Goal: Task Accomplishment & Management: Use online tool/utility

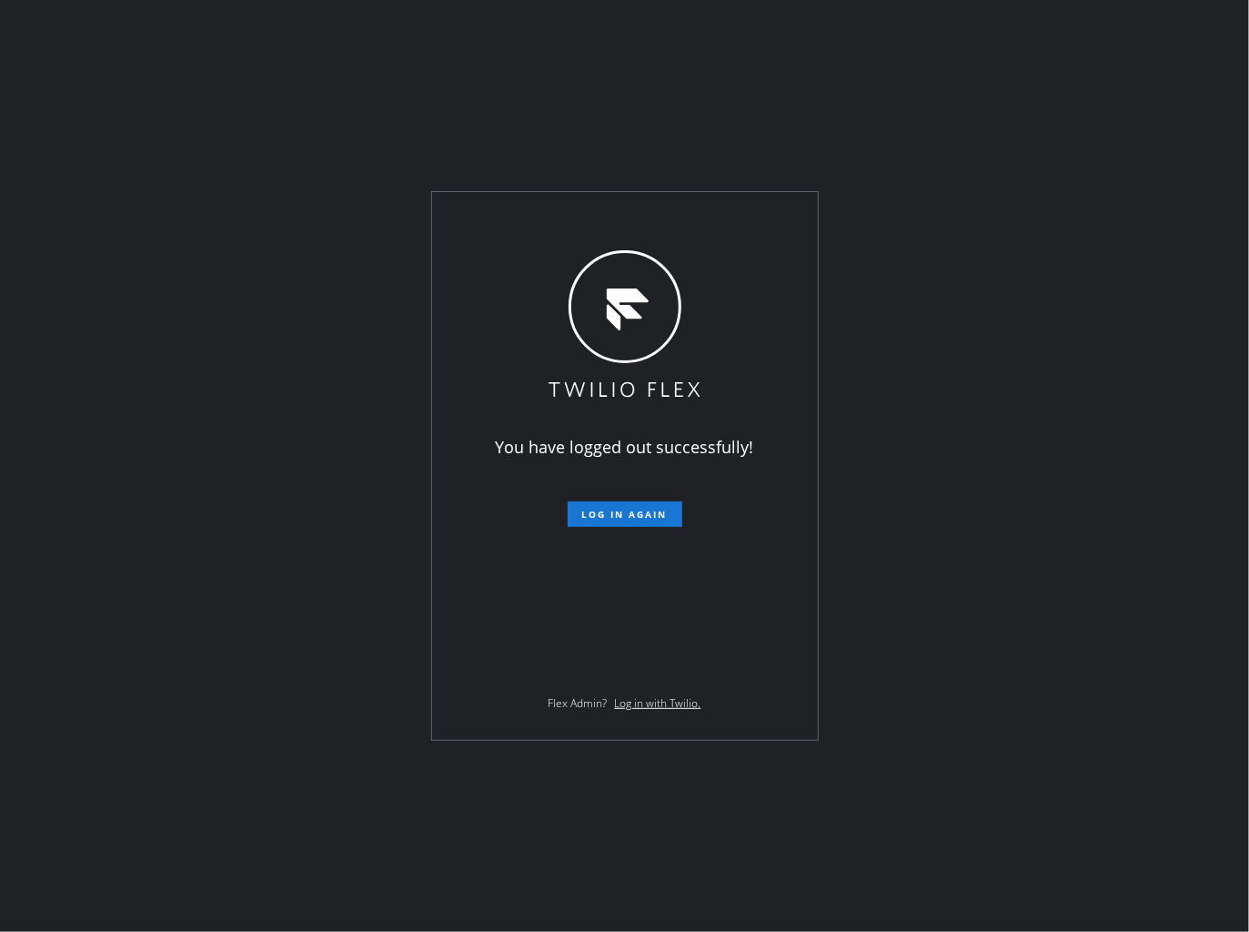
click at [647, 113] on div "You have logged out successfully! Log in again Flex Admin? Log in with Twilio." at bounding box center [624, 466] width 1249 height 932
click at [648, 521] on span "Log in again" at bounding box center [625, 514] width 86 height 13
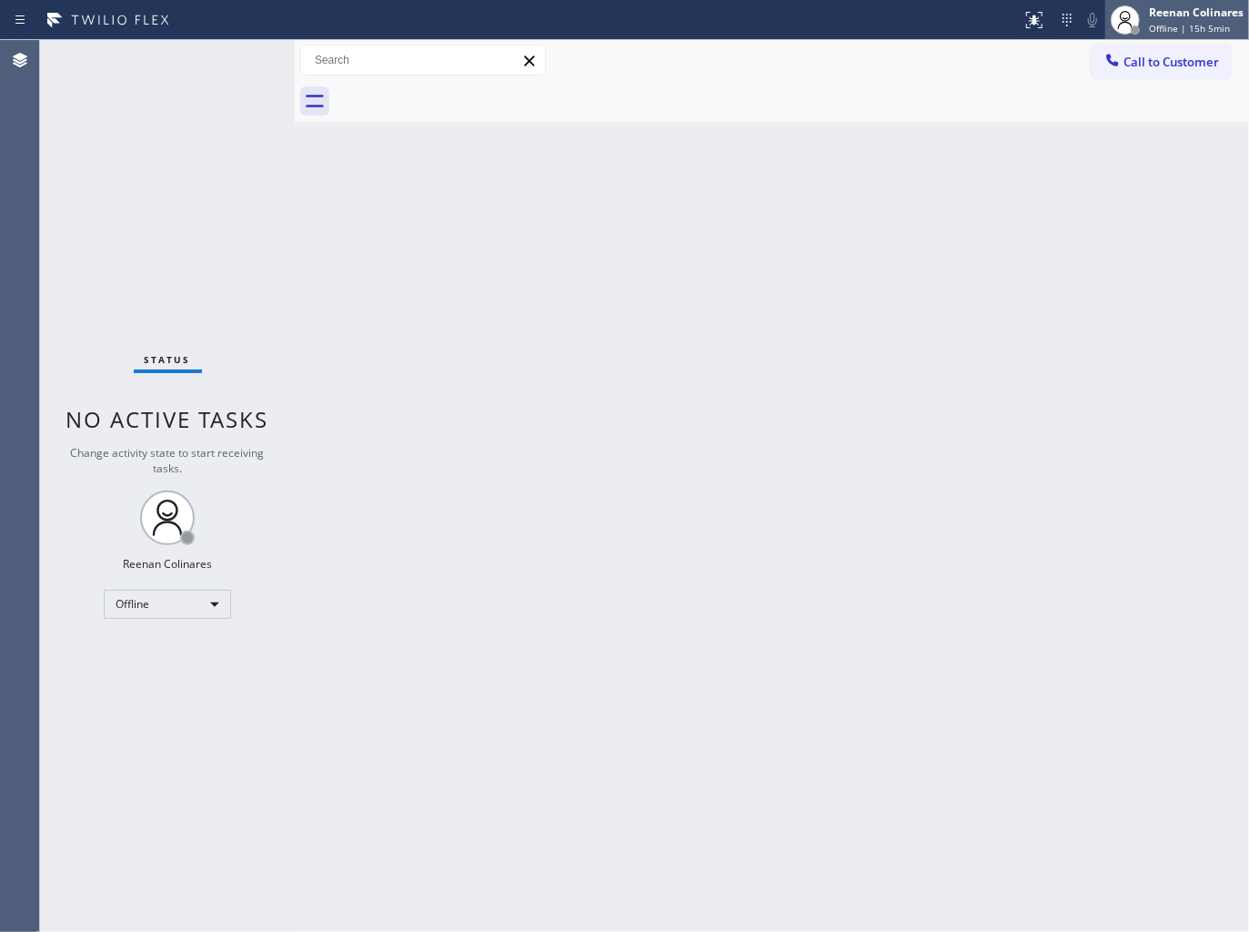
click at [1135, 24] on div at bounding box center [1135, 30] width 13 height 13
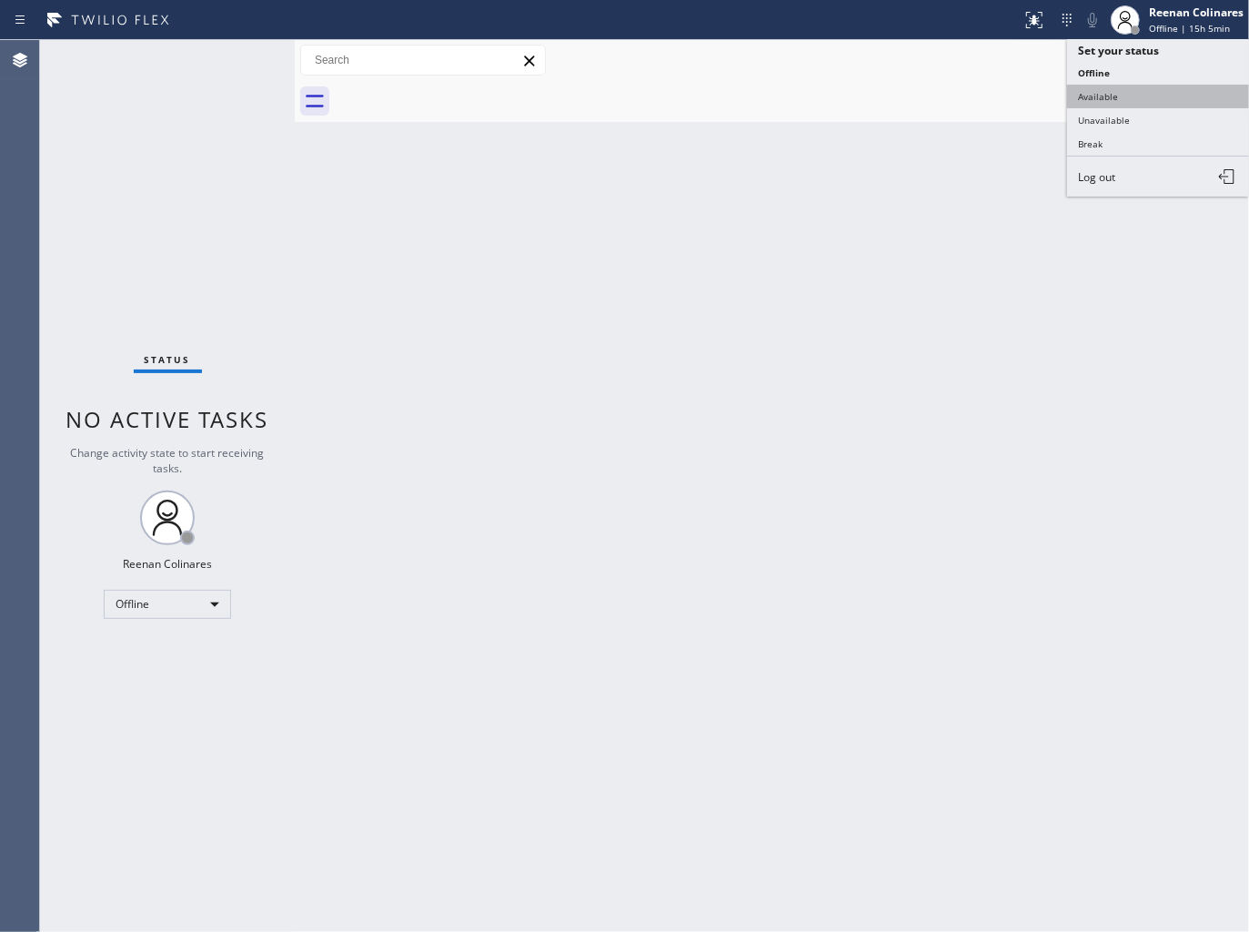
click at [1099, 87] on button "Available" at bounding box center [1158, 97] width 182 height 24
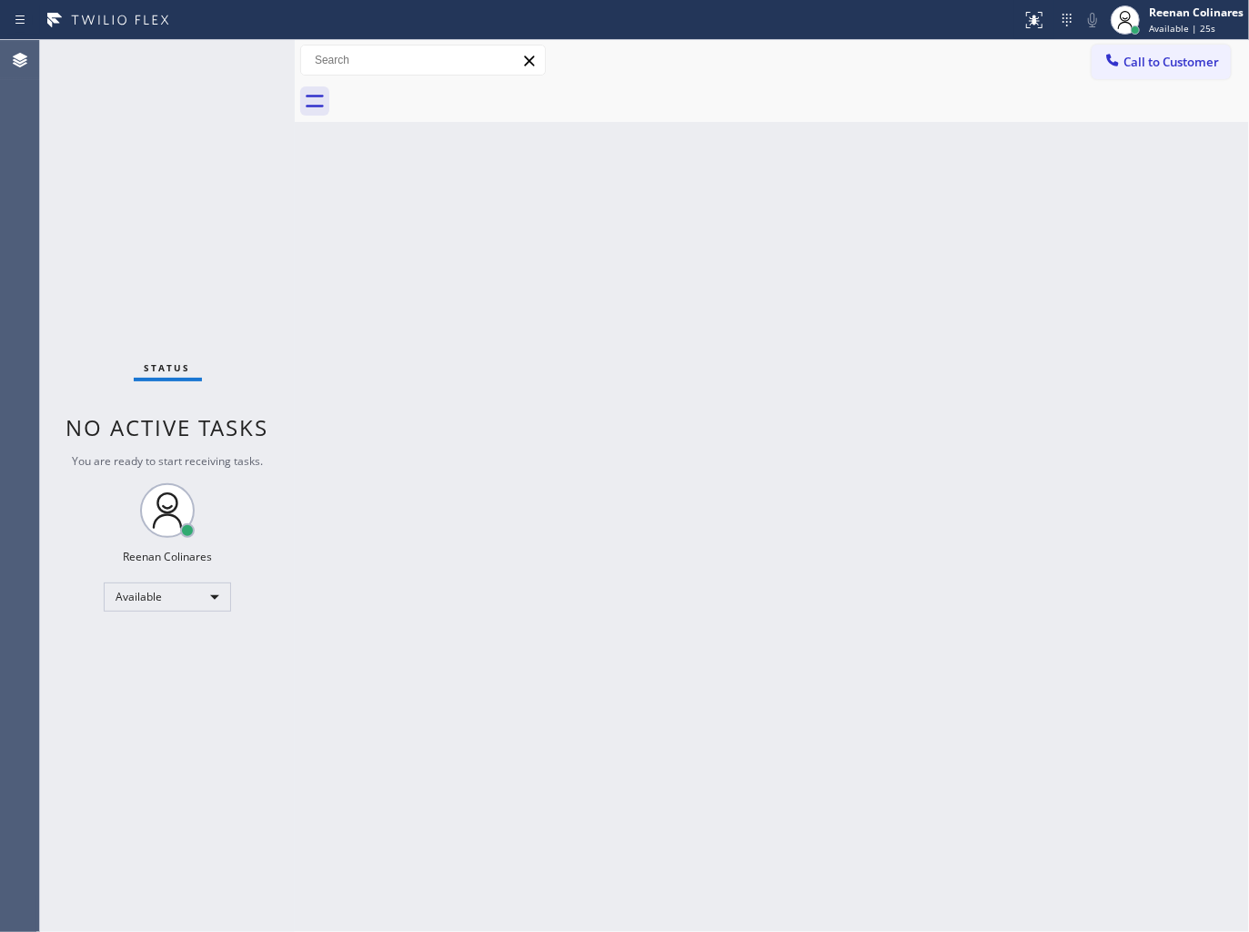
click at [926, 456] on div "Back to Dashboard Change Sender ID Customers Technicians Select a contact Outbo…" at bounding box center [772, 486] width 955 height 892
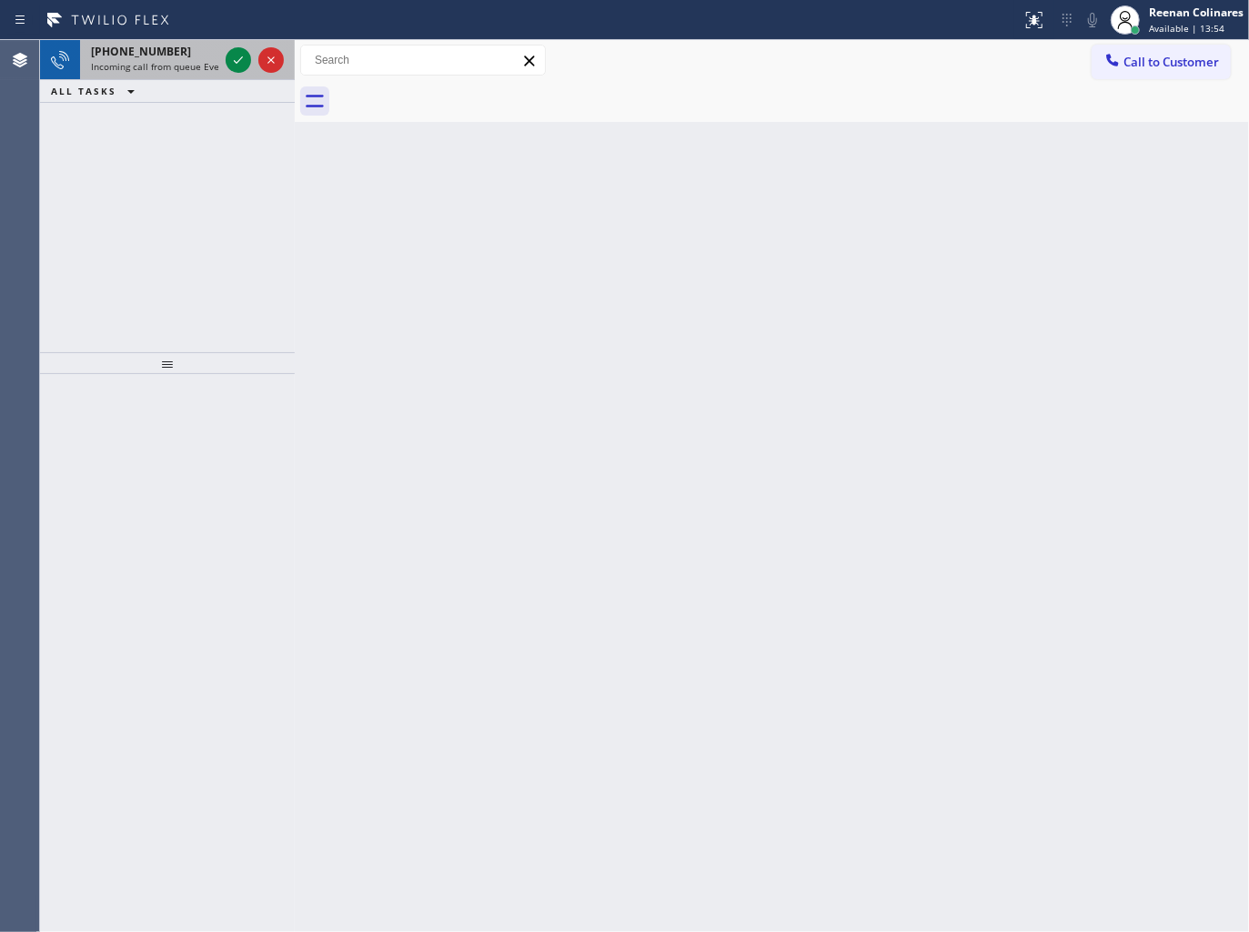
click at [167, 56] on div "[PHONE_NUMBER]" at bounding box center [154, 51] width 127 height 15
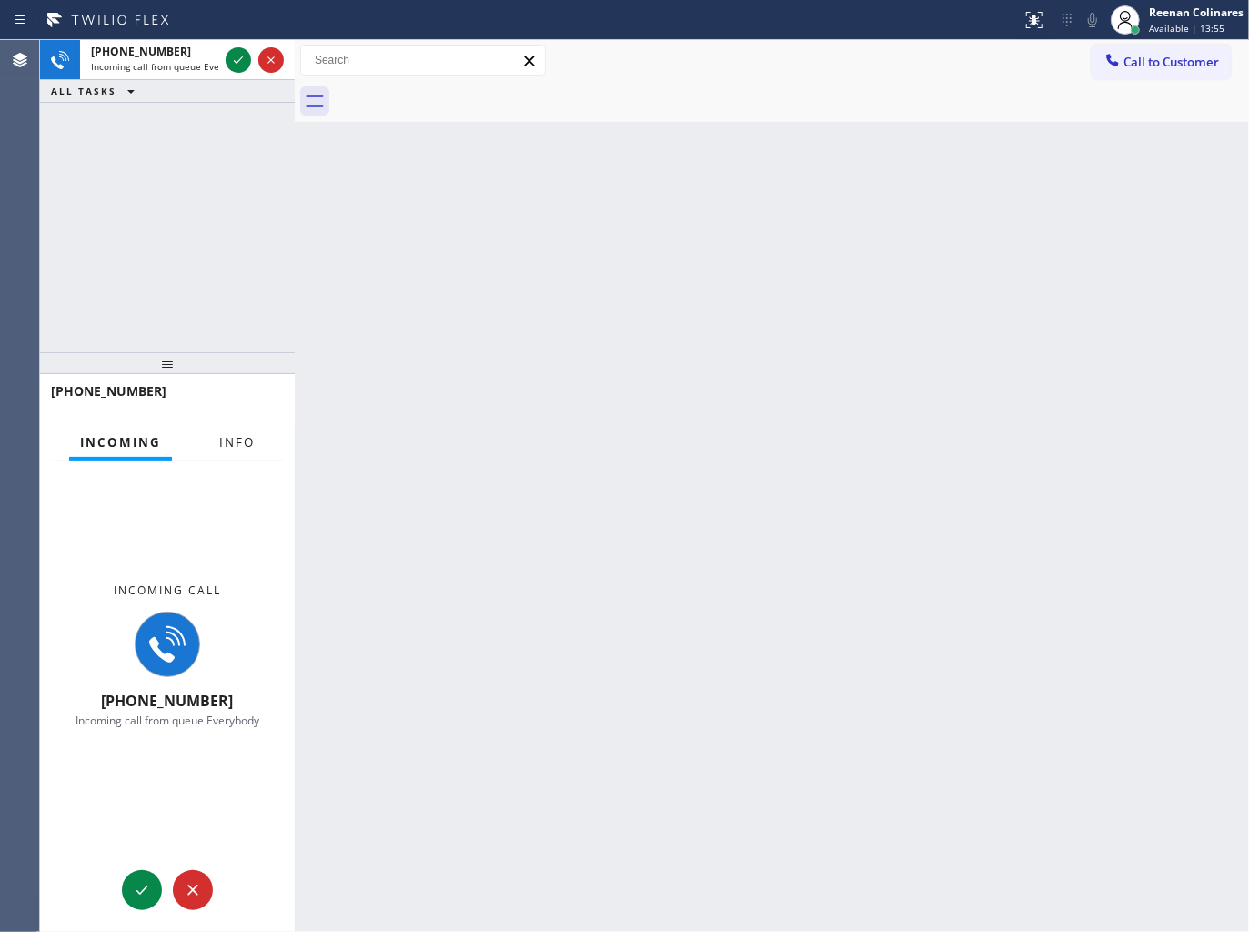
click at [227, 438] on span "Info" at bounding box center [236, 442] width 35 height 16
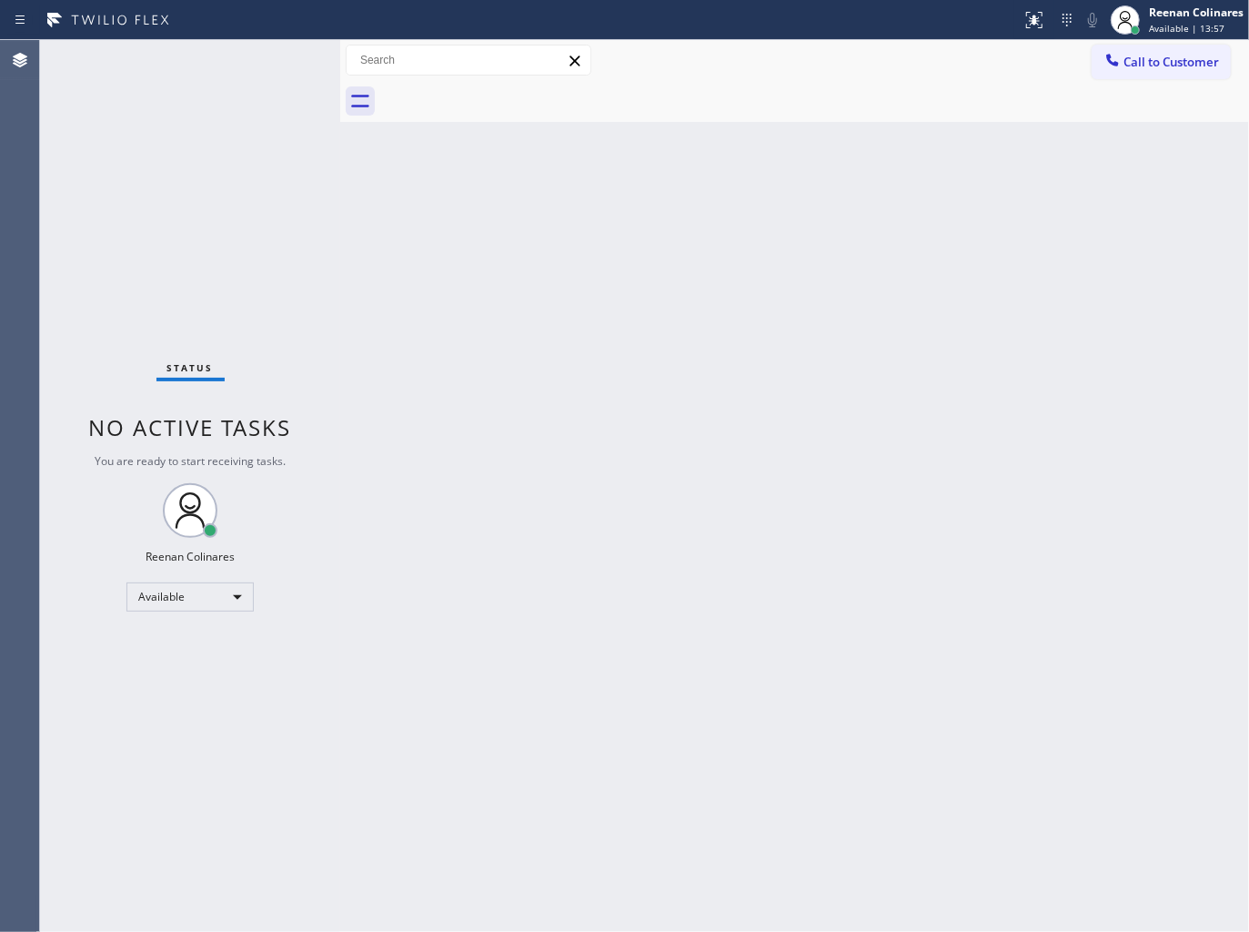
drag, startPoint x: 298, startPoint y: 253, endPoint x: 350, endPoint y: 229, distance: 57.0
click at [340, 249] on div at bounding box center [340, 486] width 0 height 892
click at [235, 144] on div "Status No active tasks You are ready to start receiving tasks. Reenan Colinares…" at bounding box center [203, 486] width 326 height 892
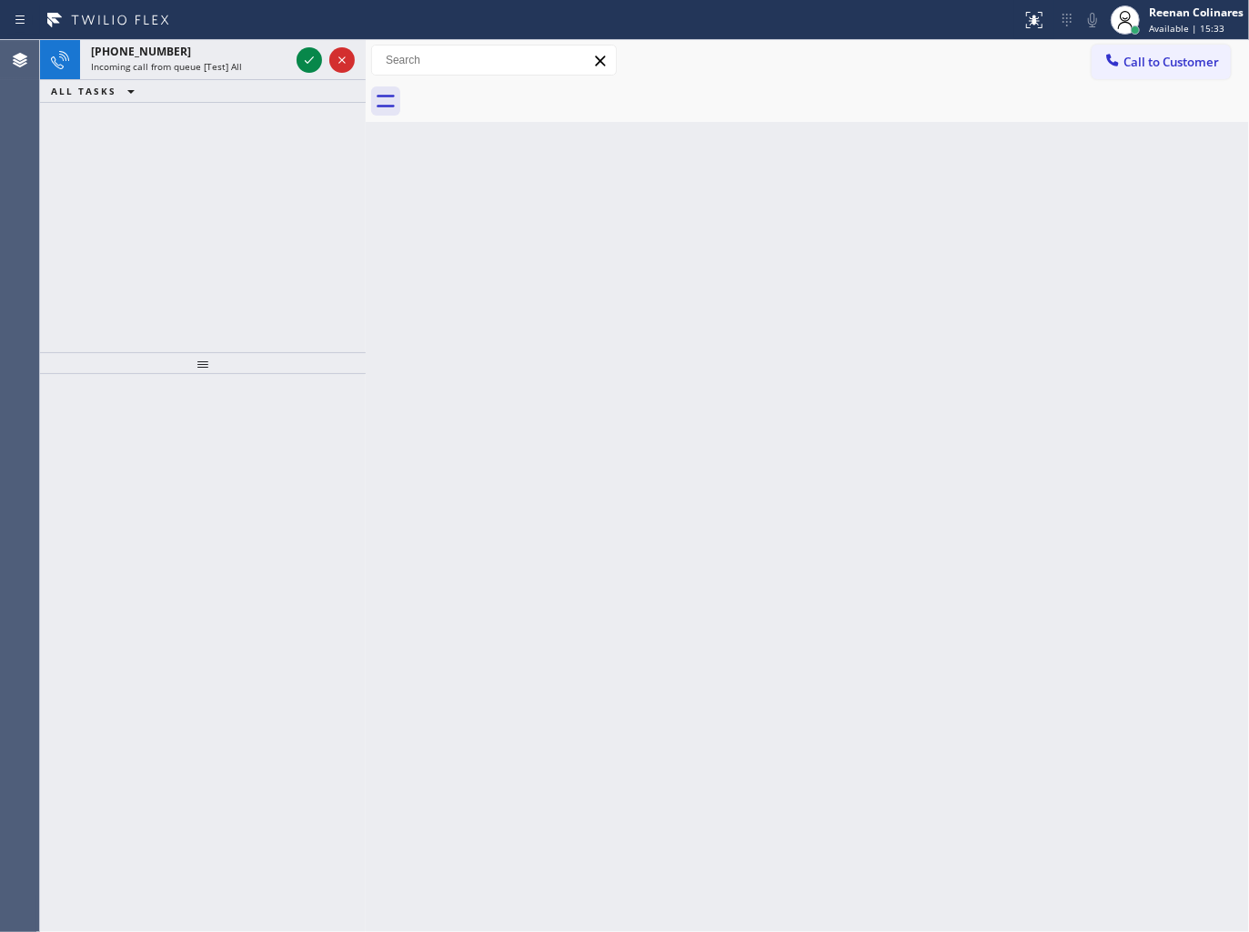
click at [267, 38] on div "Status report No issues detected If you experience an issue, please download th…" at bounding box center [624, 20] width 1249 height 40
click at [278, 60] on div "Incoming call from queue [Test] All" at bounding box center [190, 66] width 198 height 13
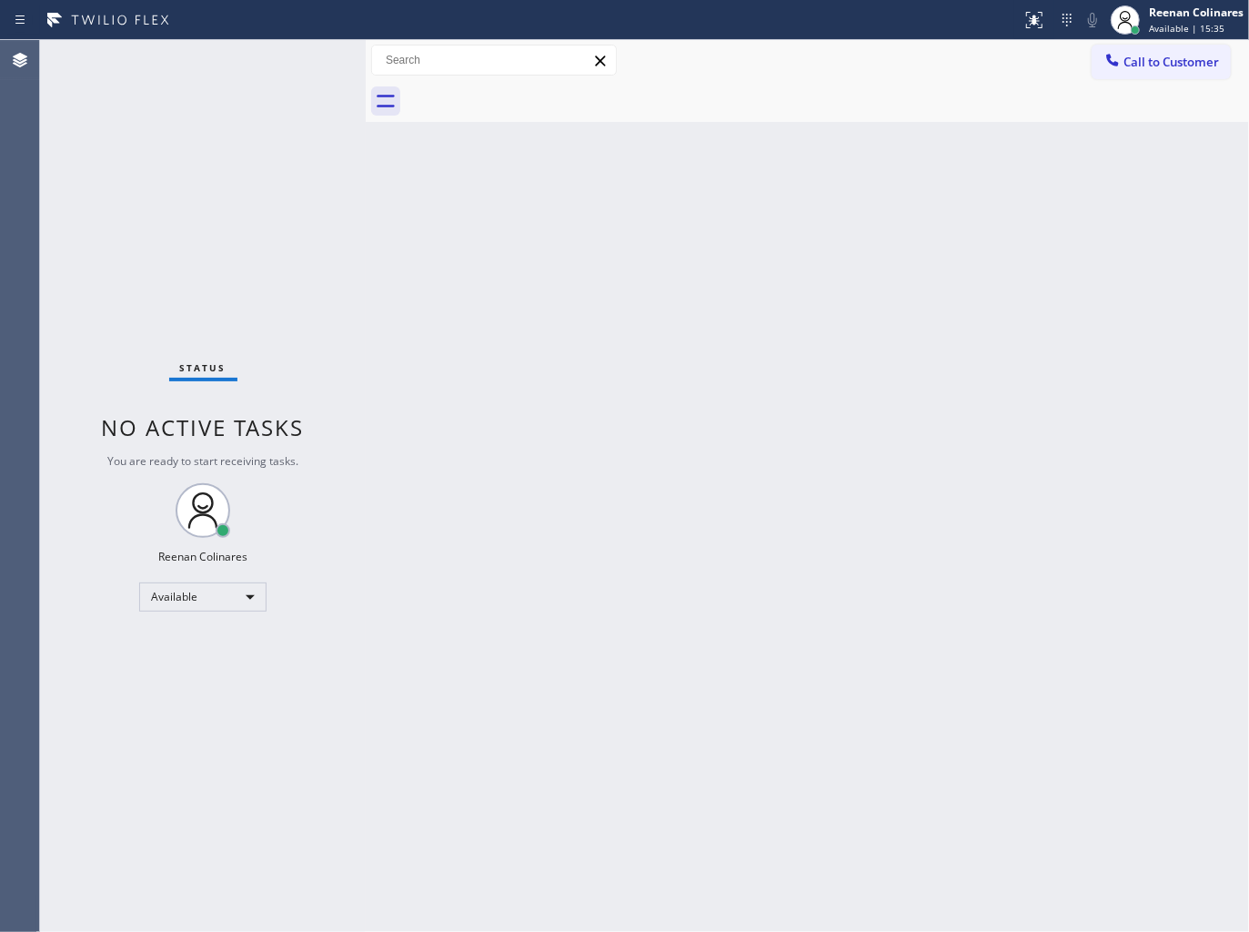
click at [259, 60] on div "Status No active tasks You are ready to start receiving tasks. Reenan Colinares…" at bounding box center [203, 486] width 326 height 892
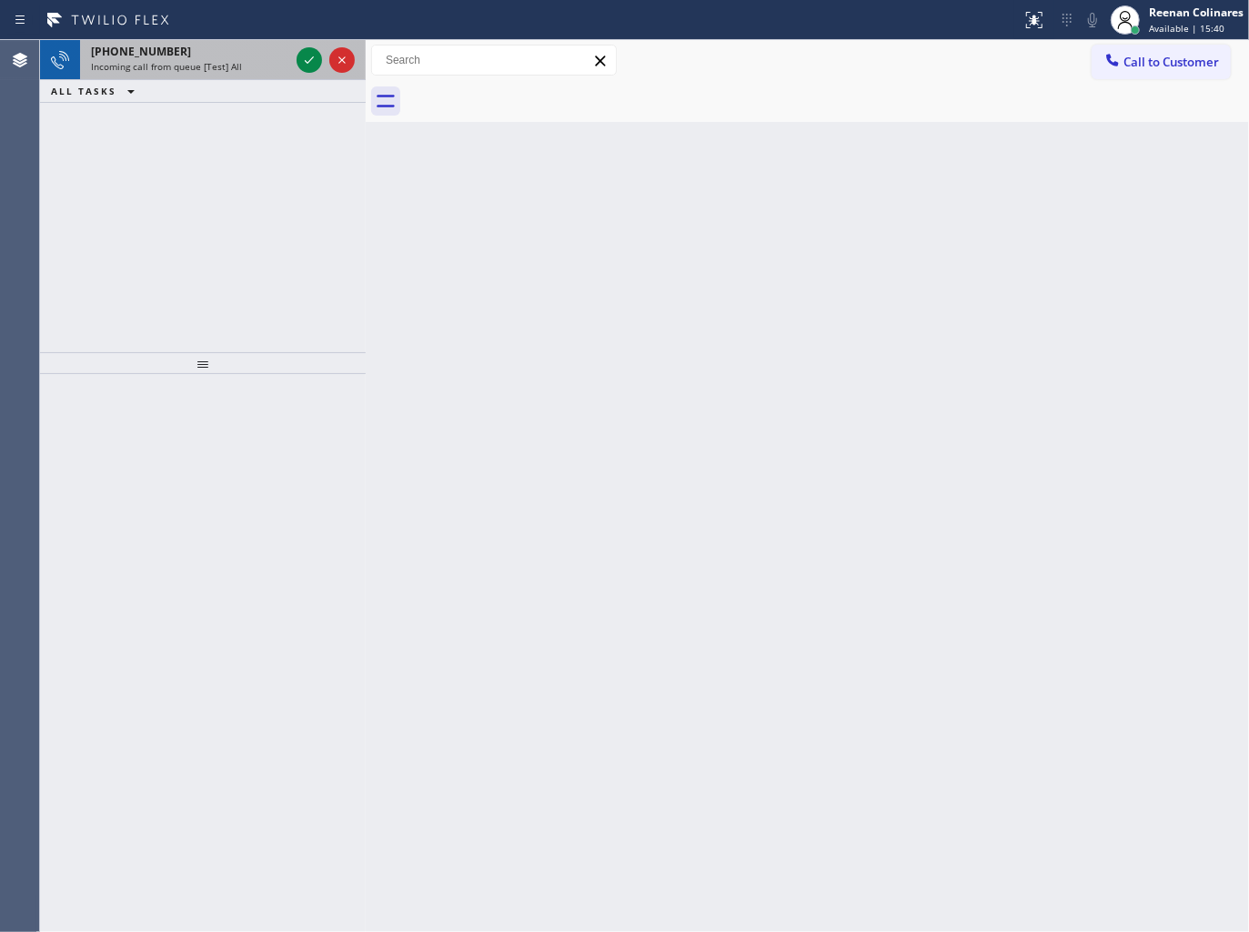
drag, startPoint x: 222, startPoint y: 37, endPoint x: 221, endPoint y: 48, distance: 11.0
click at [221, 48] on div "Status report No issues detected If you experience an issue, please download th…" at bounding box center [624, 466] width 1249 height 932
click at [221, 50] on div "[PHONE_NUMBER]" at bounding box center [190, 51] width 198 height 15
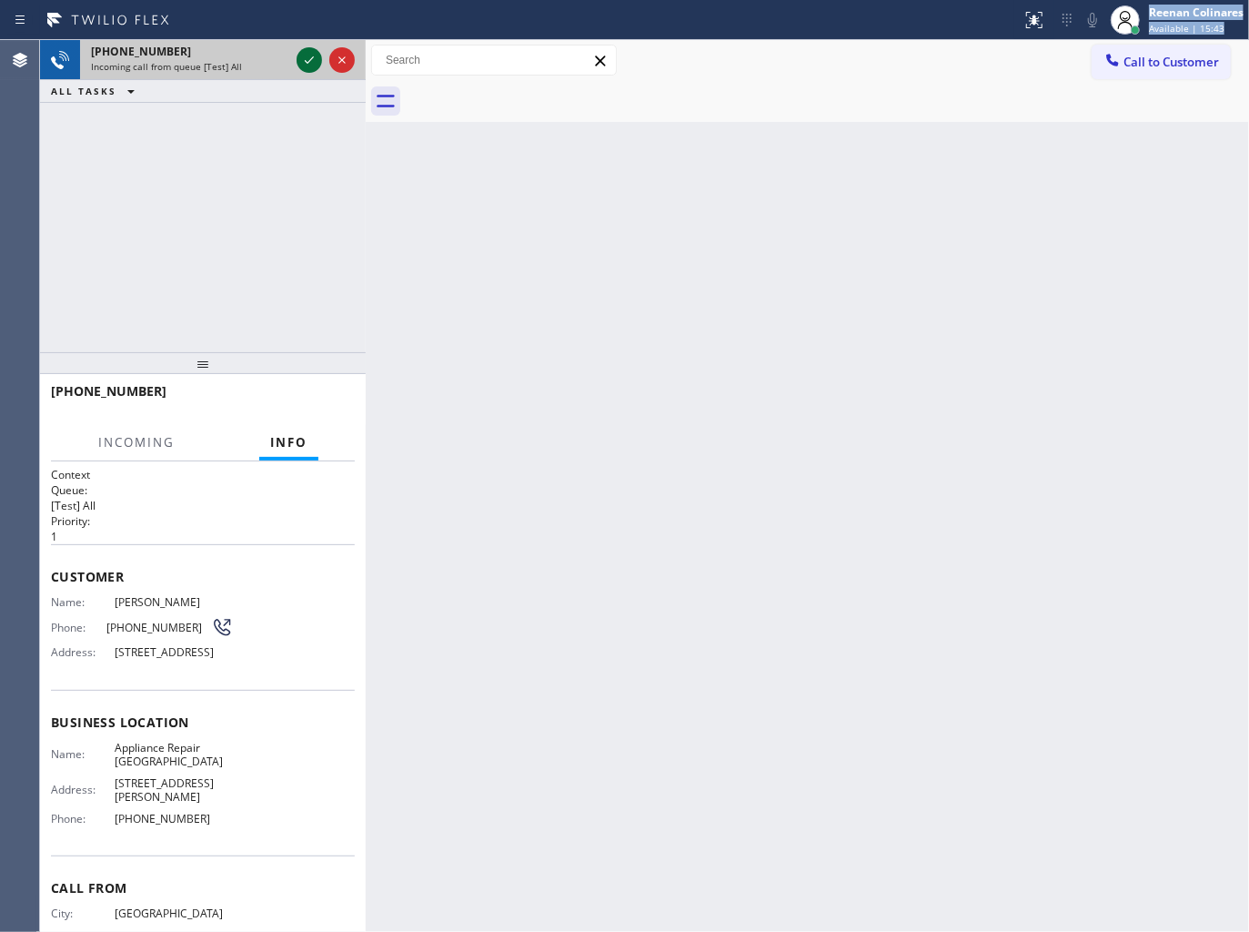
click at [305, 62] on icon at bounding box center [309, 60] width 22 height 22
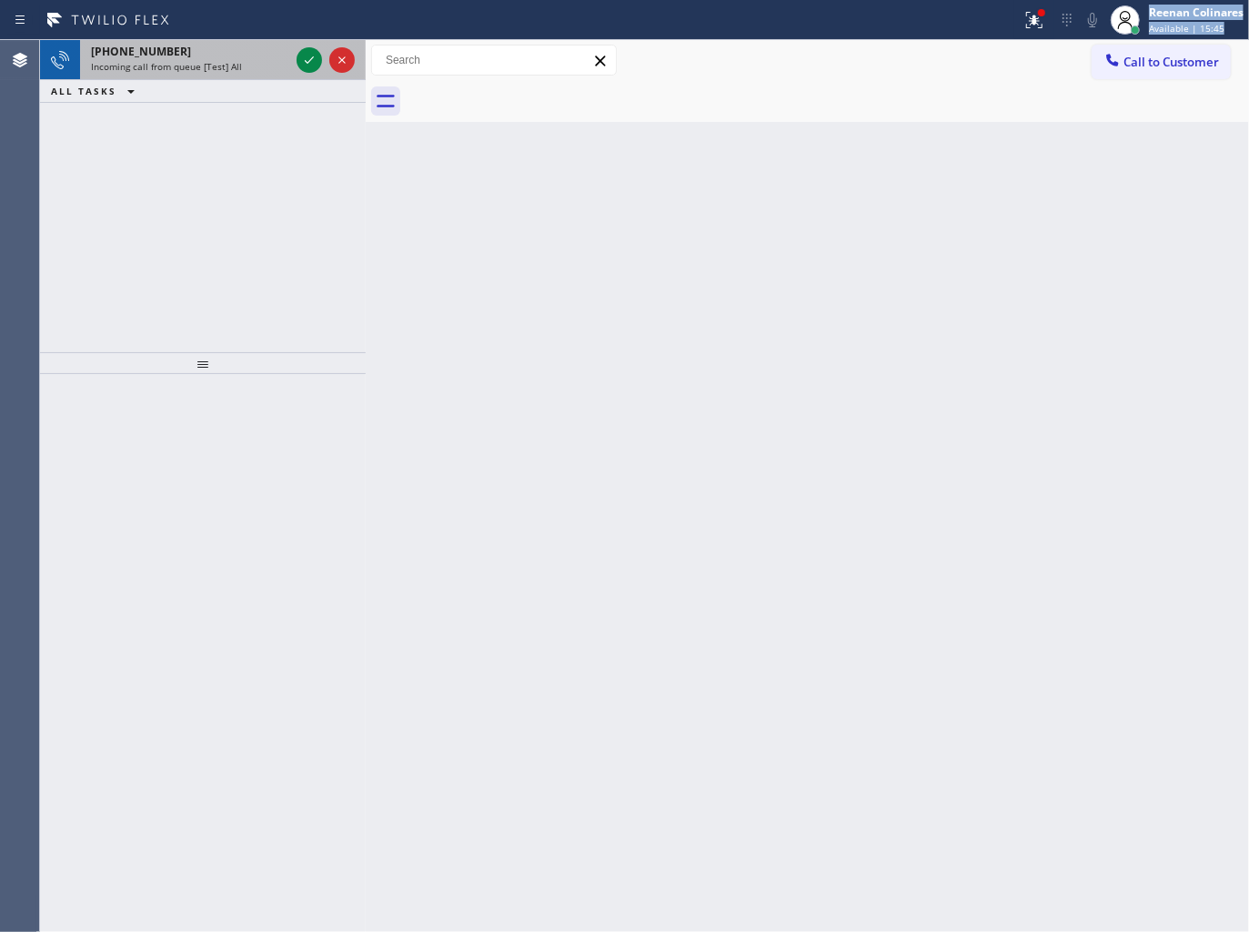
drag, startPoint x: 239, startPoint y: 45, endPoint x: 294, endPoint y: 58, distance: 56.1
click at [240, 46] on div "[PHONE_NUMBER]" at bounding box center [190, 51] width 198 height 15
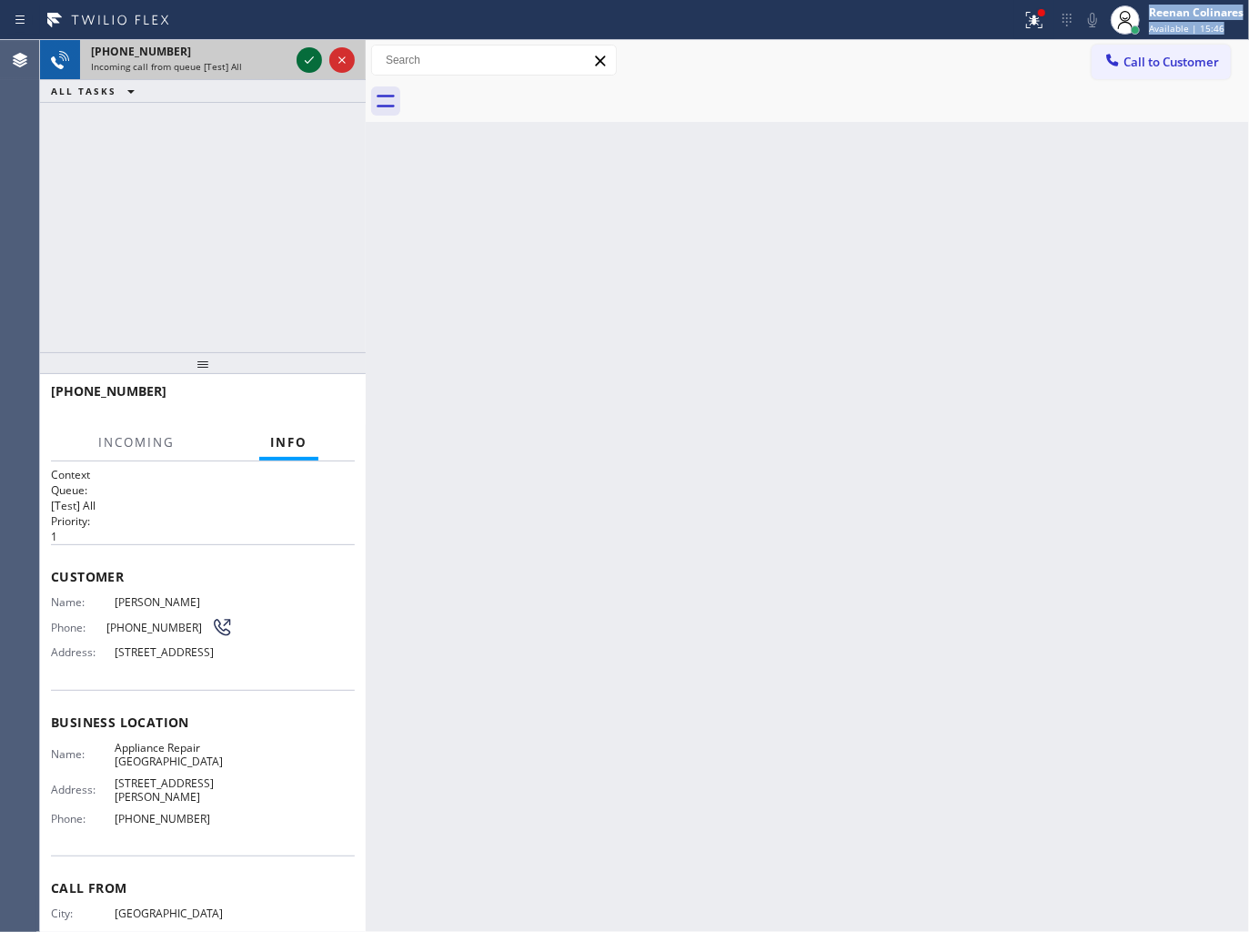
click at [311, 66] on icon at bounding box center [309, 60] width 22 height 22
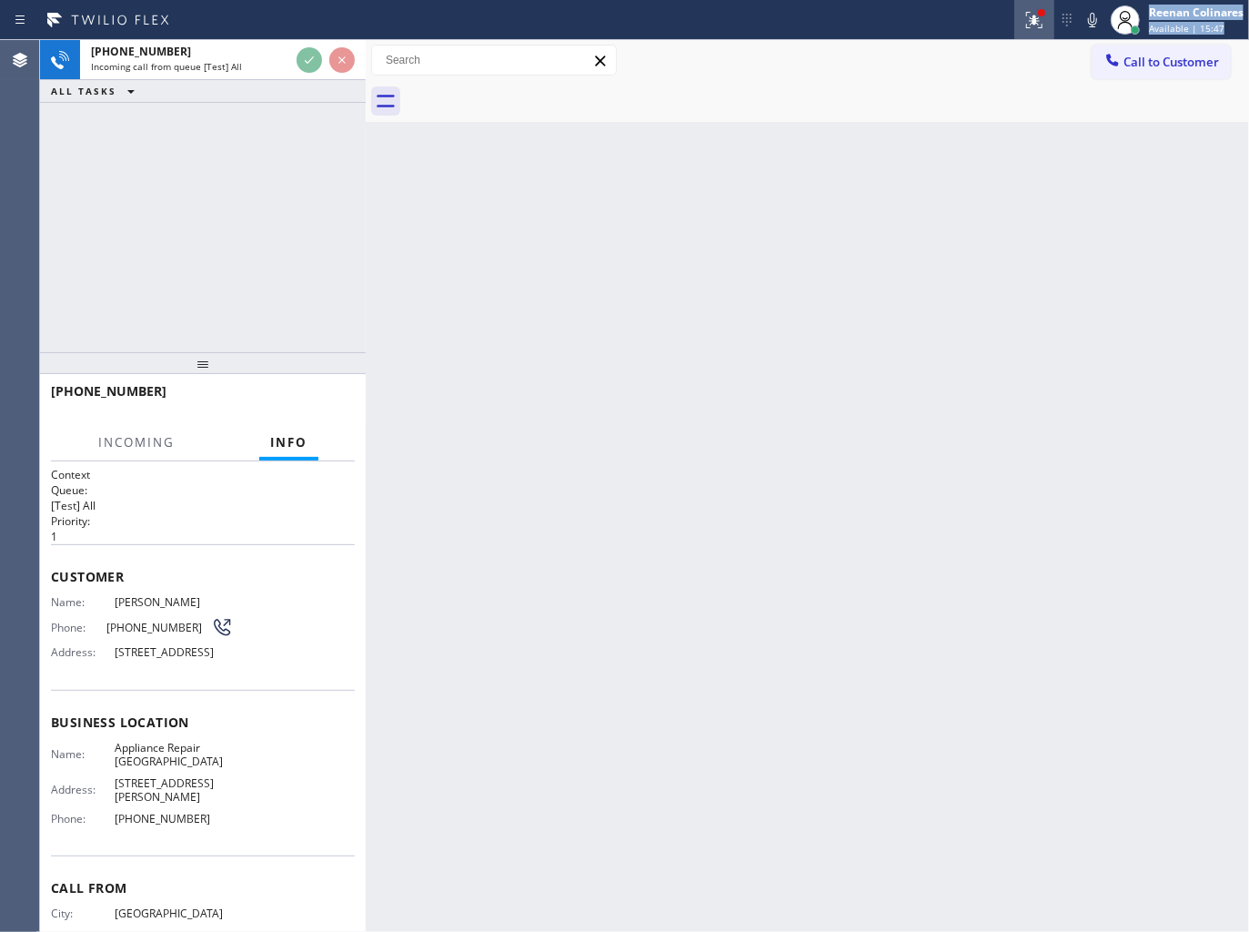
click at [1035, 25] on icon at bounding box center [1035, 20] width 22 height 22
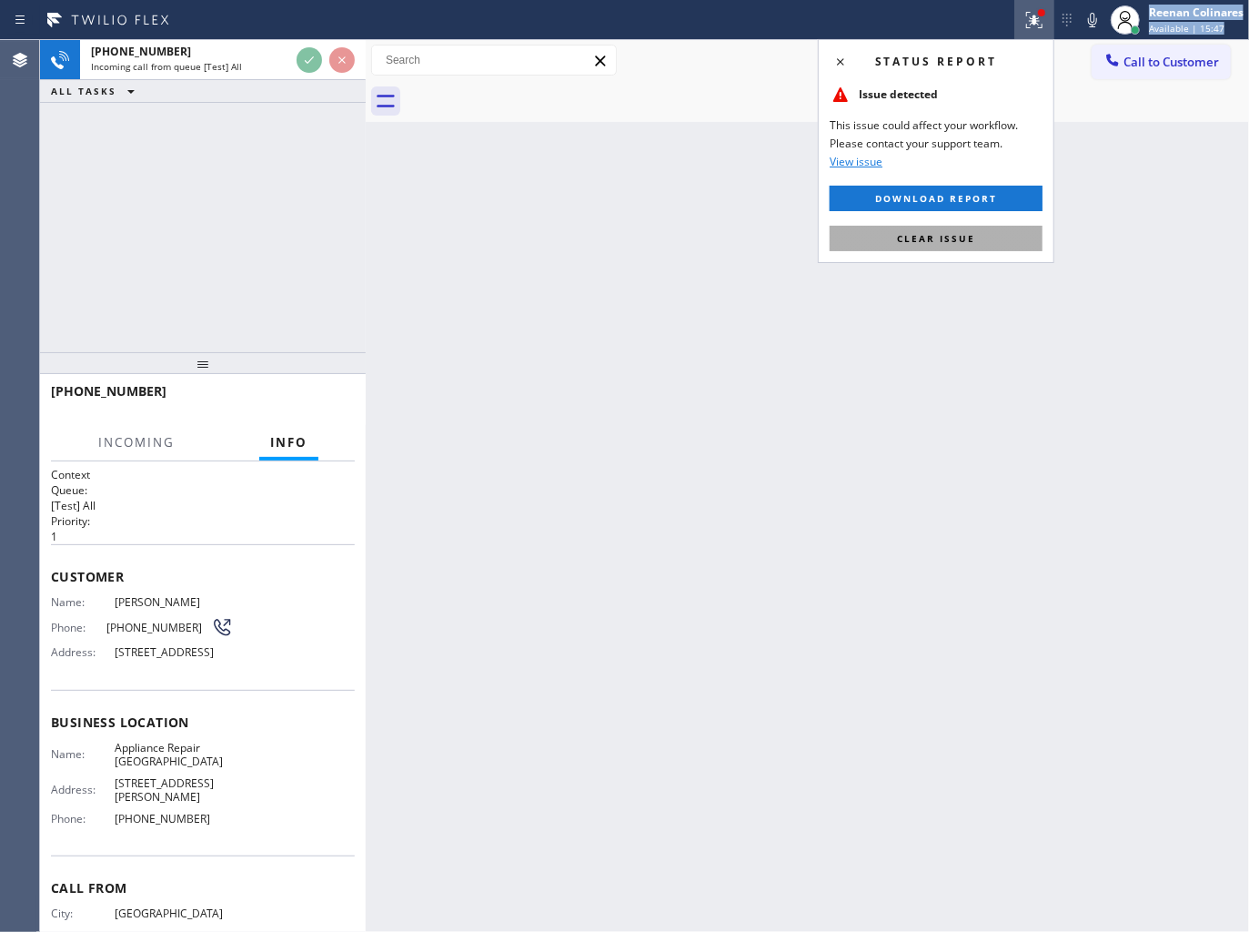
click at [948, 237] on span "Clear issue" at bounding box center [936, 238] width 78 height 13
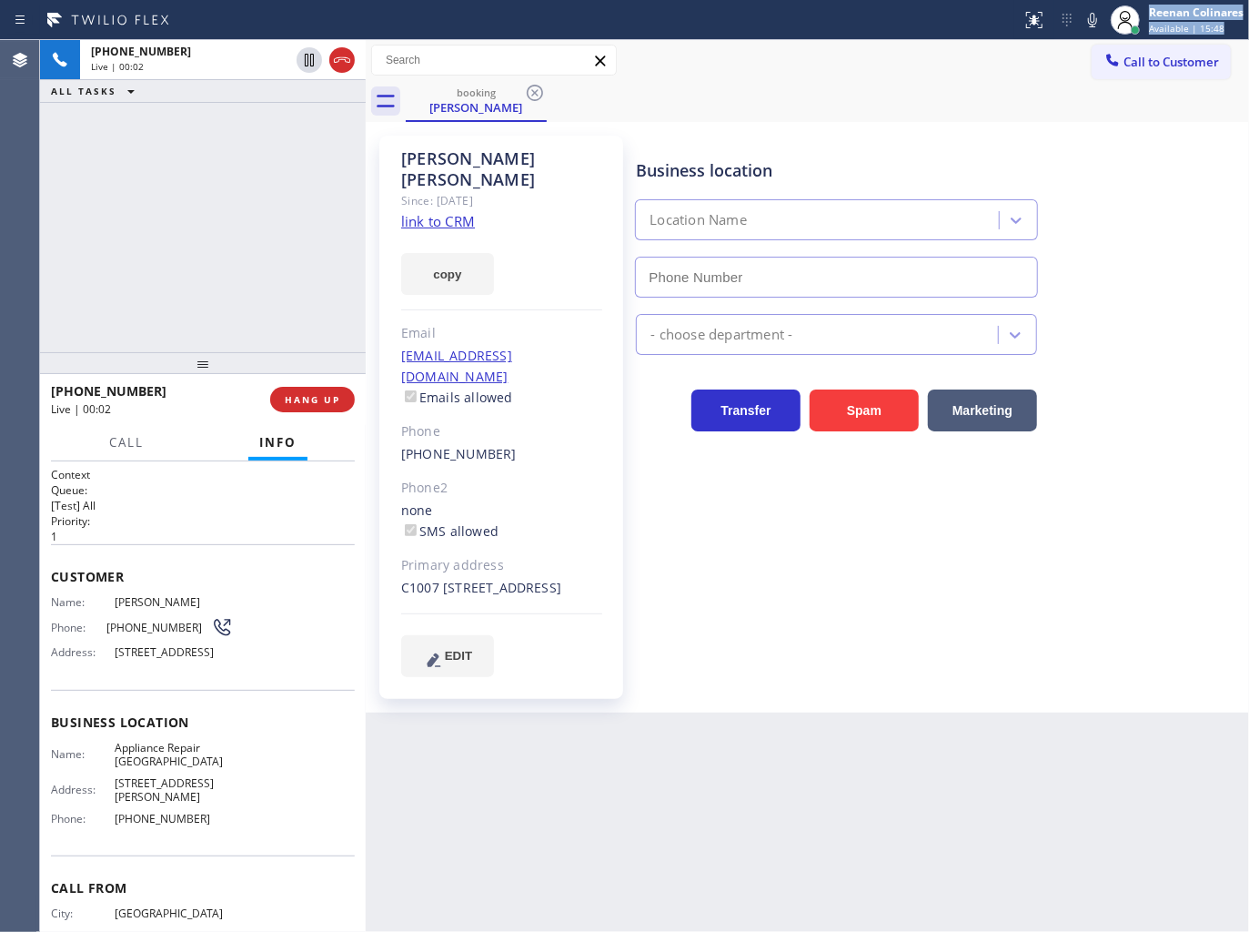
type input "[PHONE_NUMBER]"
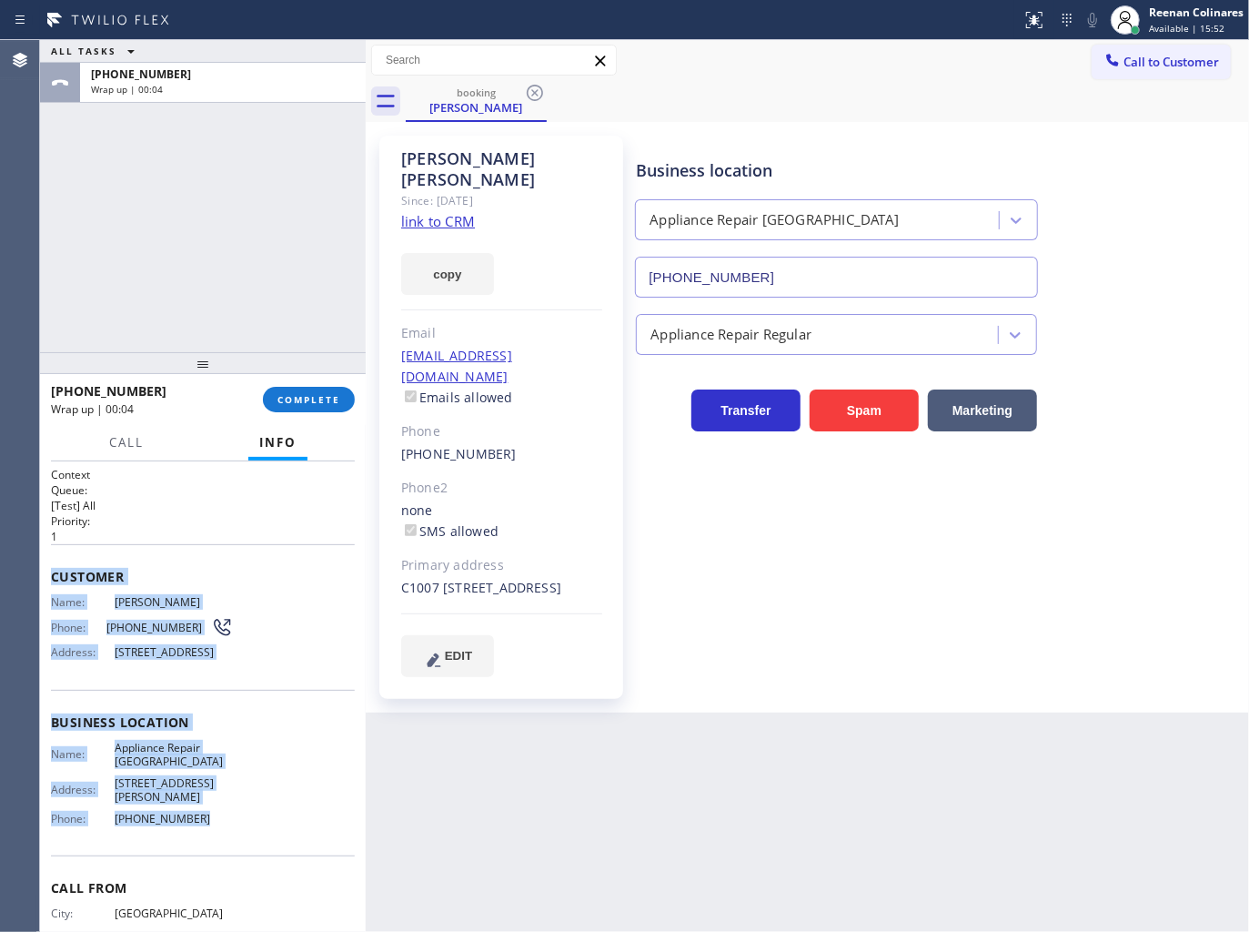
drag, startPoint x: 49, startPoint y: 567, endPoint x: 613, endPoint y: 867, distance: 639.1
click at [309, 841] on div "Context Queue: [Test] All Priority: 1 Customer Name: [PERSON_NAME] Phone: [PHON…" at bounding box center [203, 696] width 326 height 471
copy div "Customer Name: [PERSON_NAME] Phone: [PHONE_NUMBER] Address: [STREET_ADDRESS] Bu…"
click at [321, 407] on button "COMPLETE" at bounding box center [309, 399] width 92 height 25
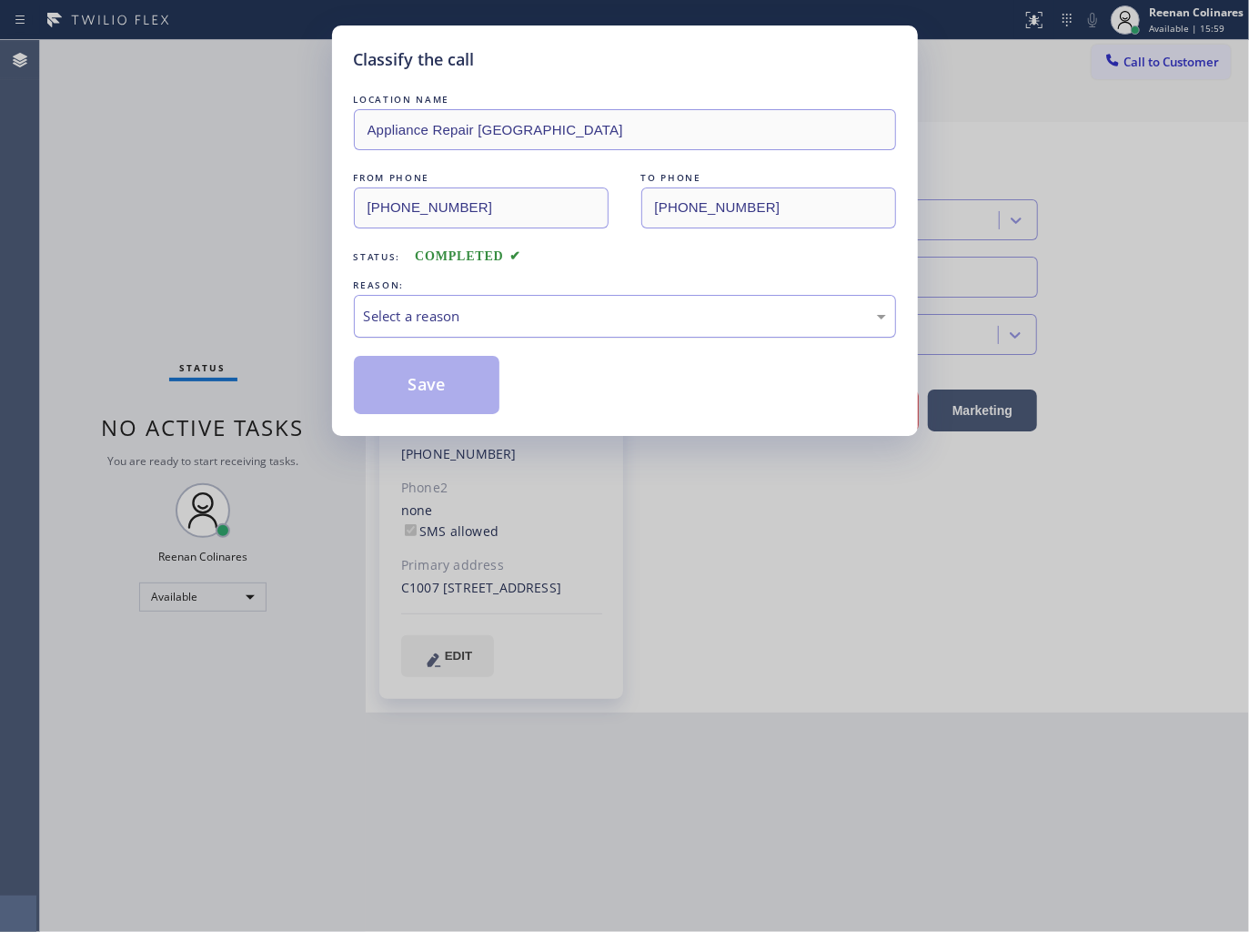
click at [448, 309] on div "Select a reason" at bounding box center [625, 316] width 522 height 21
click at [386, 391] on button "Save" at bounding box center [427, 385] width 147 height 58
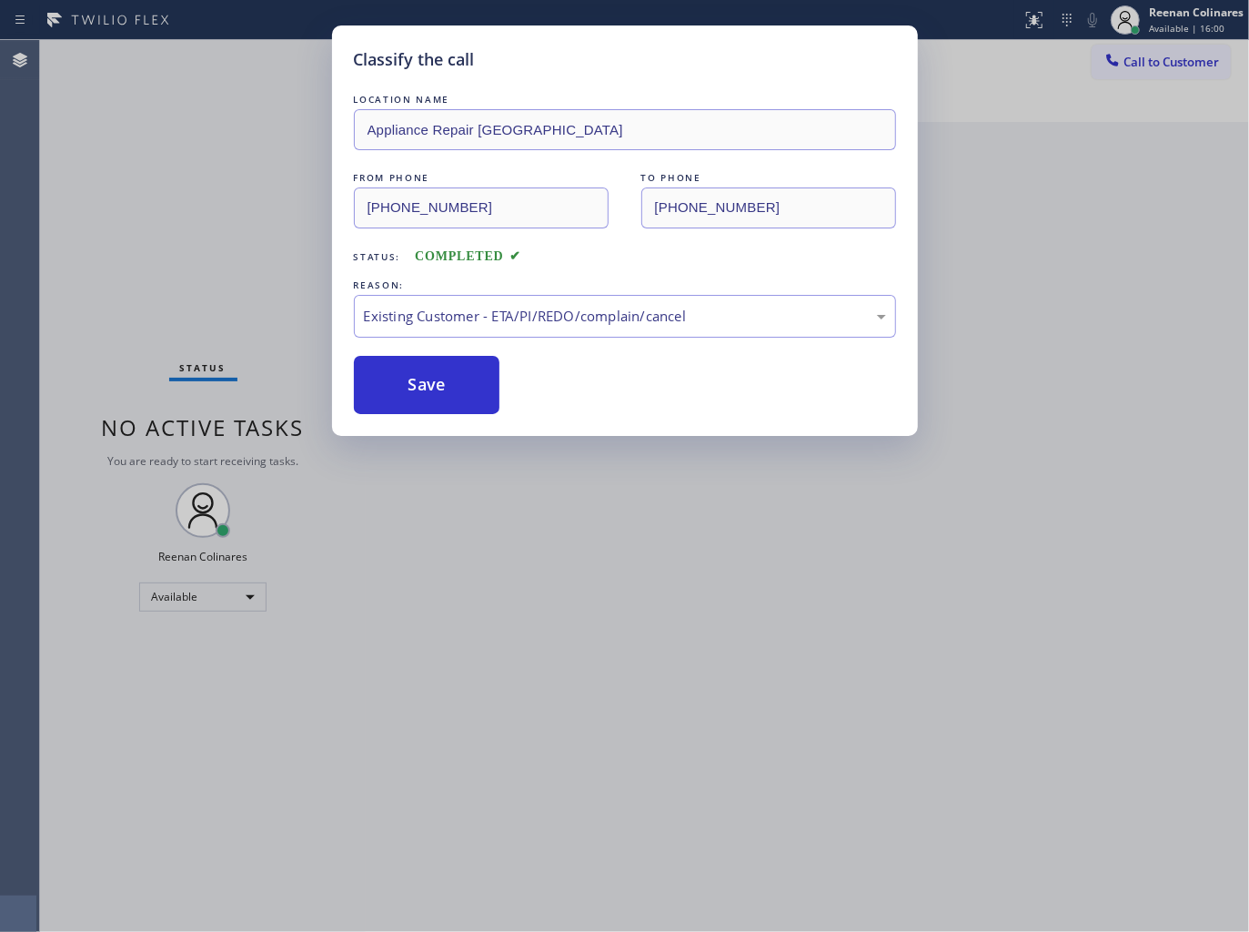
click at [175, 307] on div "Classify the call LOCATION NAME Appliance Repair Phoenix FROM PHONE [PHONE_NUMB…" at bounding box center [624, 466] width 1249 height 932
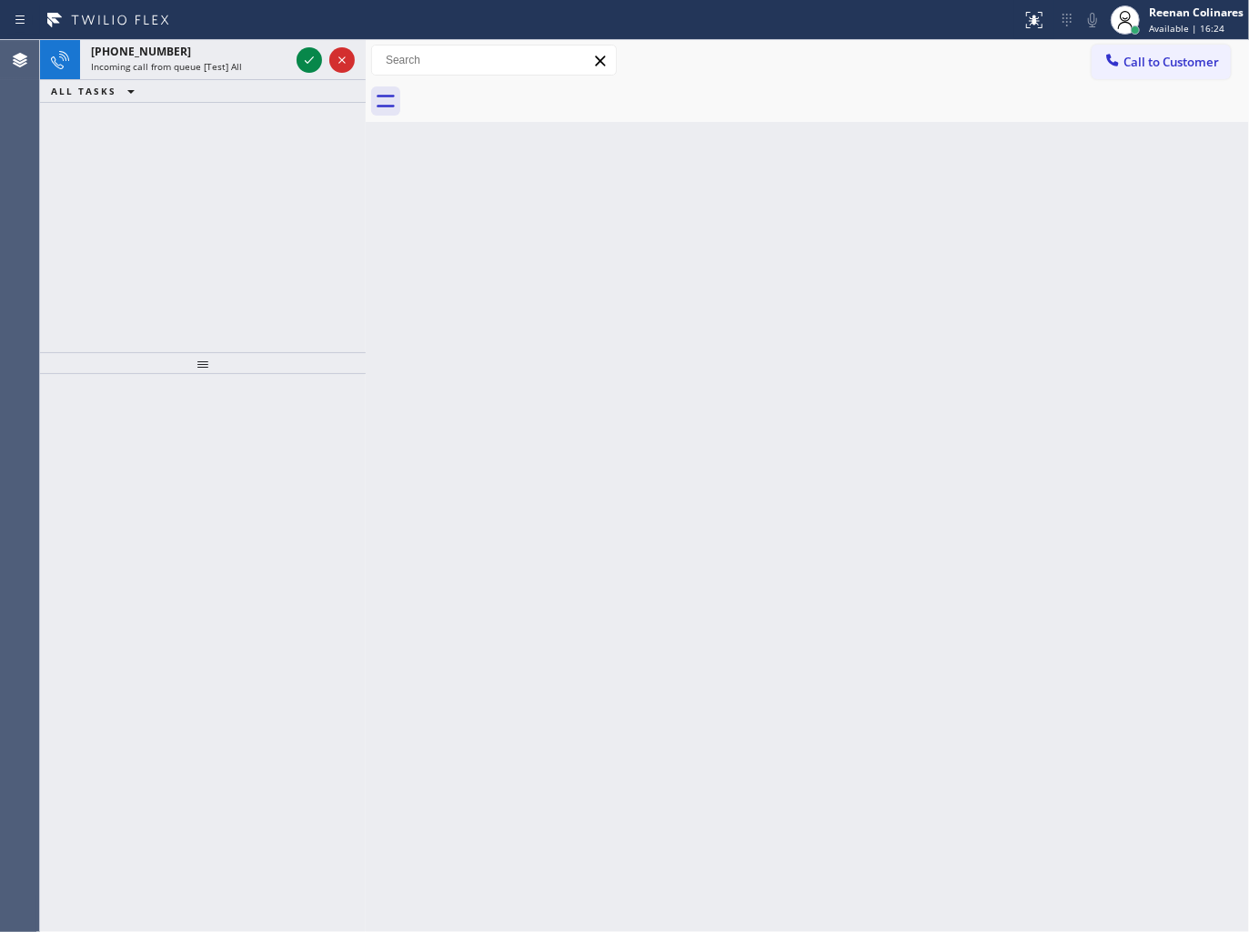
click at [233, 25] on div at bounding box center [510, 19] width 1007 height 29
click at [231, 60] on span "Incoming call from queue [Test] All" at bounding box center [166, 66] width 151 height 13
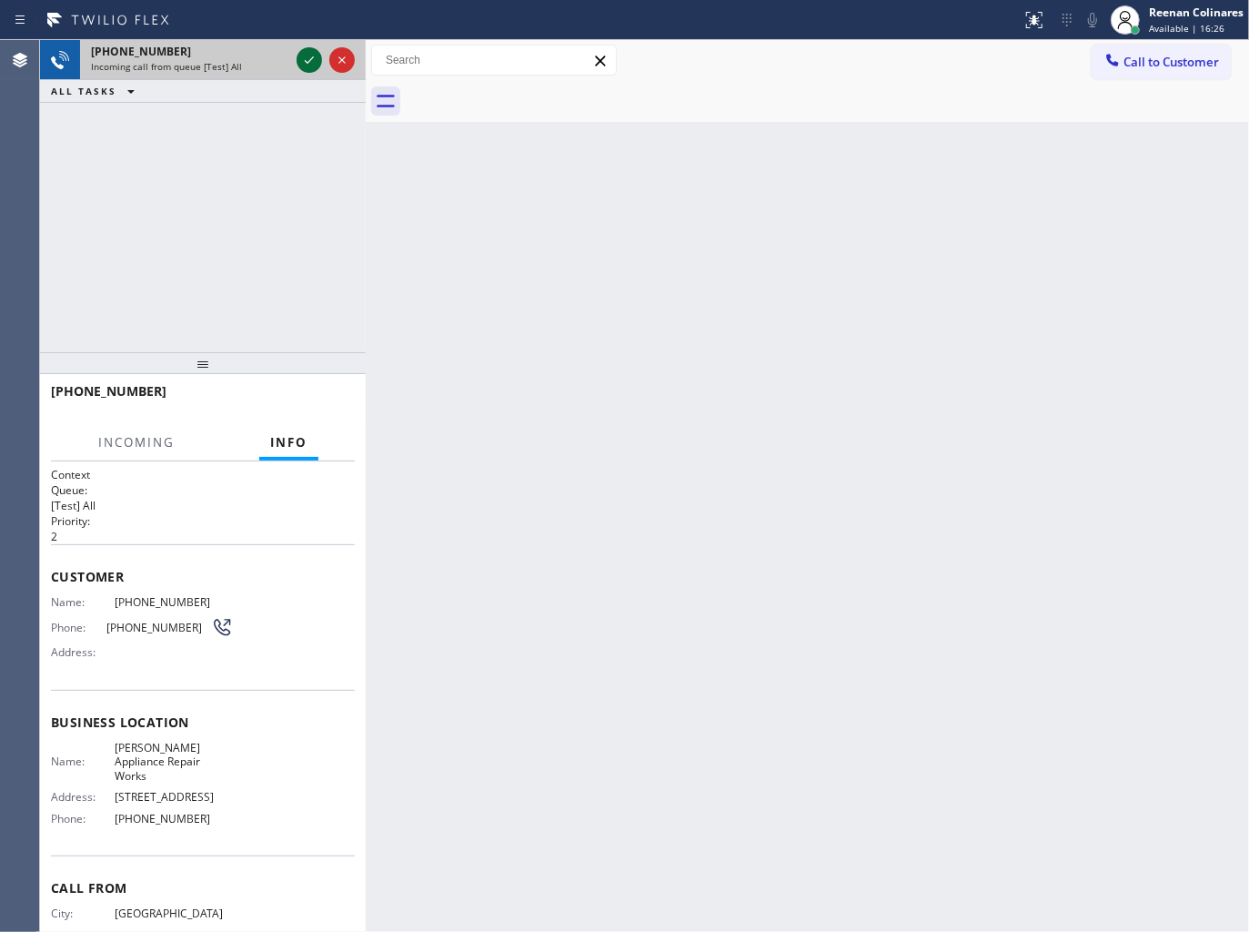
click at [305, 59] on icon at bounding box center [309, 60] width 22 height 22
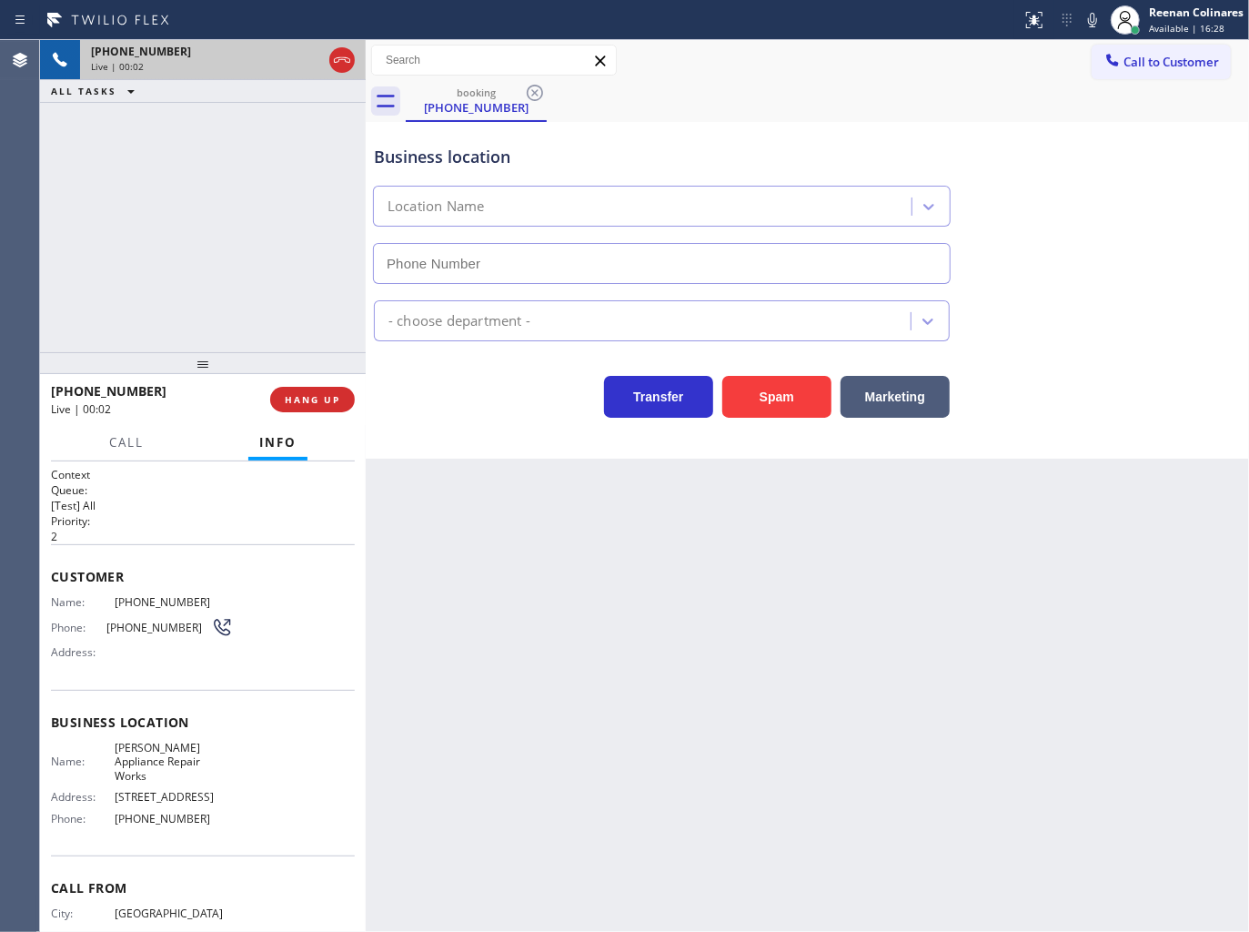
type input "[PHONE_NUMBER]"
click at [1099, 24] on icon at bounding box center [1093, 20] width 22 height 22
click at [1092, 18] on icon at bounding box center [1093, 20] width 22 height 22
click at [1096, 18] on icon at bounding box center [1093, 20] width 22 height 22
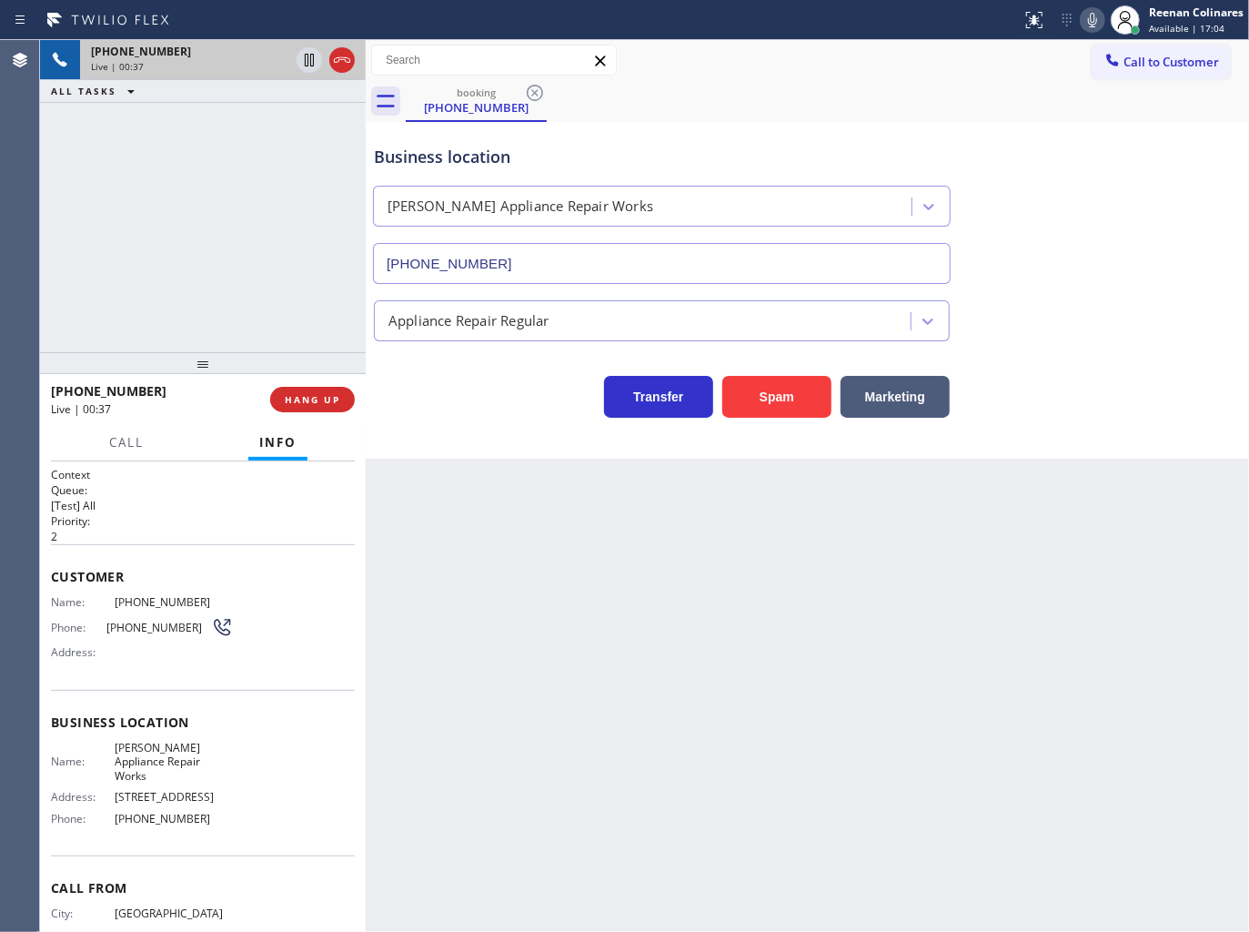
click at [1090, 19] on icon at bounding box center [1092, 20] width 9 height 15
click at [135, 442] on span "Call" at bounding box center [126, 442] width 35 height 16
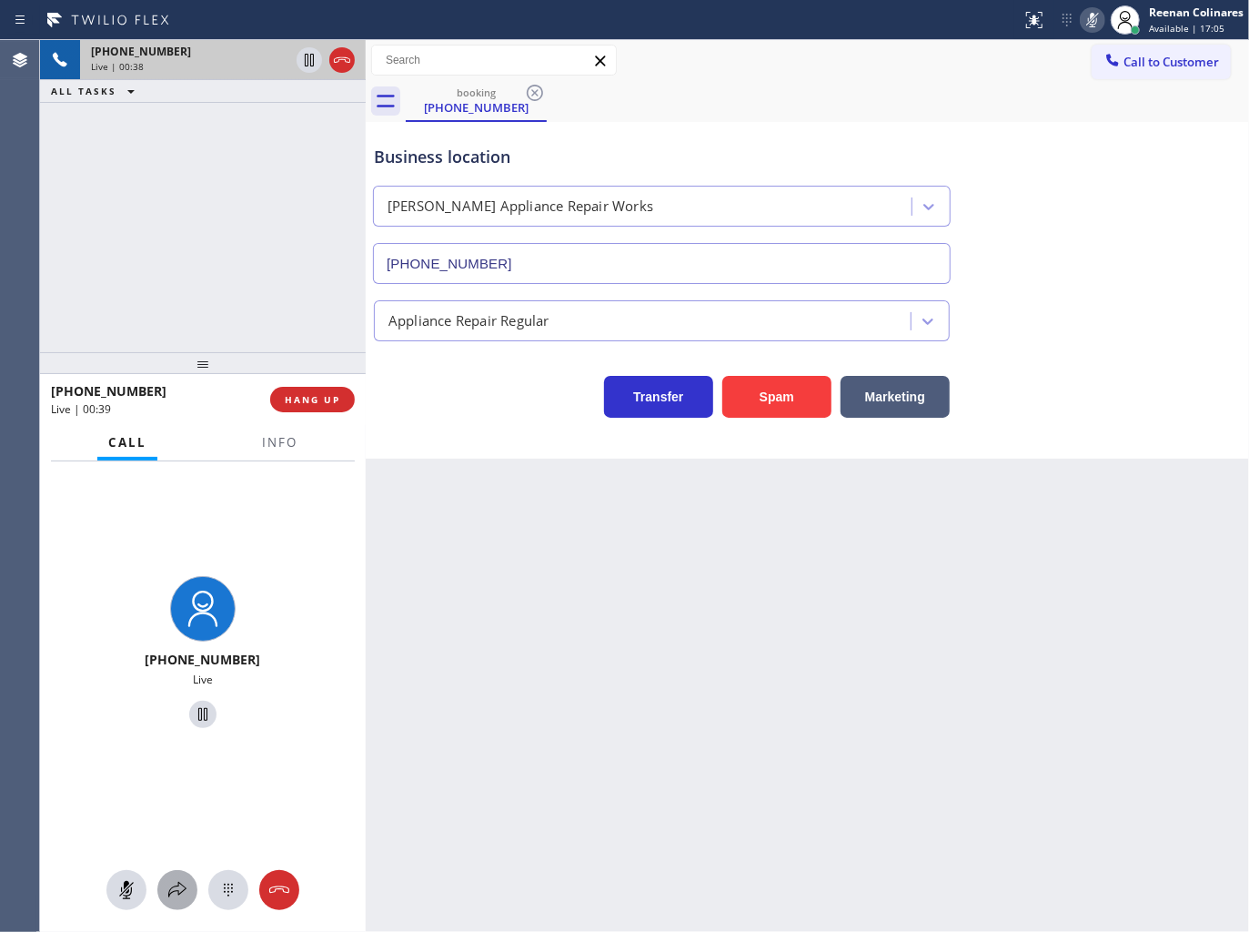
click at [174, 896] on icon at bounding box center [178, 890] width 22 height 22
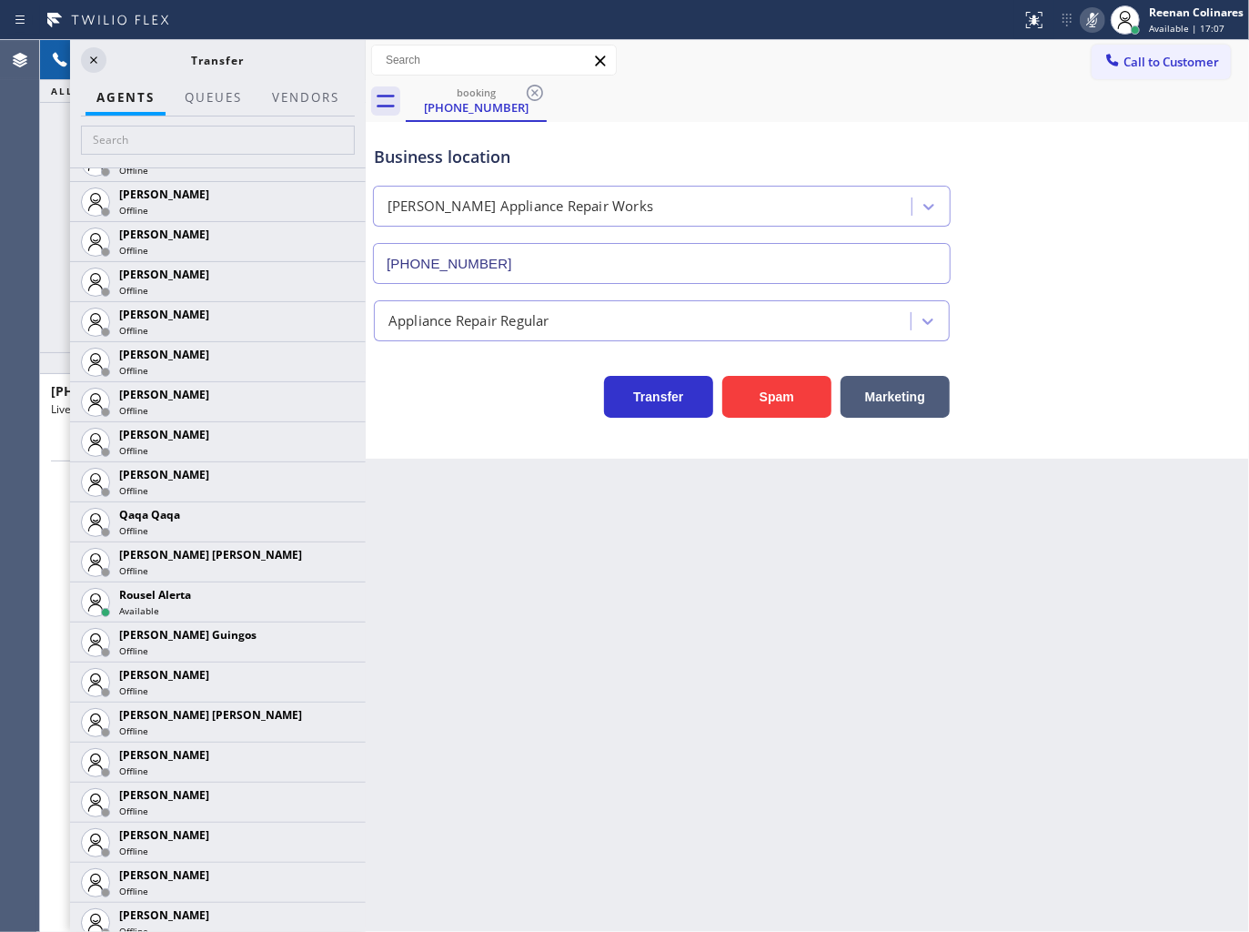
scroll to position [3476, 0]
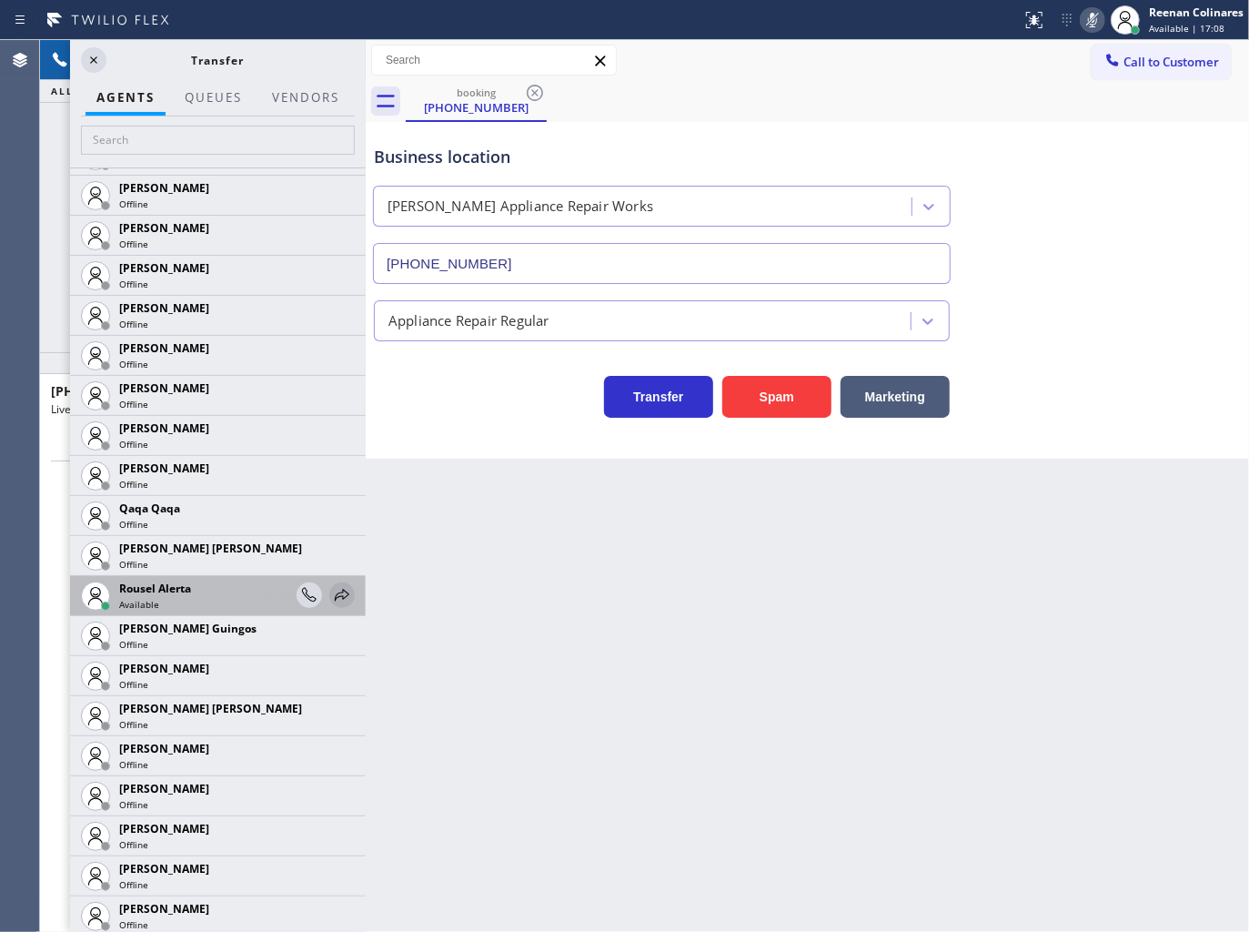
click at [331, 598] on icon at bounding box center [342, 595] width 22 height 22
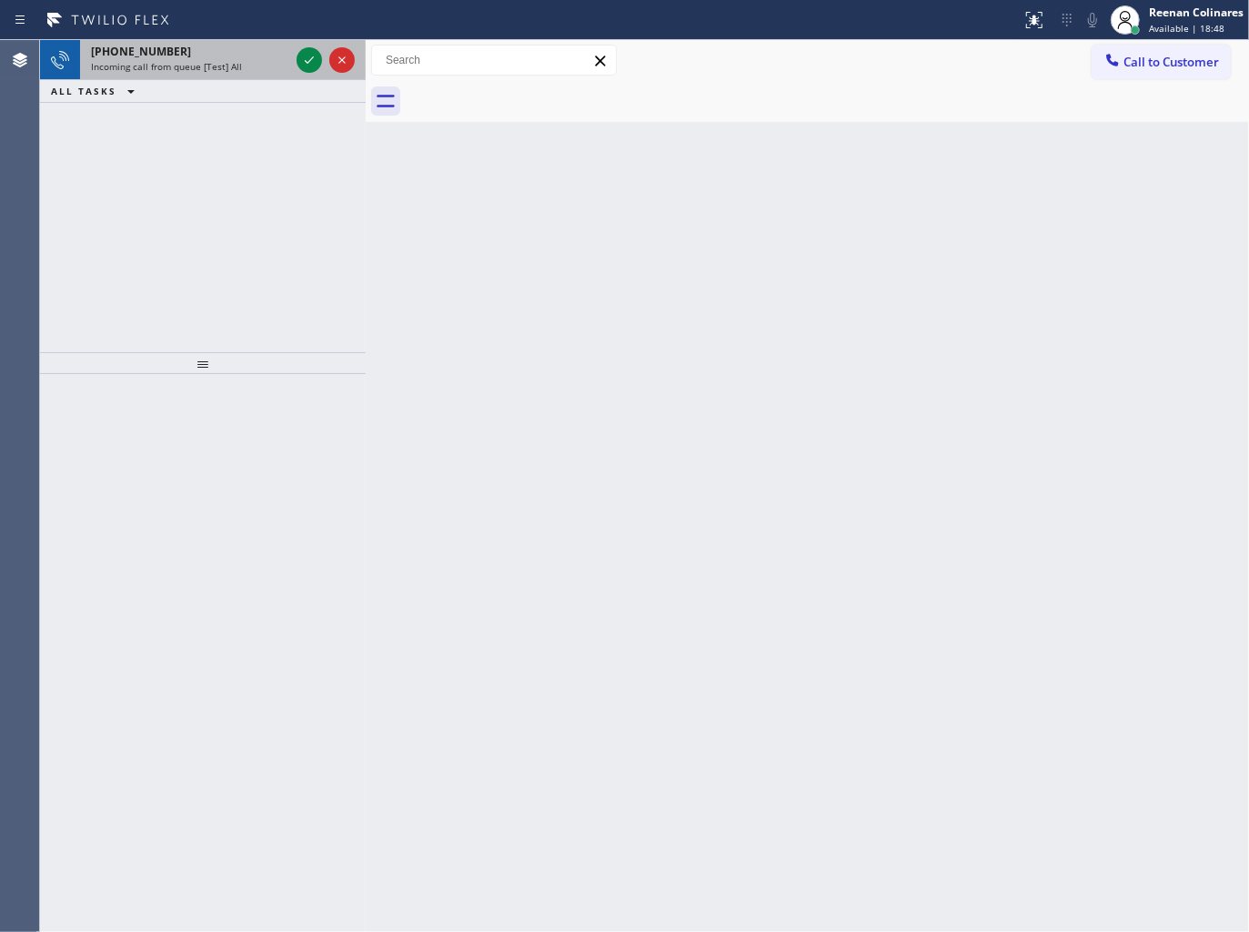
drag, startPoint x: 233, startPoint y: 49, endPoint x: 276, endPoint y: 49, distance: 42.8
click at [233, 49] on div "[PHONE_NUMBER]" at bounding box center [190, 51] width 198 height 15
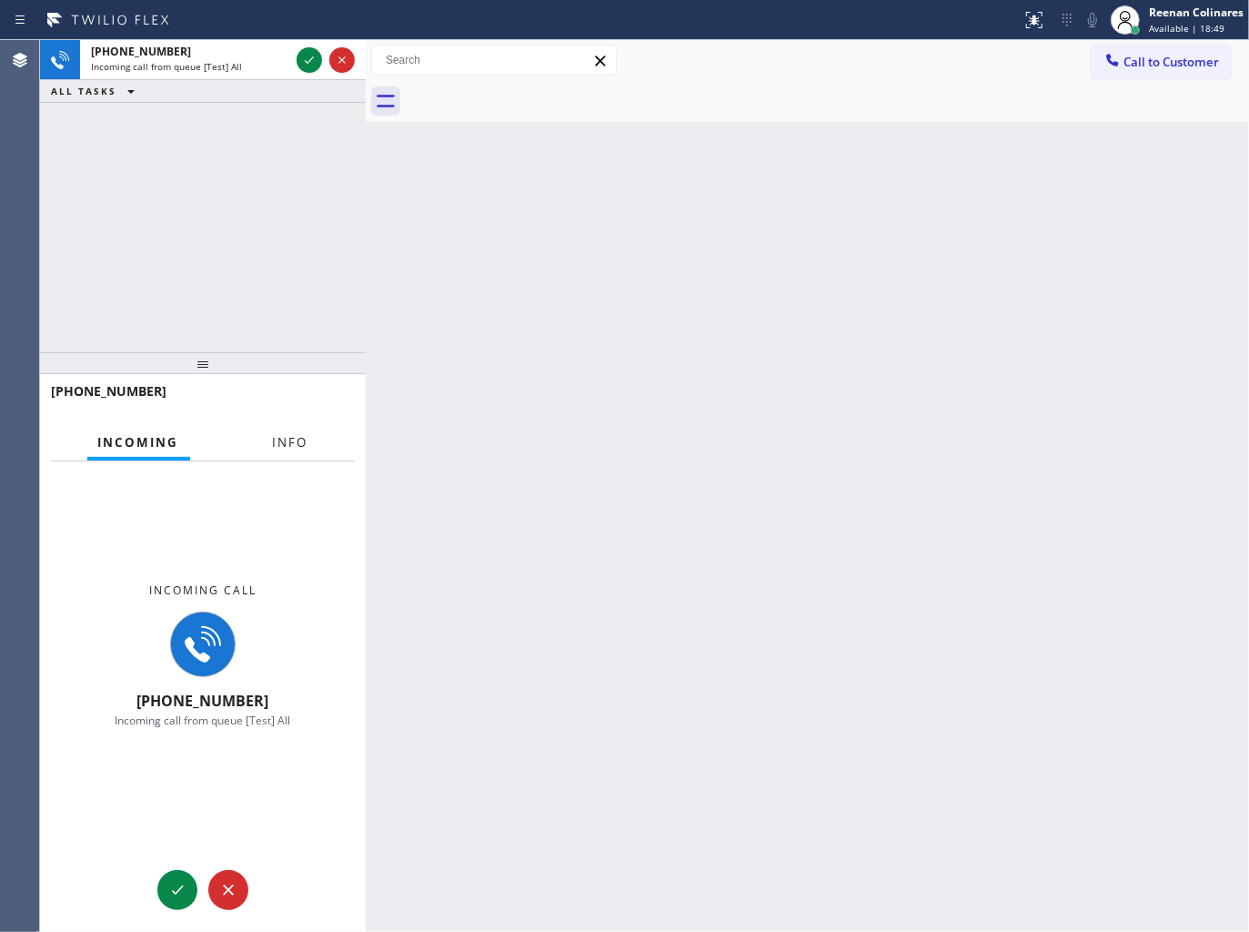
click at [278, 430] on button "Info" at bounding box center [290, 442] width 57 height 35
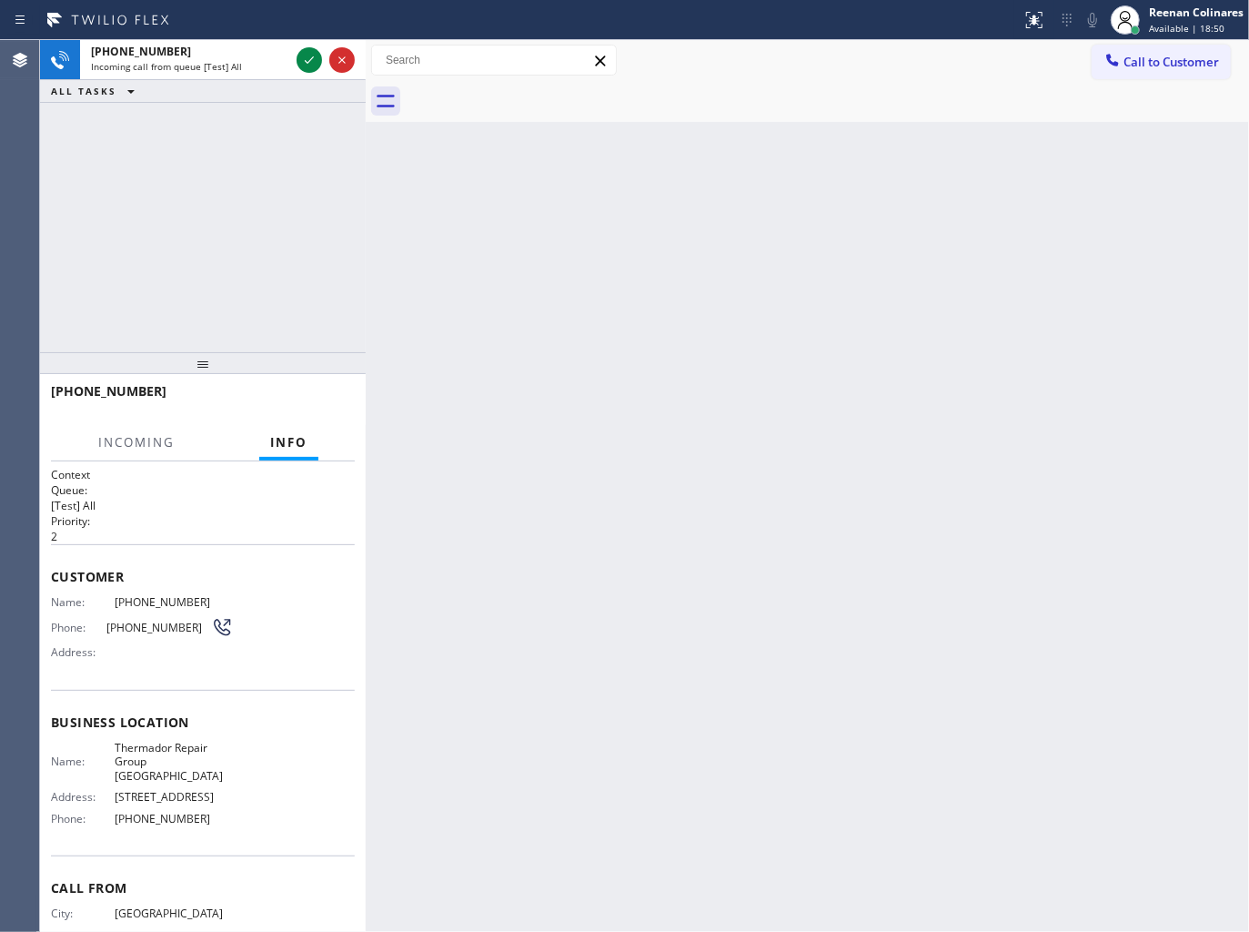
click at [306, 38] on div "Status report No issues detected If you experience an issue, please download th…" at bounding box center [624, 20] width 1249 height 40
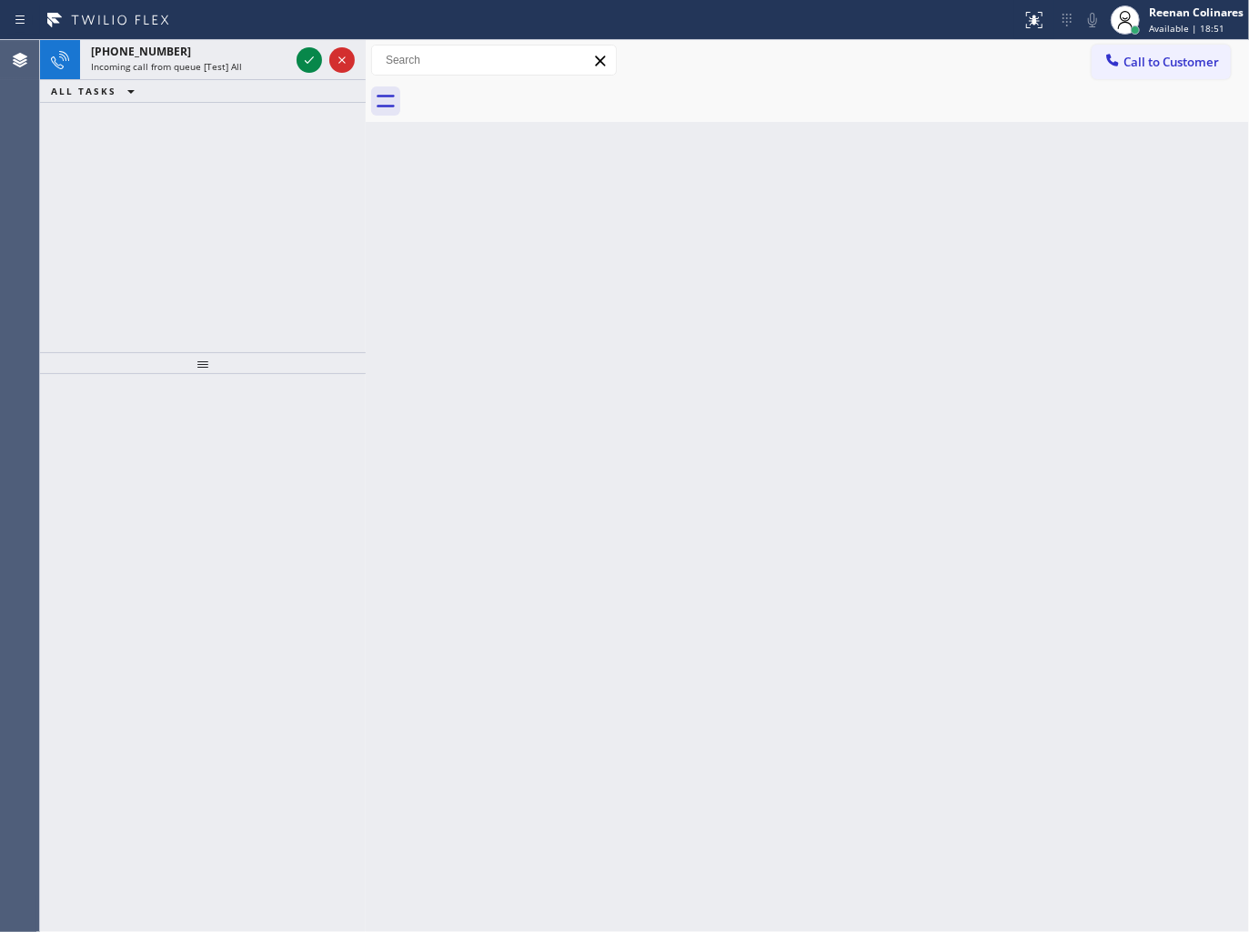
click at [309, 56] on icon at bounding box center [309, 60] width 22 height 22
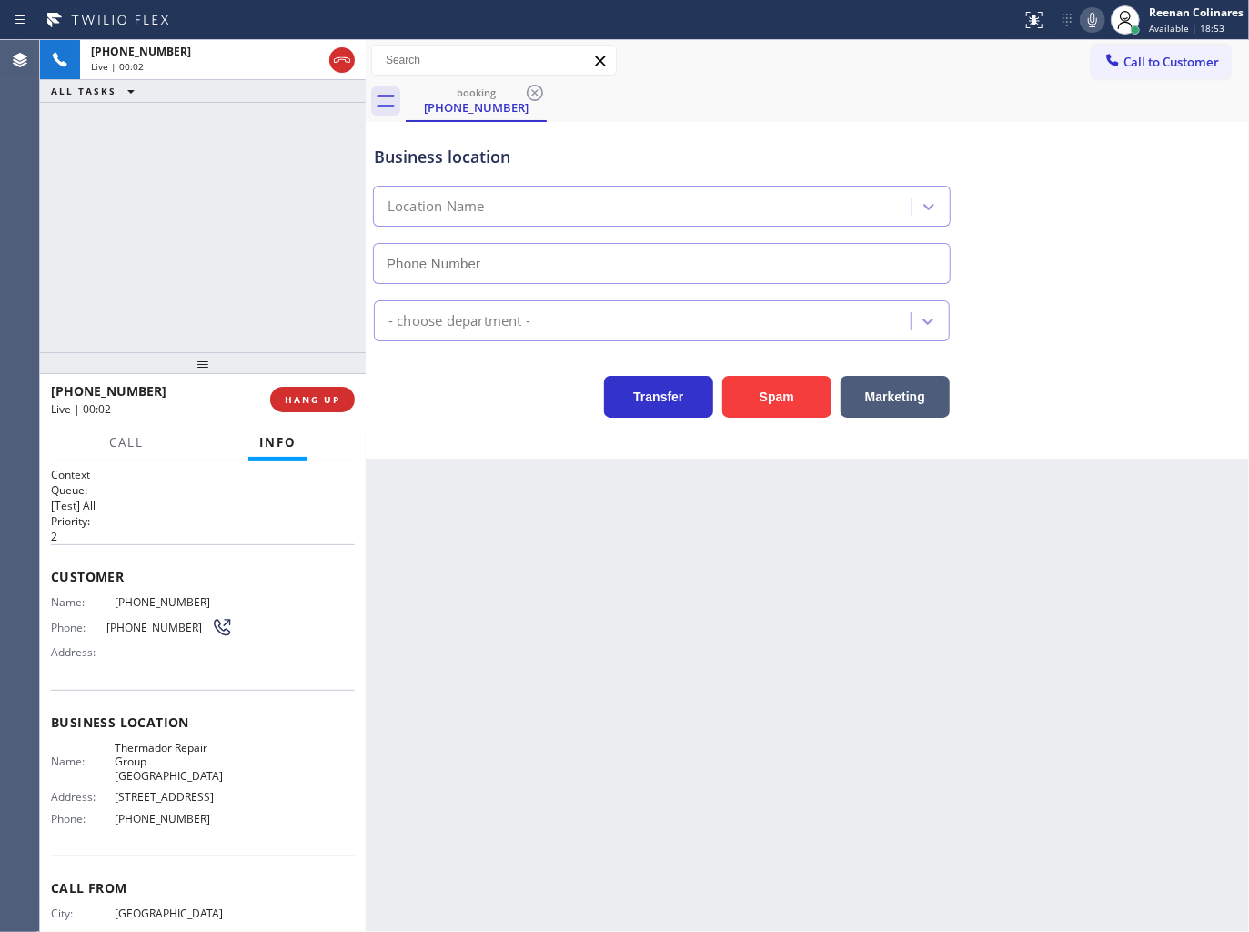
type input "[PHONE_NUMBER]"
click at [1099, 22] on icon at bounding box center [1093, 20] width 22 height 22
click at [1095, 20] on icon at bounding box center [1092, 20] width 9 height 15
click at [1097, 20] on icon at bounding box center [1092, 20] width 9 height 15
click at [1089, 14] on icon at bounding box center [1093, 20] width 22 height 22
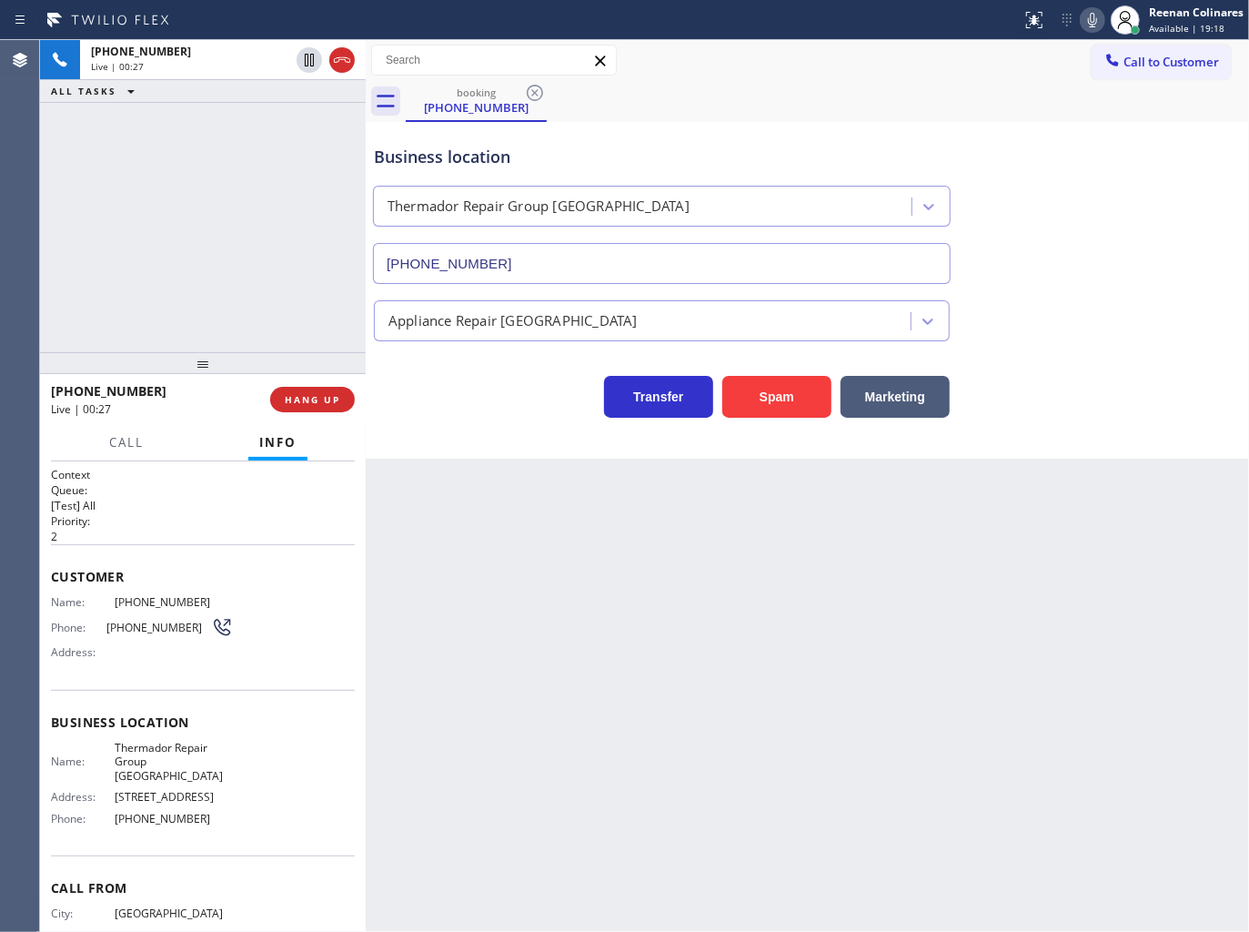
click at [1090, 13] on icon at bounding box center [1093, 20] width 22 height 22
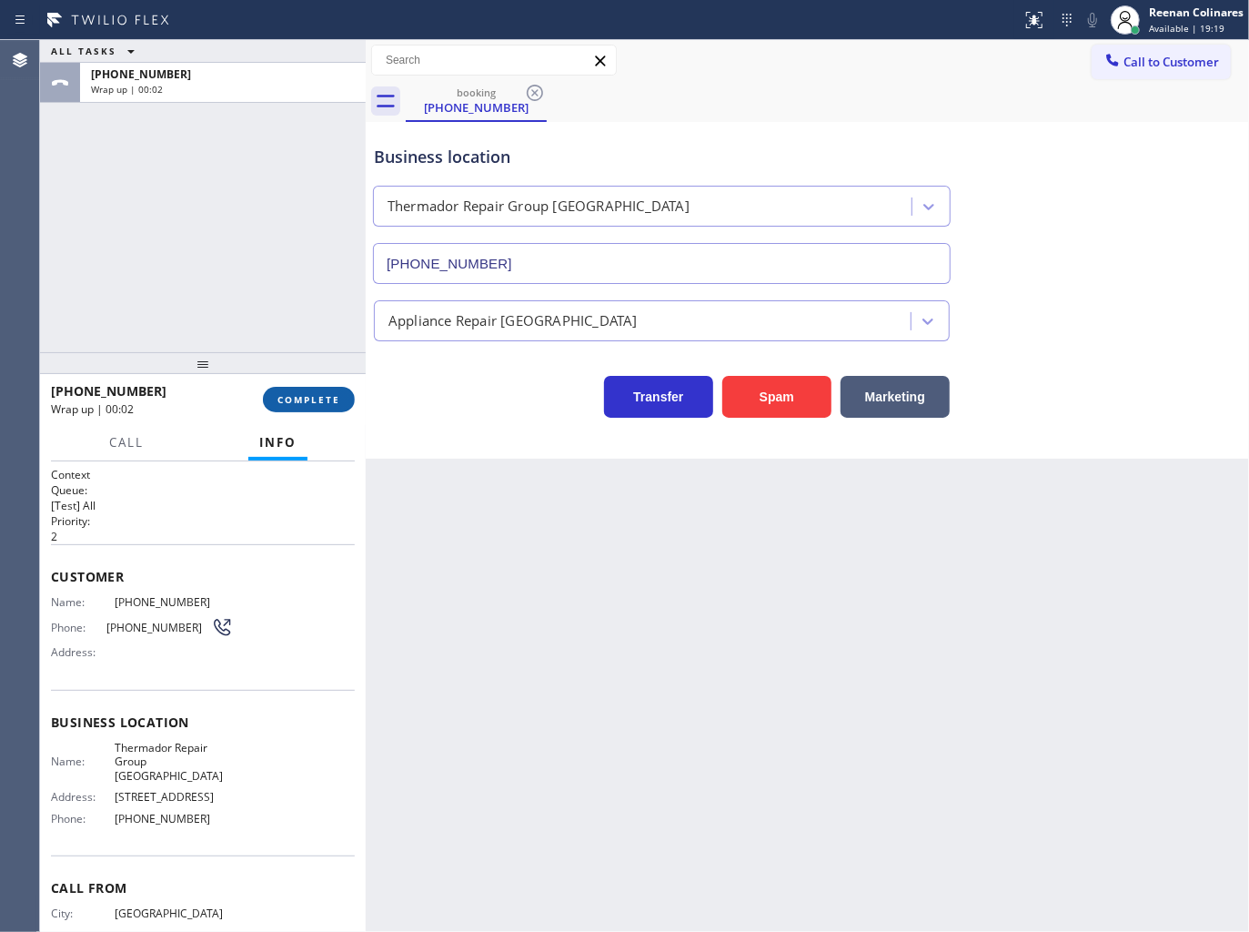
click at [322, 396] on span "COMPLETE" at bounding box center [309, 399] width 63 height 13
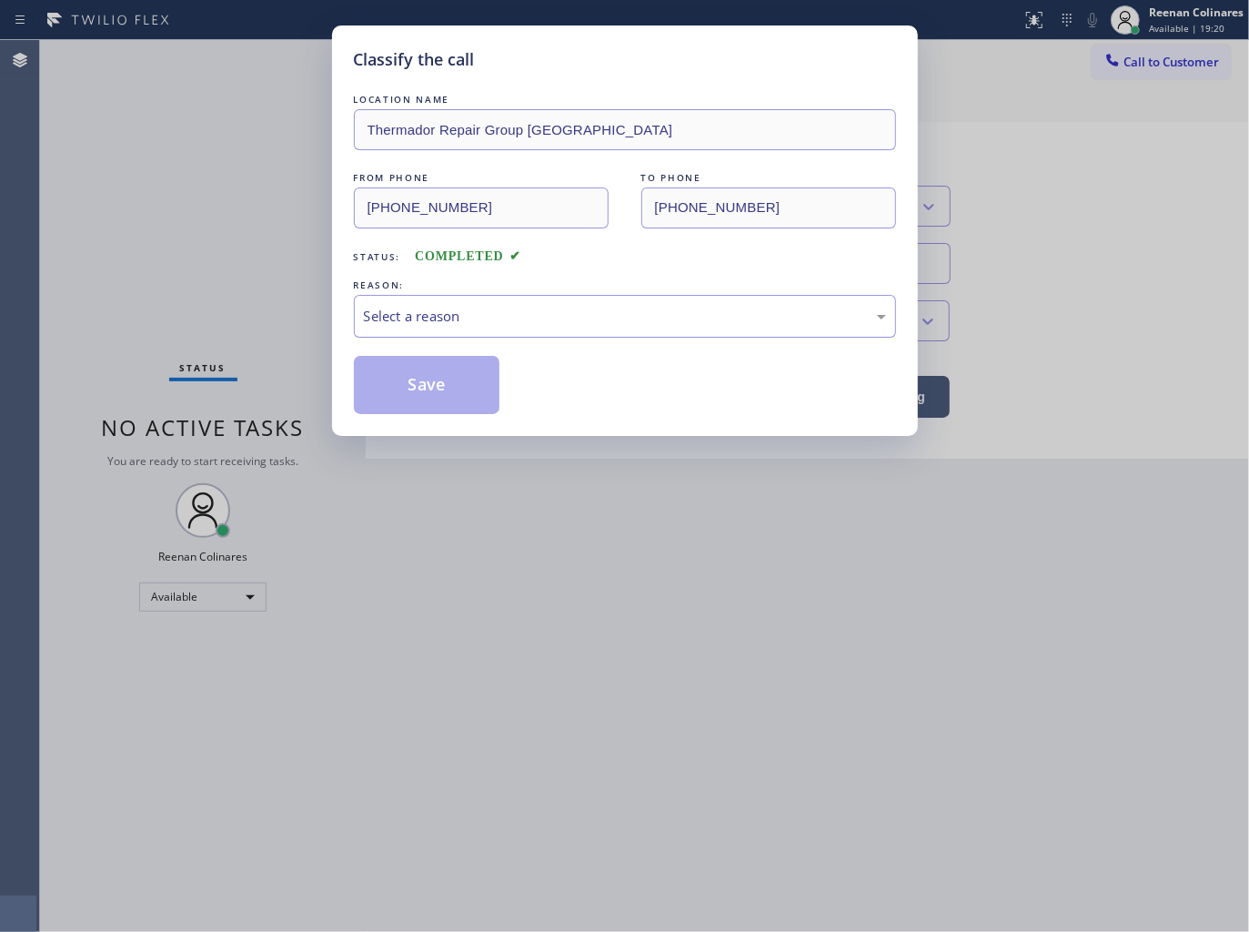
click at [413, 306] on div "Select a reason" at bounding box center [625, 316] width 522 height 21
click at [403, 388] on button "Save" at bounding box center [427, 385] width 147 height 58
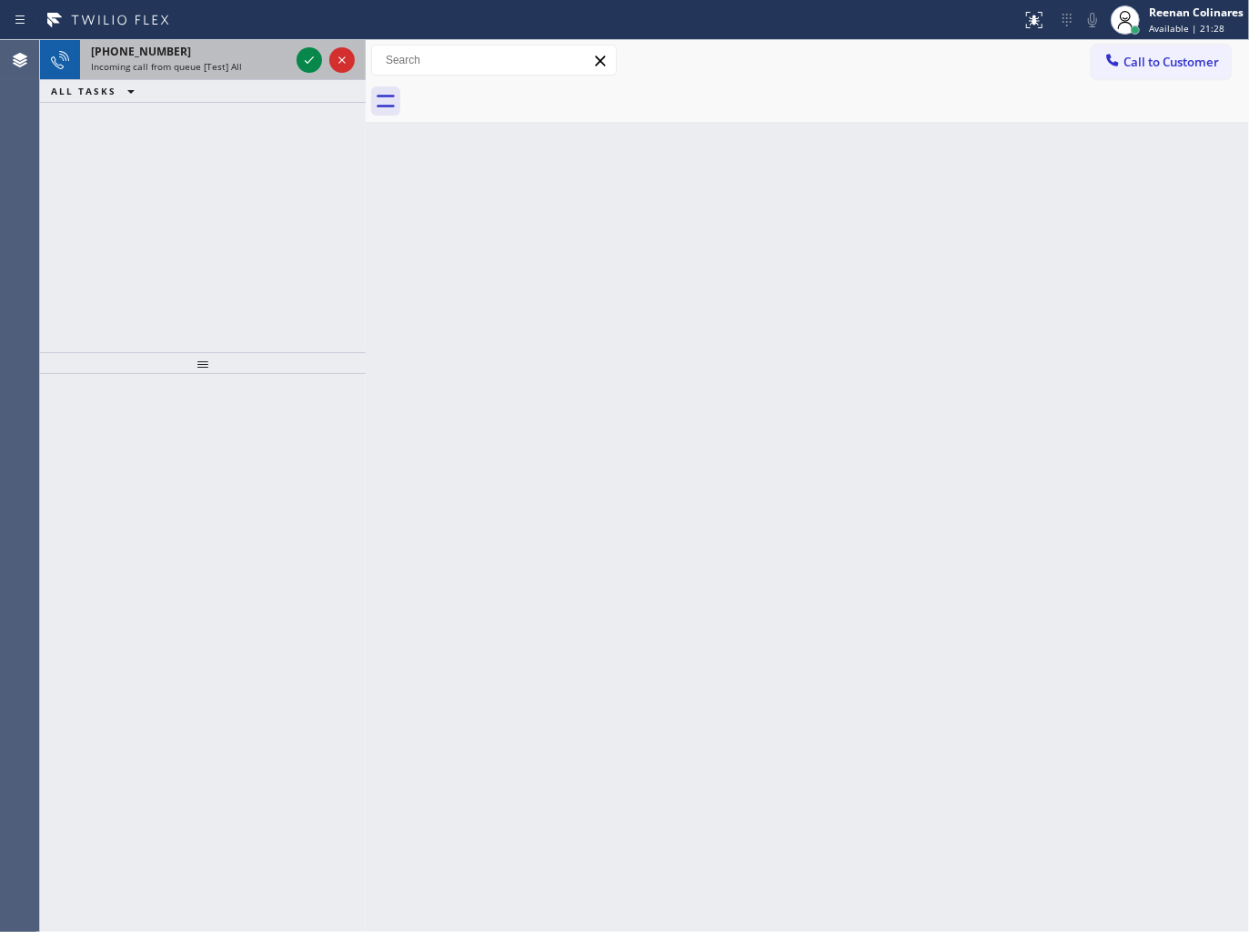
click at [176, 68] on span "Incoming call from queue [Test] All" at bounding box center [166, 66] width 151 height 13
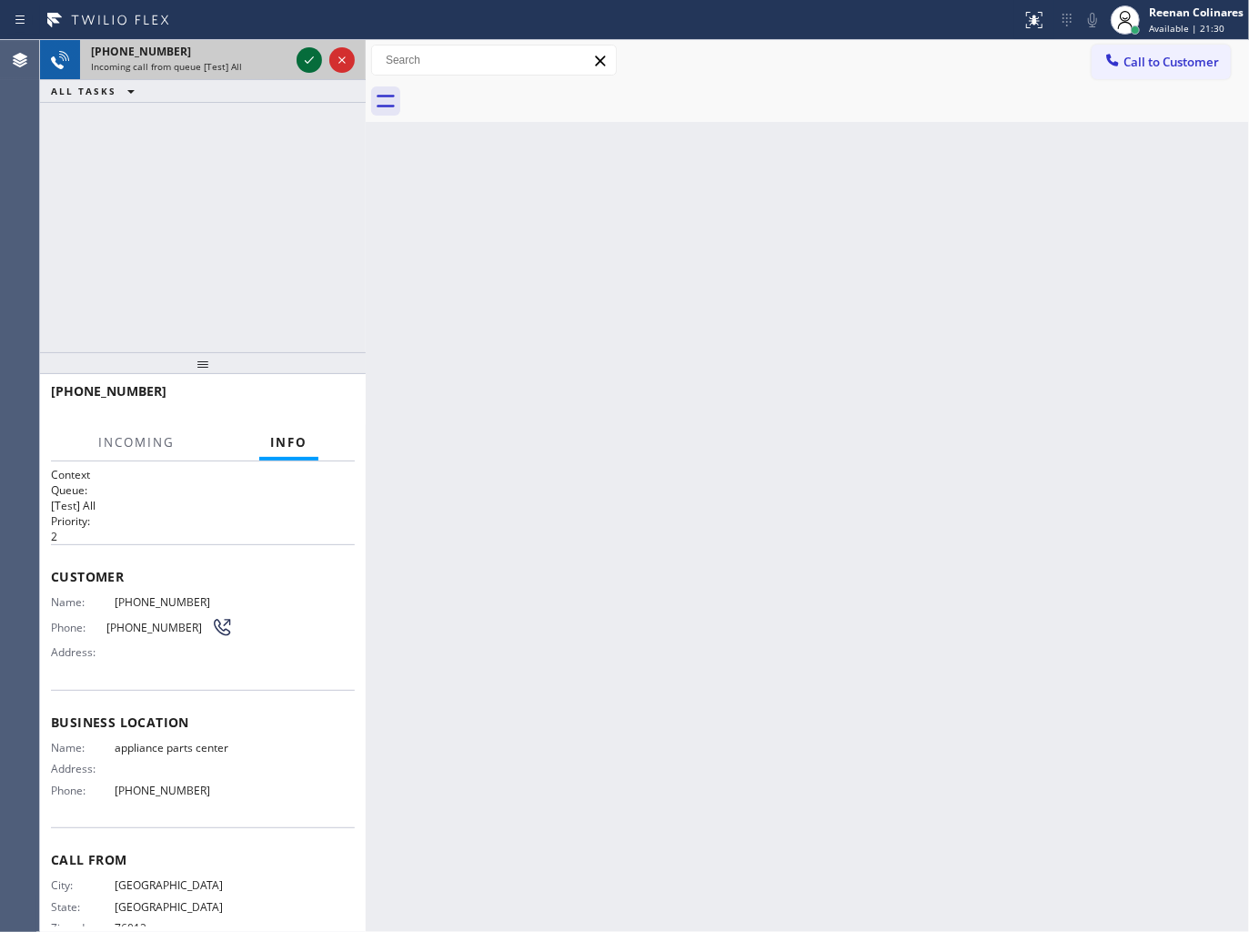
click at [306, 57] on icon at bounding box center [309, 60] width 22 height 22
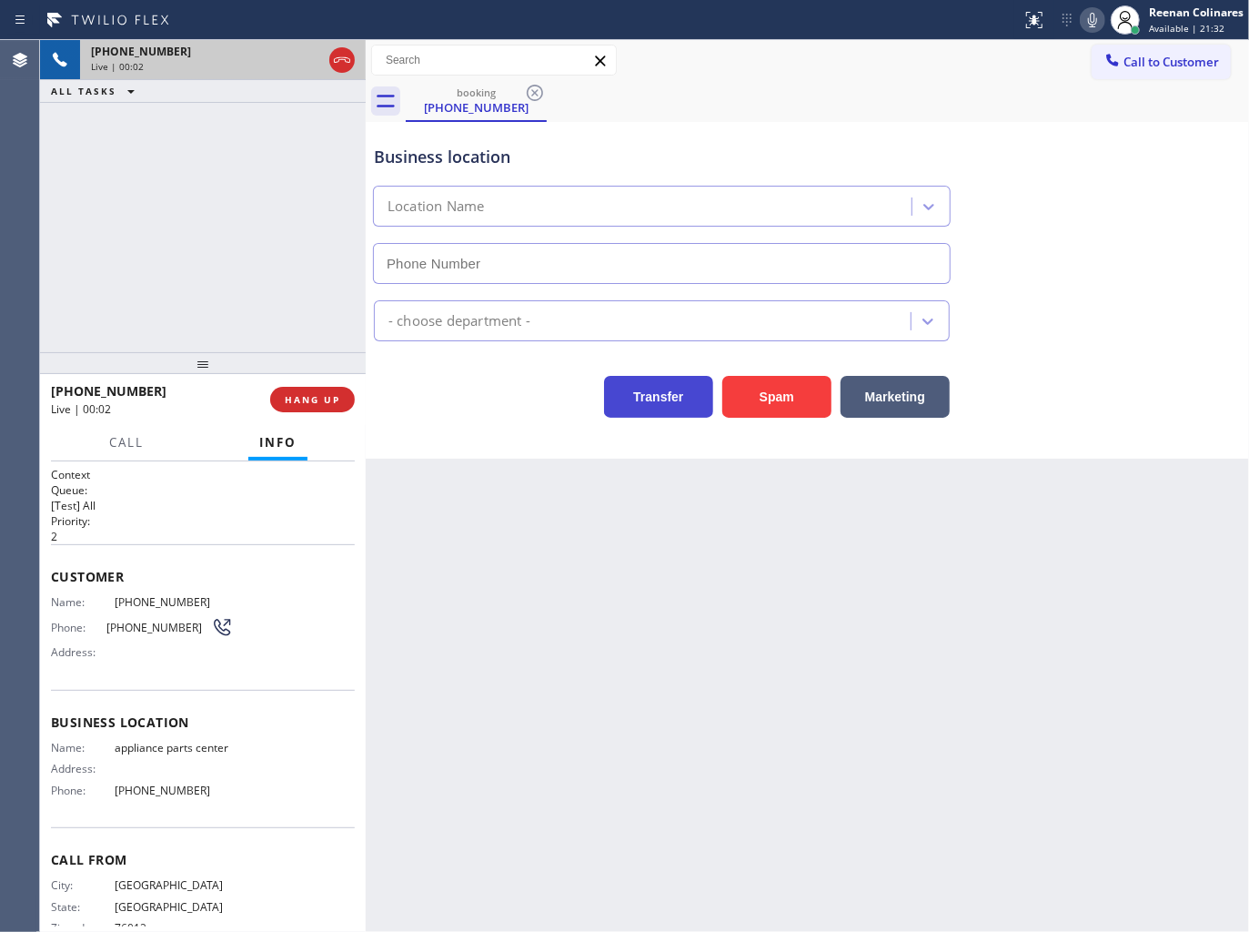
type input "[PHONE_NUMBER]"
click at [1098, 23] on icon at bounding box center [1093, 20] width 22 height 22
click at [1087, 23] on rect at bounding box center [1093, 18] width 13 height 13
click at [1090, 15] on icon at bounding box center [1093, 20] width 22 height 22
click at [1090, 15] on icon at bounding box center [1092, 20] width 9 height 15
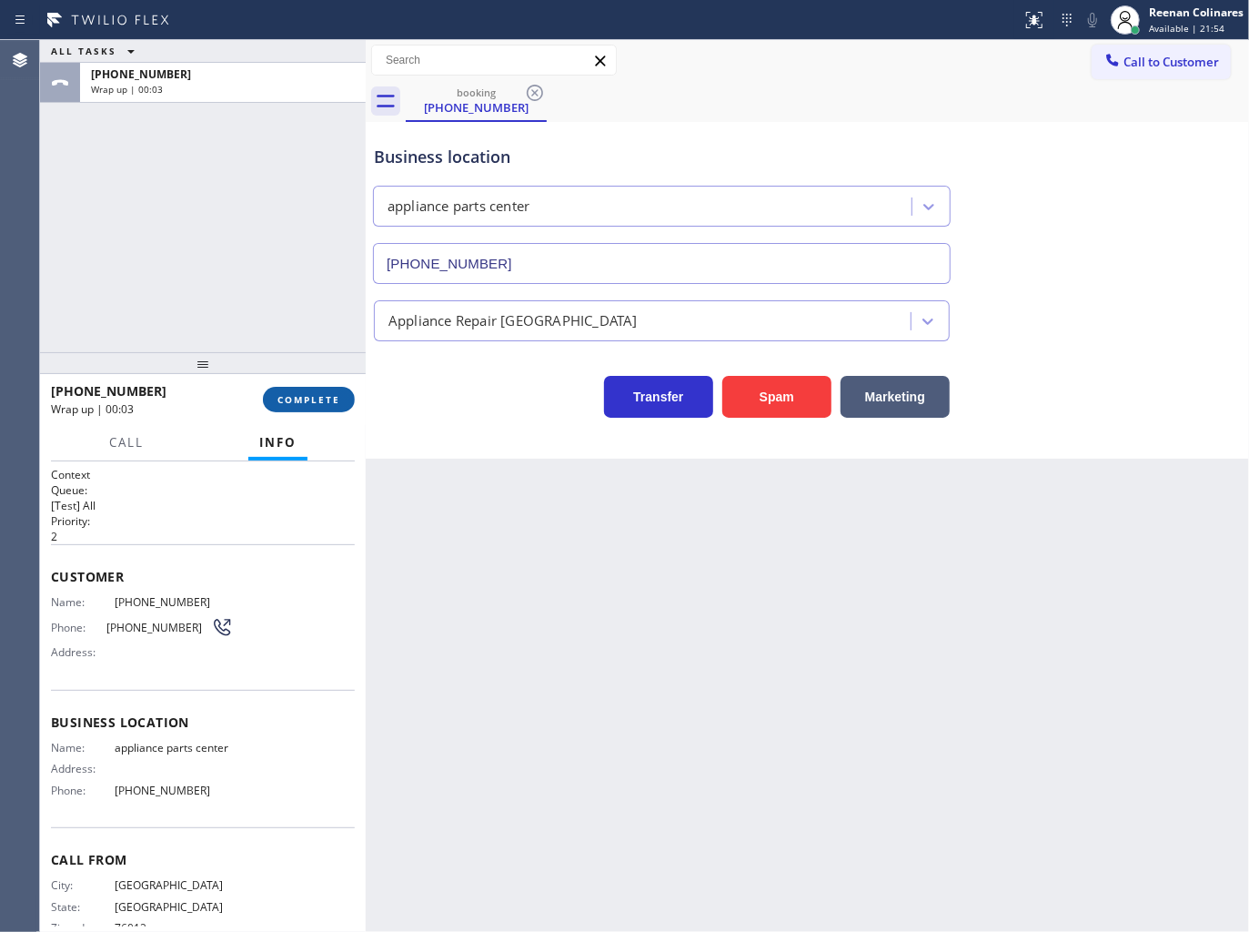
click at [306, 407] on button "COMPLETE" at bounding box center [309, 399] width 92 height 25
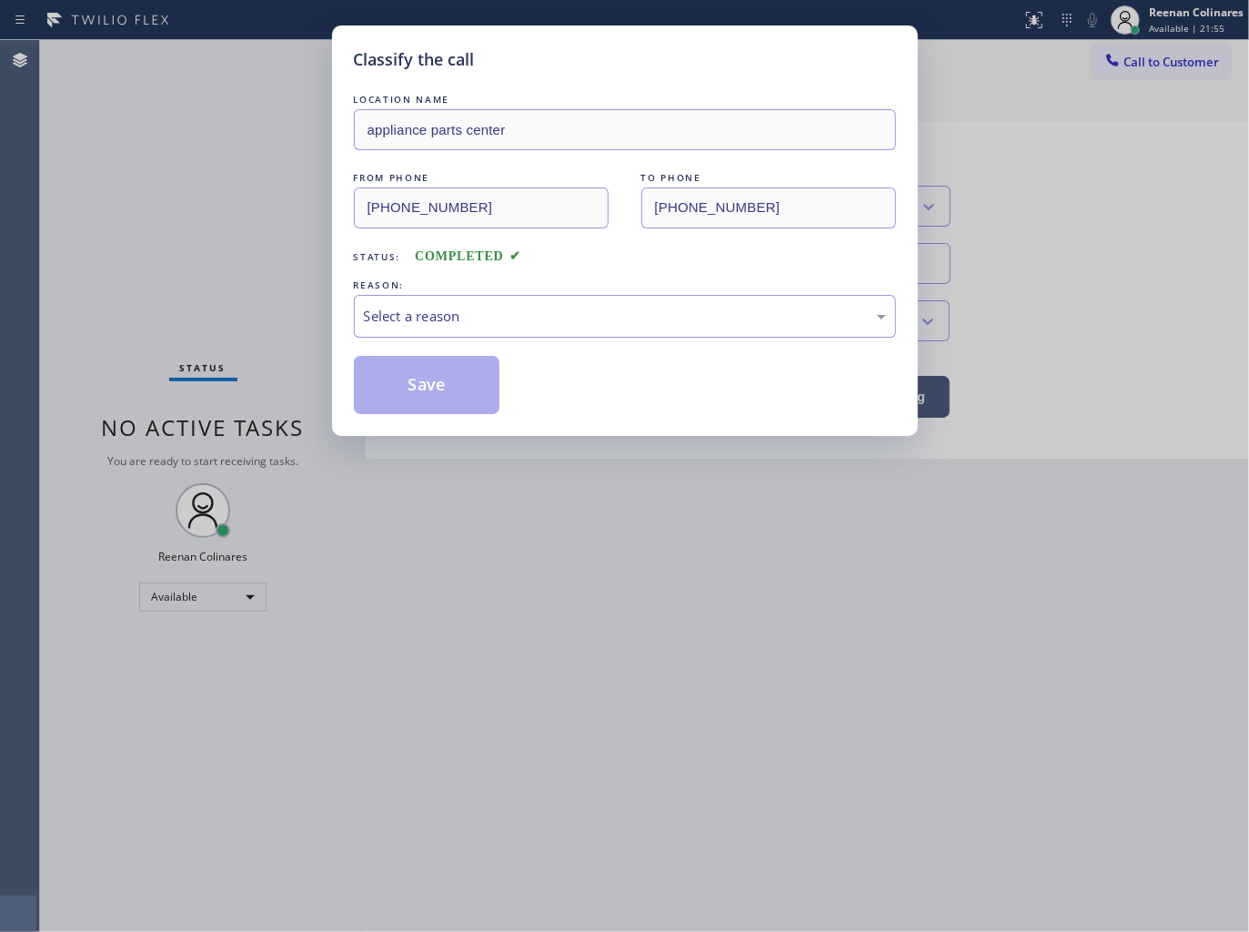
click at [412, 314] on div "Select a reason" at bounding box center [625, 316] width 522 height 21
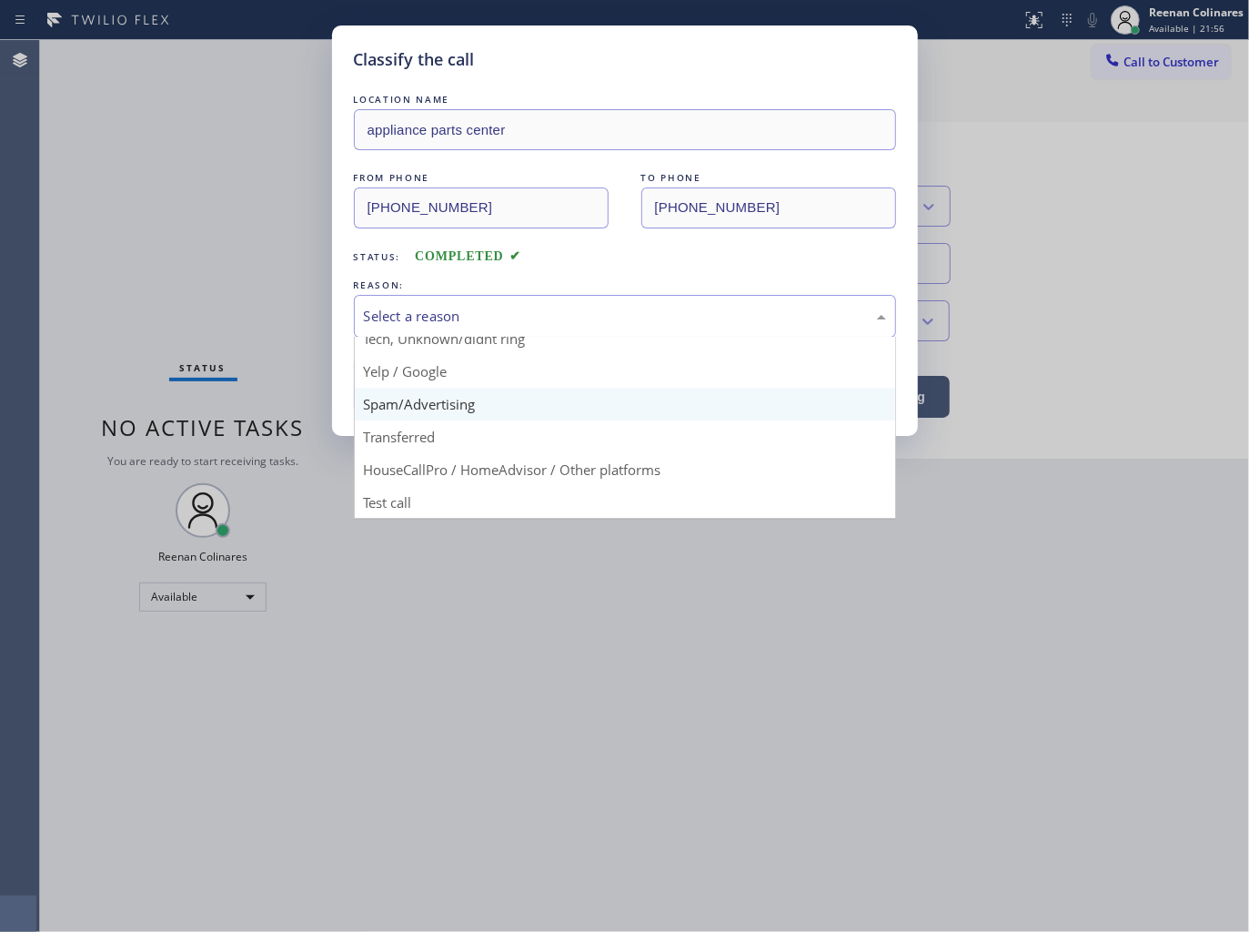
scroll to position [14, 0]
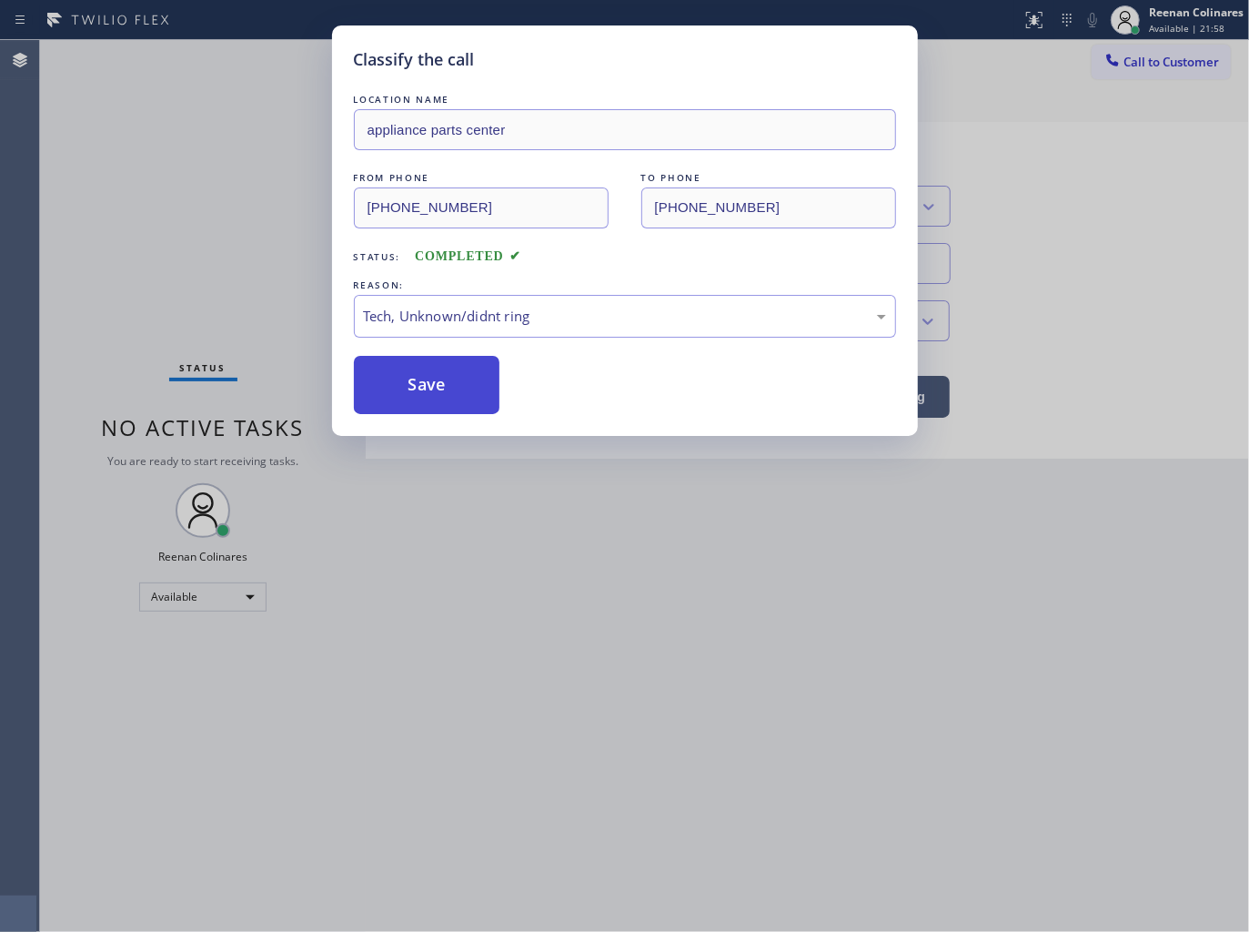
drag, startPoint x: 424, startPoint y: 400, endPoint x: 369, endPoint y: 357, distance: 69.9
click at [420, 398] on button "Save" at bounding box center [427, 385] width 147 height 58
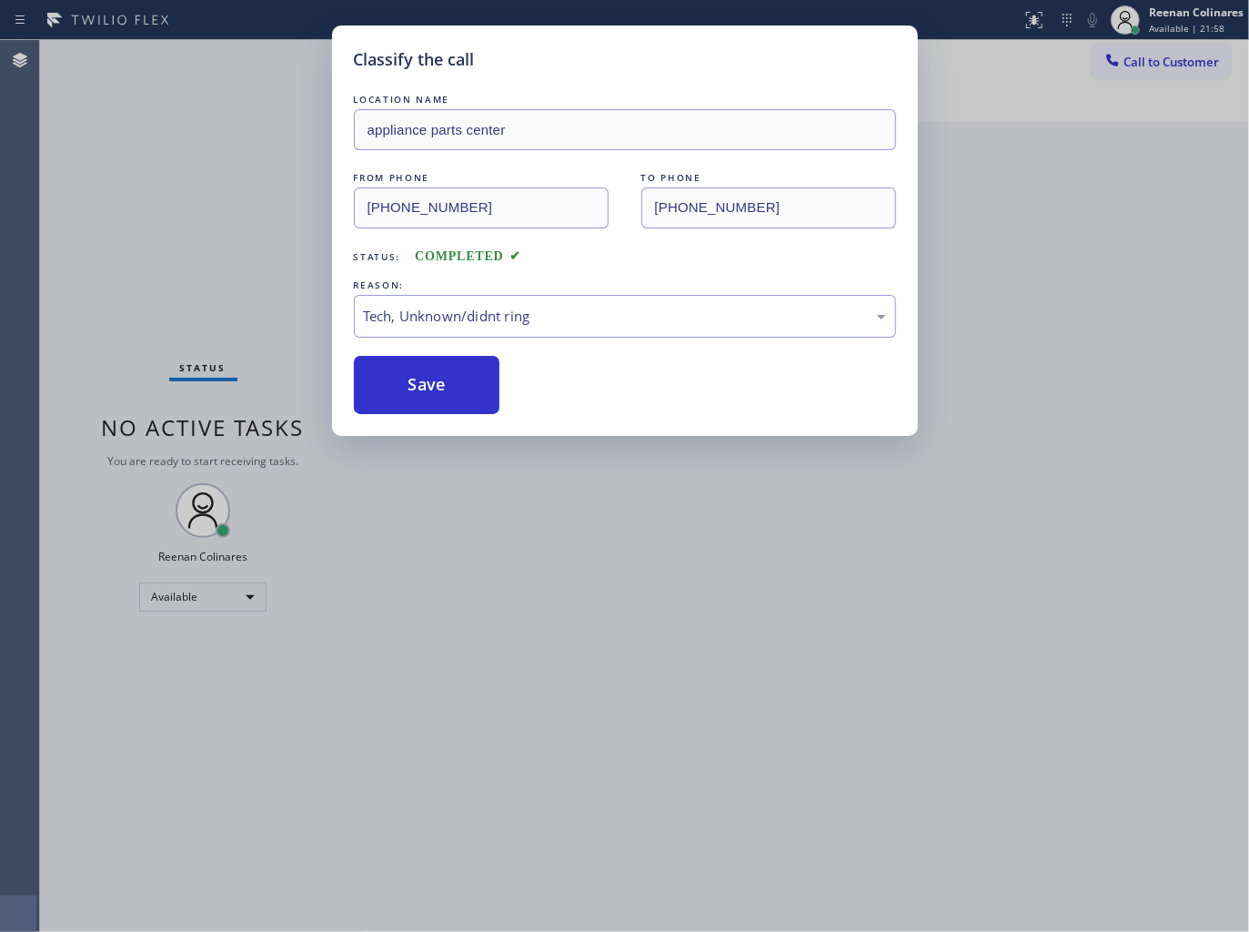
click at [214, 273] on div "Classify the call LOCATION NAME appliance parts center FROM PHONE [PHONE_NUMBER…" at bounding box center [624, 466] width 1249 height 932
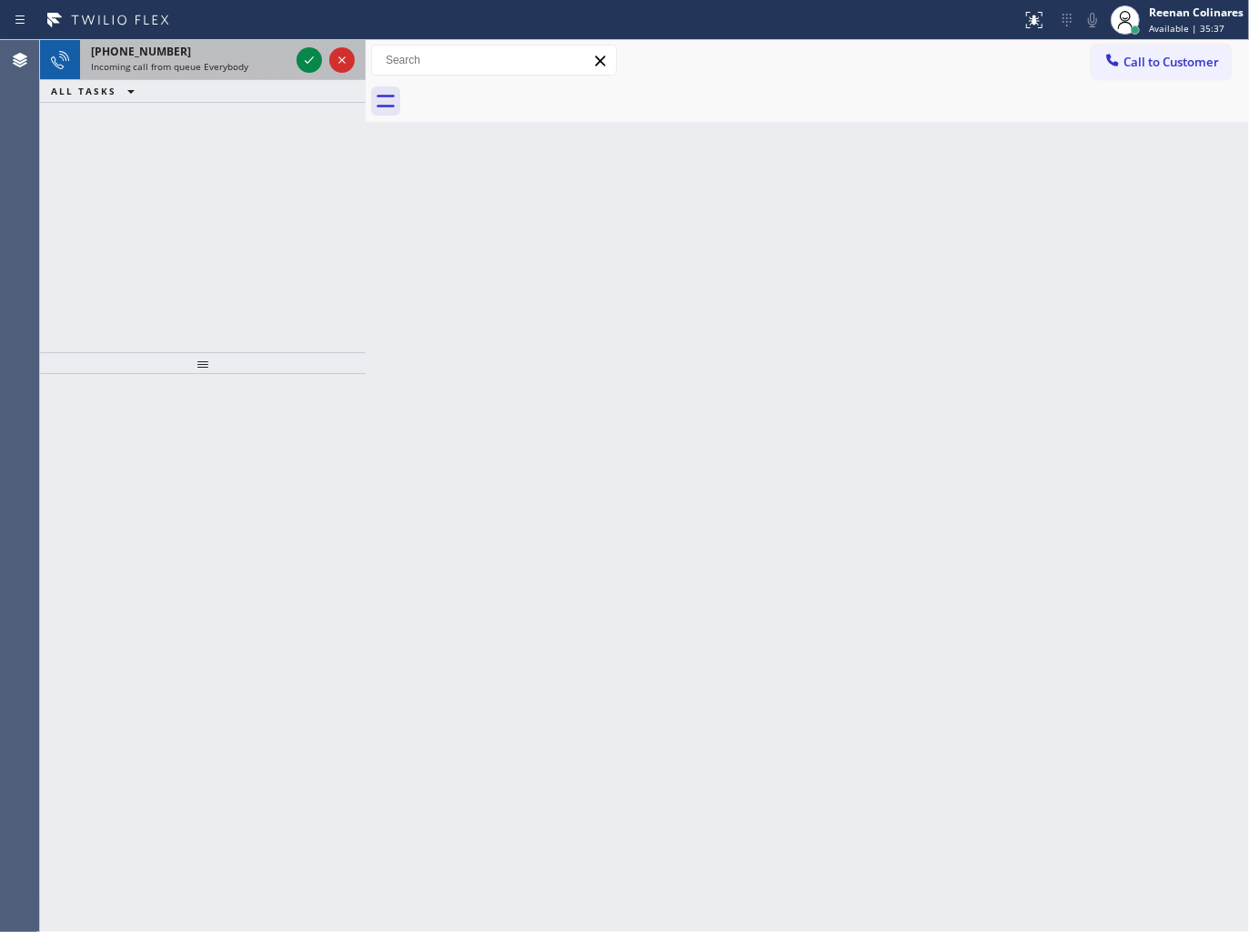
click at [240, 68] on span "Incoming call from queue Everybody" at bounding box center [169, 66] width 157 height 13
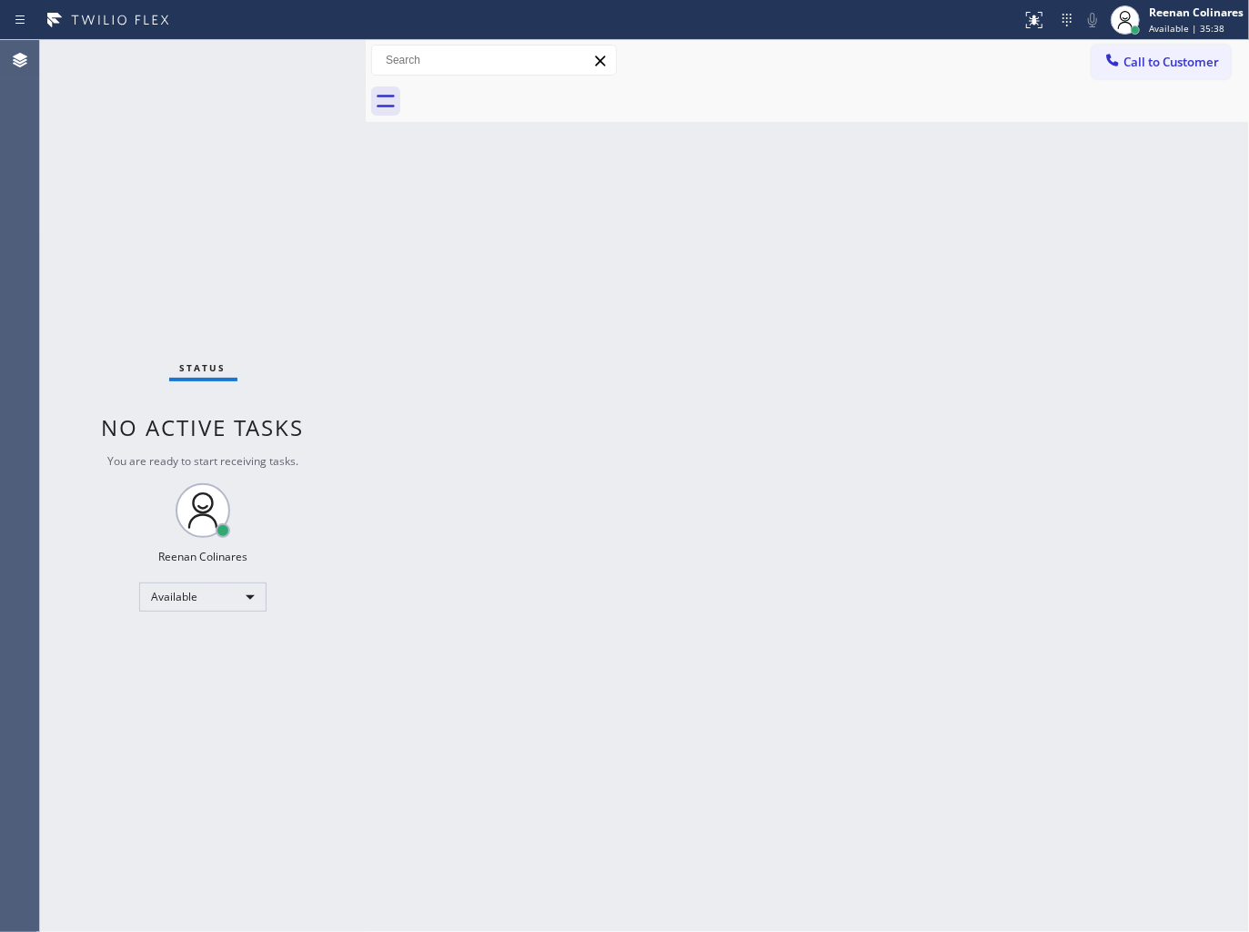
click at [308, 56] on div "Status No active tasks You are ready to start receiving tasks. Reenan Colinares…" at bounding box center [203, 486] width 326 height 892
click at [302, 56] on div "Status No active tasks You are ready to start receiving tasks. Reenan Colinares…" at bounding box center [203, 486] width 326 height 892
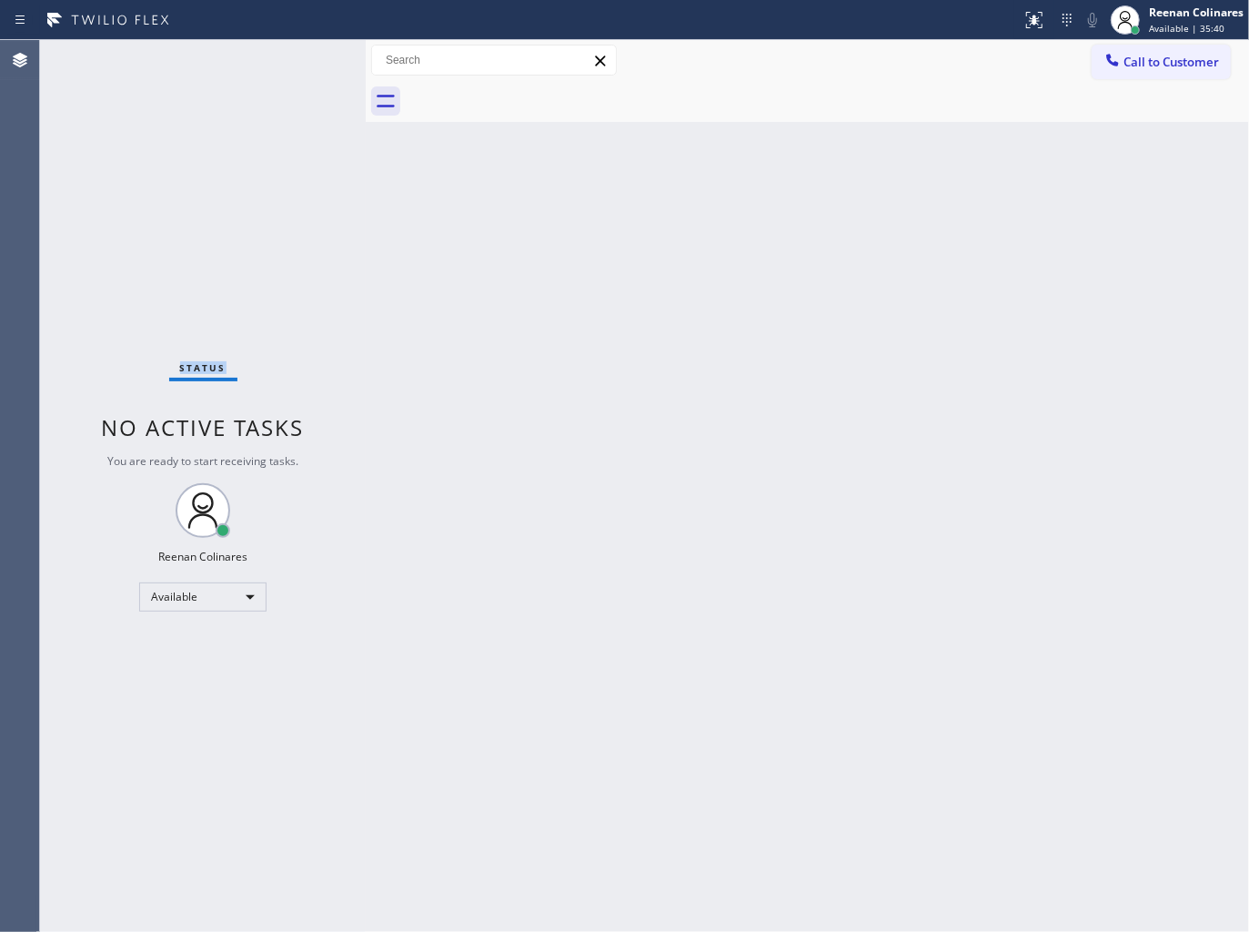
click at [251, 74] on div "Status No active tasks You are ready to start receiving tasks. Reenan Colinares…" at bounding box center [203, 486] width 326 height 892
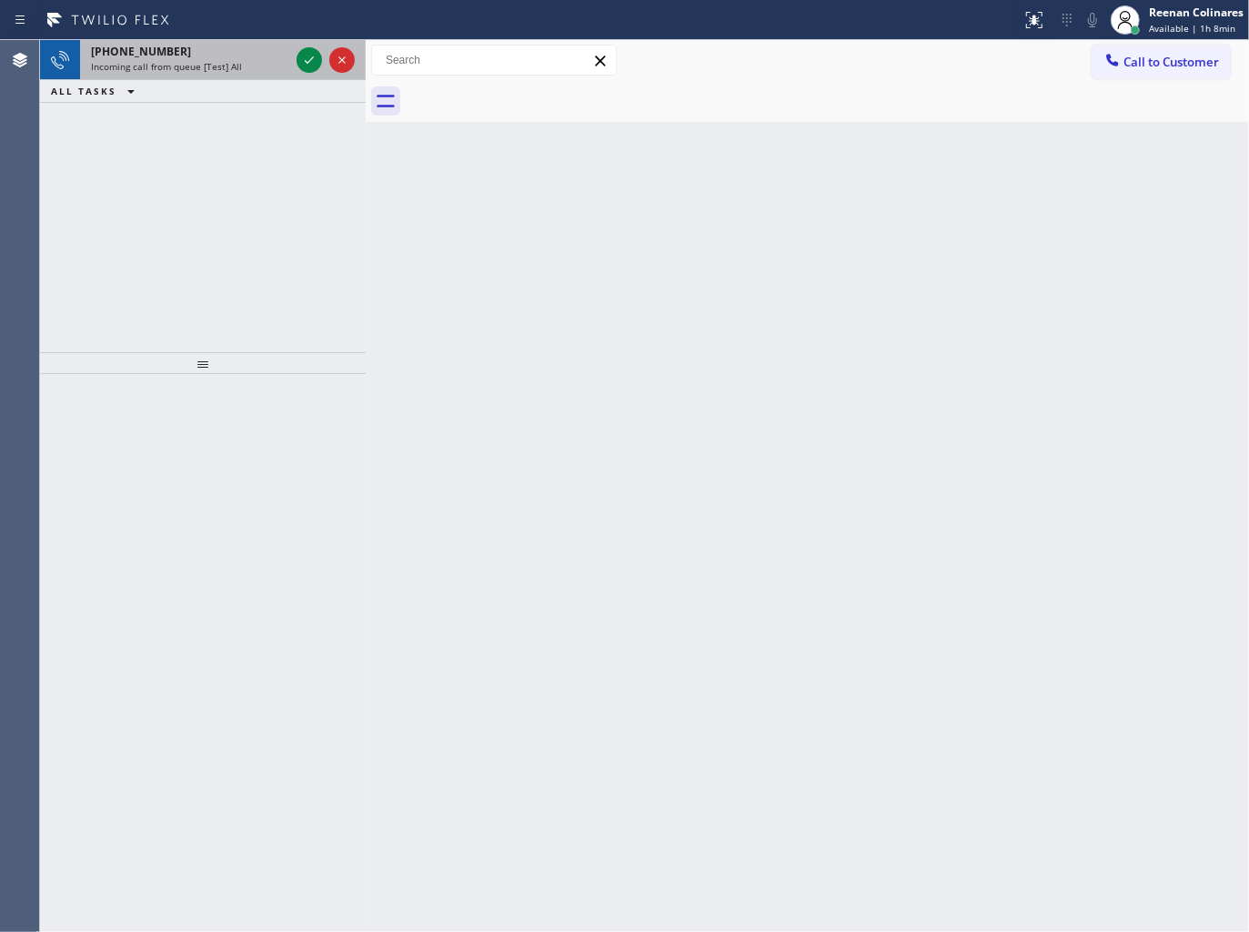
click at [185, 76] on div "[PHONE_NUMBER] Incoming call from queue [Test] All" at bounding box center [186, 60] width 213 height 40
drag, startPoint x: 257, startPoint y: 66, endPoint x: 292, endPoint y: 57, distance: 36.4
click at [262, 66] on div "Incoming call from queue [Test] All" at bounding box center [190, 66] width 198 height 13
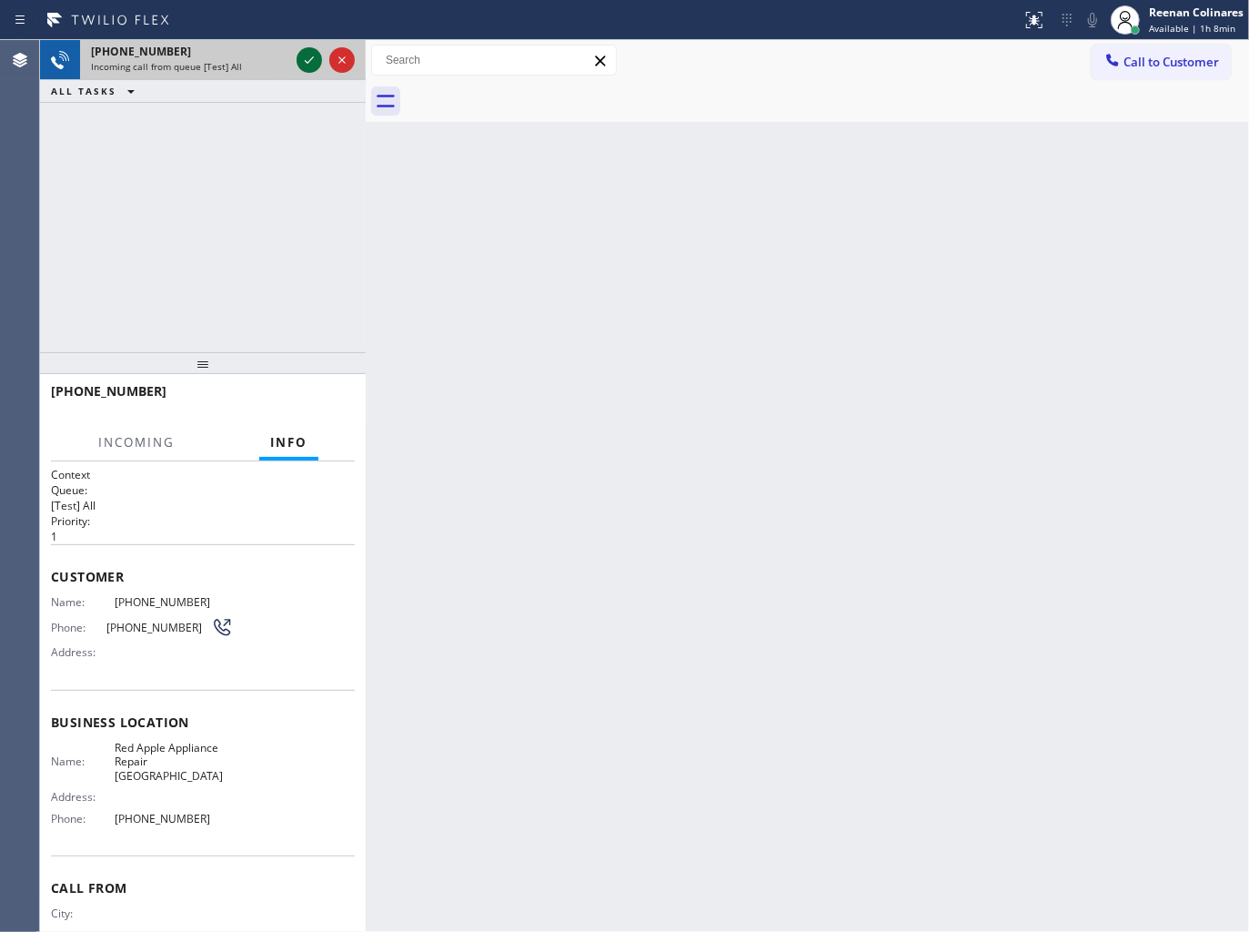
click at [300, 57] on icon at bounding box center [309, 60] width 22 height 22
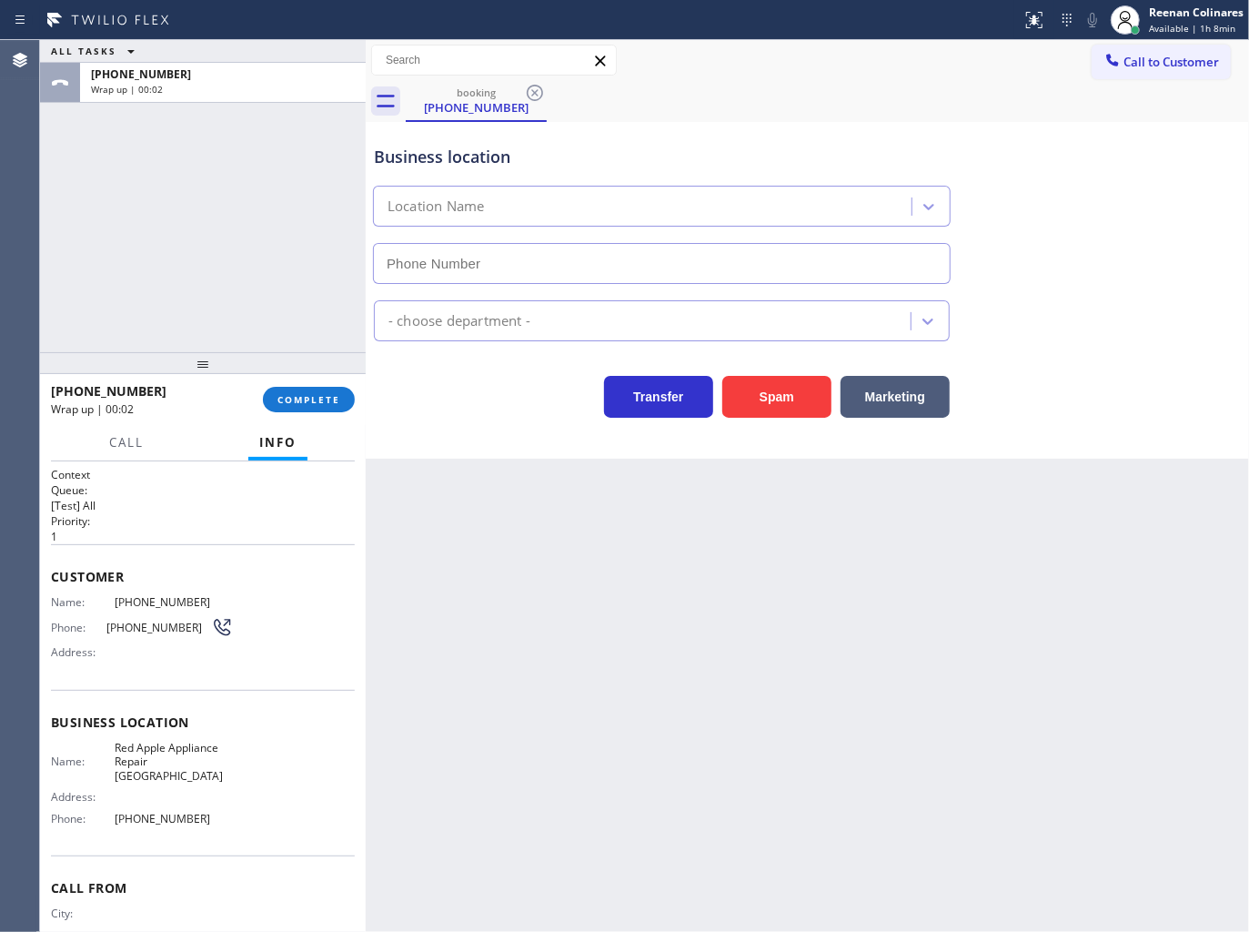
type input "[PHONE_NUMBER]"
click at [338, 389] on button "COMPLETE" at bounding box center [309, 399] width 92 height 25
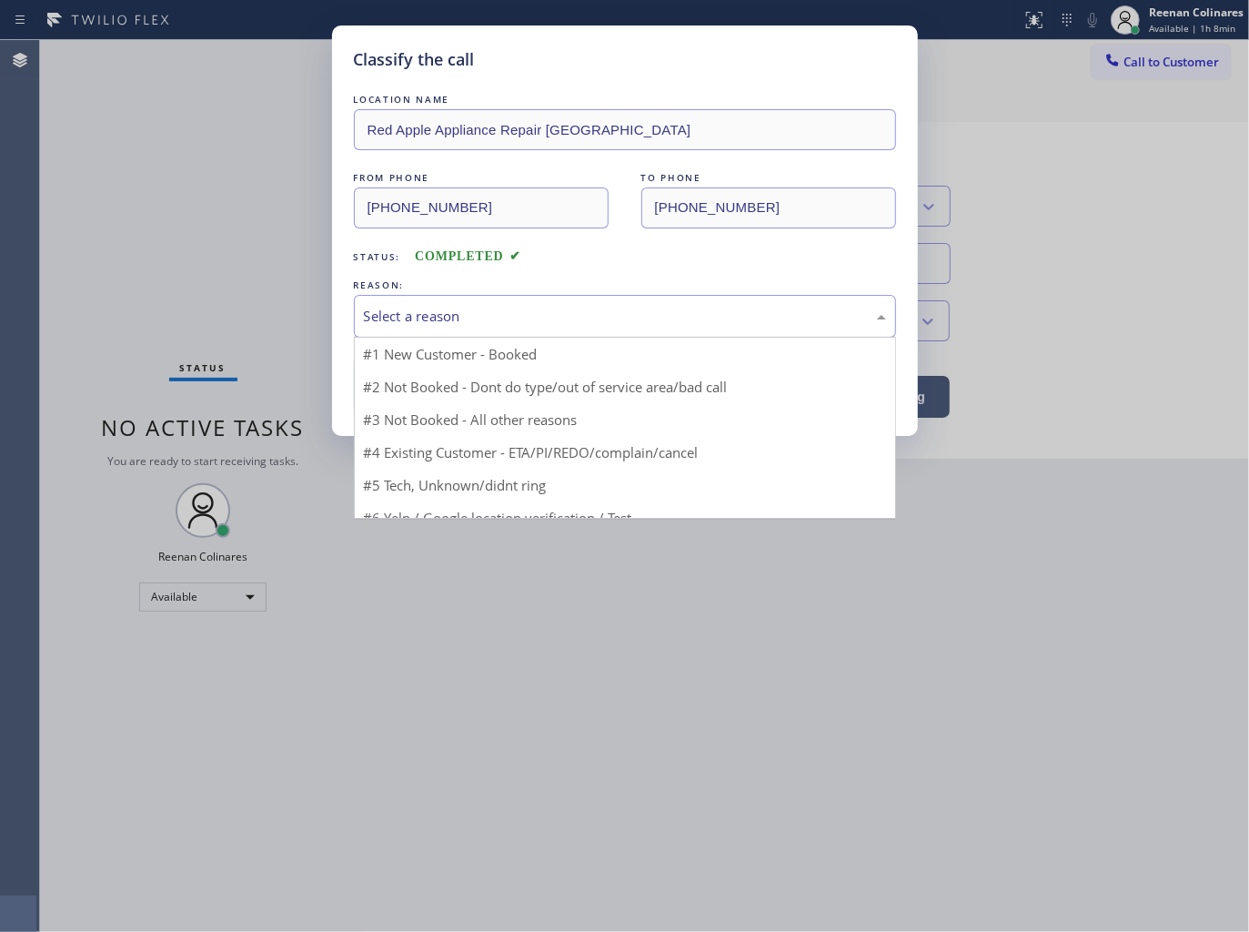
click at [403, 308] on div "Select a reason" at bounding box center [625, 316] width 522 height 21
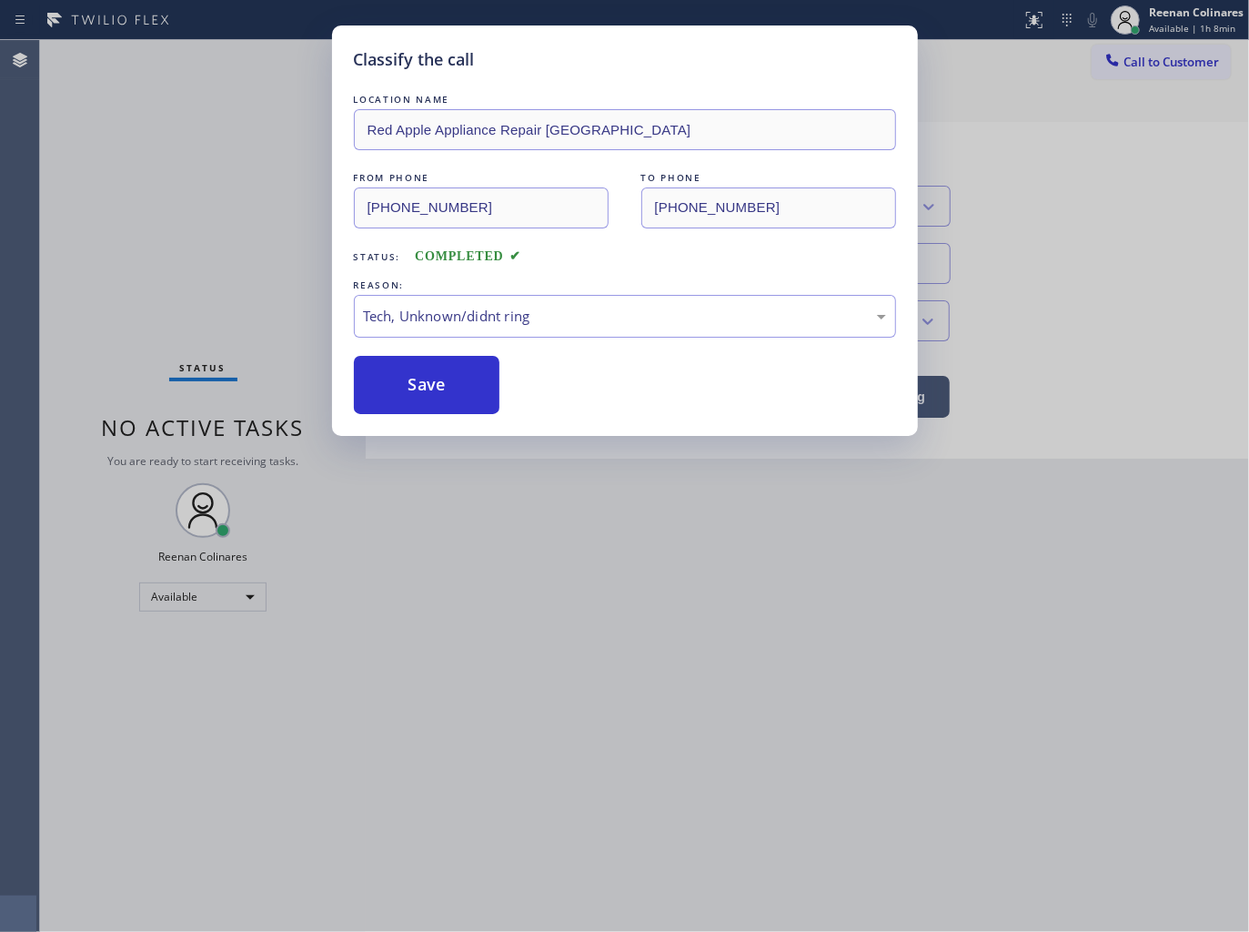
drag, startPoint x: 396, startPoint y: 399, endPoint x: 1140, endPoint y: 140, distance: 788.0
click at [400, 397] on button "Save" at bounding box center [427, 385] width 147 height 58
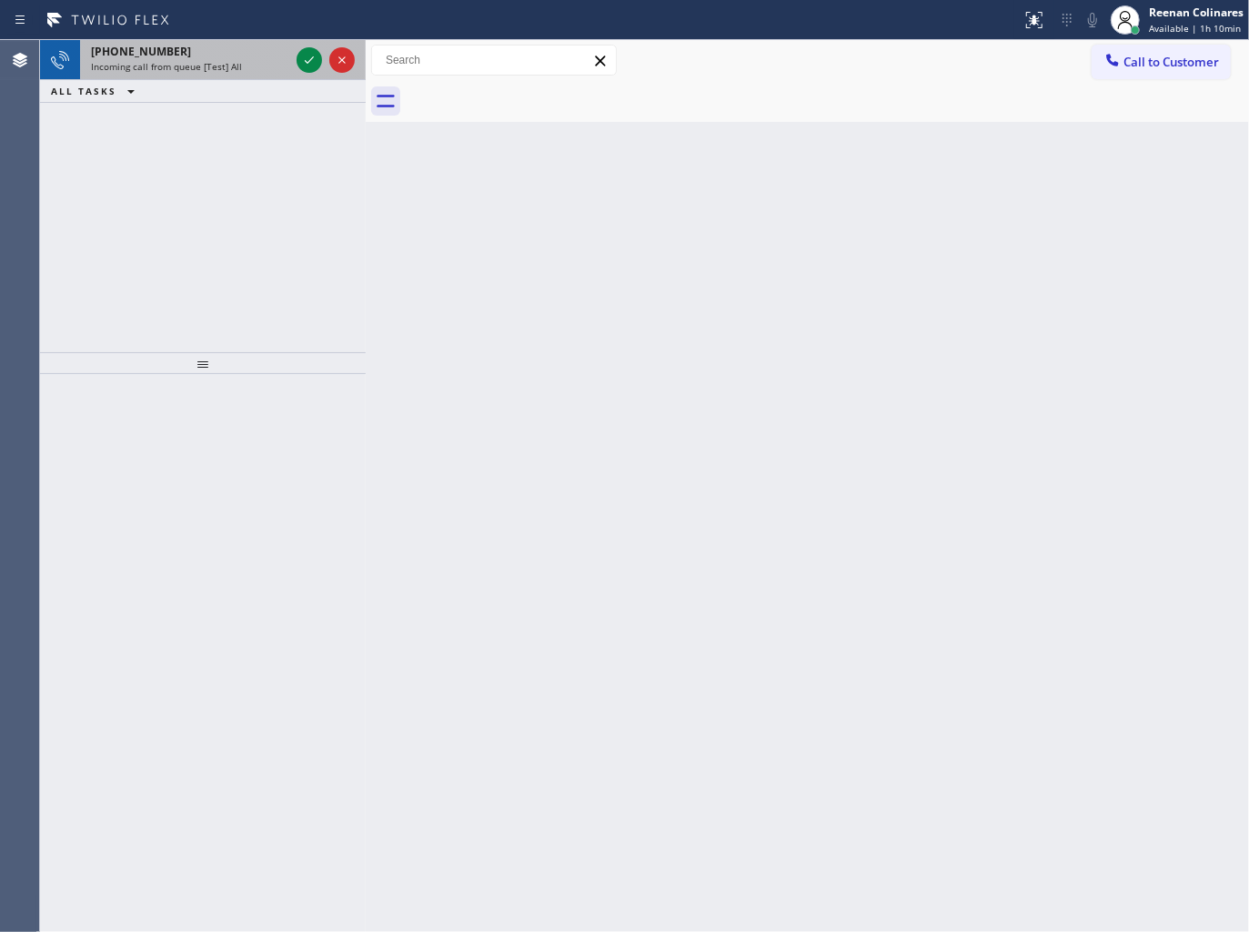
click at [209, 60] on span "Incoming call from queue [Test] All" at bounding box center [166, 66] width 151 height 13
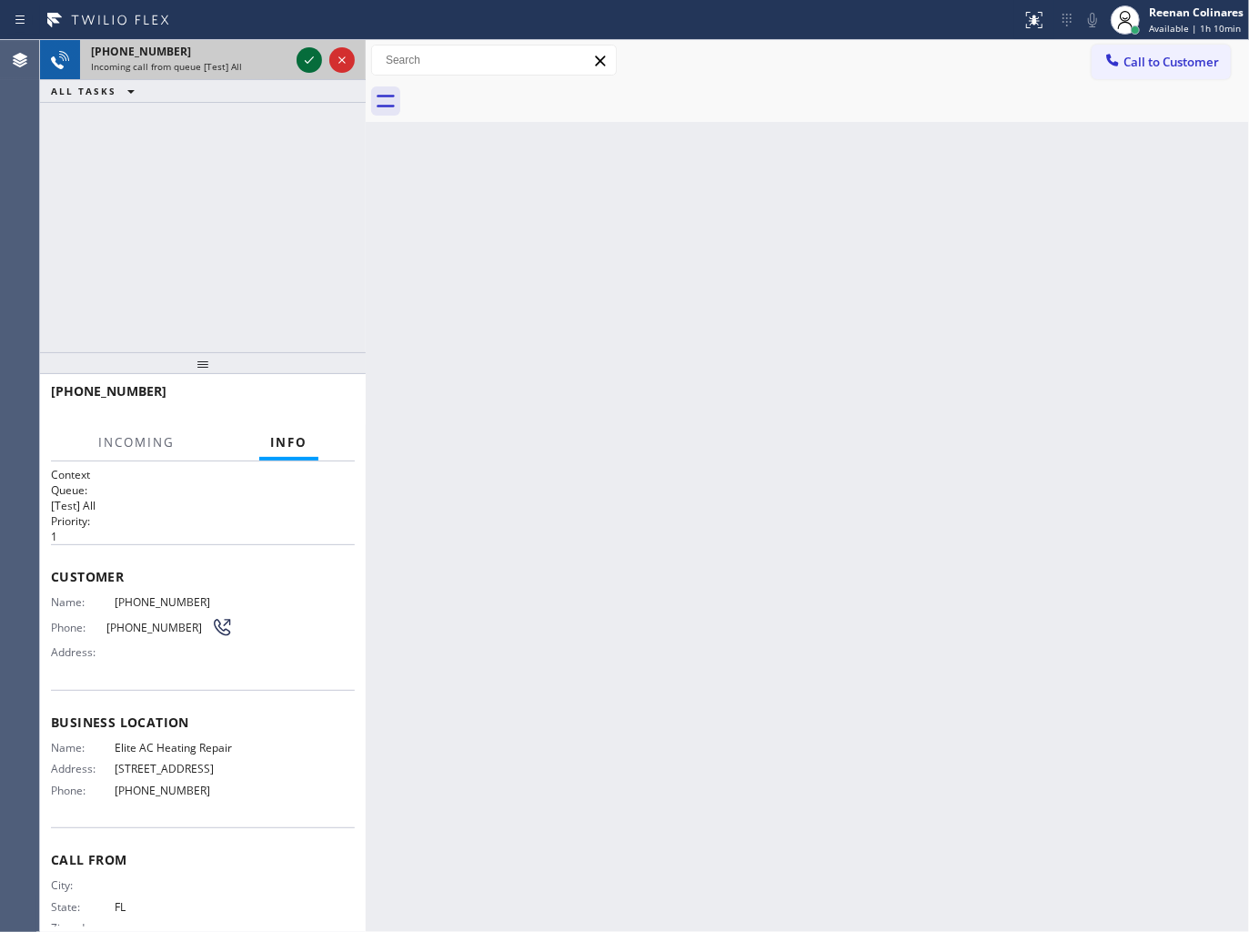
click at [305, 62] on icon at bounding box center [309, 60] width 22 height 22
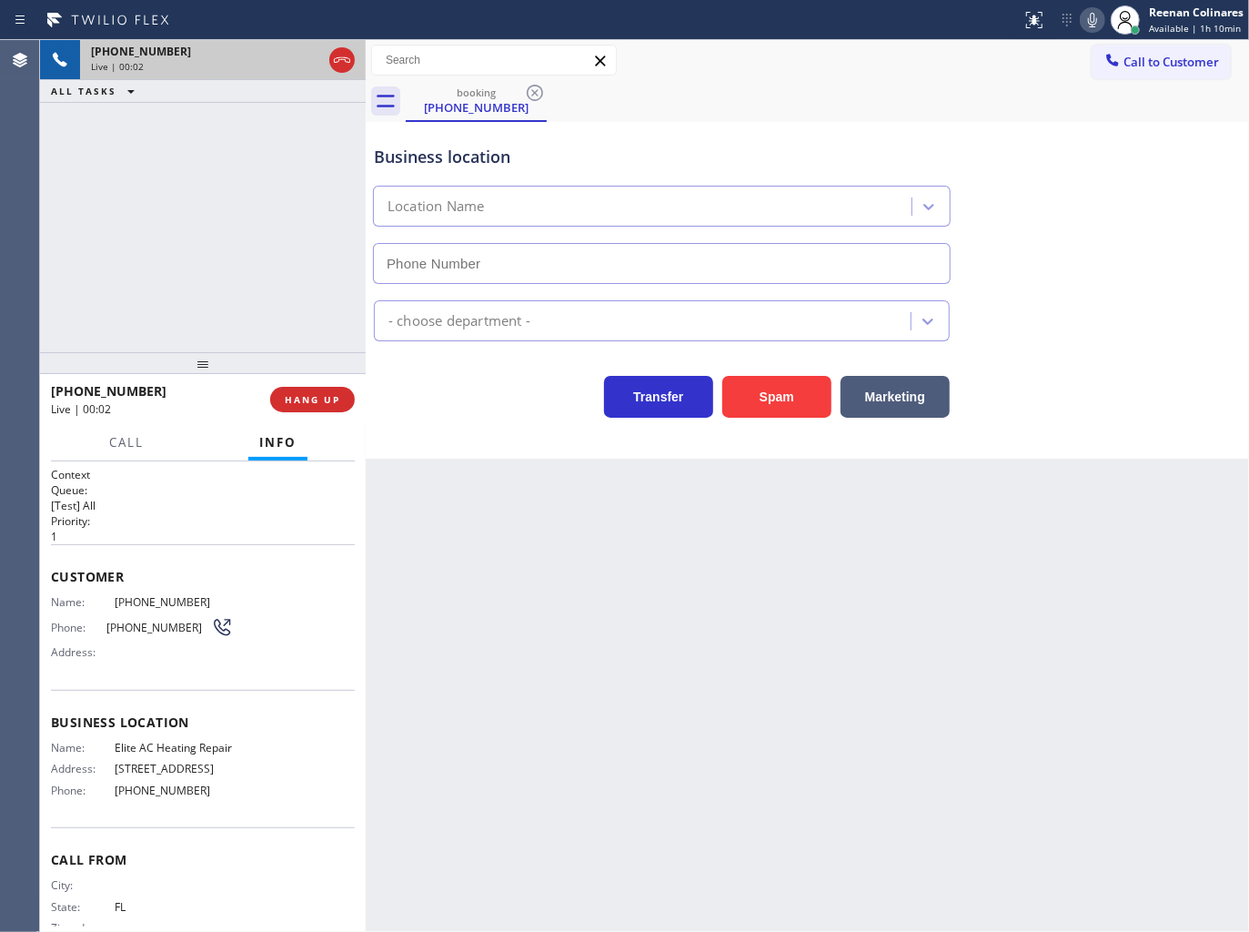
type input "[PHONE_NUMBER]"
click at [1087, 32] on div "Status report No issues detected If you experience an issue, please download th…" at bounding box center [1132, 20] width 235 height 40
click at [1088, 24] on icon at bounding box center [1093, 20] width 22 height 22
click at [1089, 23] on icon at bounding box center [1093, 20] width 22 height 22
click at [1097, 23] on icon at bounding box center [1093, 20] width 22 height 22
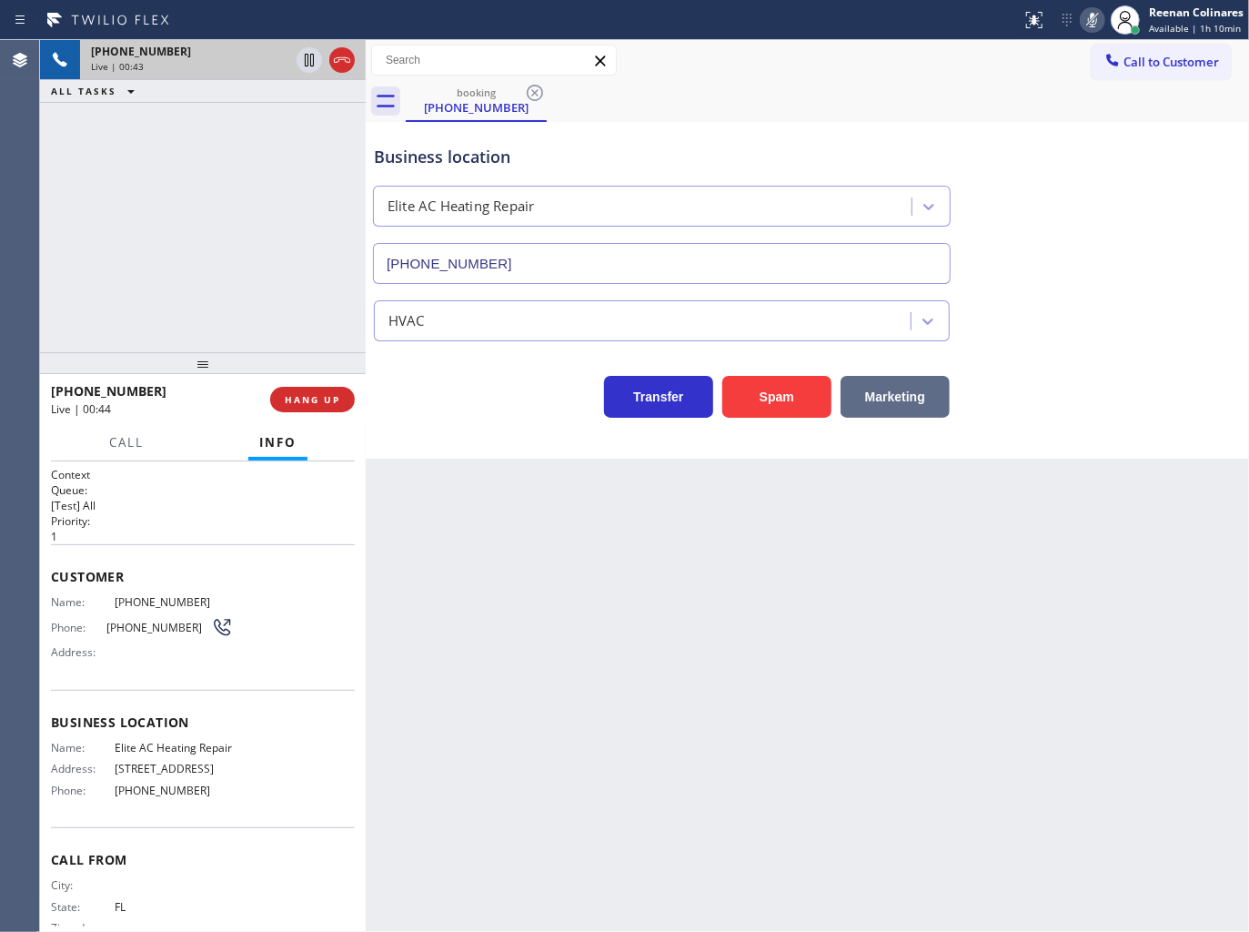
click at [929, 397] on button "Marketing" at bounding box center [895, 397] width 109 height 42
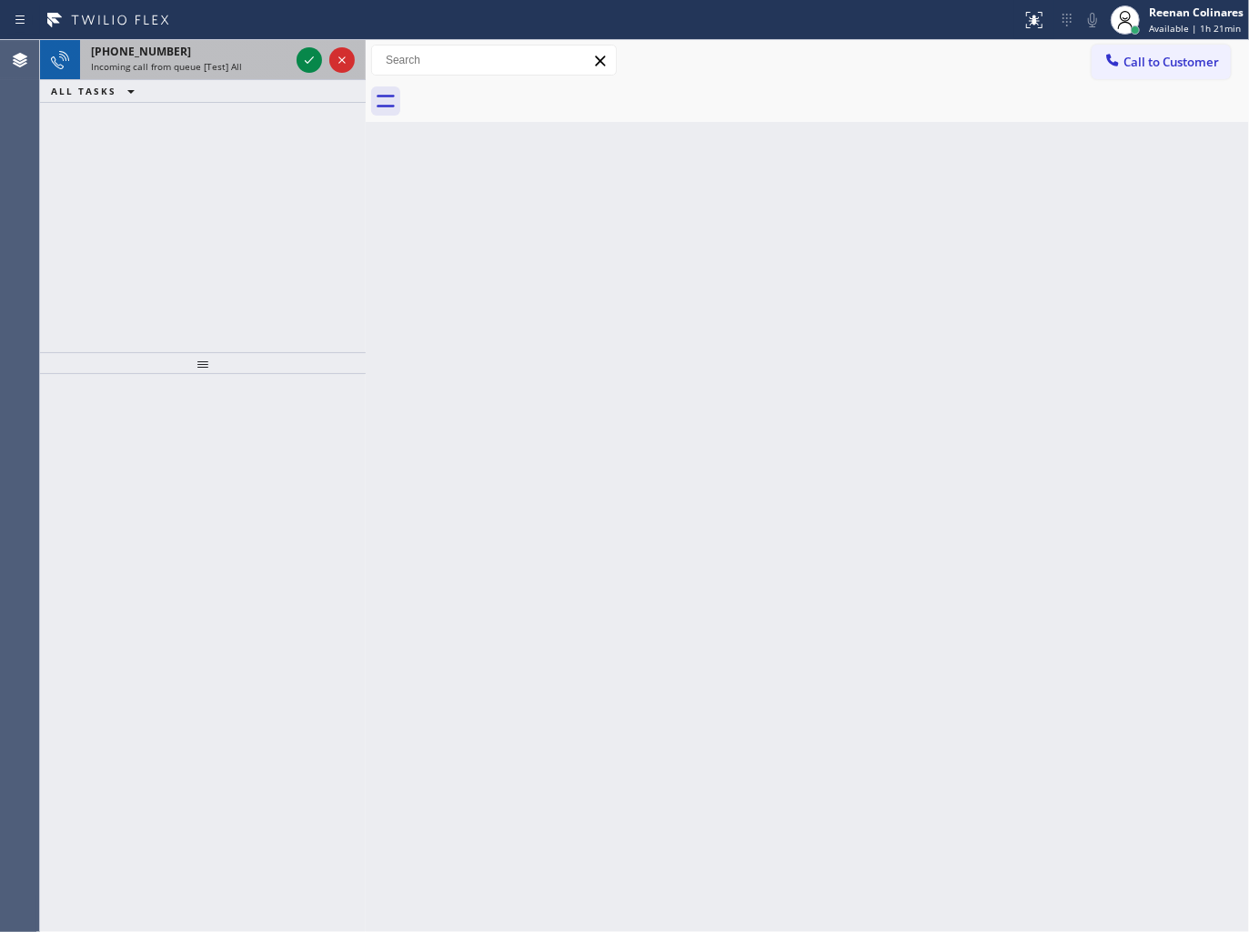
click at [258, 66] on div "Incoming call from queue [Test] All" at bounding box center [190, 66] width 198 height 13
click at [203, 66] on span "Incoming call from queue [Test] All" at bounding box center [166, 66] width 151 height 13
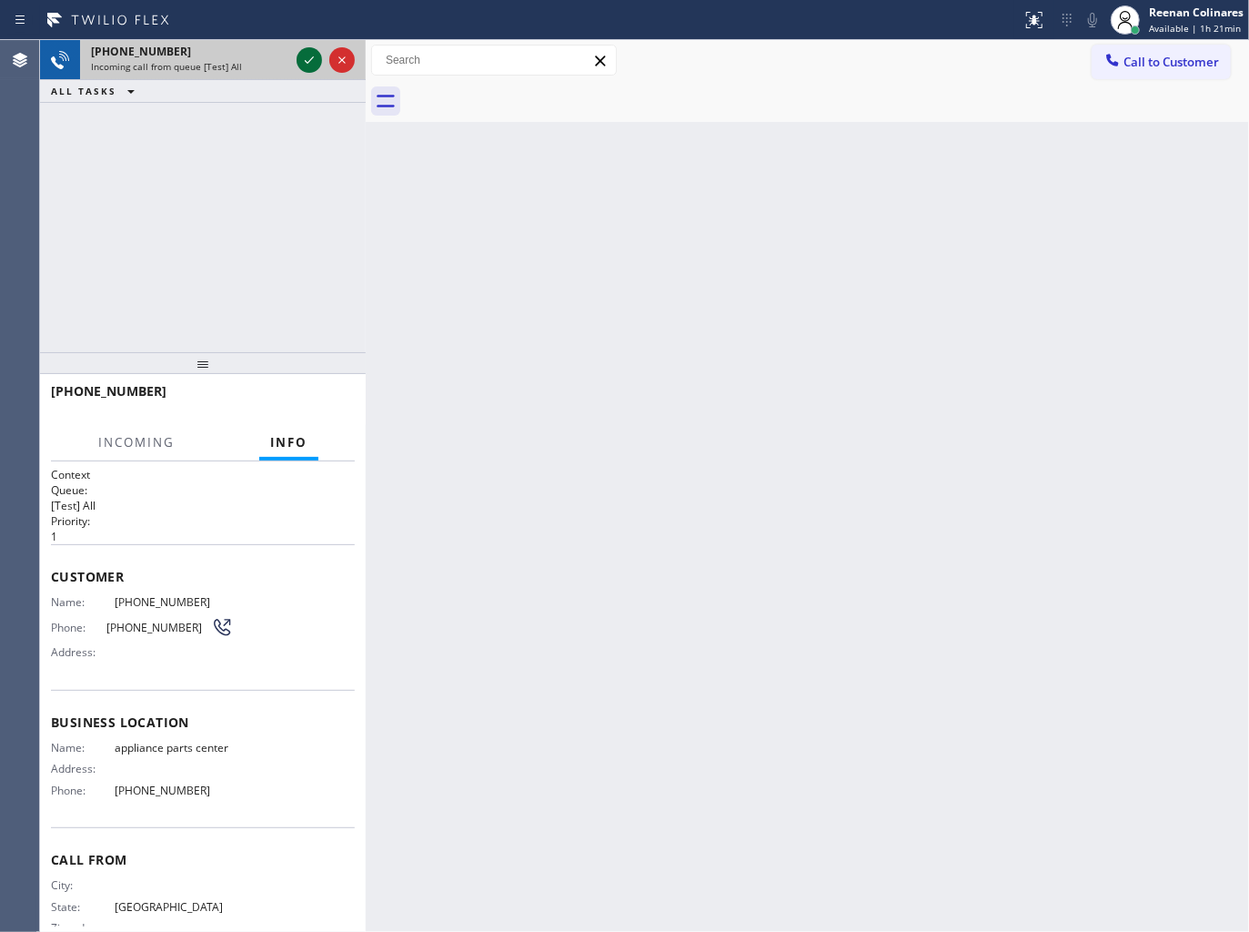
click at [297, 65] on div at bounding box center [309, 60] width 25 height 22
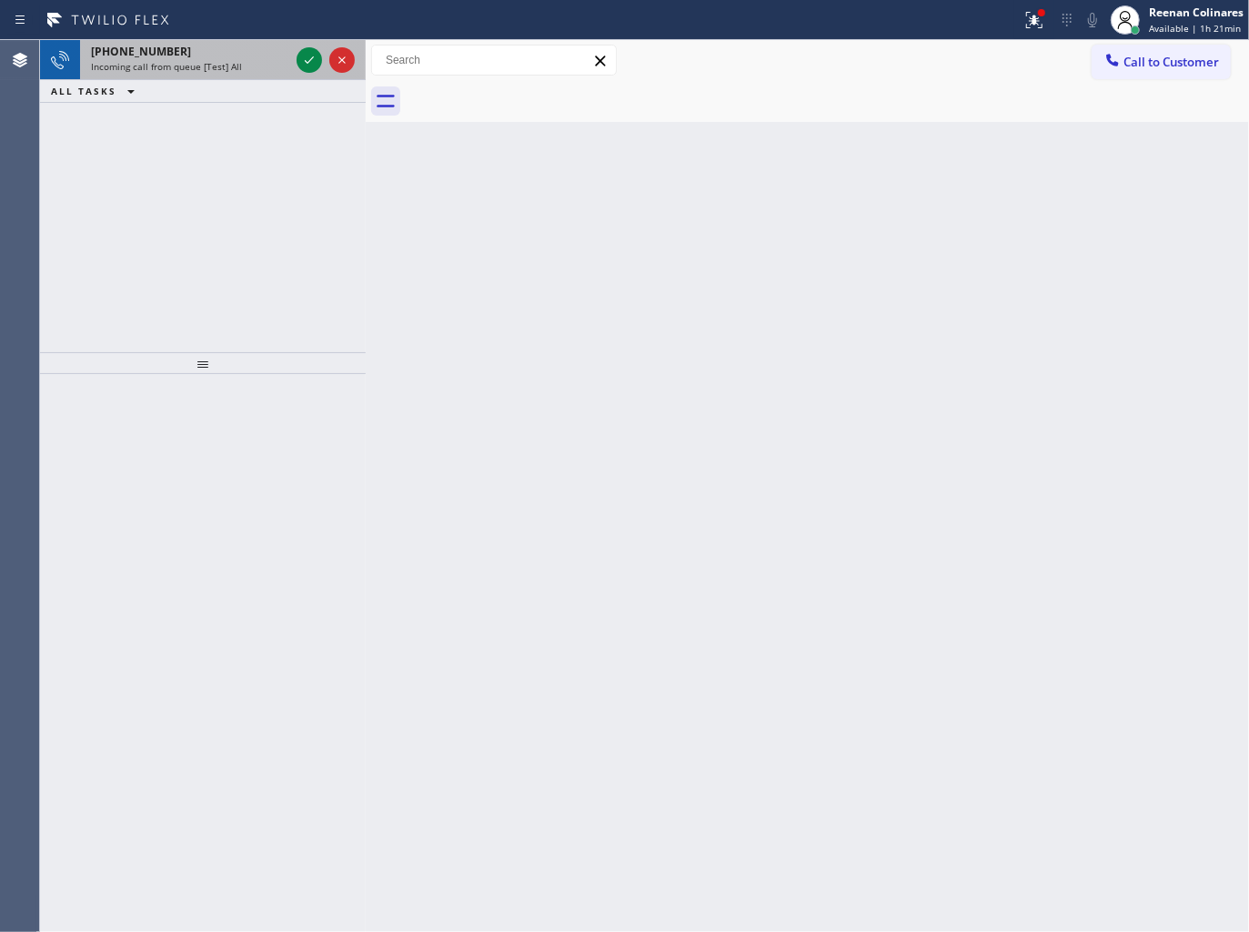
click at [274, 56] on div "[PHONE_NUMBER]" at bounding box center [190, 51] width 198 height 15
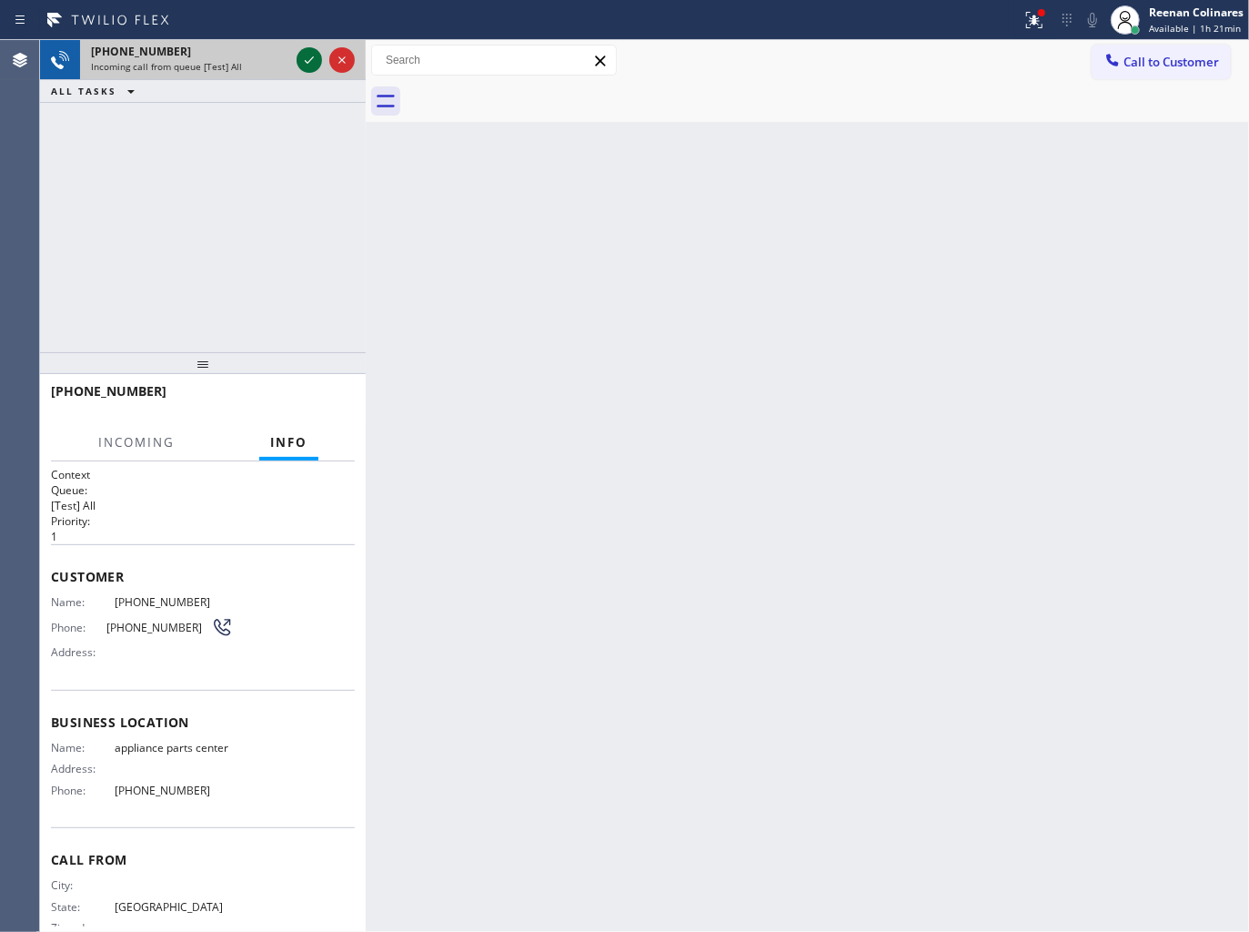
click at [308, 58] on icon at bounding box center [309, 60] width 22 height 22
click at [1041, 15] on div at bounding box center [1041, 12] width 7 height 7
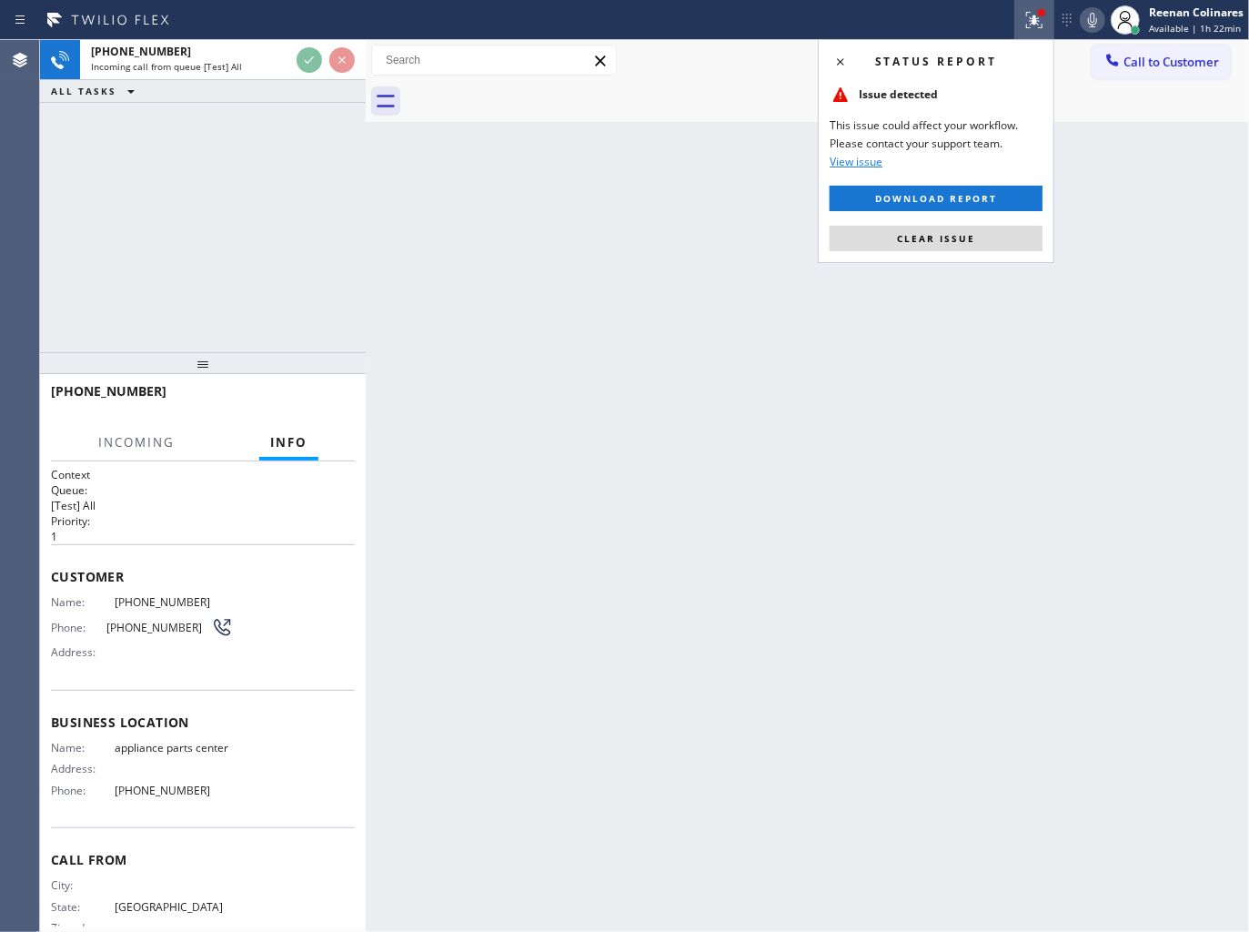
click at [935, 233] on span "Clear issue" at bounding box center [936, 238] width 78 height 13
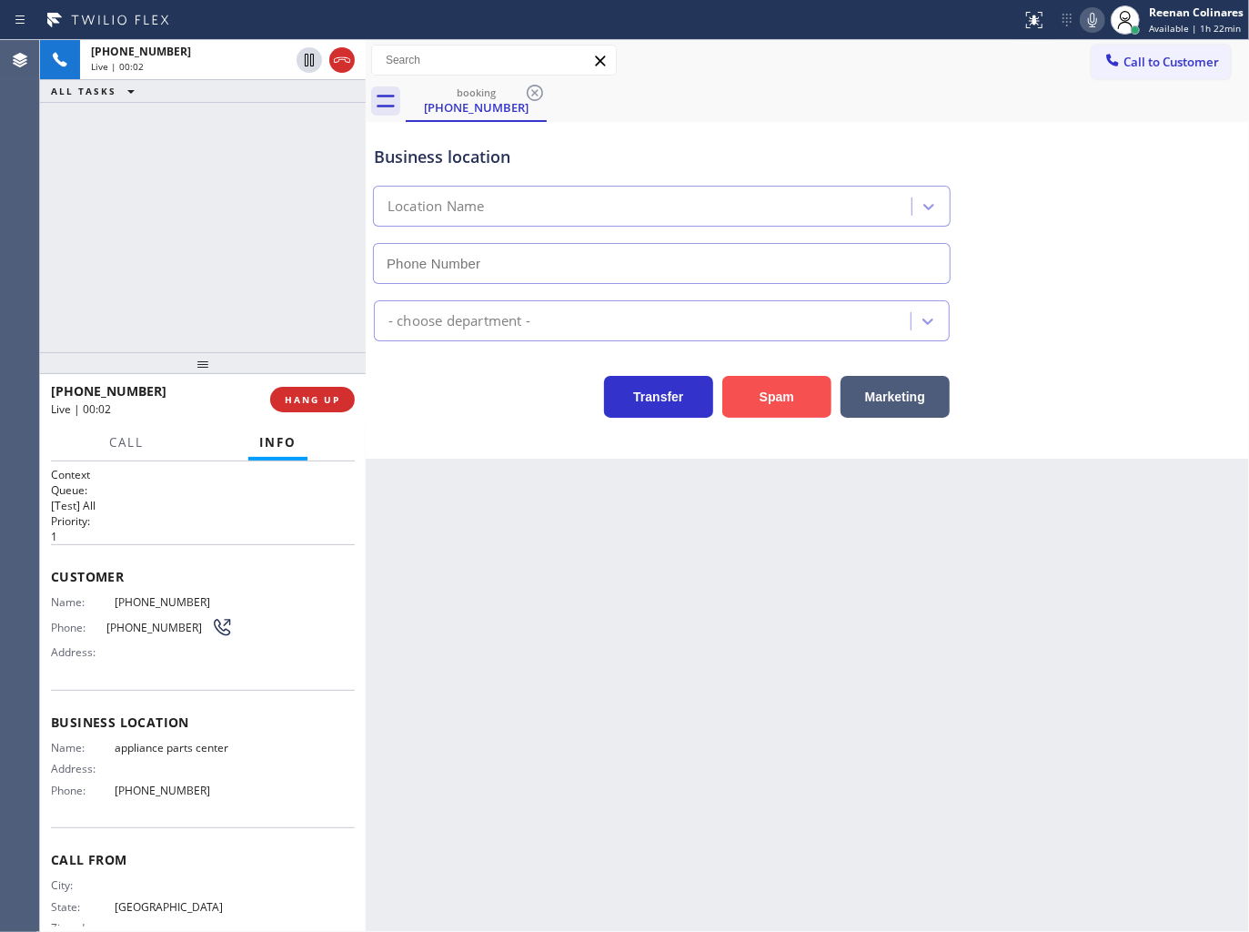
type input "[PHONE_NUMBER]"
click at [1097, 12] on icon at bounding box center [1093, 20] width 22 height 22
click at [1095, 25] on icon at bounding box center [1093, 20] width 22 height 22
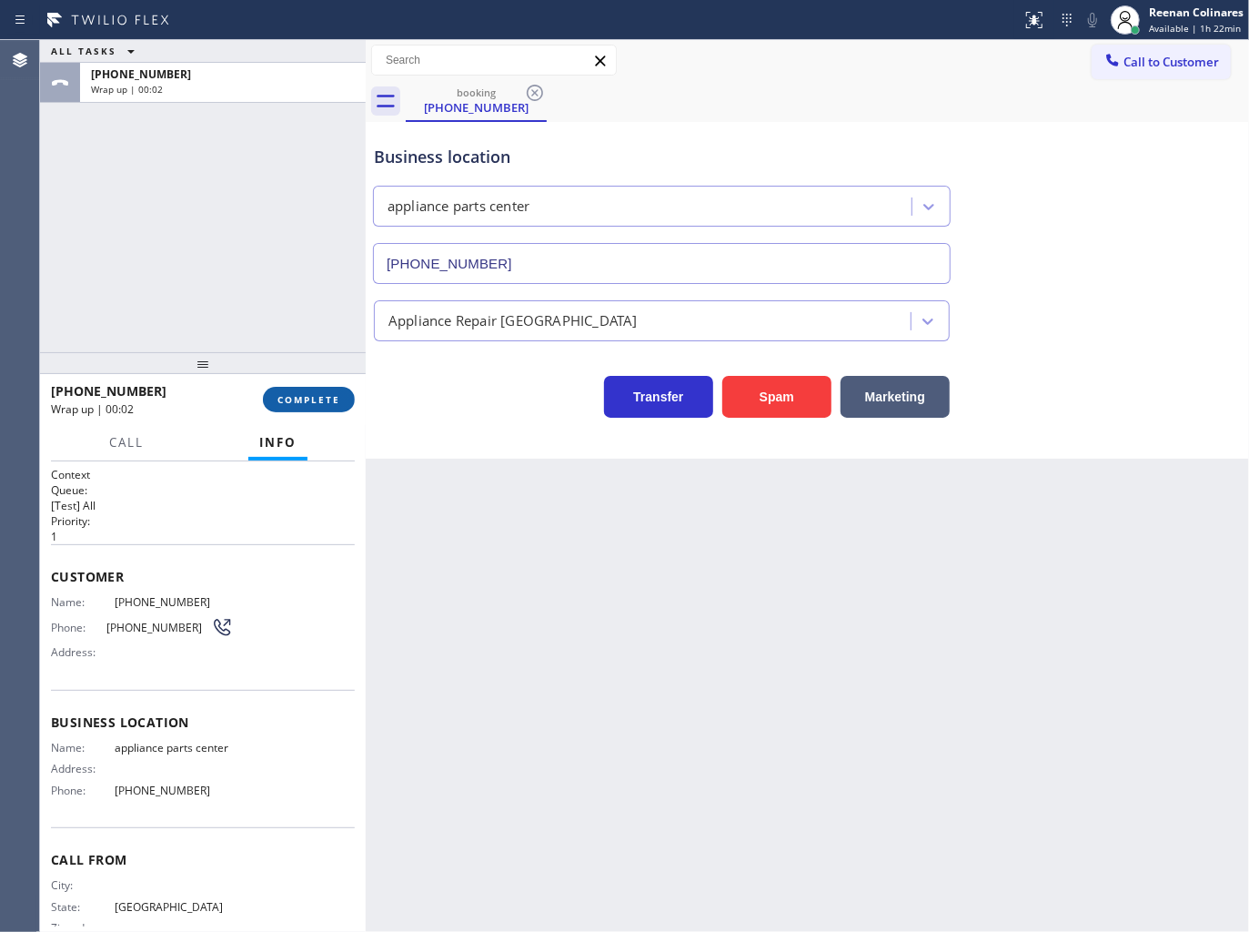
click at [314, 395] on span "COMPLETE" at bounding box center [309, 399] width 63 height 13
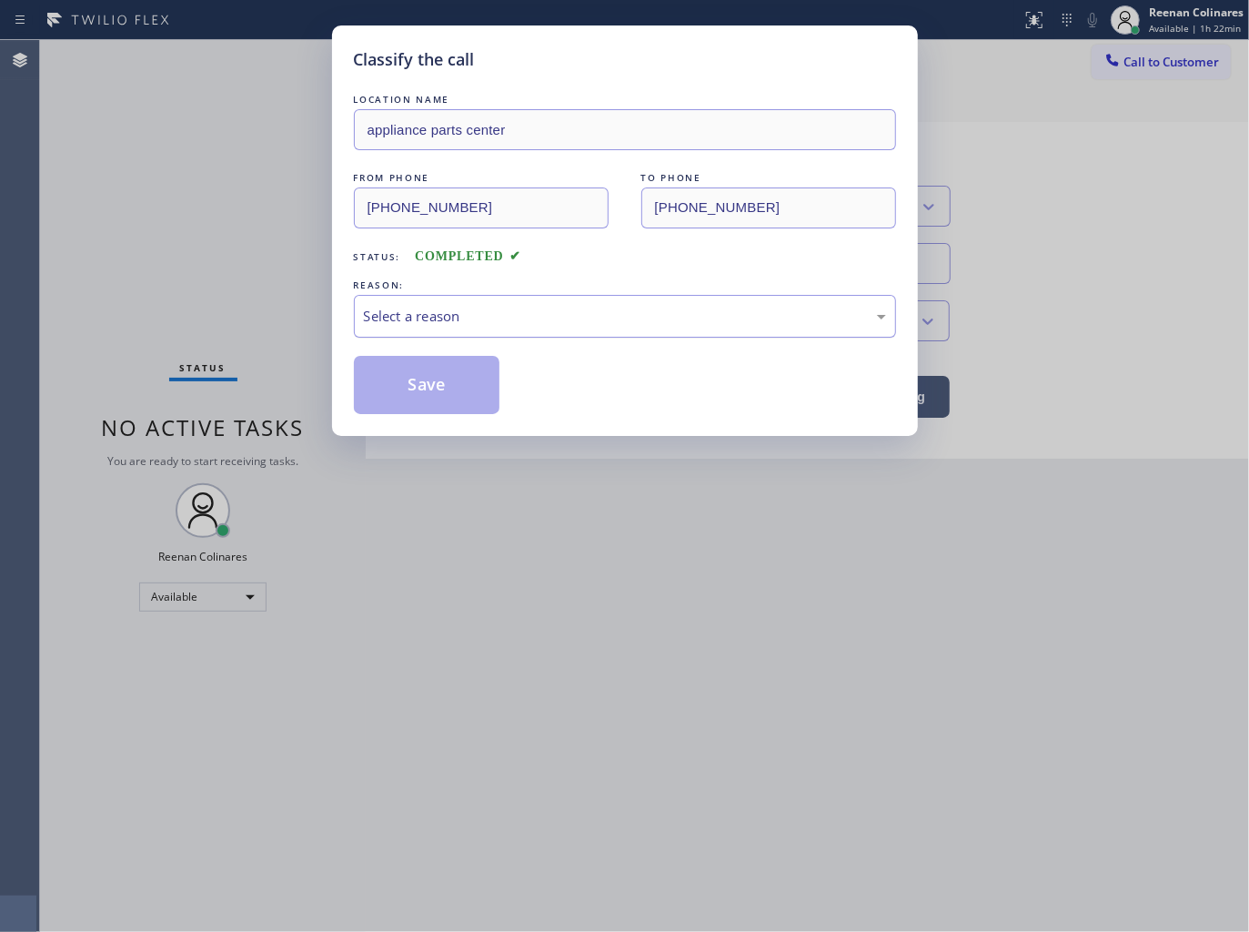
click at [416, 318] on div "Select a reason" at bounding box center [625, 316] width 522 height 21
click at [405, 403] on button "Save" at bounding box center [427, 385] width 147 height 58
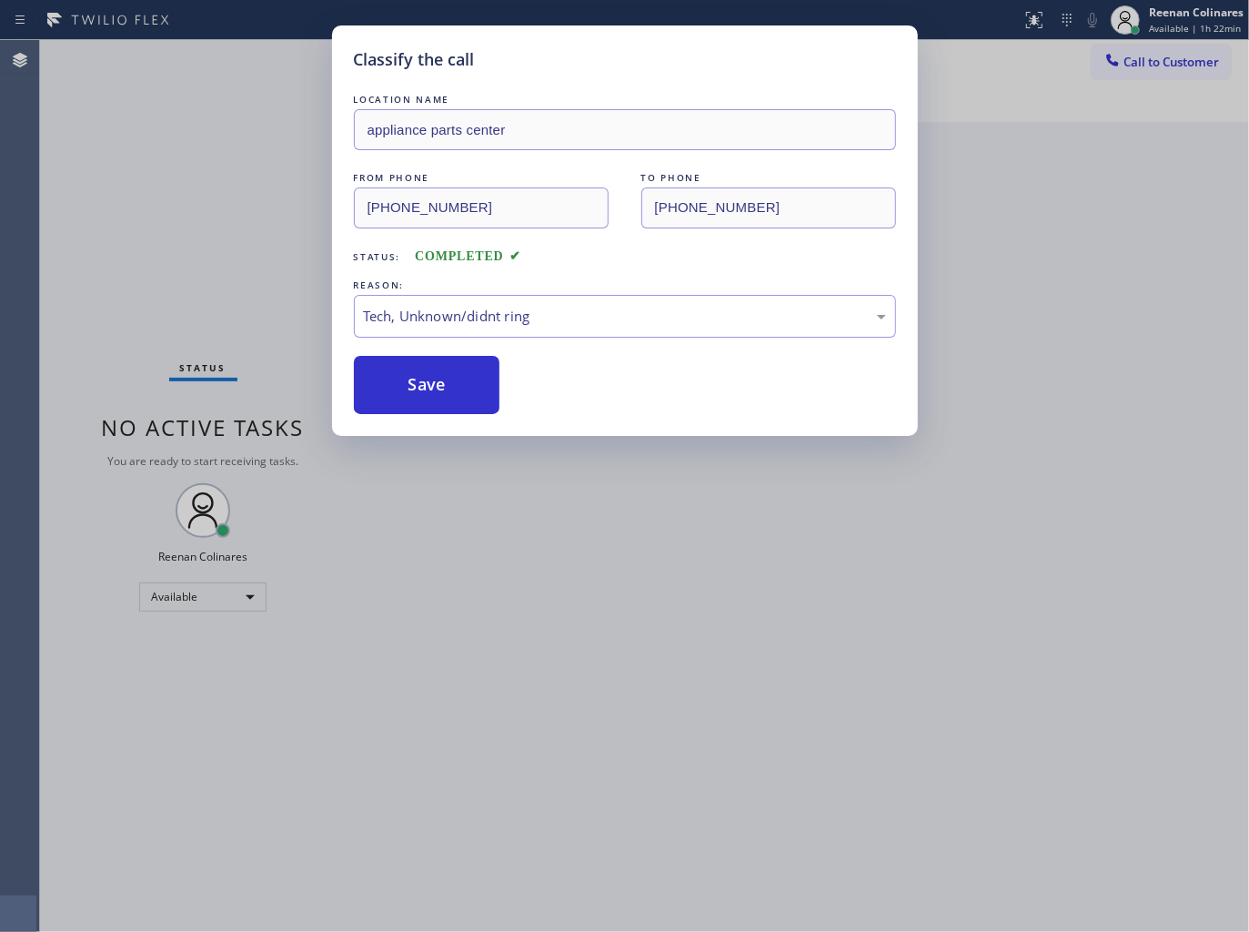
click at [221, 343] on div "Classify the call LOCATION NAME appliance parts center FROM PHONE [PHONE_NUMBER…" at bounding box center [624, 466] width 1249 height 932
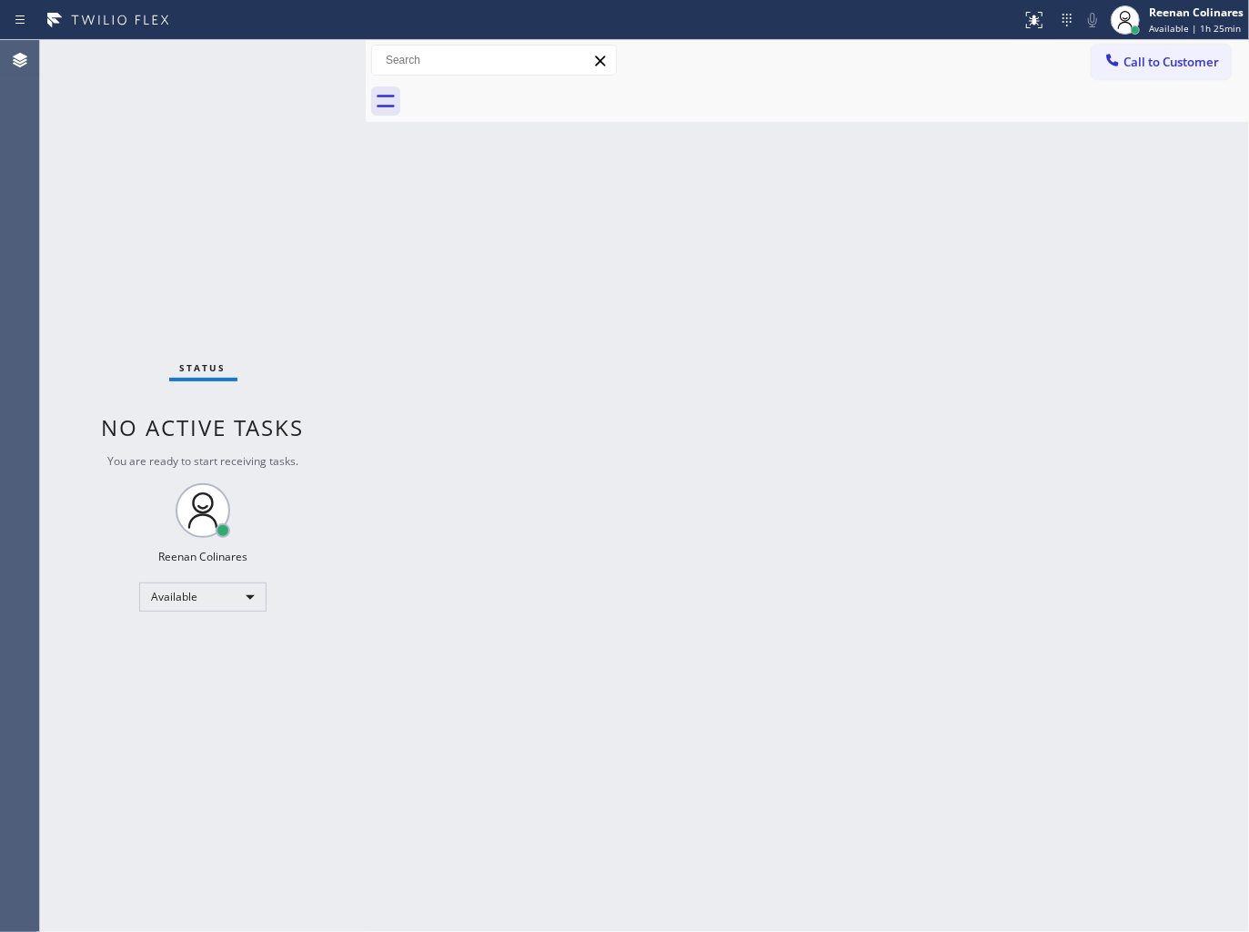
click at [242, 67] on div "Status No active tasks You are ready to start receiving tasks. Reenan Colinares…" at bounding box center [203, 486] width 326 height 892
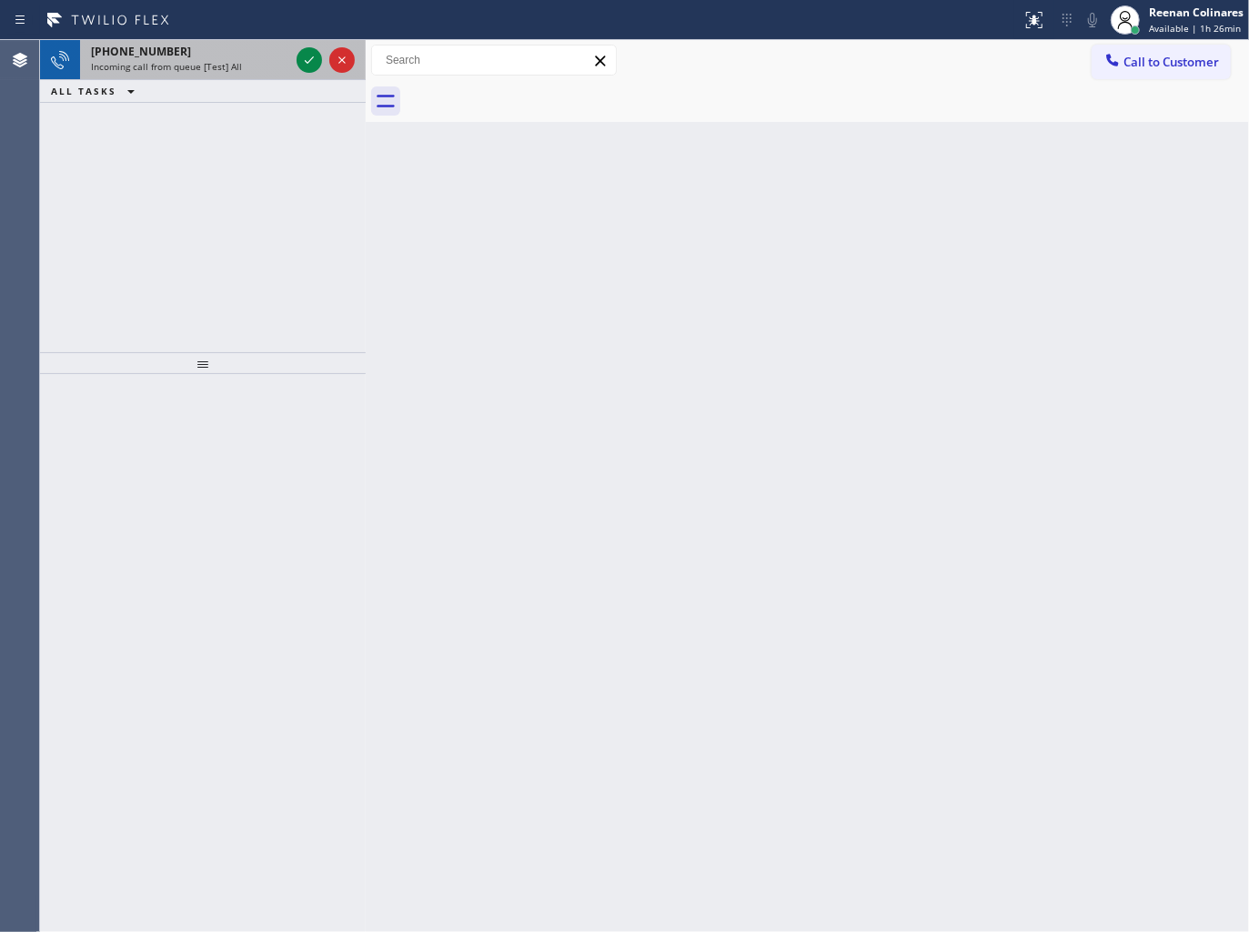
click at [206, 61] on span "Incoming call from queue [Test] All" at bounding box center [166, 66] width 151 height 13
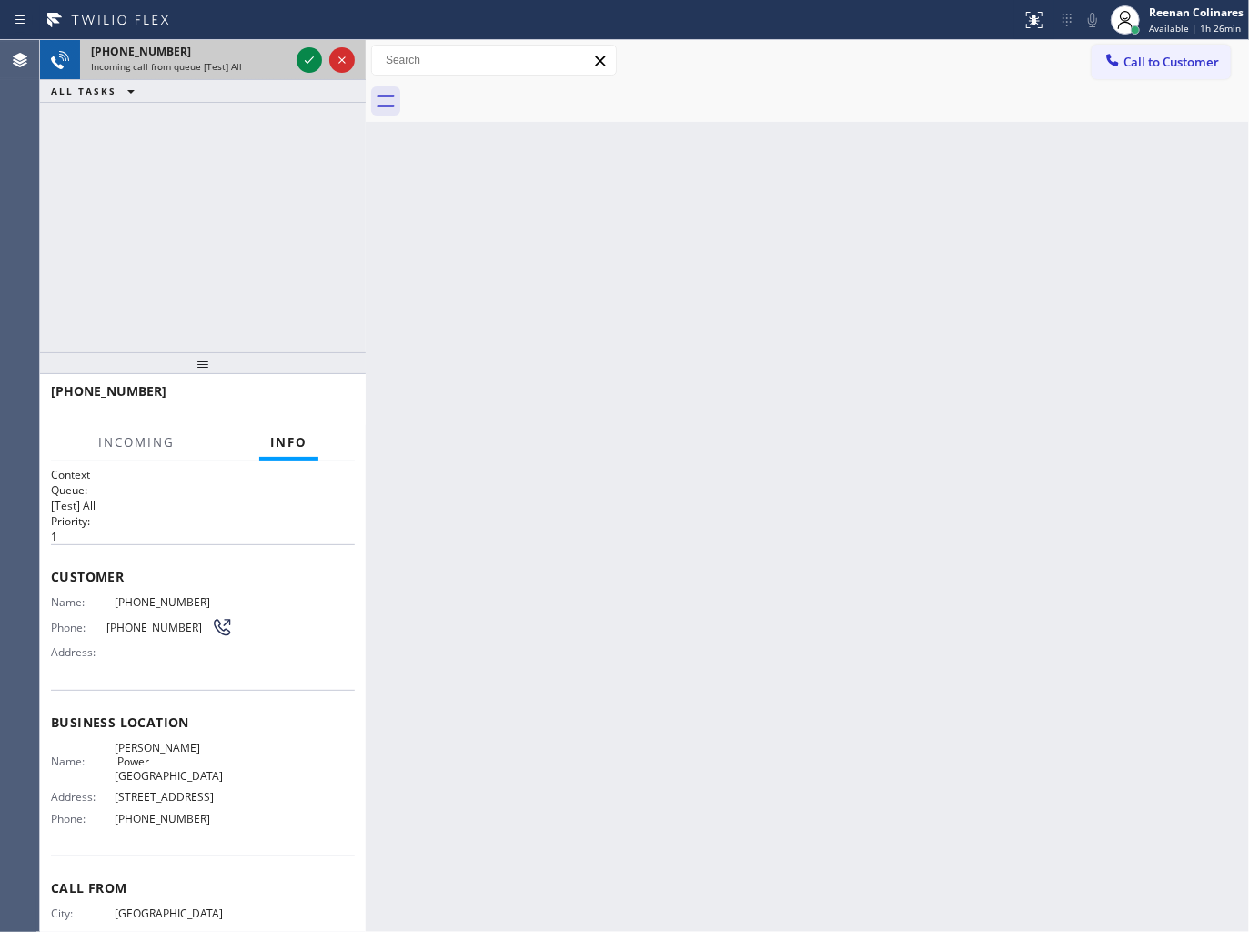
drag, startPoint x: 303, startPoint y: 61, endPoint x: 286, endPoint y: 71, distance: 20.0
click at [303, 61] on icon at bounding box center [309, 60] width 22 height 22
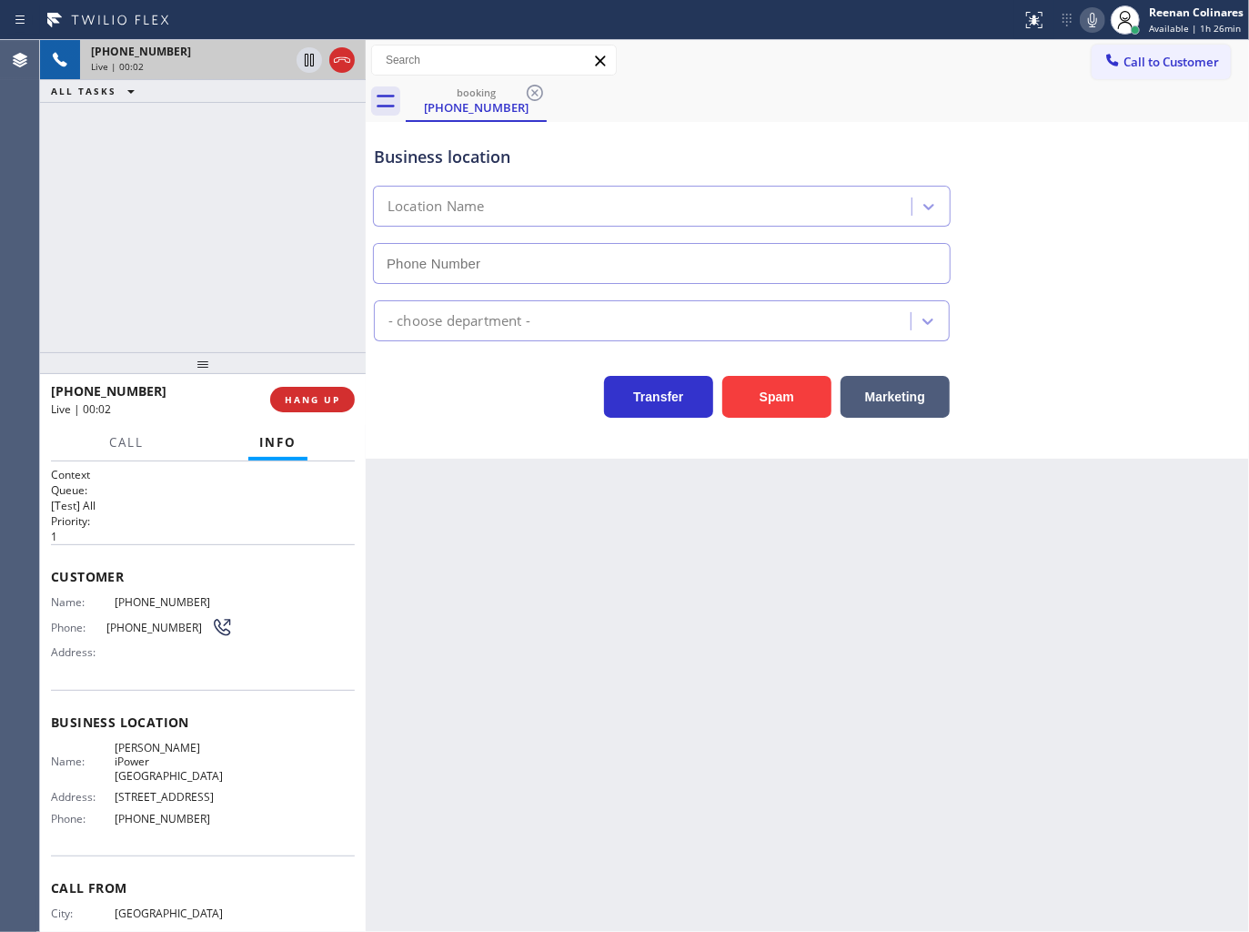
type input "[PHONE_NUMBER]"
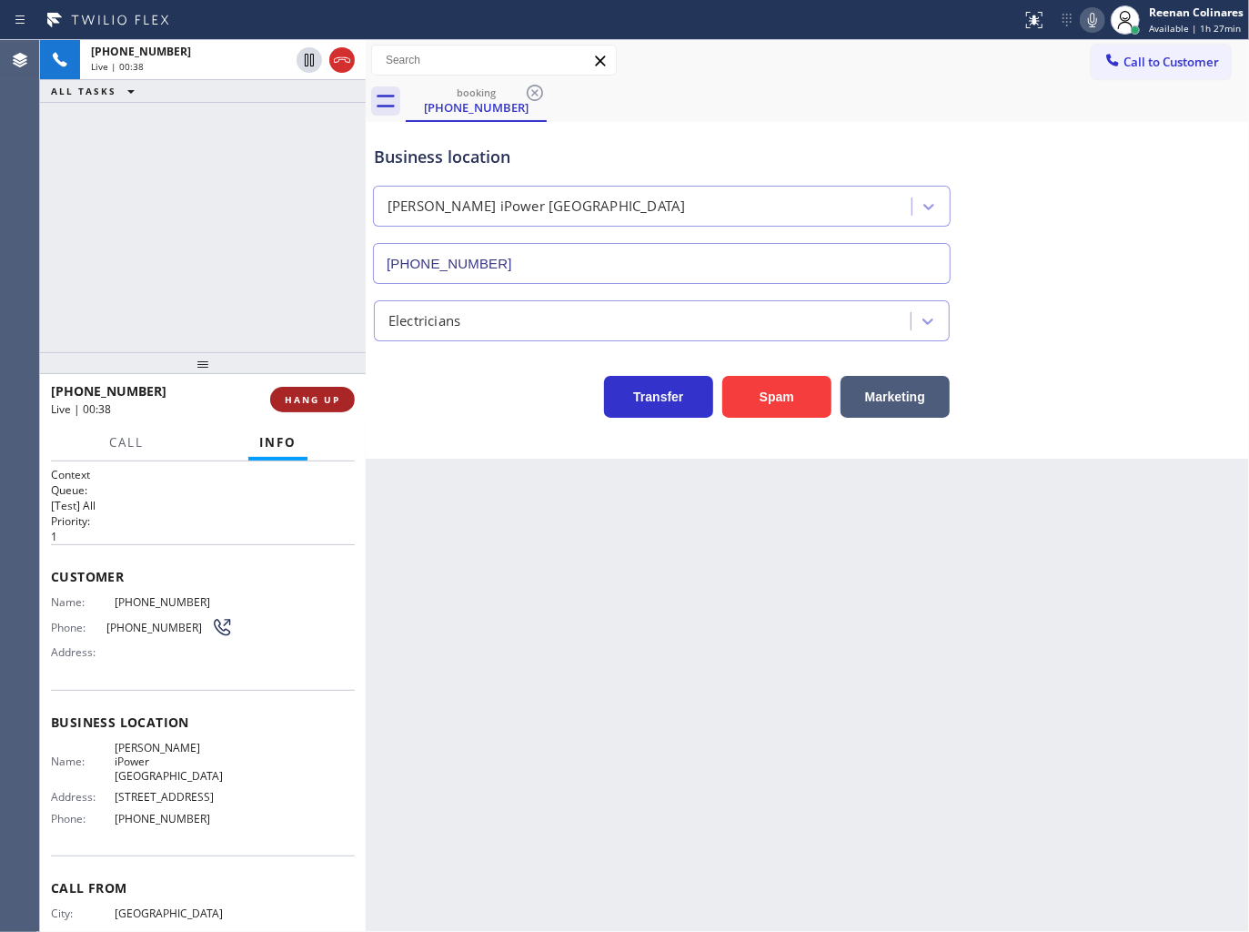
click at [348, 397] on button "HANG UP" at bounding box center [312, 399] width 85 height 25
click at [338, 393] on span "HANG UP" at bounding box center [313, 399] width 56 height 13
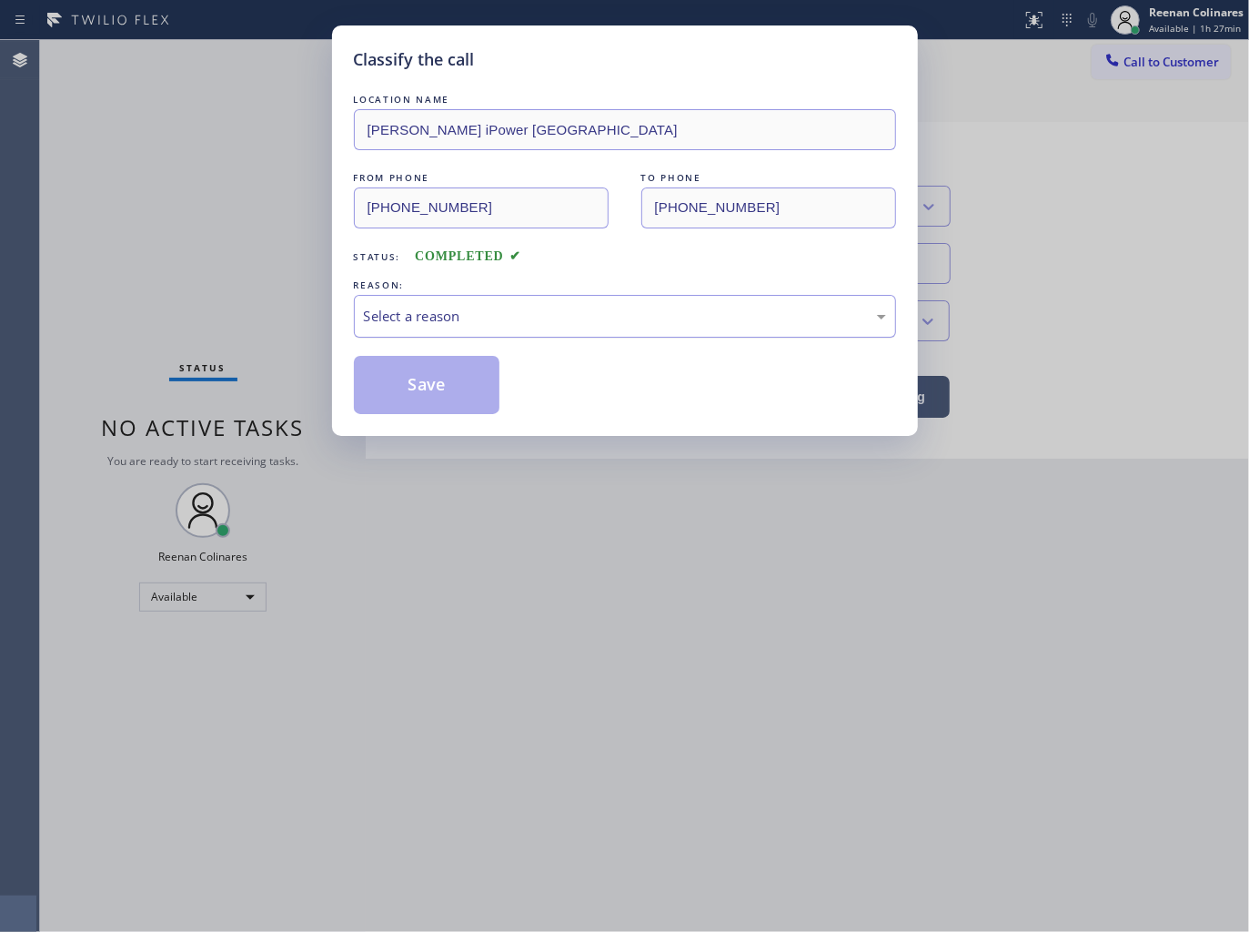
click at [408, 318] on div "Select a reason" at bounding box center [625, 316] width 522 height 21
click at [410, 409] on button "Save" at bounding box center [427, 385] width 147 height 58
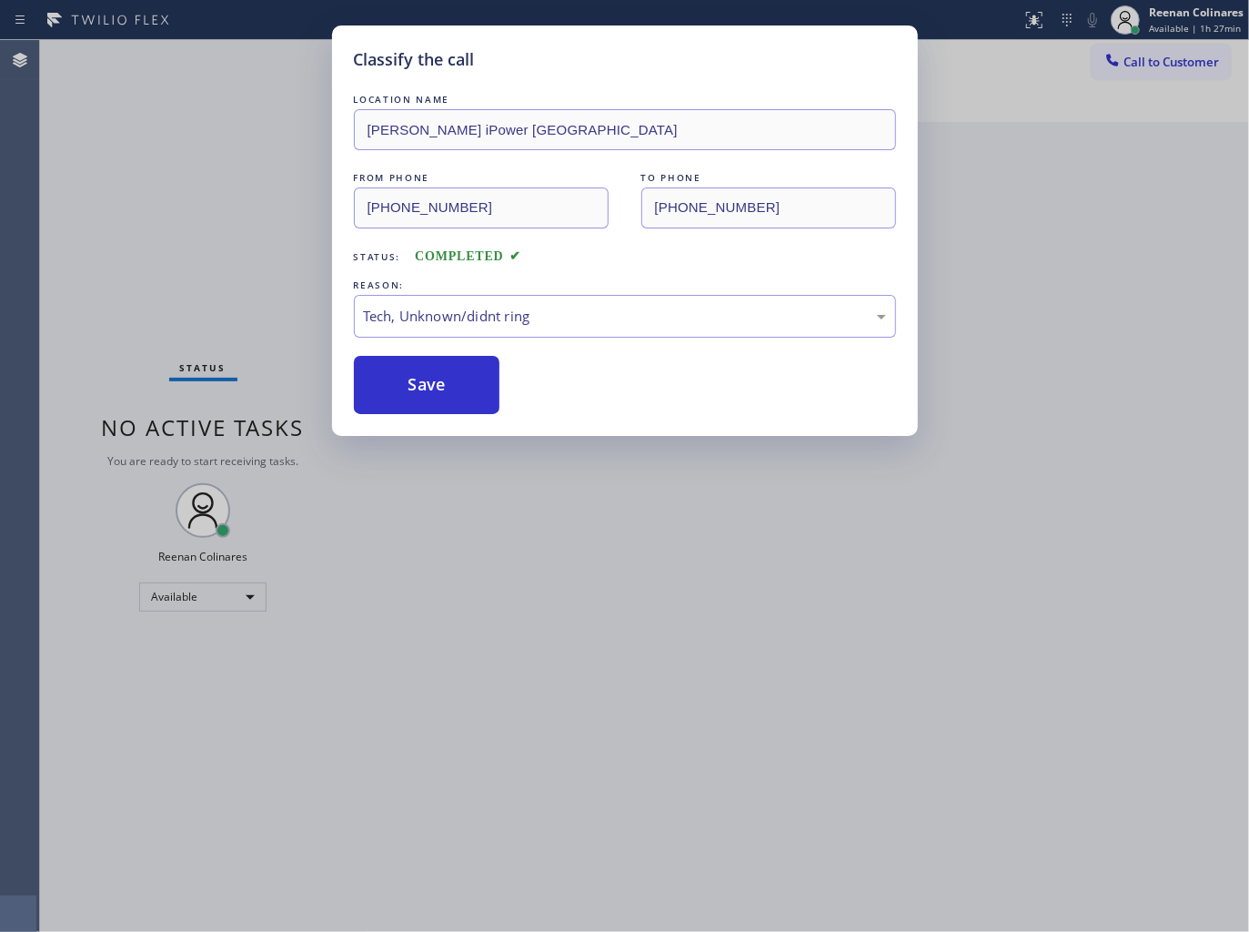
click at [153, 291] on div "Classify the call LOCATION NAME [PERSON_NAME] iPower [GEOGRAPHIC_DATA] FROM PHO…" at bounding box center [624, 466] width 1249 height 932
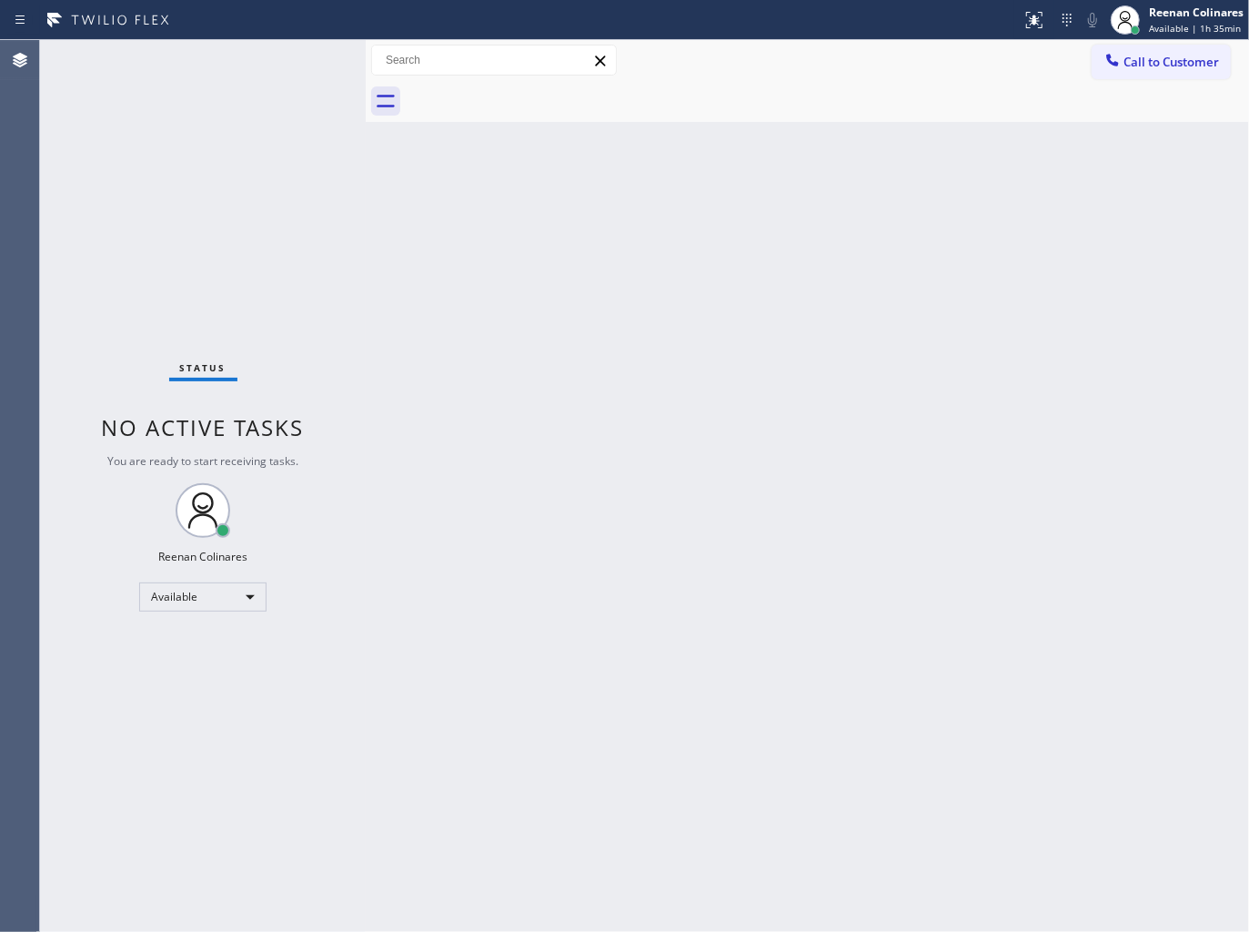
click at [835, 189] on div "Back to Dashboard Change Sender ID Customers Technicians Select a contact Outbo…" at bounding box center [808, 486] width 884 height 892
click at [726, 194] on div "Back to Dashboard Change Sender ID Customers Technicians Select a contact Outbo…" at bounding box center [808, 486] width 884 height 892
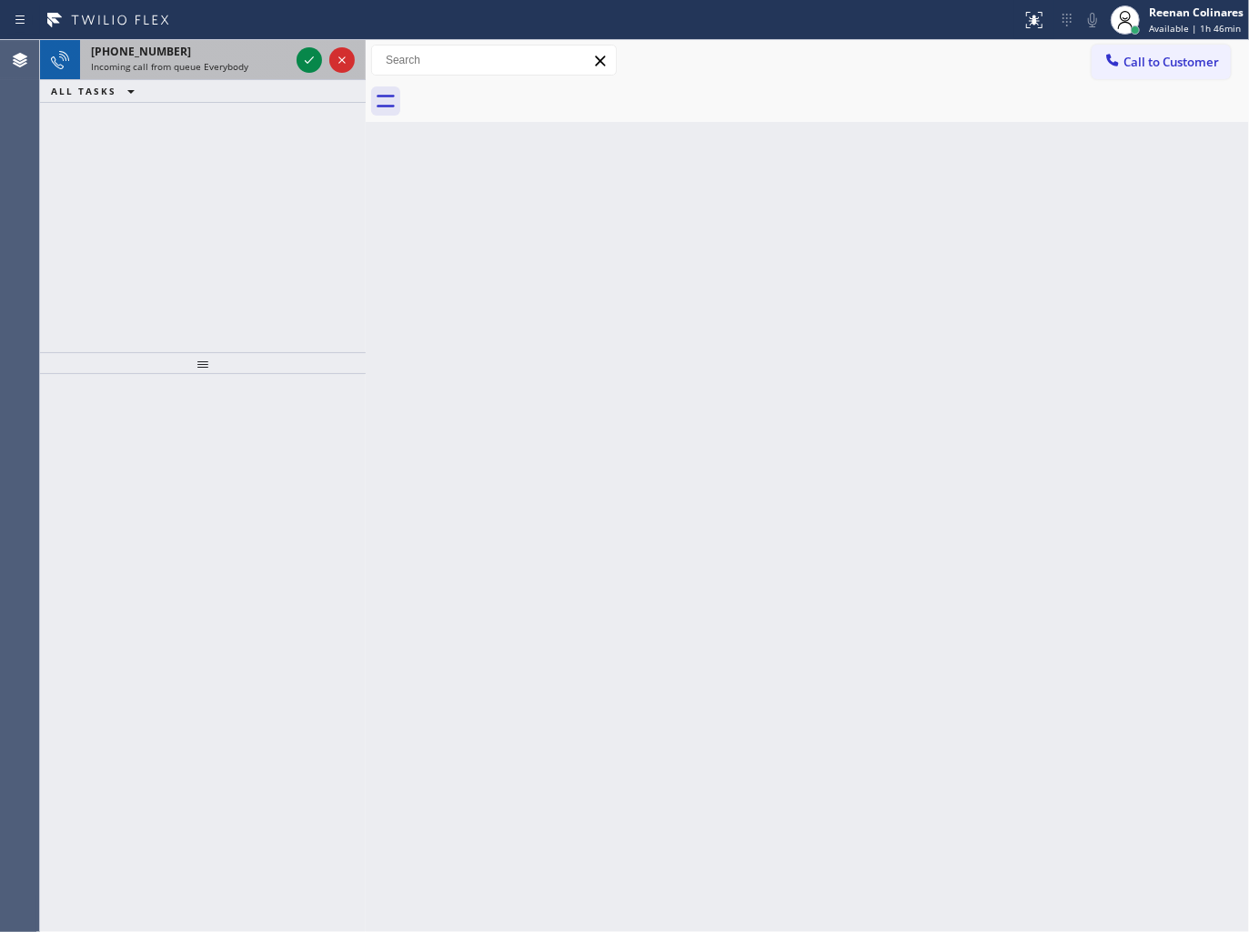
click at [274, 78] on div "[PHONE_NUMBER] Incoming call from queue Everybody" at bounding box center [186, 60] width 213 height 40
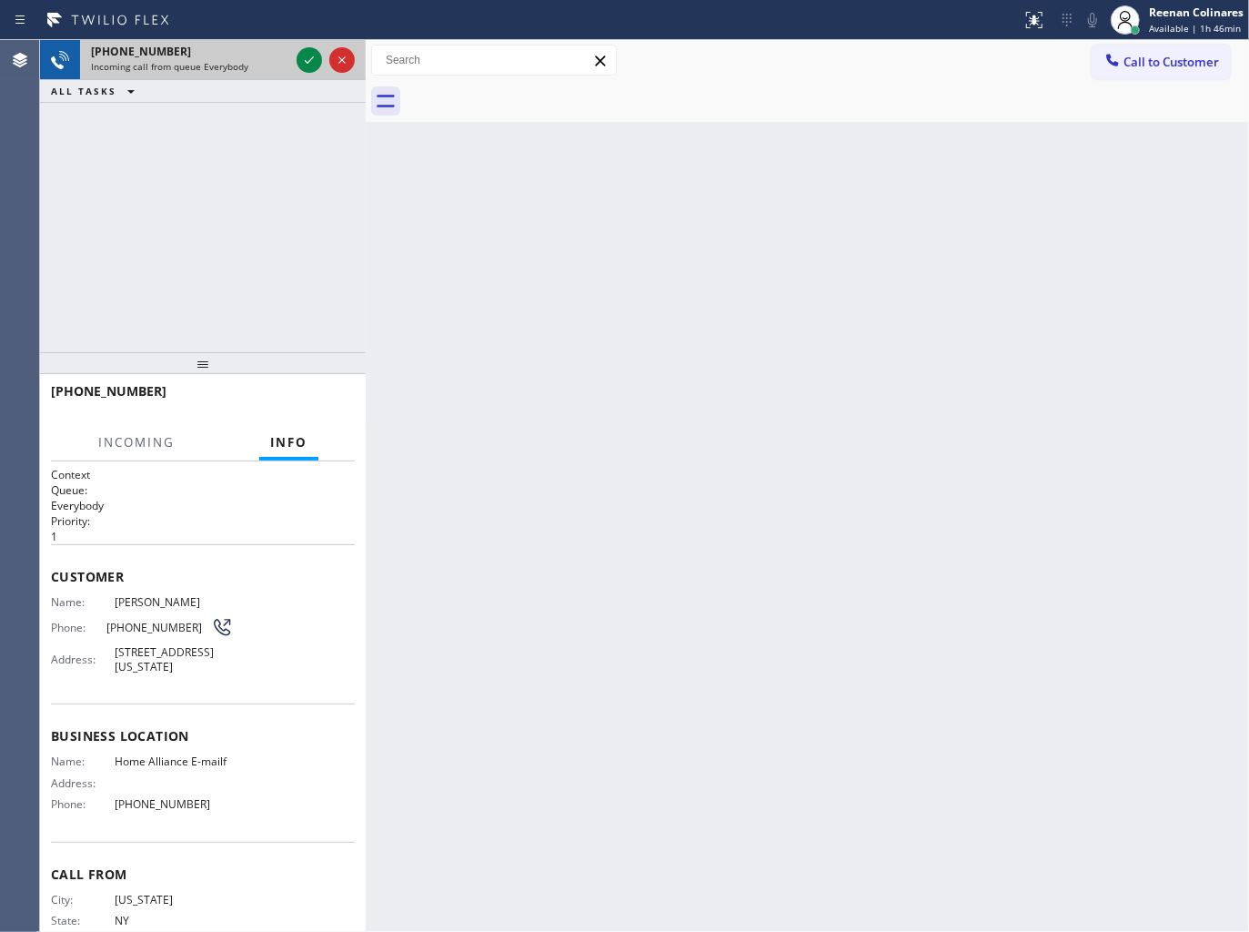
click at [231, 61] on span "Incoming call from queue Everybody" at bounding box center [169, 66] width 157 height 13
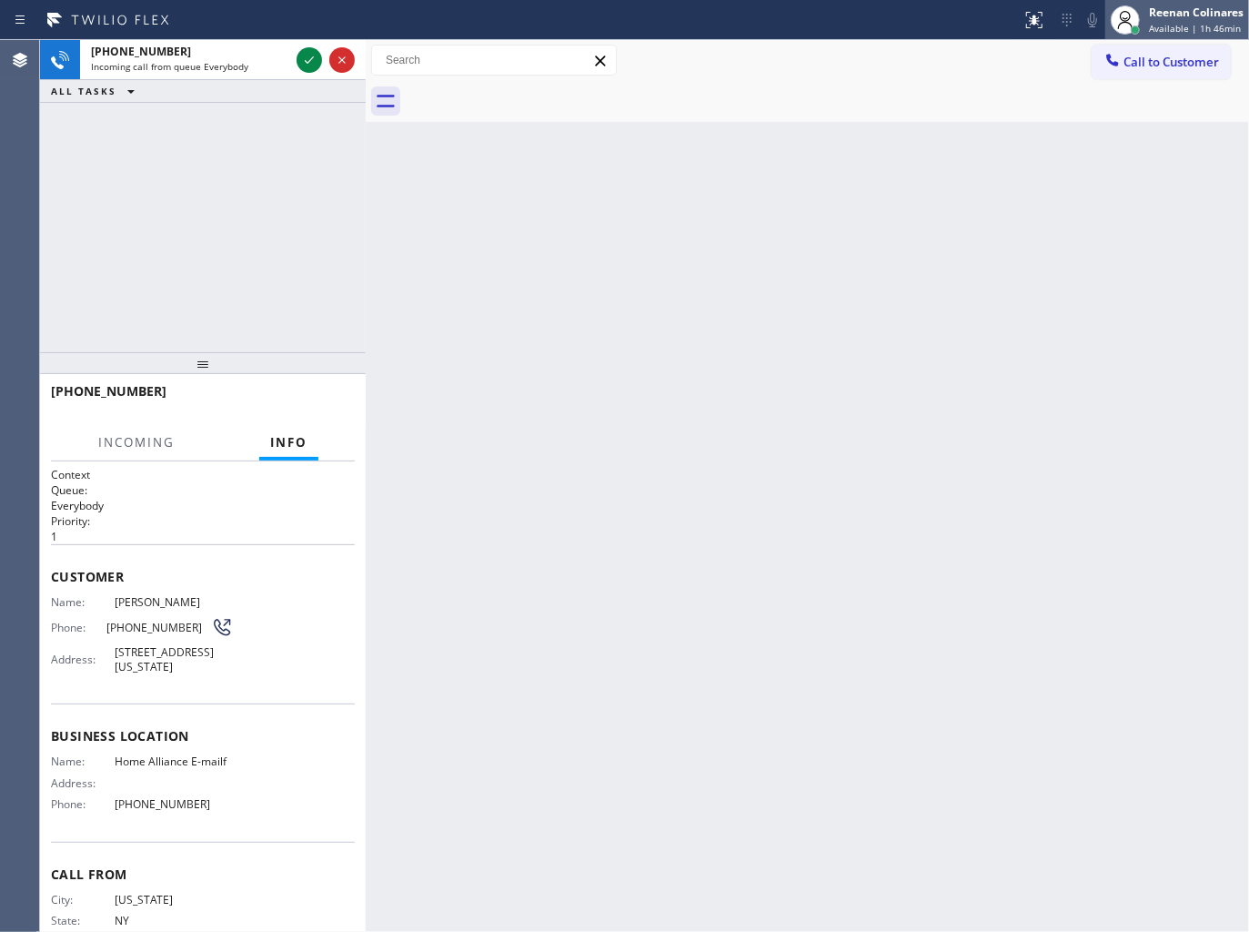
click at [1198, 29] on span "Available | 1h 46min" at bounding box center [1195, 28] width 92 height 13
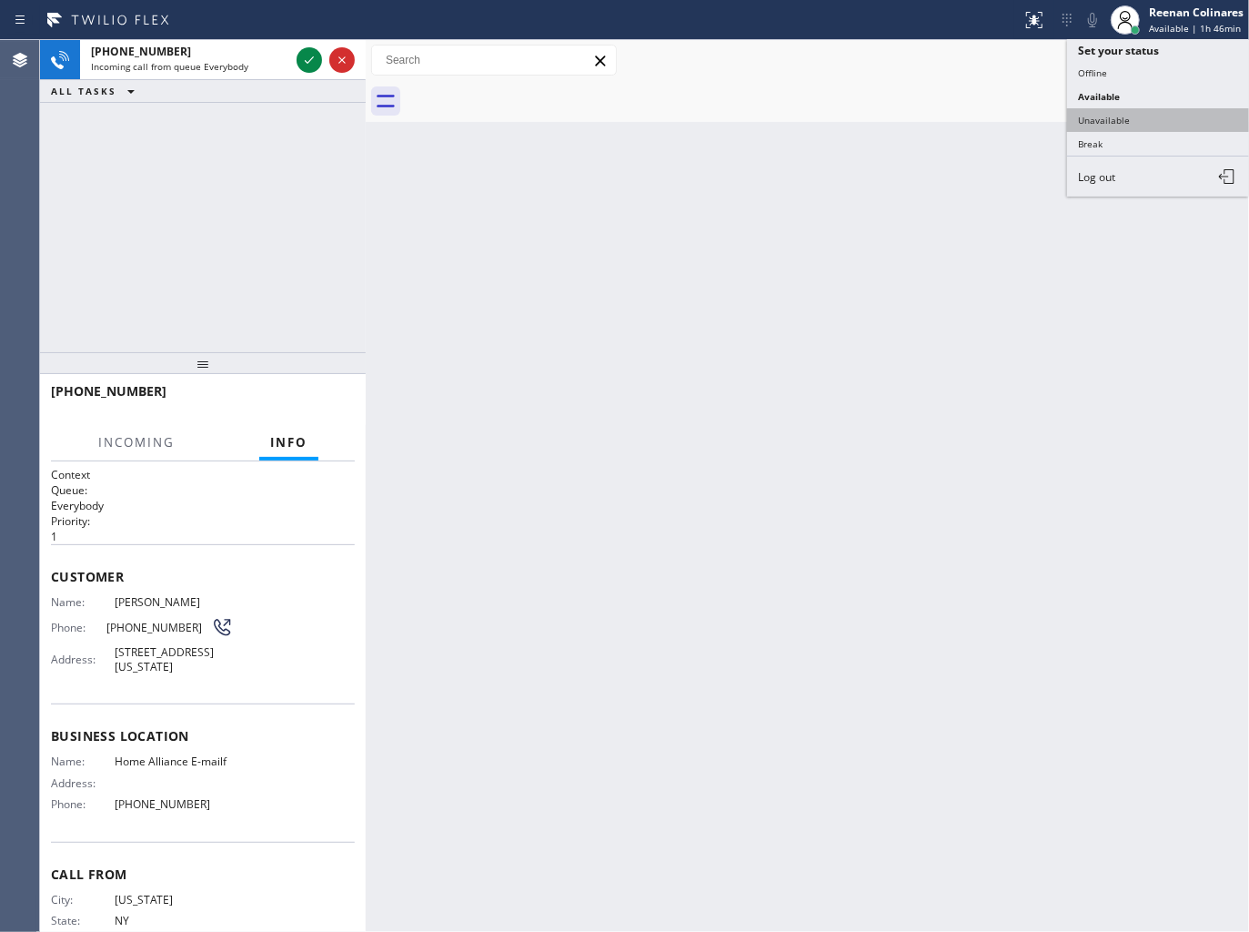
click at [1112, 123] on button "Unavailable" at bounding box center [1158, 120] width 182 height 24
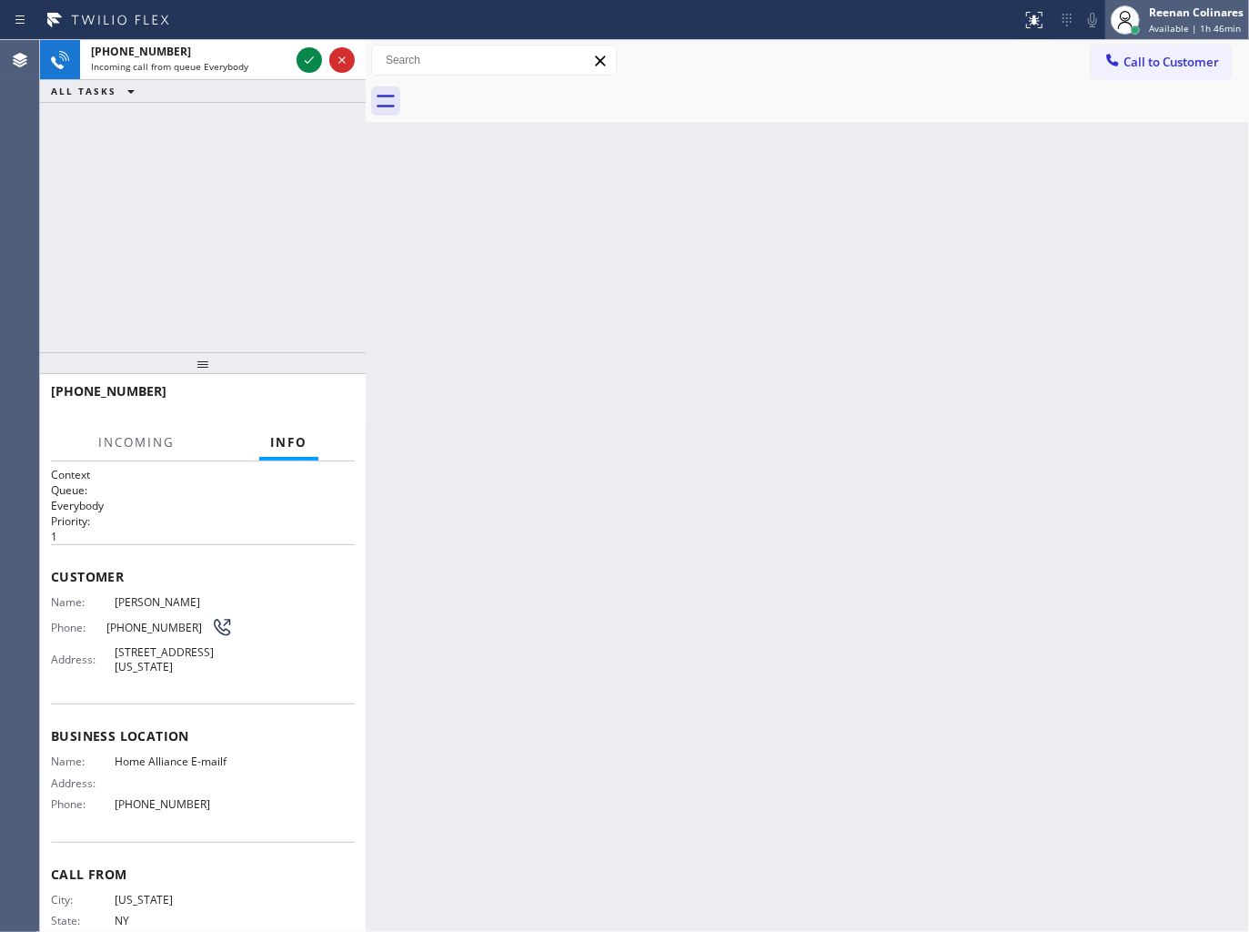
click at [1168, 24] on span "Available | 1h 46min" at bounding box center [1195, 28] width 92 height 13
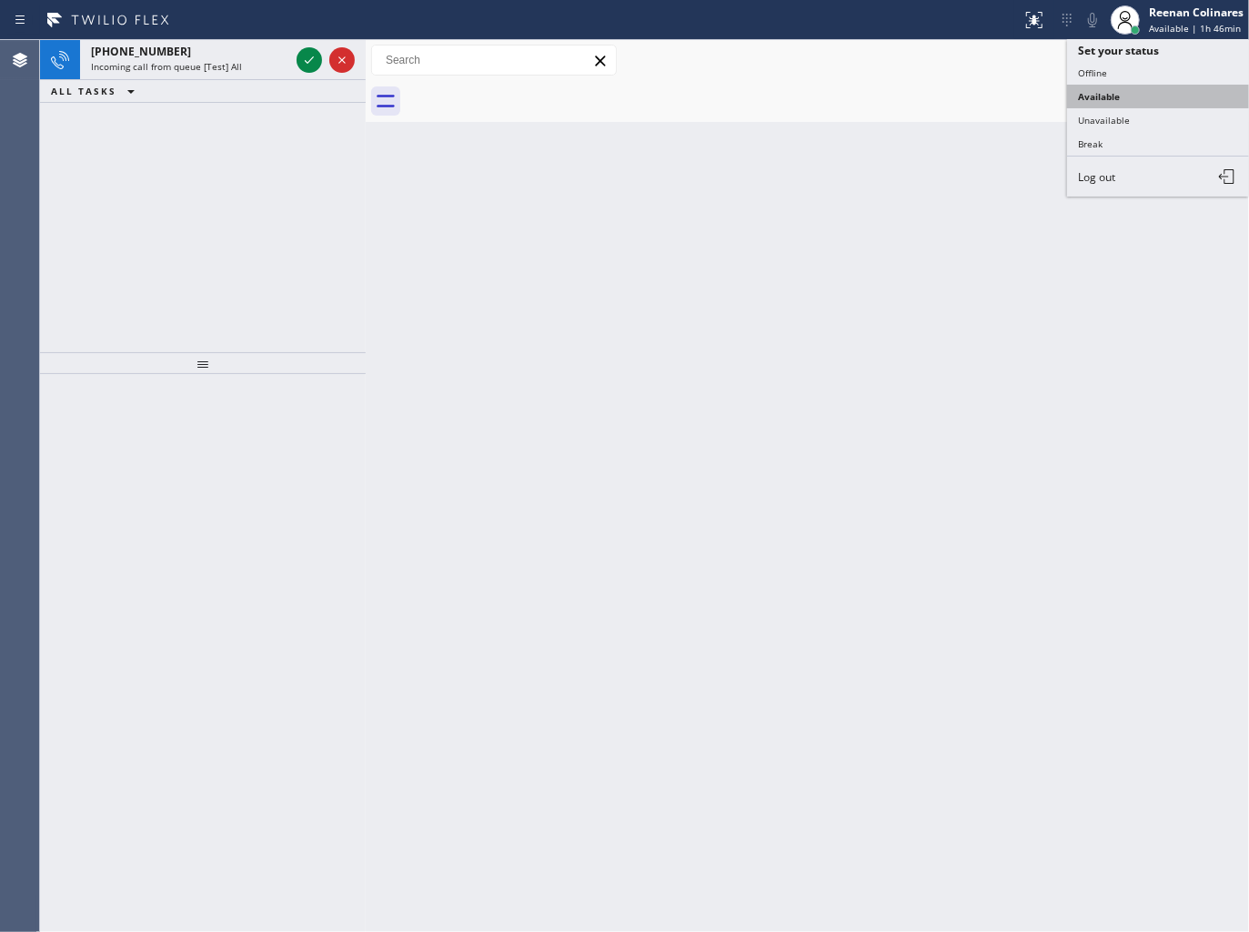
click at [1117, 87] on button "Available" at bounding box center [1158, 97] width 182 height 24
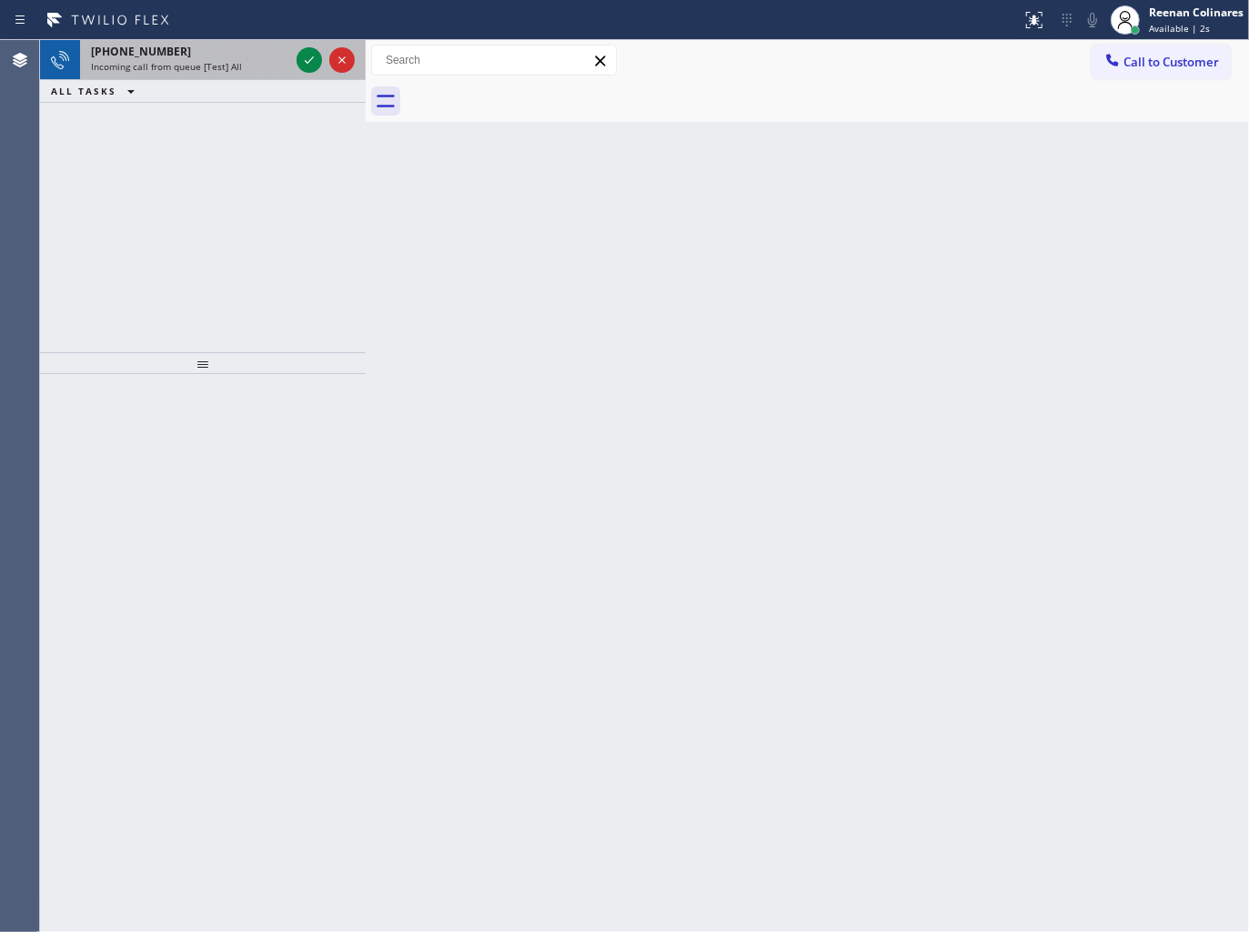
click at [238, 67] on div "Incoming call from queue [Test] All" at bounding box center [190, 66] width 198 height 13
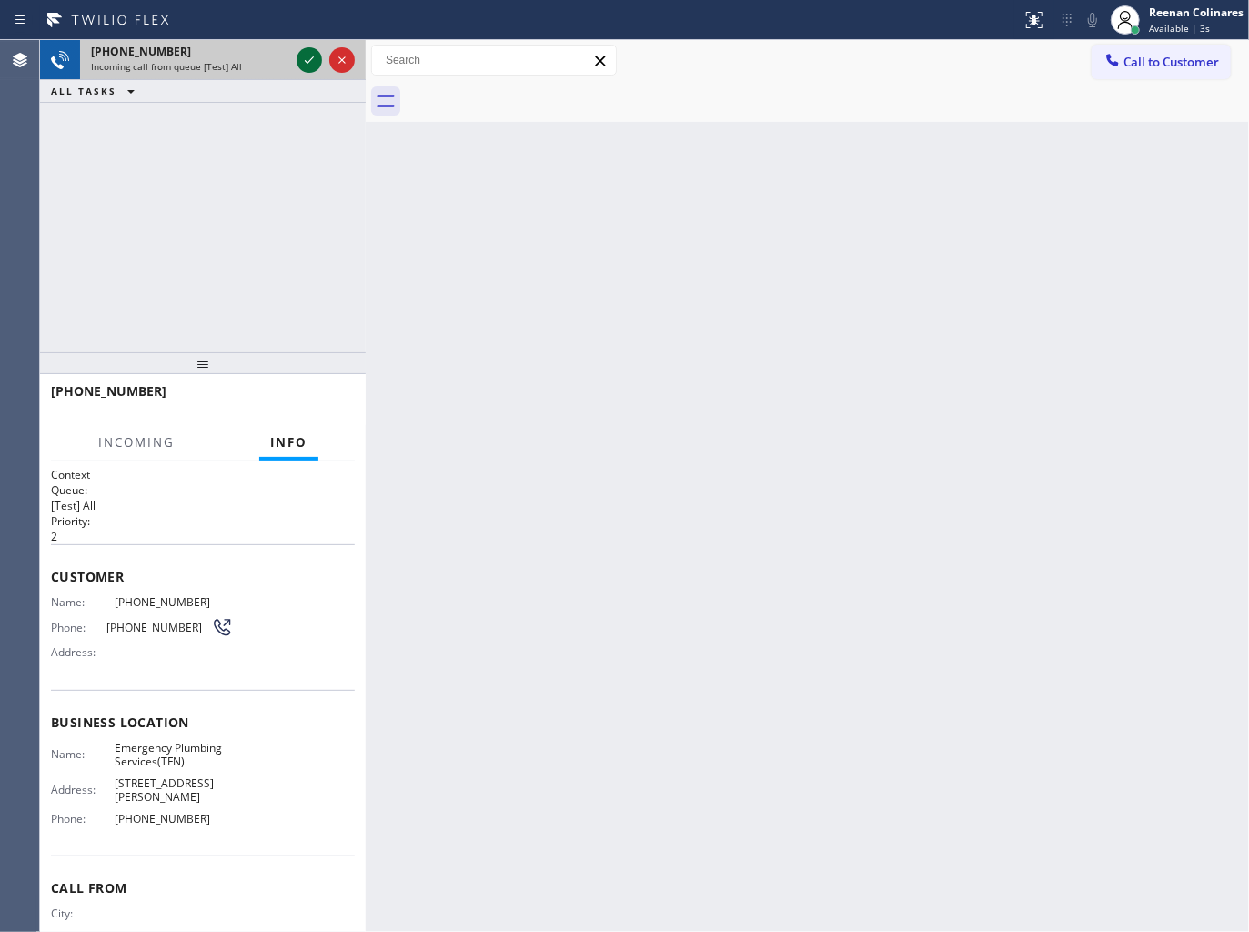
click at [304, 62] on icon at bounding box center [309, 60] width 22 height 22
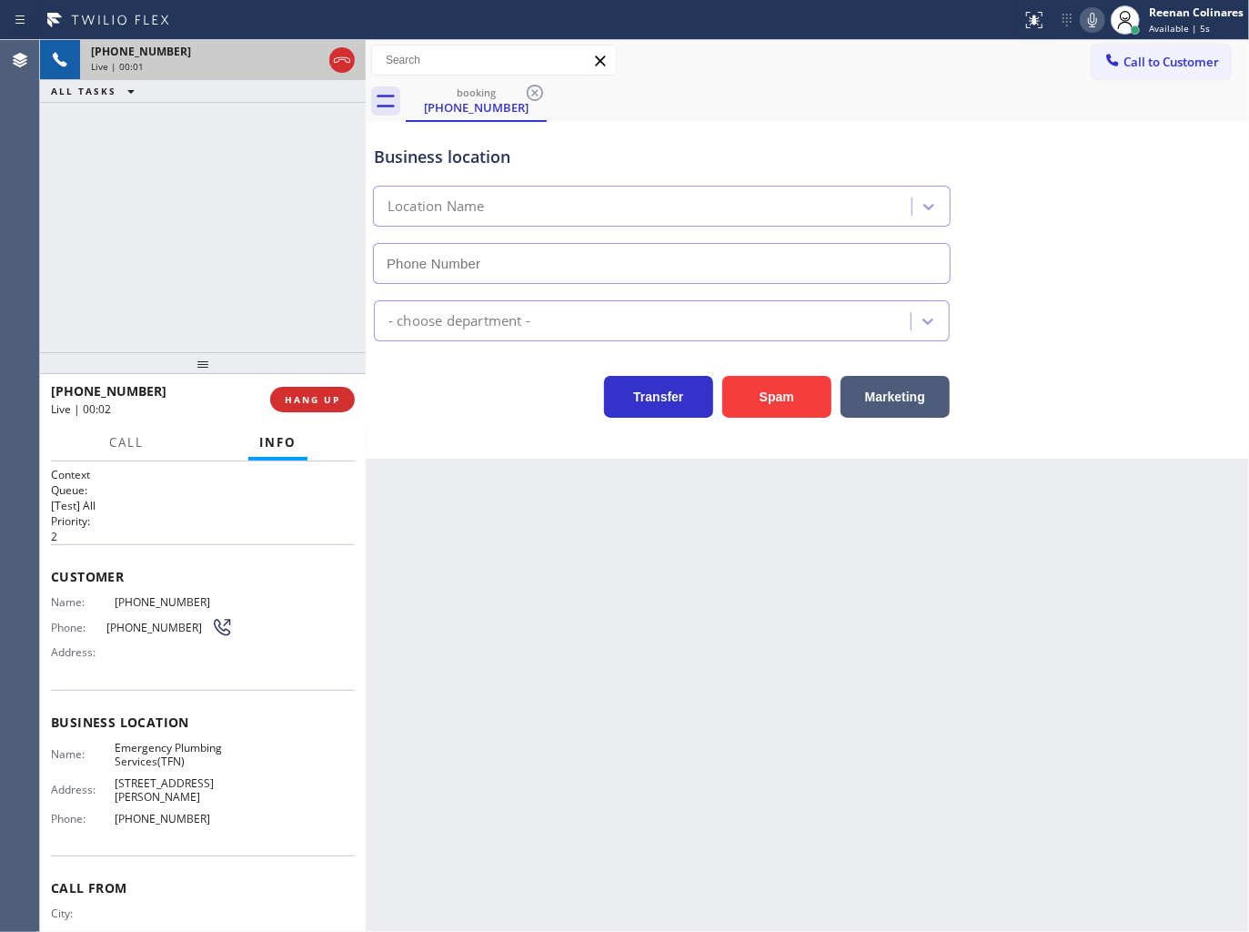
type input "[PHONE_NUMBER]"
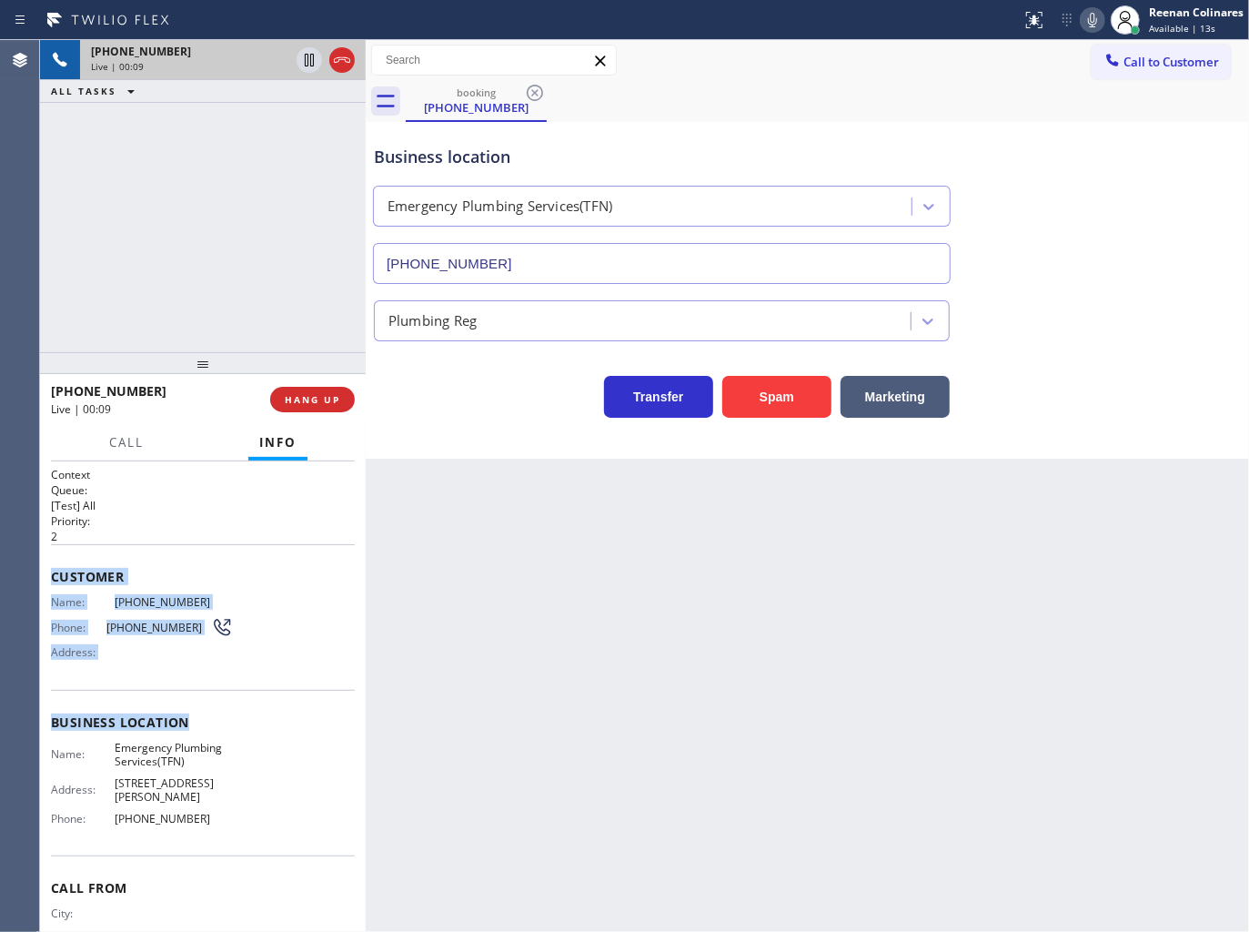
drag, startPoint x: 50, startPoint y: 575, endPoint x: 248, endPoint y: 696, distance: 231.6
click at [248, 696] on div "Context Queue: [Test] All Priority: 2 Customer Name: [PHONE_NUMBER] Phone: [PHO…" at bounding box center [203, 730] width 304 height 527
click at [113, 561] on div "Customer Name: [PHONE_NUMBER] Phone: [PHONE_NUMBER] Address:" at bounding box center [203, 617] width 304 height 146
click at [1087, 22] on icon at bounding box center [1093, 20] width 22 height 22
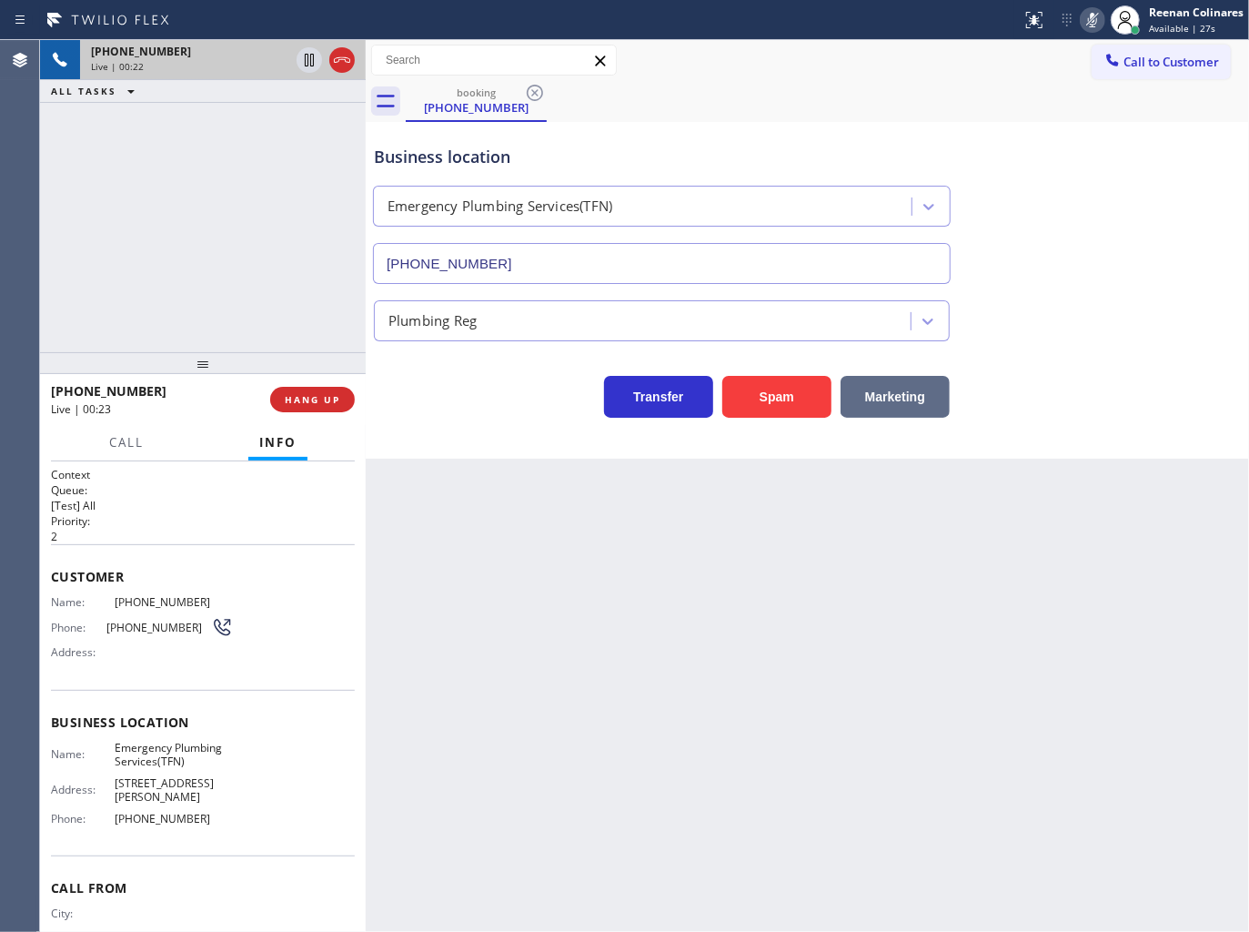
click at [903, 388] on button "Marketing" at bounding box center [895, 397] width 109 height 42
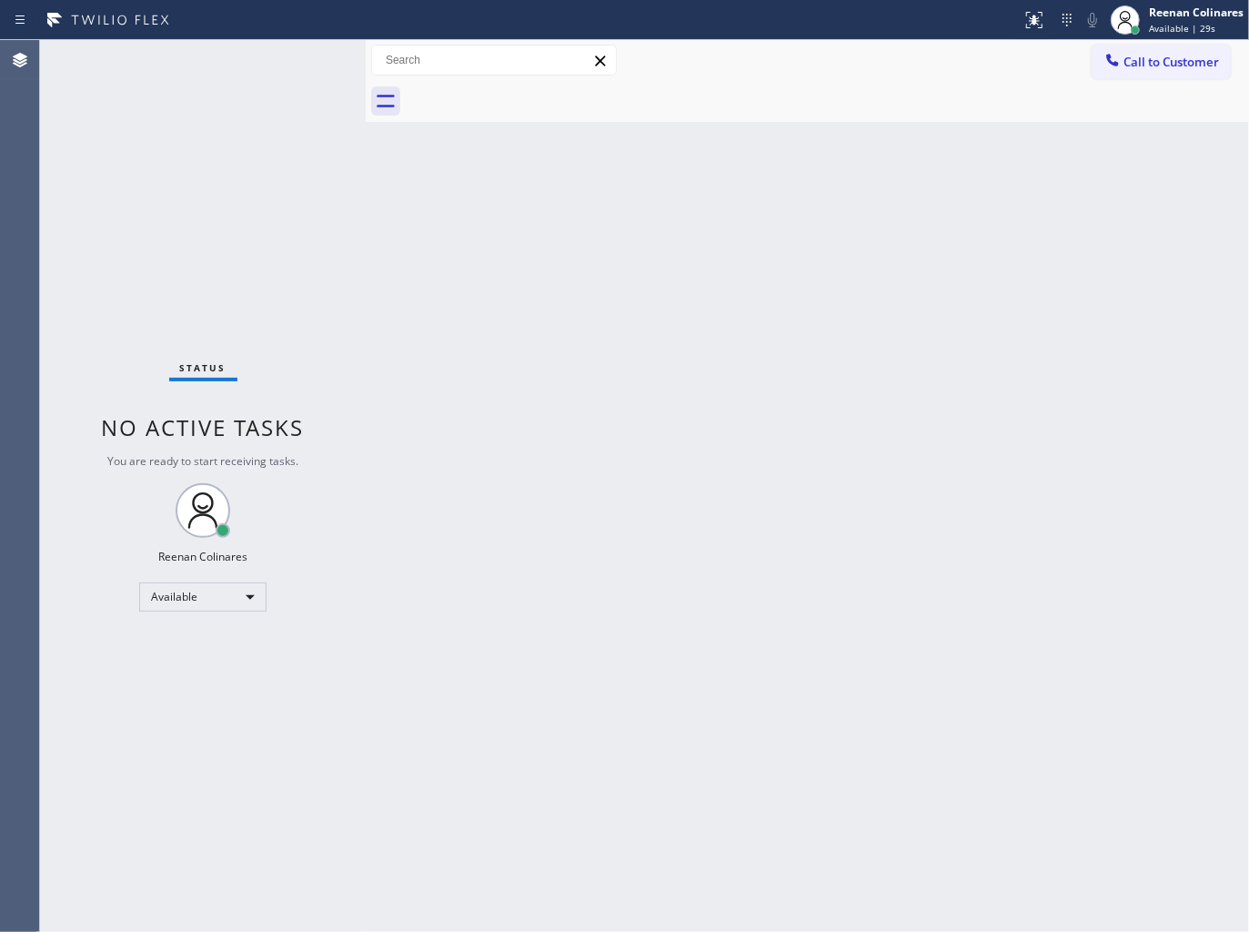
click at [955, 220] on div "Back to Dashboard Change Sender ID Customers Technicians Select a contact Outbo…" at bounding box center [808, 486] width 884 height 892
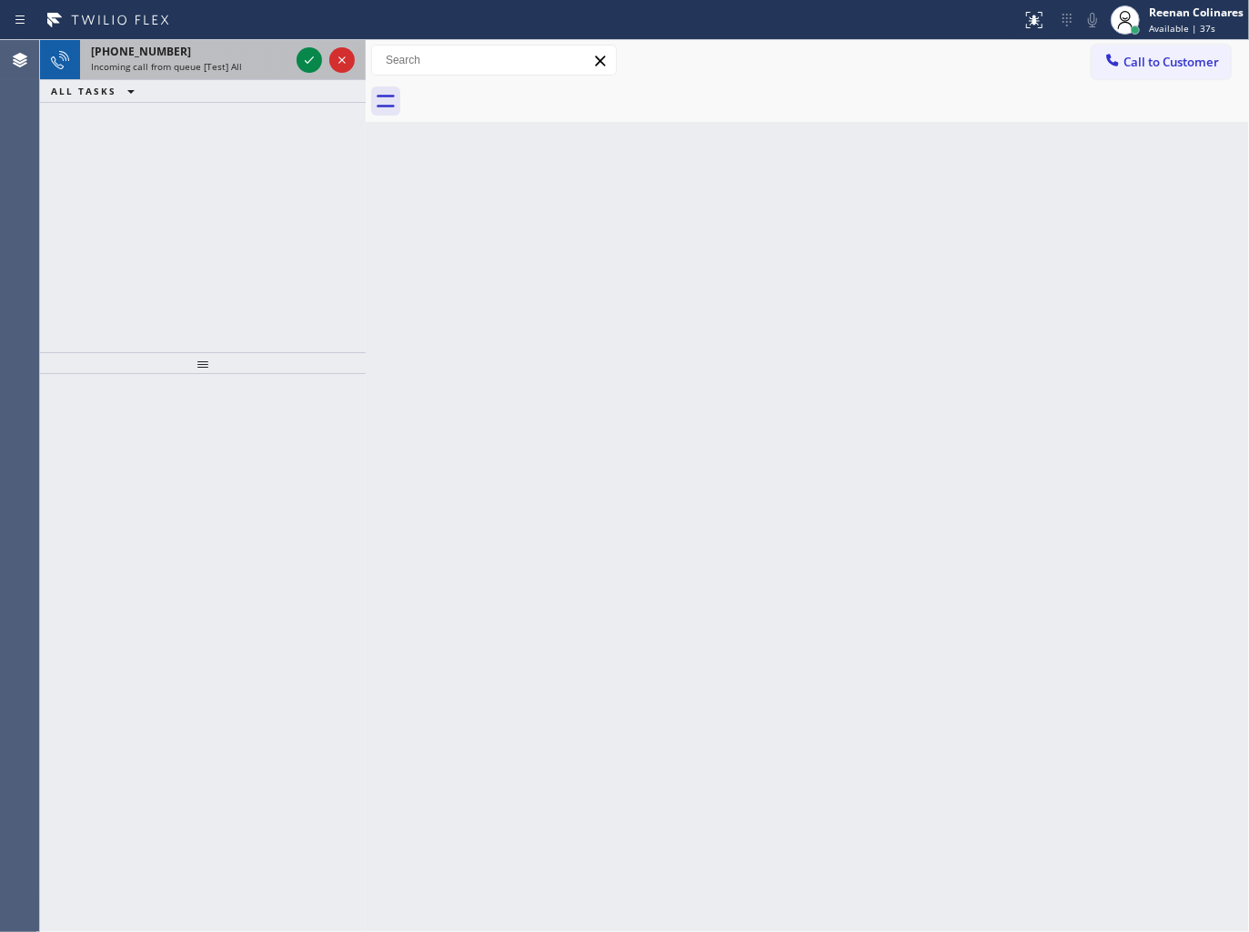
click at [197, 55] on div "[PHONE_NUMBER]" at bounding box center [190, 51] width 198 height 15
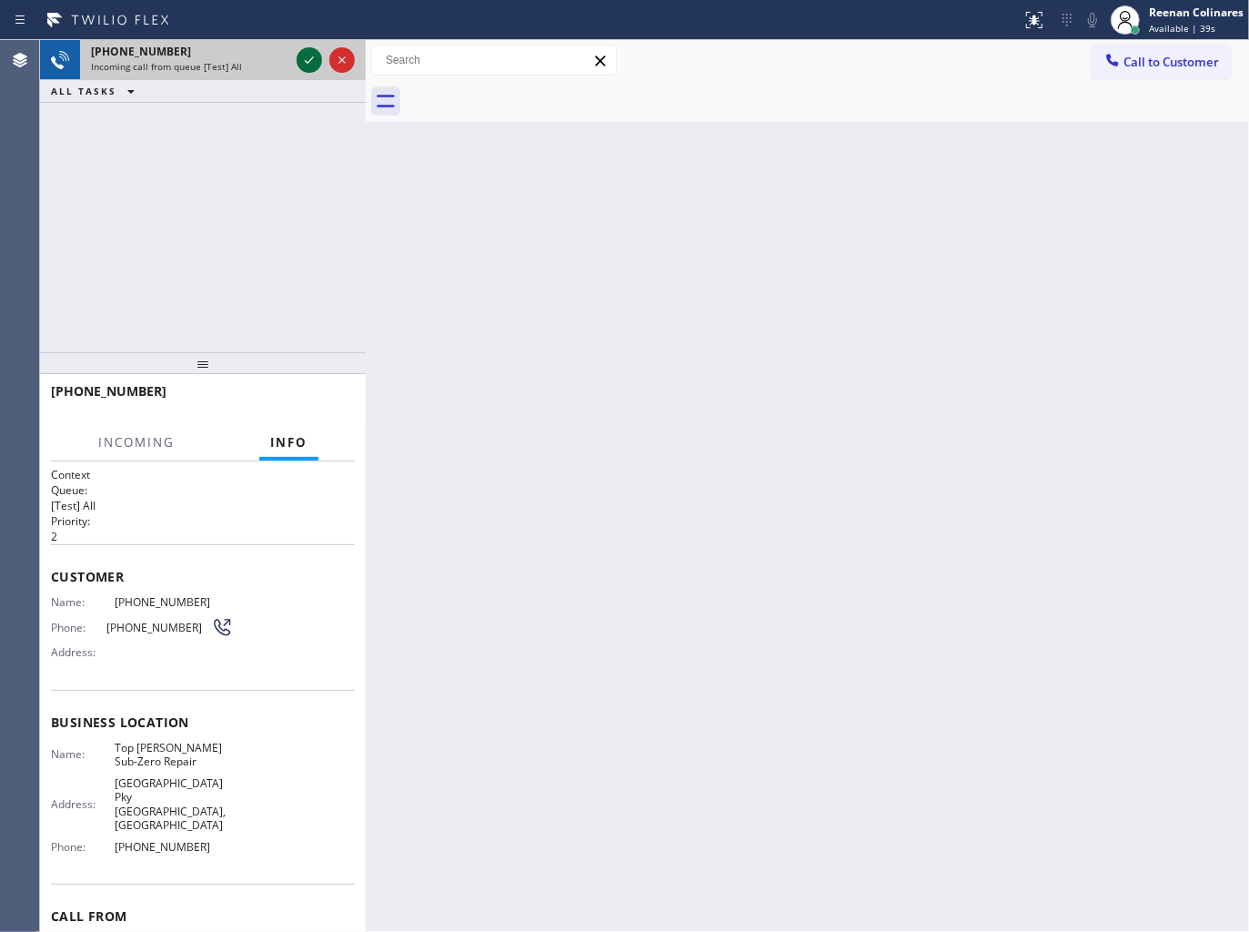
click at [311, 61] on icon at bounding box center [309, 60] width 22 height 22
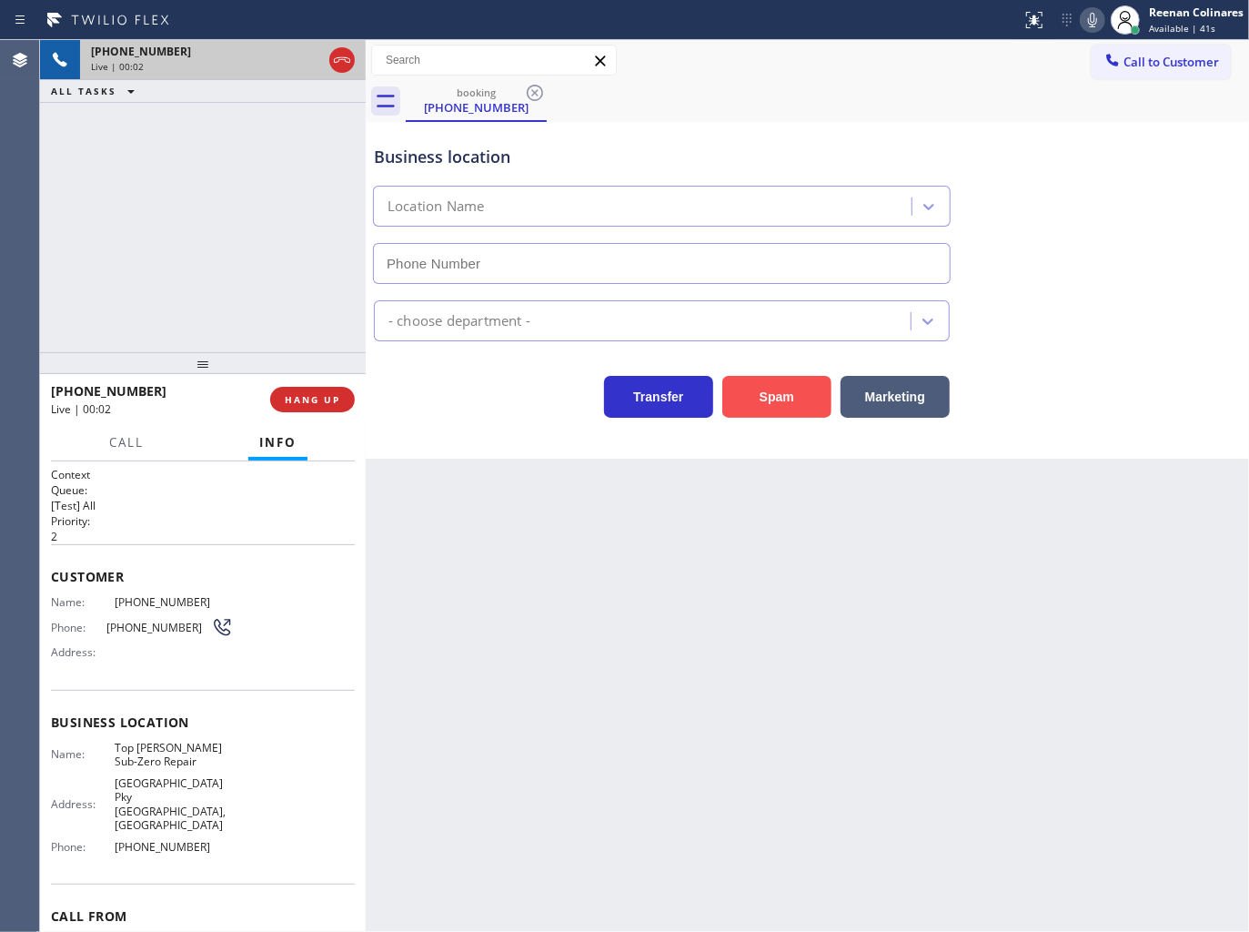
type input "[PHONE_NUMBER]"
click at [1089, 22] on icon at bounding box center [1093, 20] width 22 height 22
click at [1089, 22] on rect at bounding box center [1093, 18] width 13 height 13
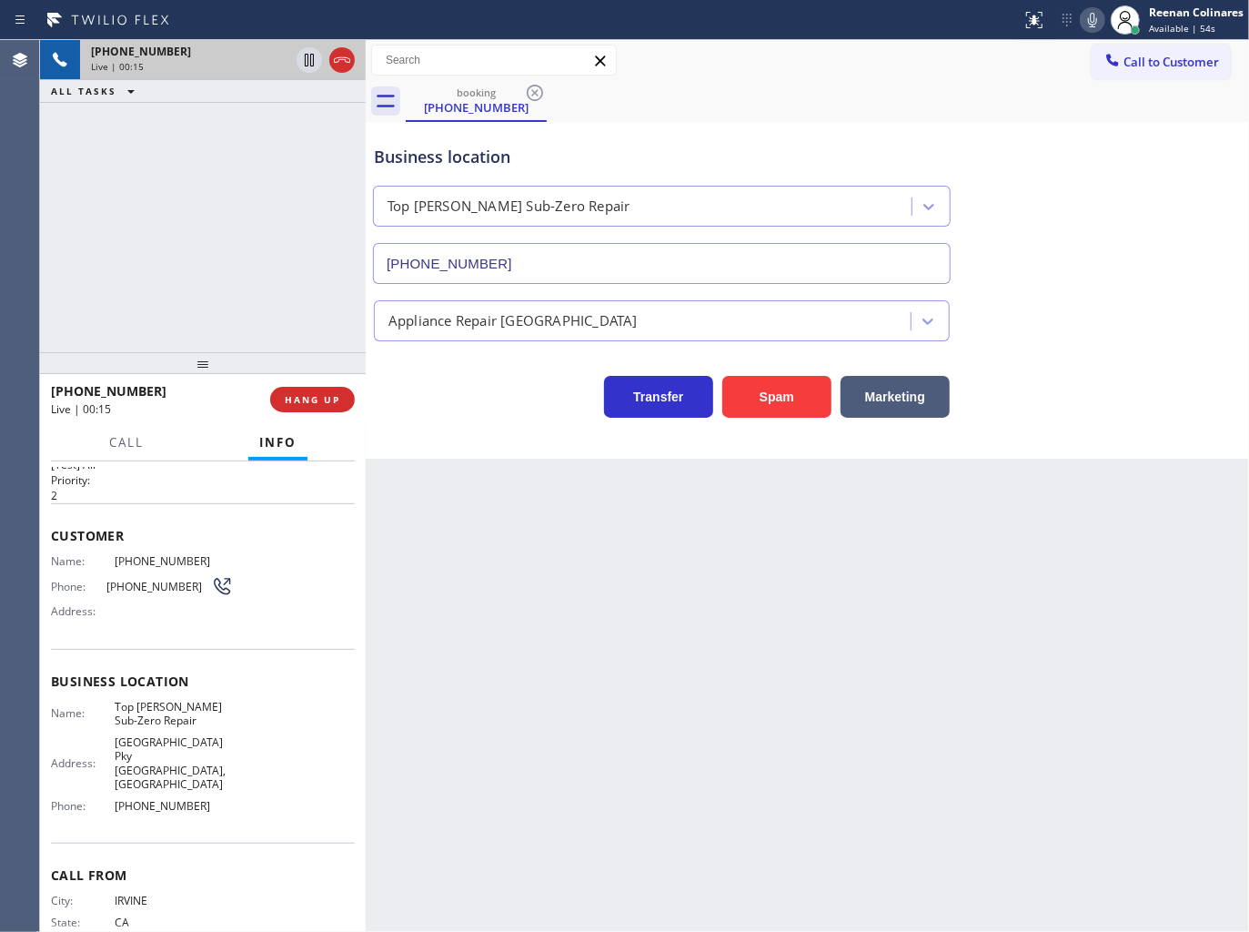
scroll to position [65, 0]
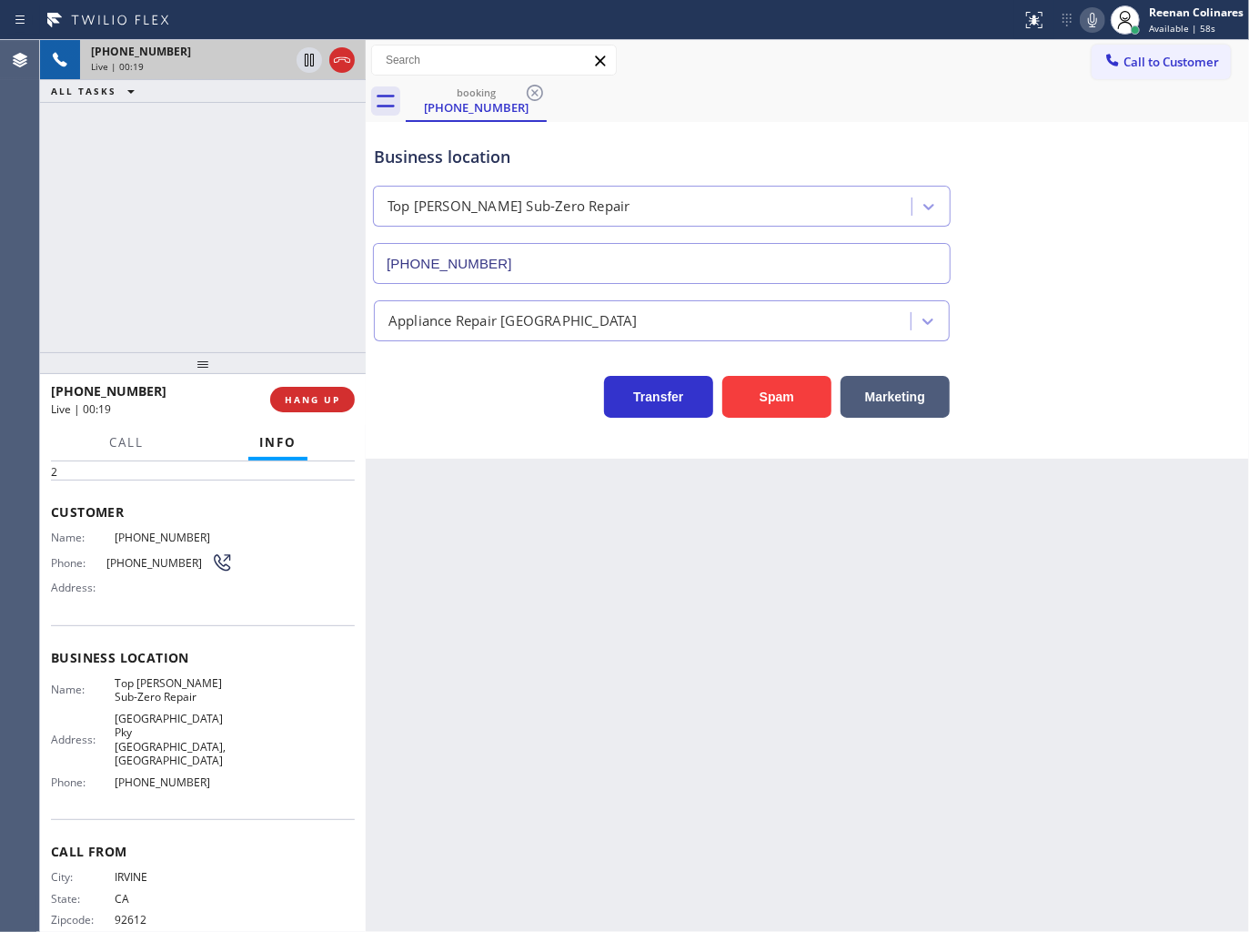
click at [1089, 24] on icon at bounding box center [1093, 20] width 22 height 22
click at [1090, 16] on icon at bounding box center [1092, 20] width 9 height 15
click at [1090, 23] on icon at bounding box center [1093, 20] width 22 height 22
click at [1089, 20] on icon at bounding box center [1093, 20] width 22 height 22
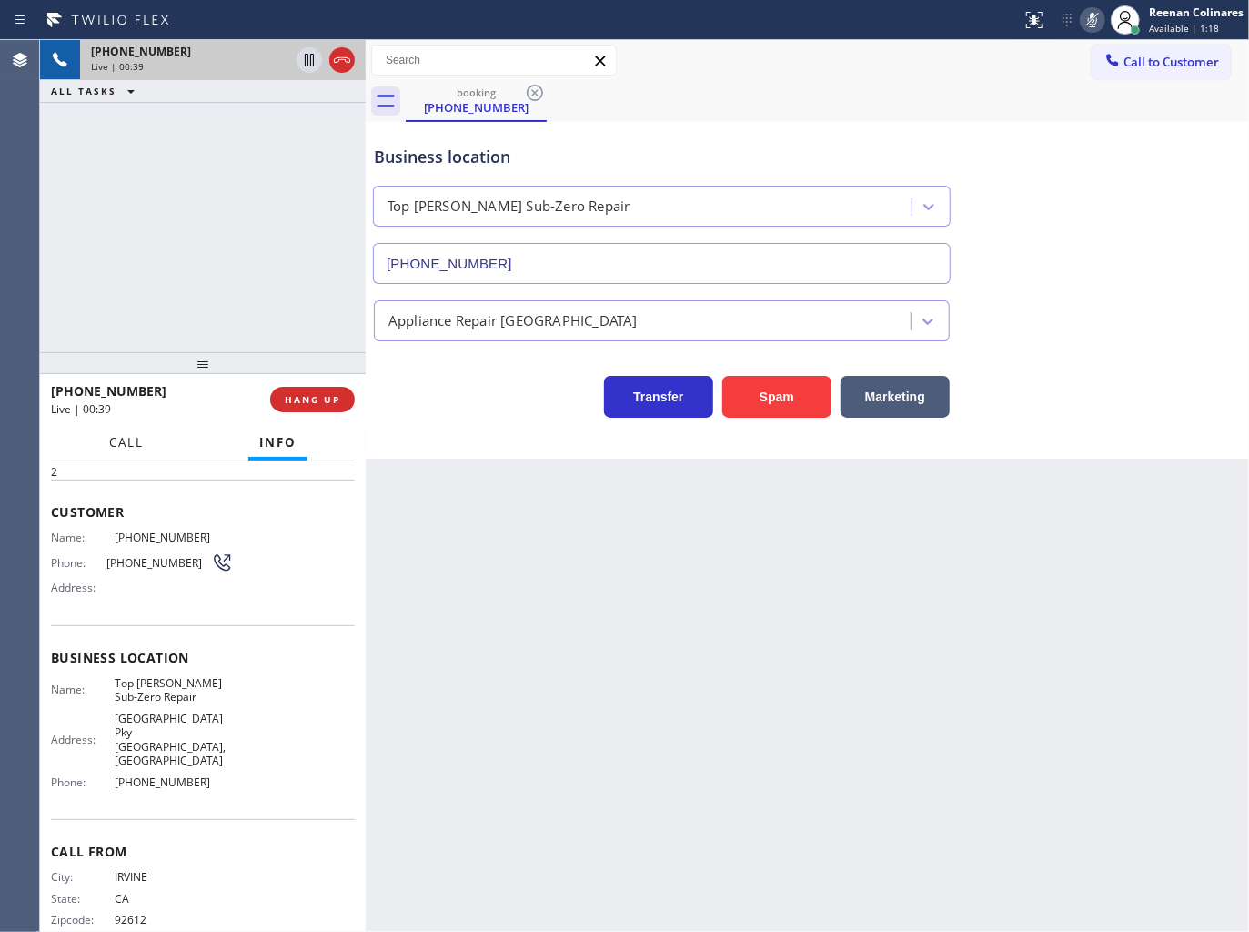
click at [109, 448] on span "Call" at bounding box center [126, 442] width 35 height 16
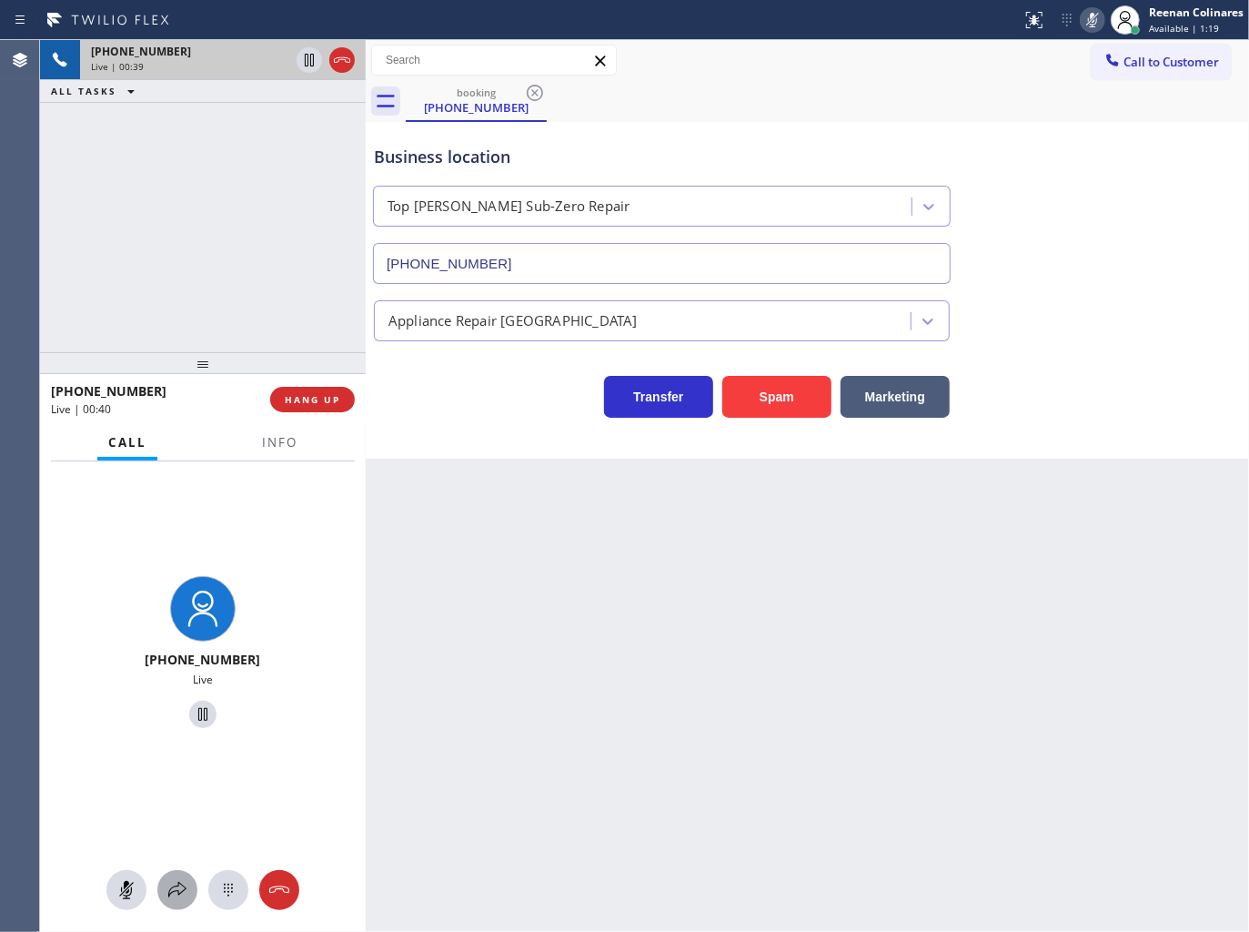
click at [177, 885] on icon at bounding box center [178, 890] width 22 height 22
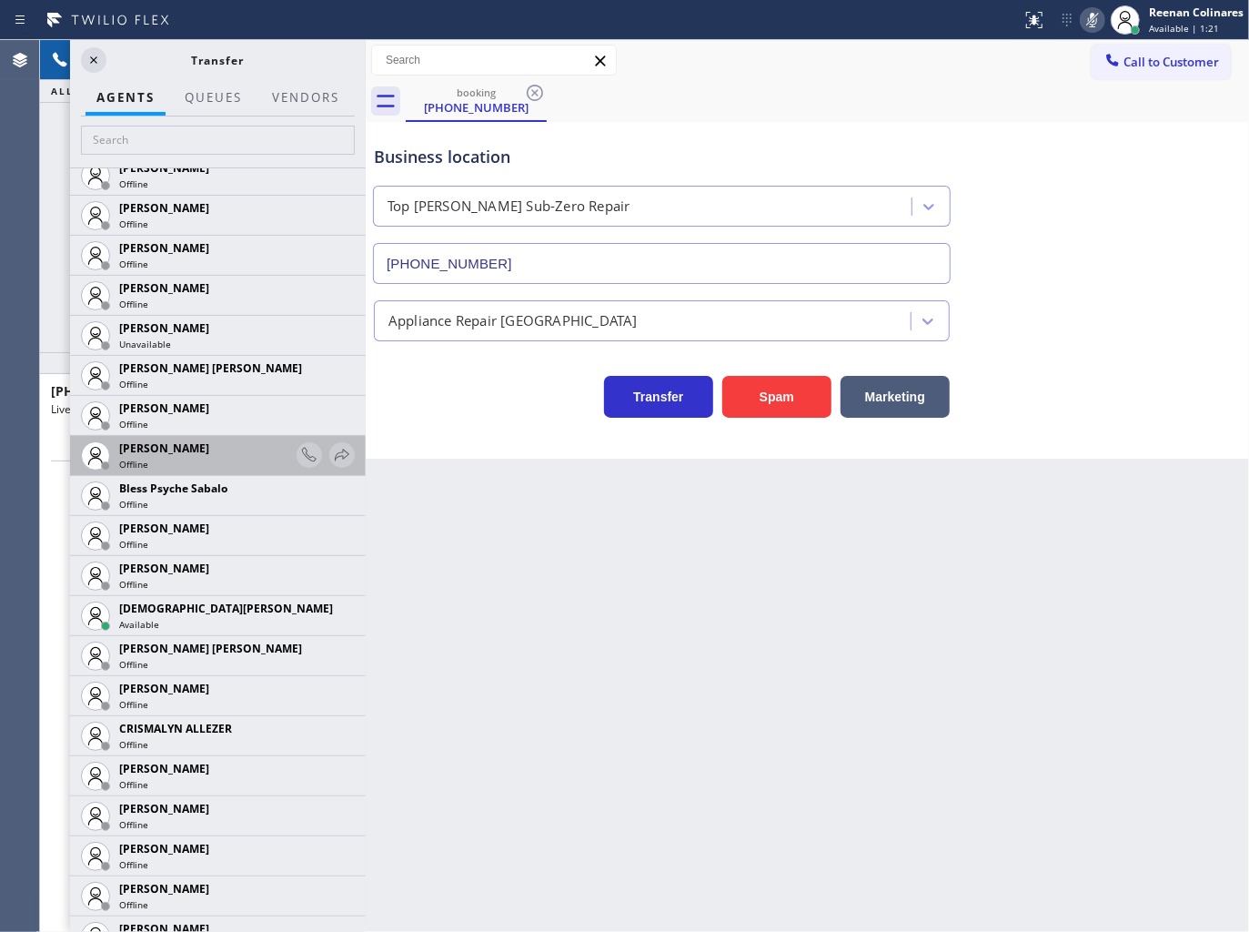
scroll to position [404, 0]
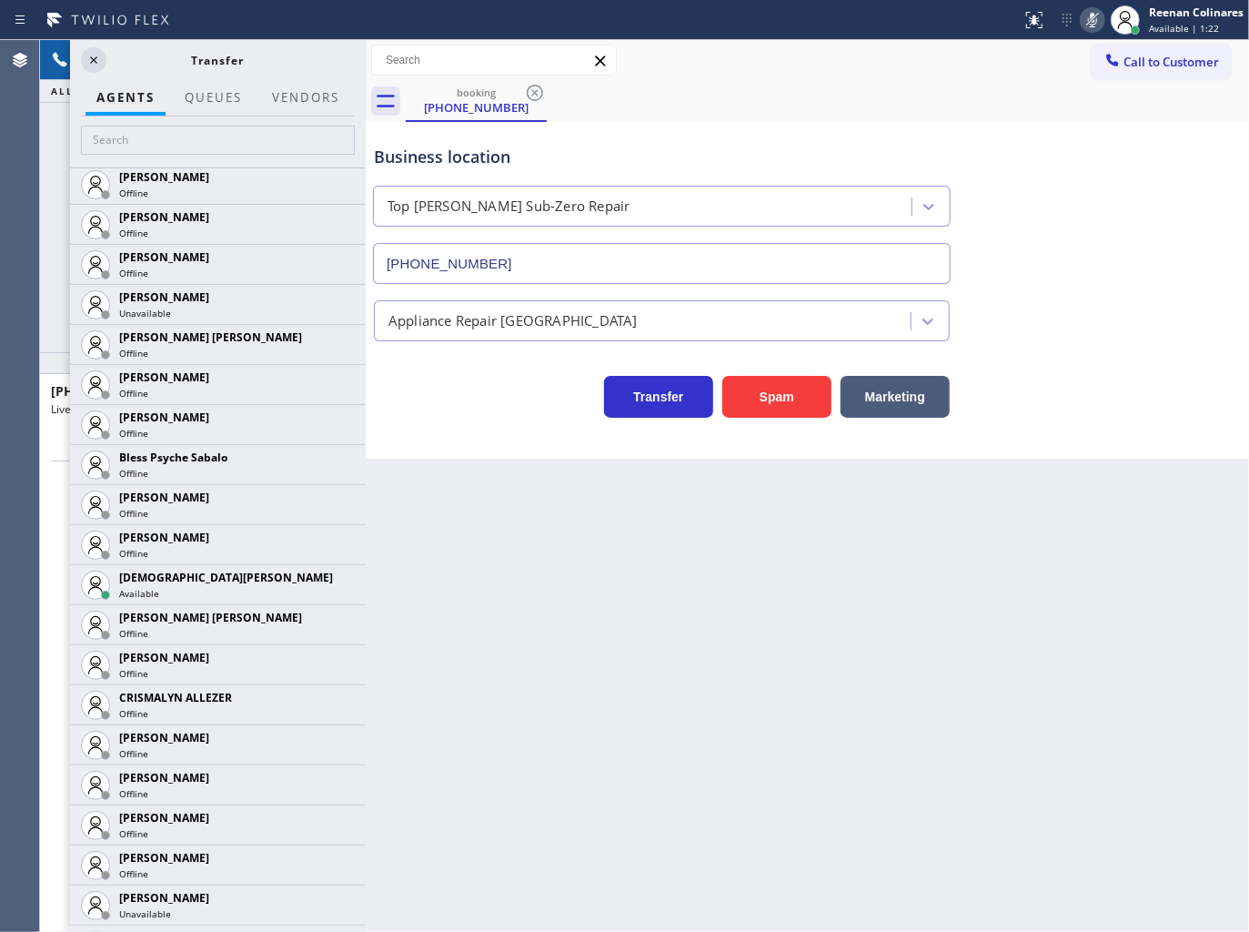
click at [0, 0] on icon at bounding box center [0, 0] width 0 height 0
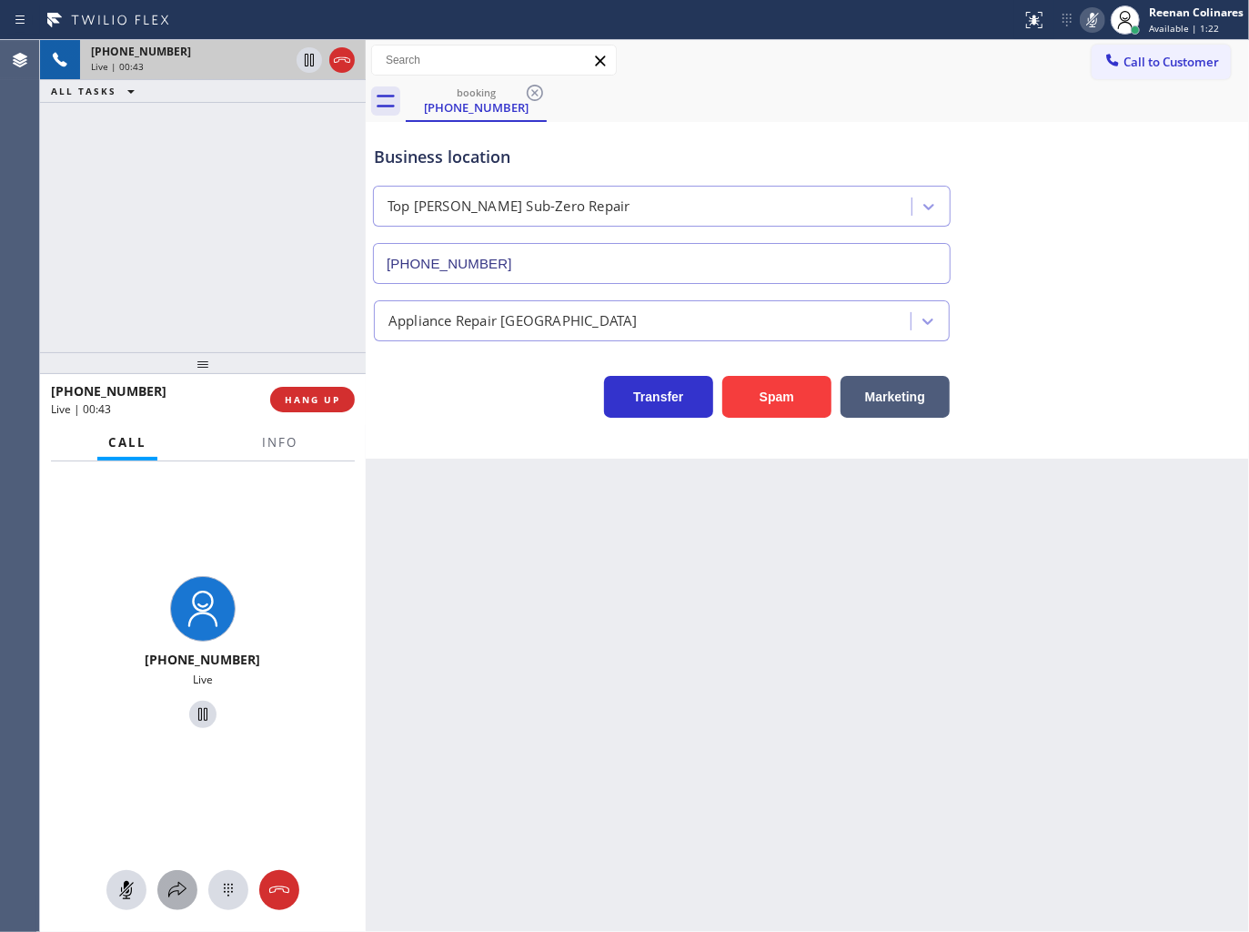
click at [179, 885] on icon at bounding box center [178, 890] width 22 height 22
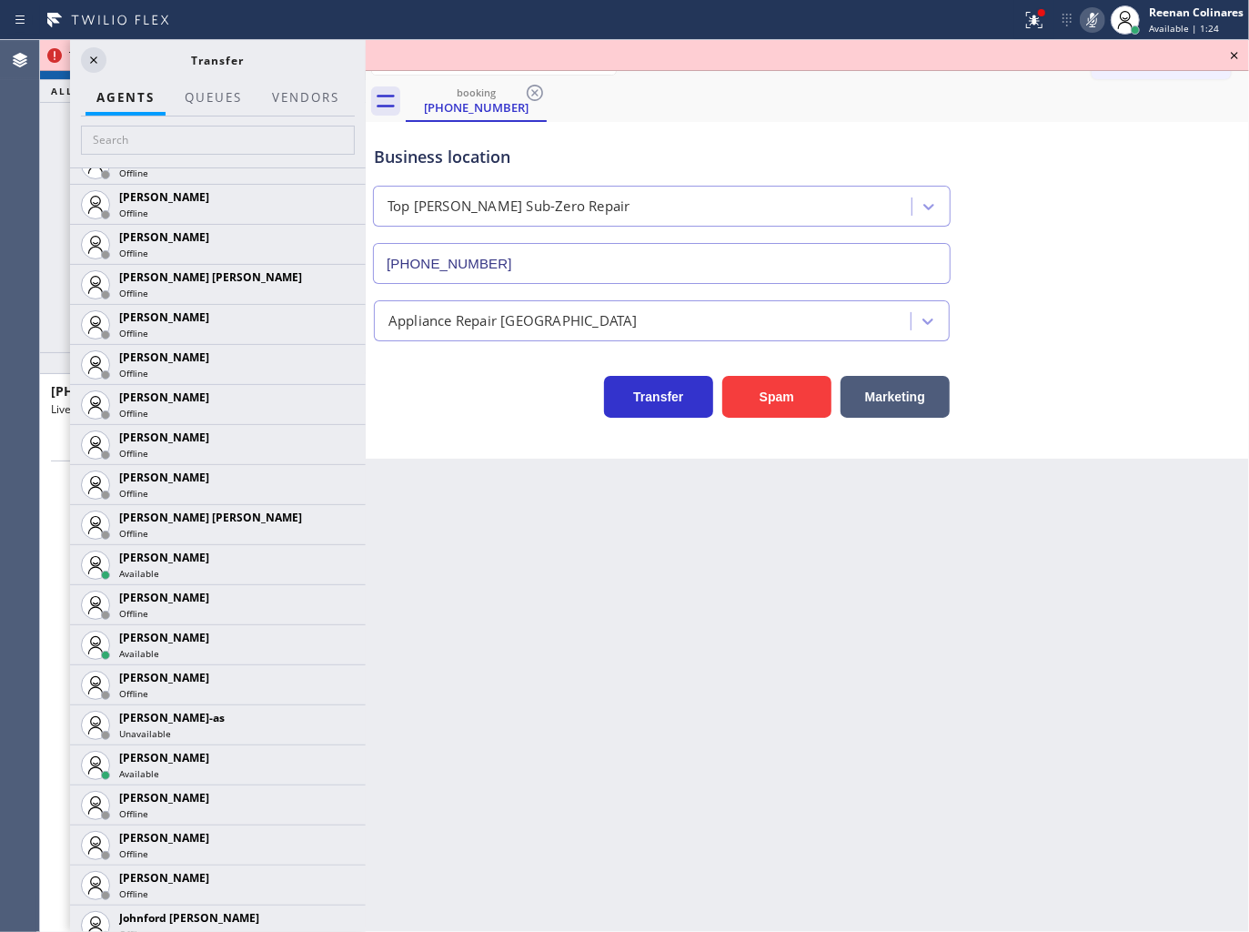
scroll to position [1358, 0]
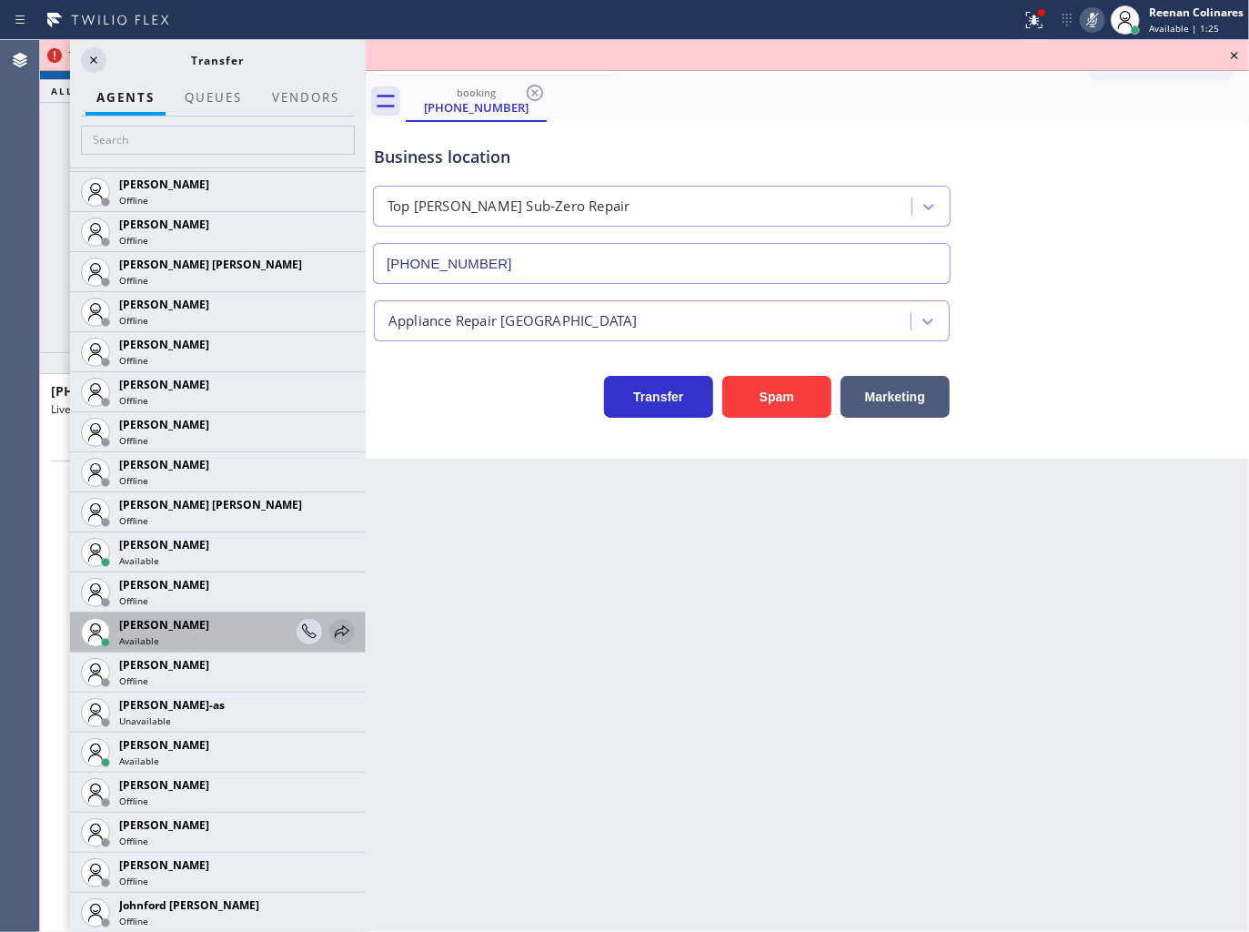
click at [332, 632] on icon at bounding box center [342, 632] width 22 height 22
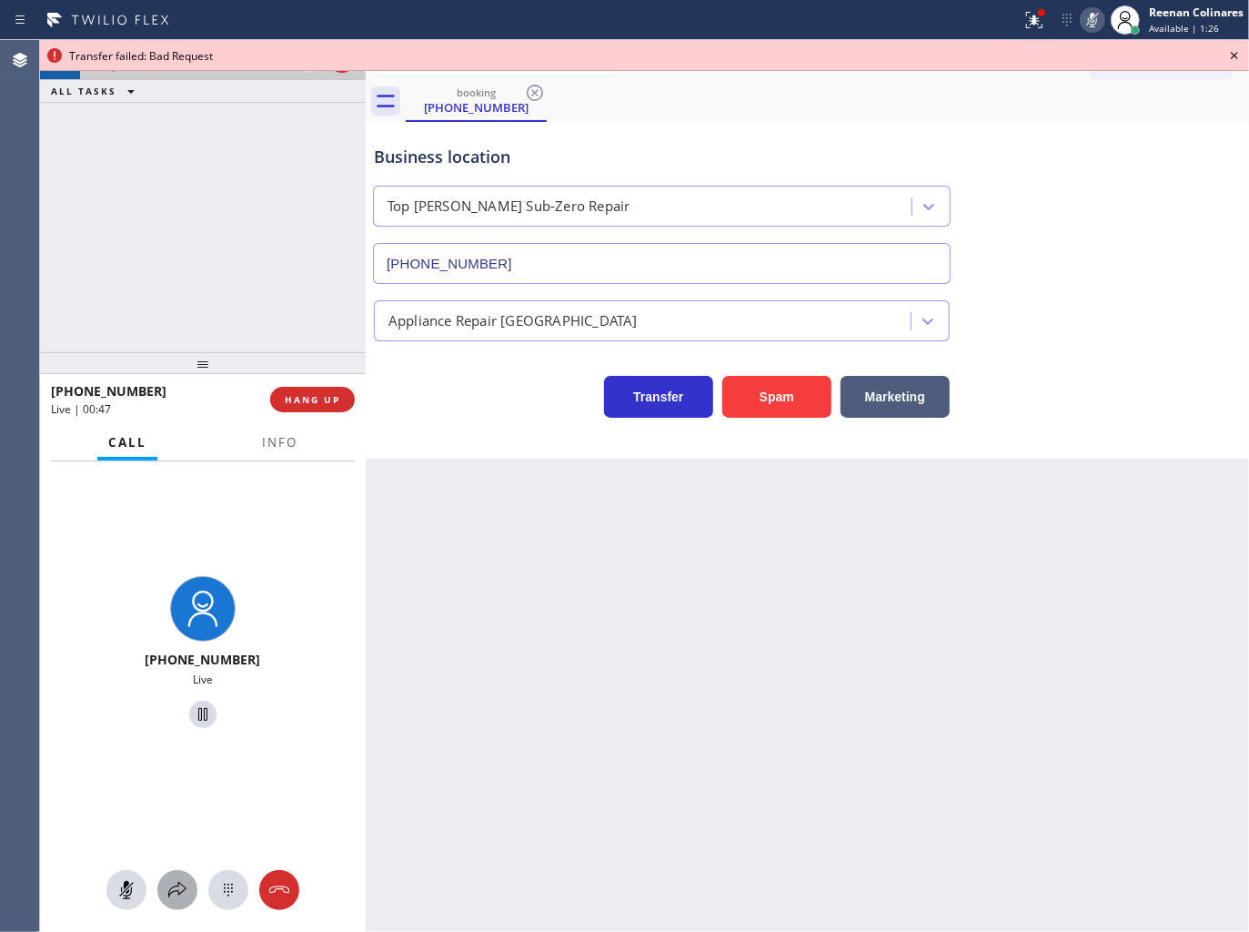
click at [182, 903] on button at bounding box center [177, 890] width 40 height 40
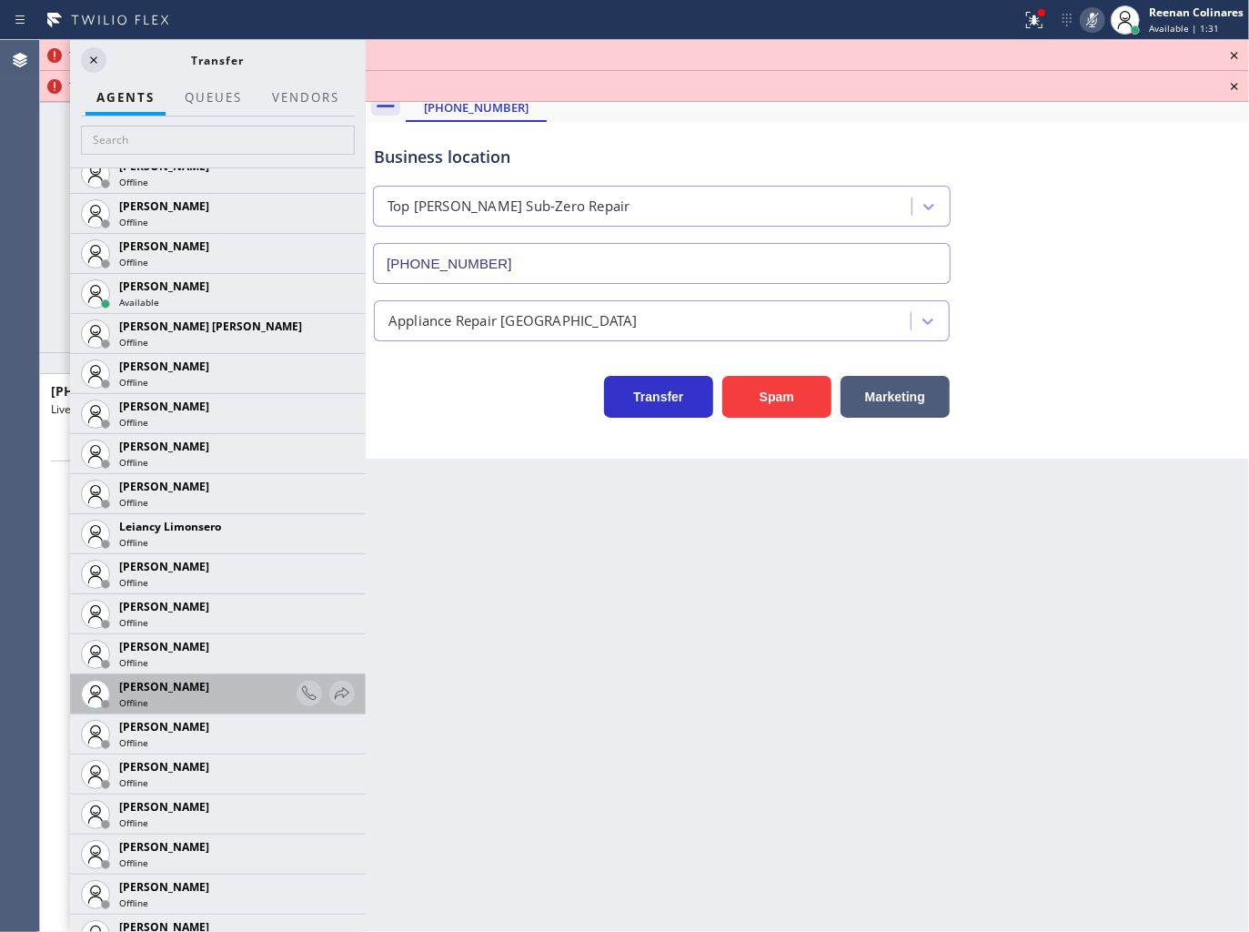
scroll to position [2540, 0]
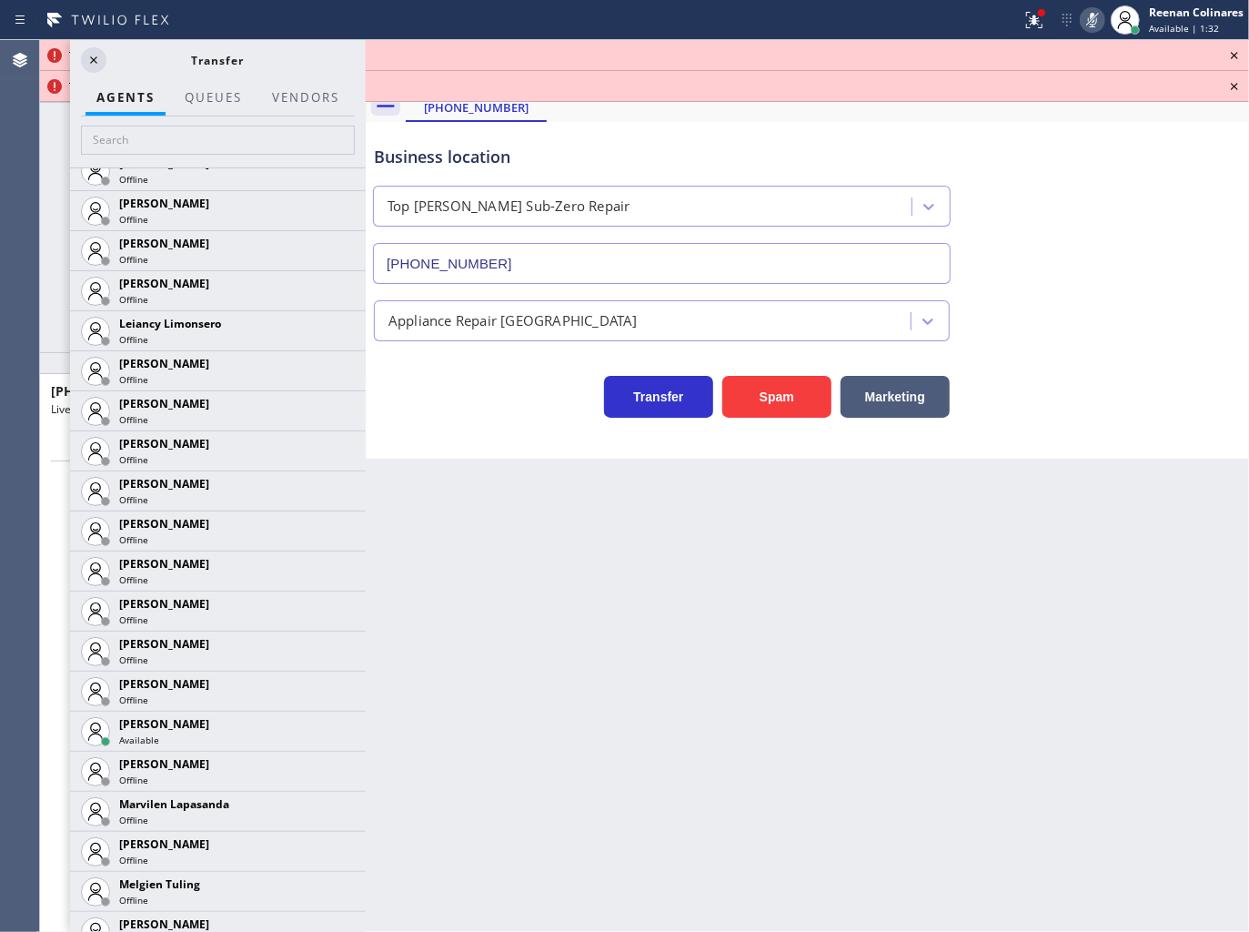
click at [0, 0] on icon at bounding box center [0, 0] width 0 height 0
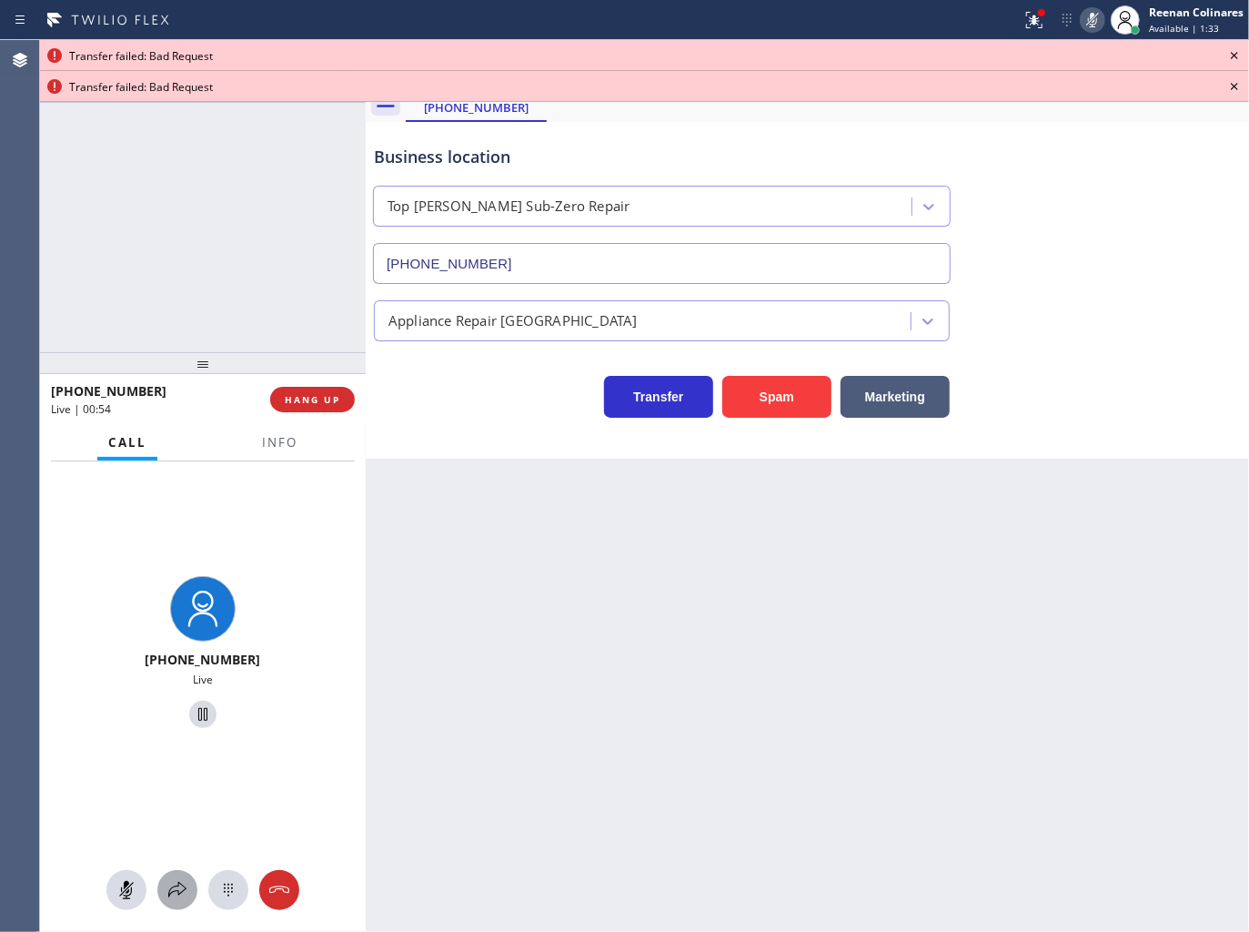
click at [182, 892] on icon at bounding box center [178, 890] width 22 height 22
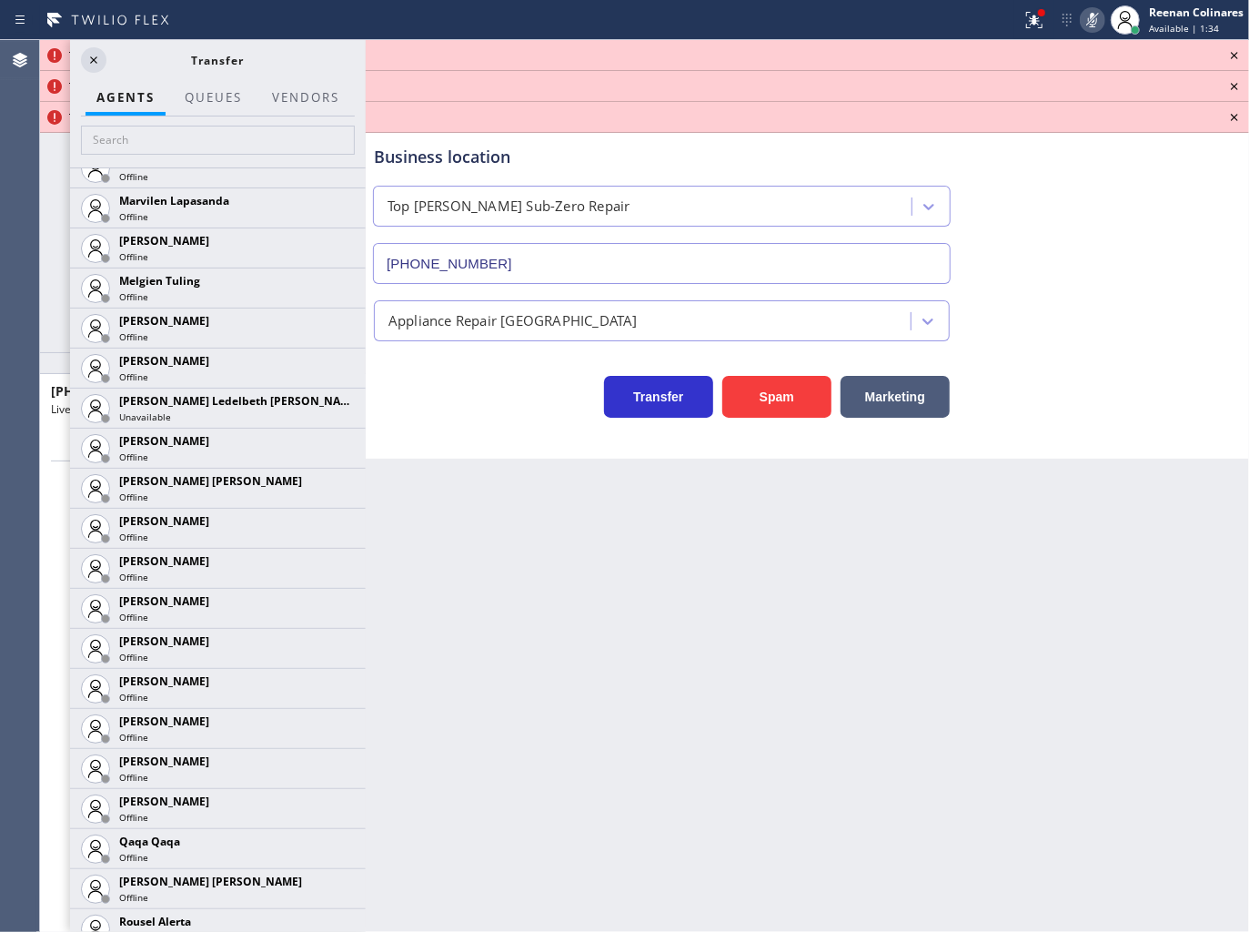
scroll to position [3382, 0]
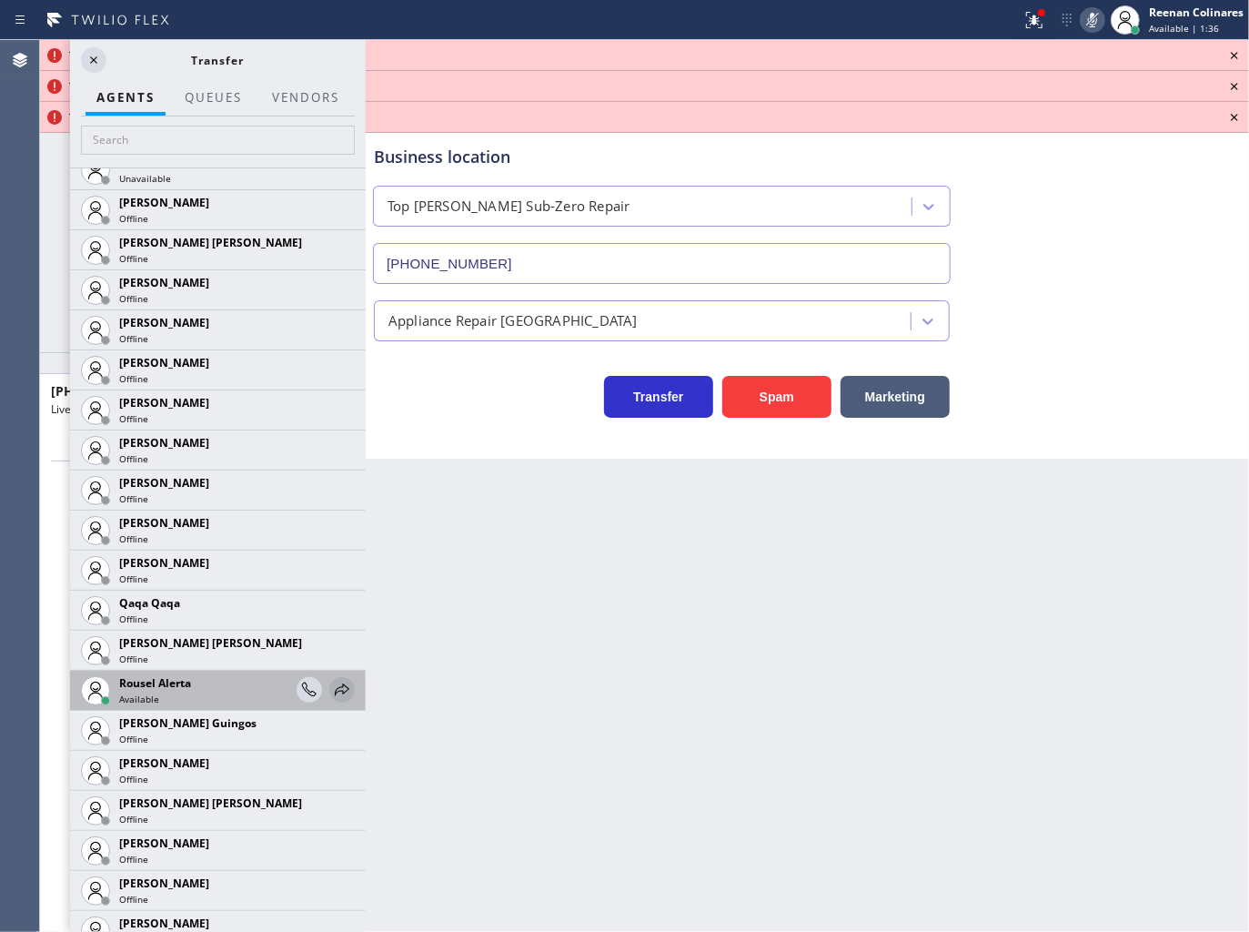
click at [335, 686] on icon at bounding box center [342, 689] width 15 height 12
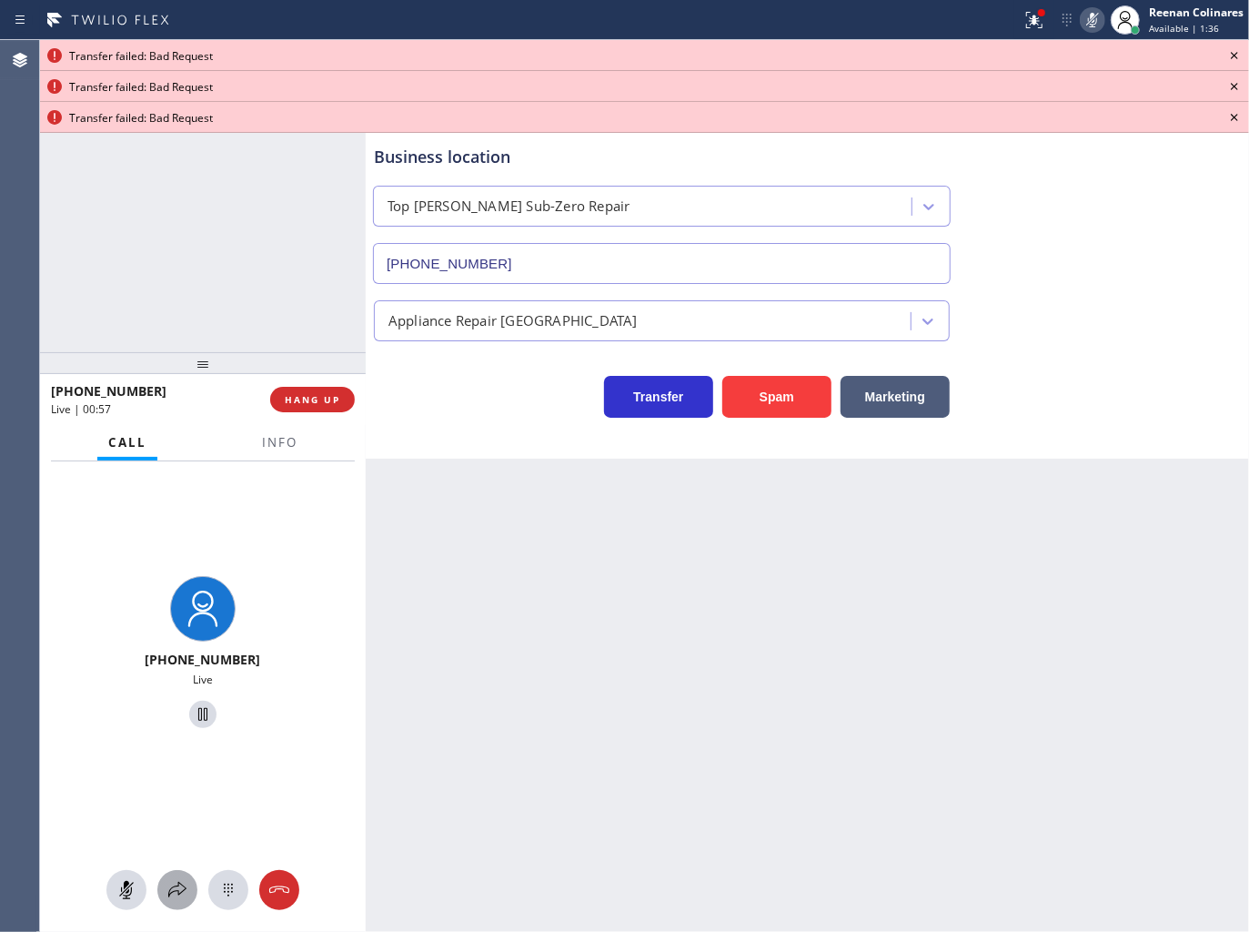
click at [177, 883] on icon at bounding box center [178, 890] width 22 height 22
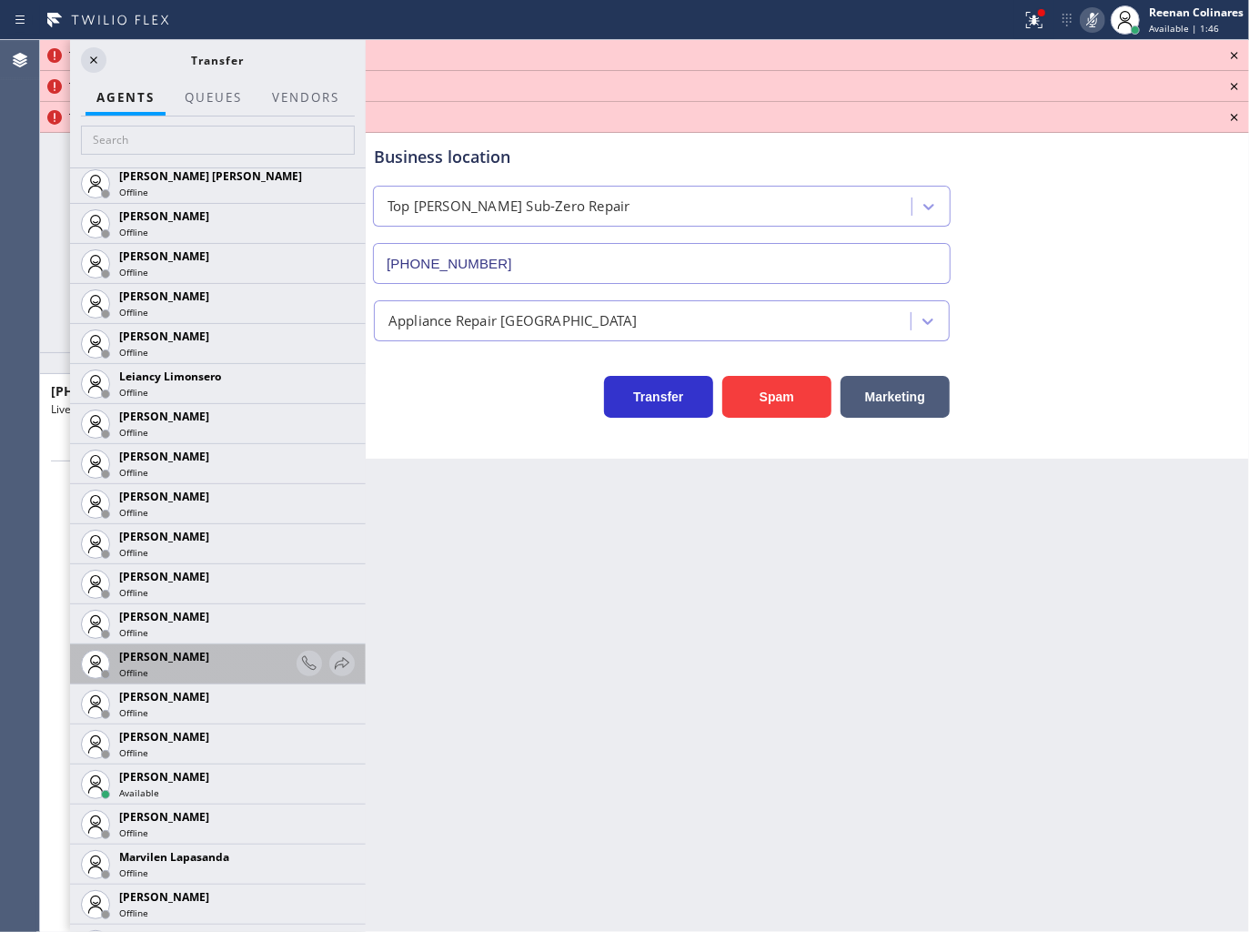
scroll to position [2588, 0]
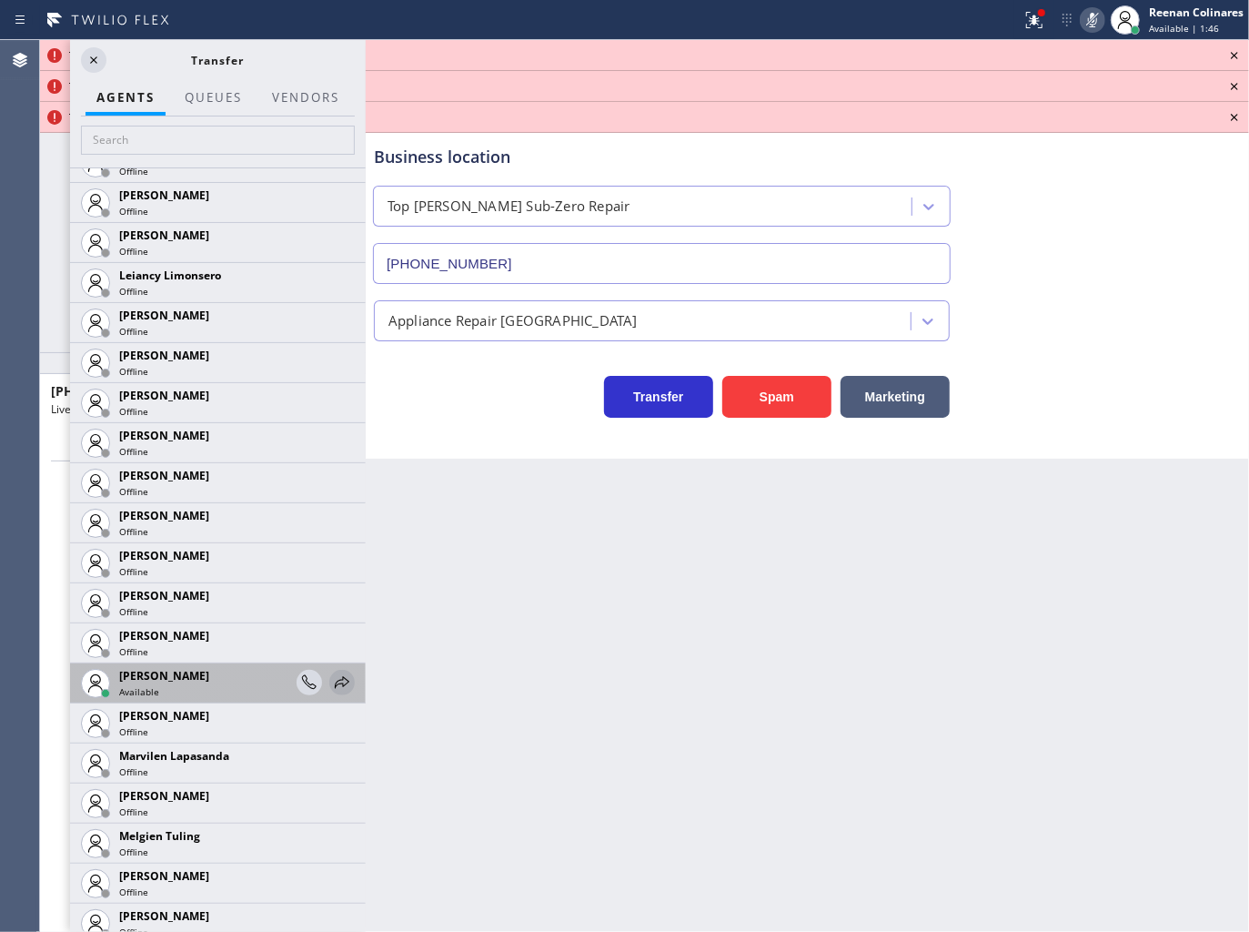
click at [331, 677] on icon at bounding box center [342, 683] width 22 height 22
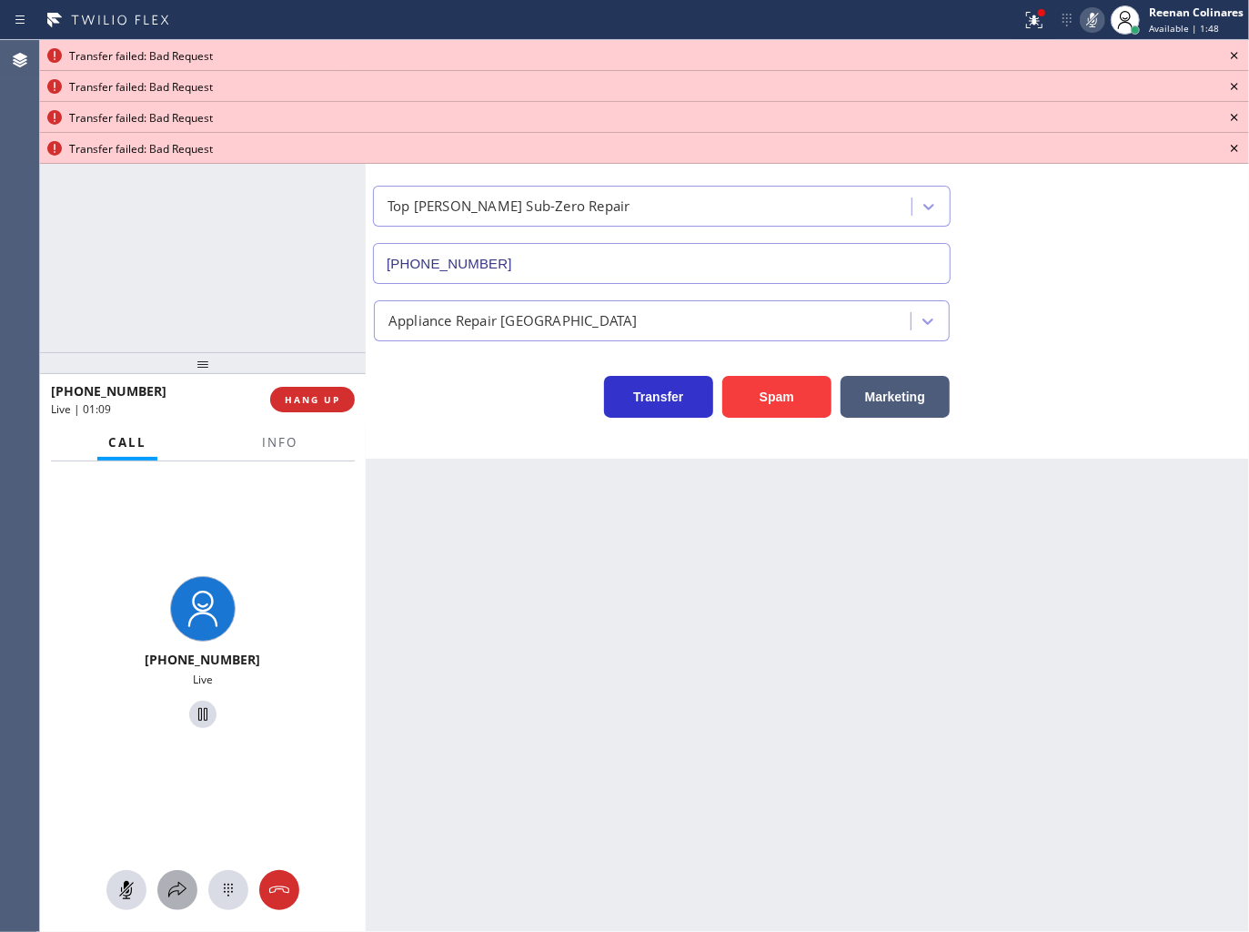
click at [184, 883] on icon at bounding box center [178, 890] width 22 height 22
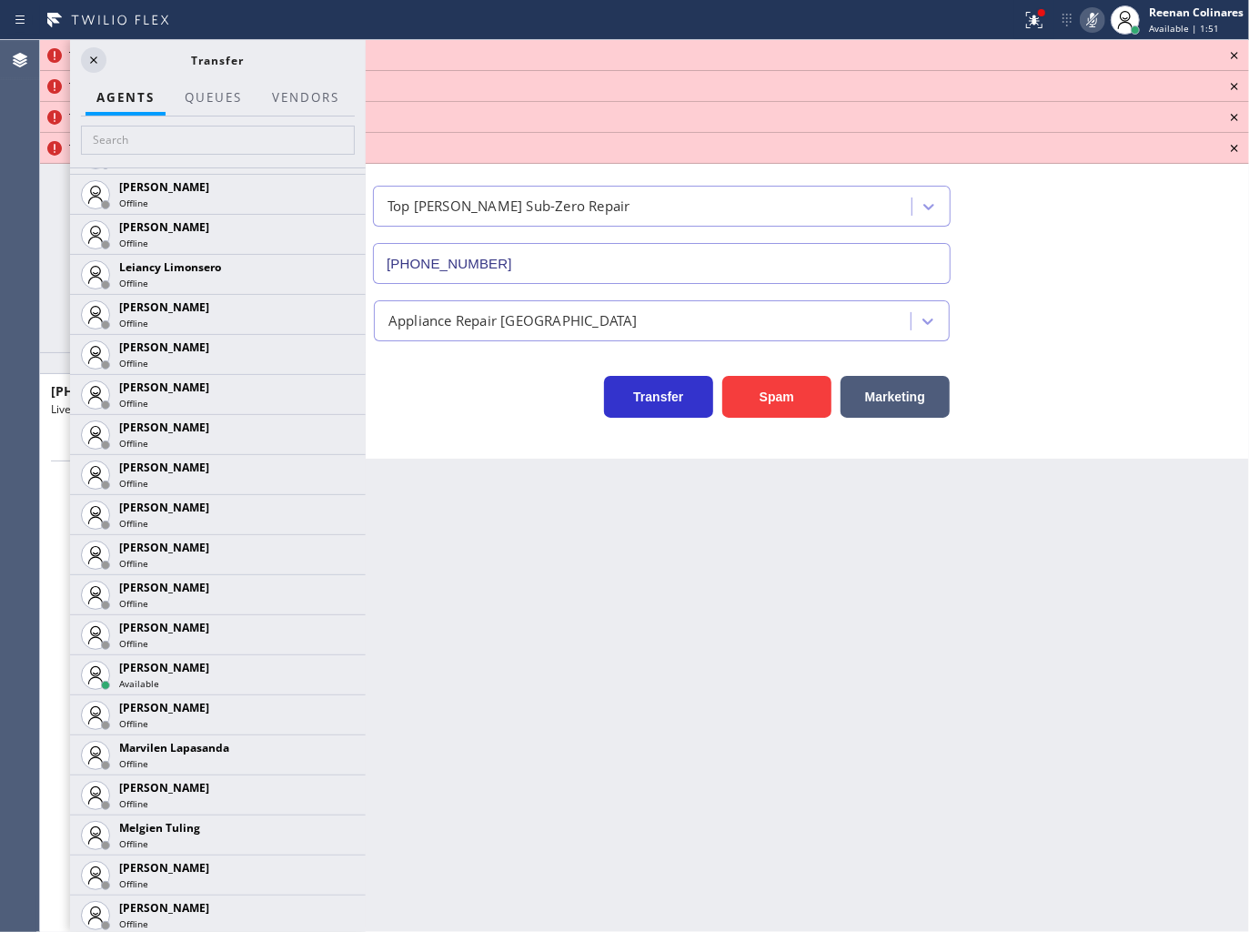
scroll to position [2608, 0]
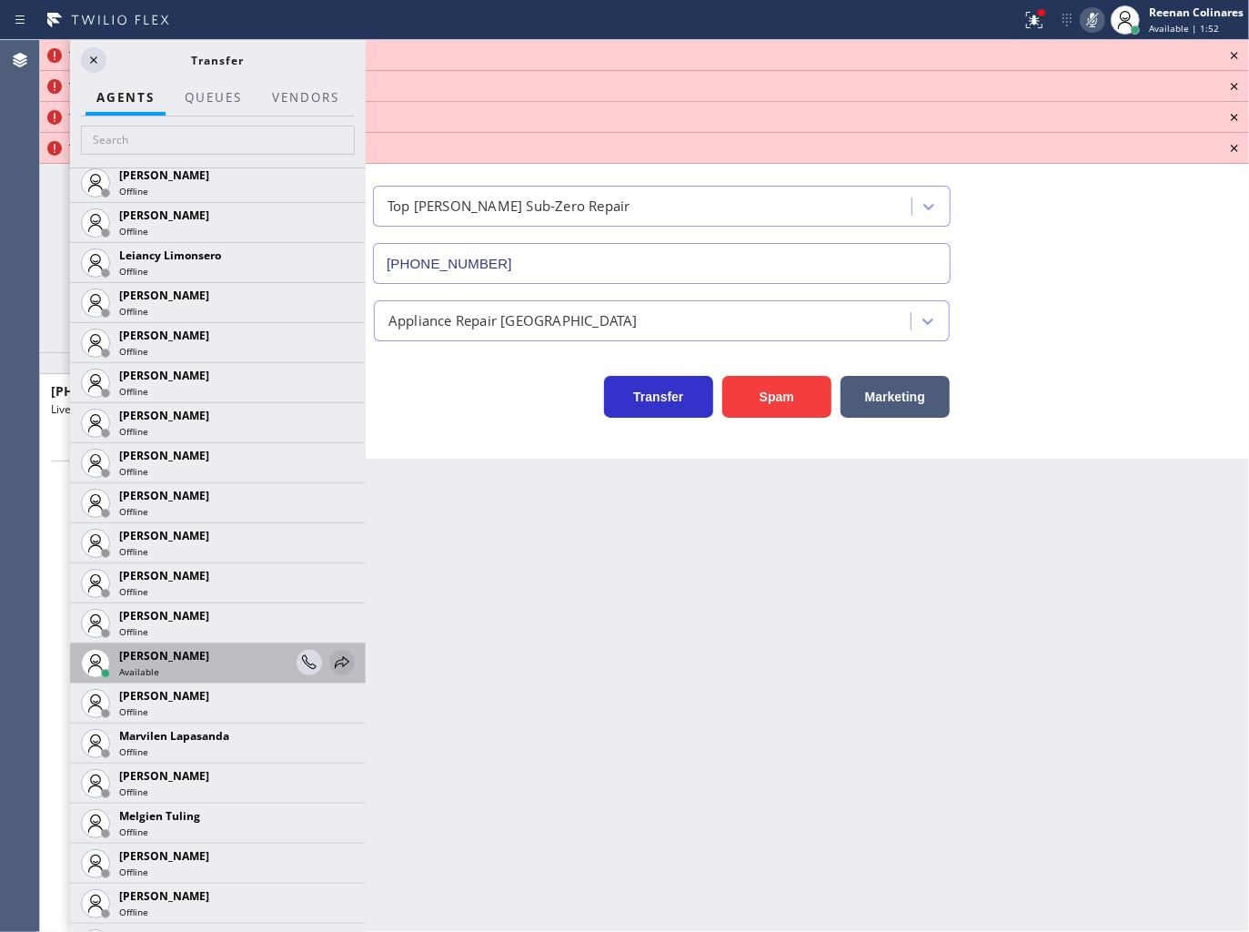
click at [331, 662] on icon at bounding box center [342, 663] width 22 height 22
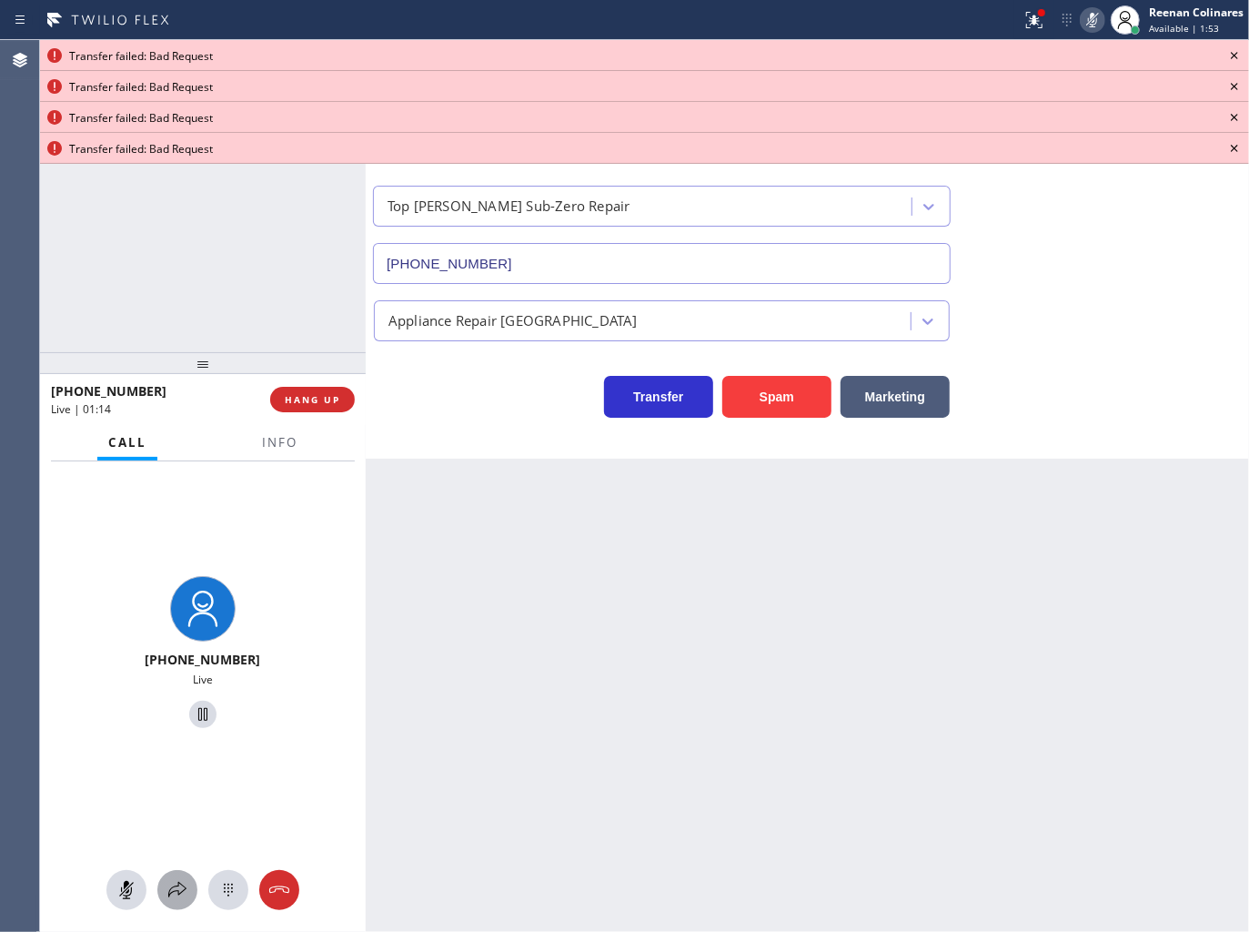
click at [175, 897] on icon at bounding box center [178, 890] width 22 height 22
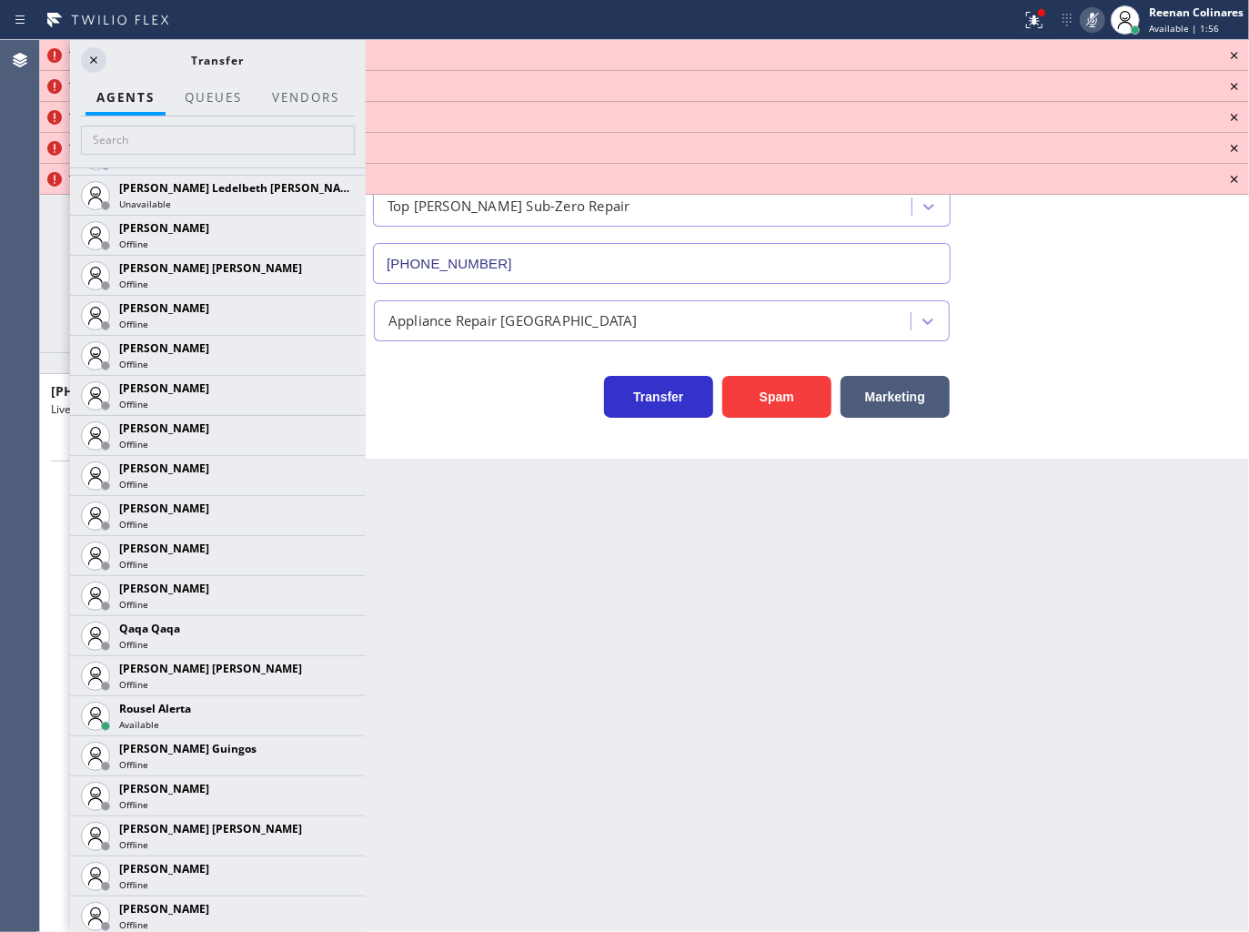
scroll to position [3407, 0]
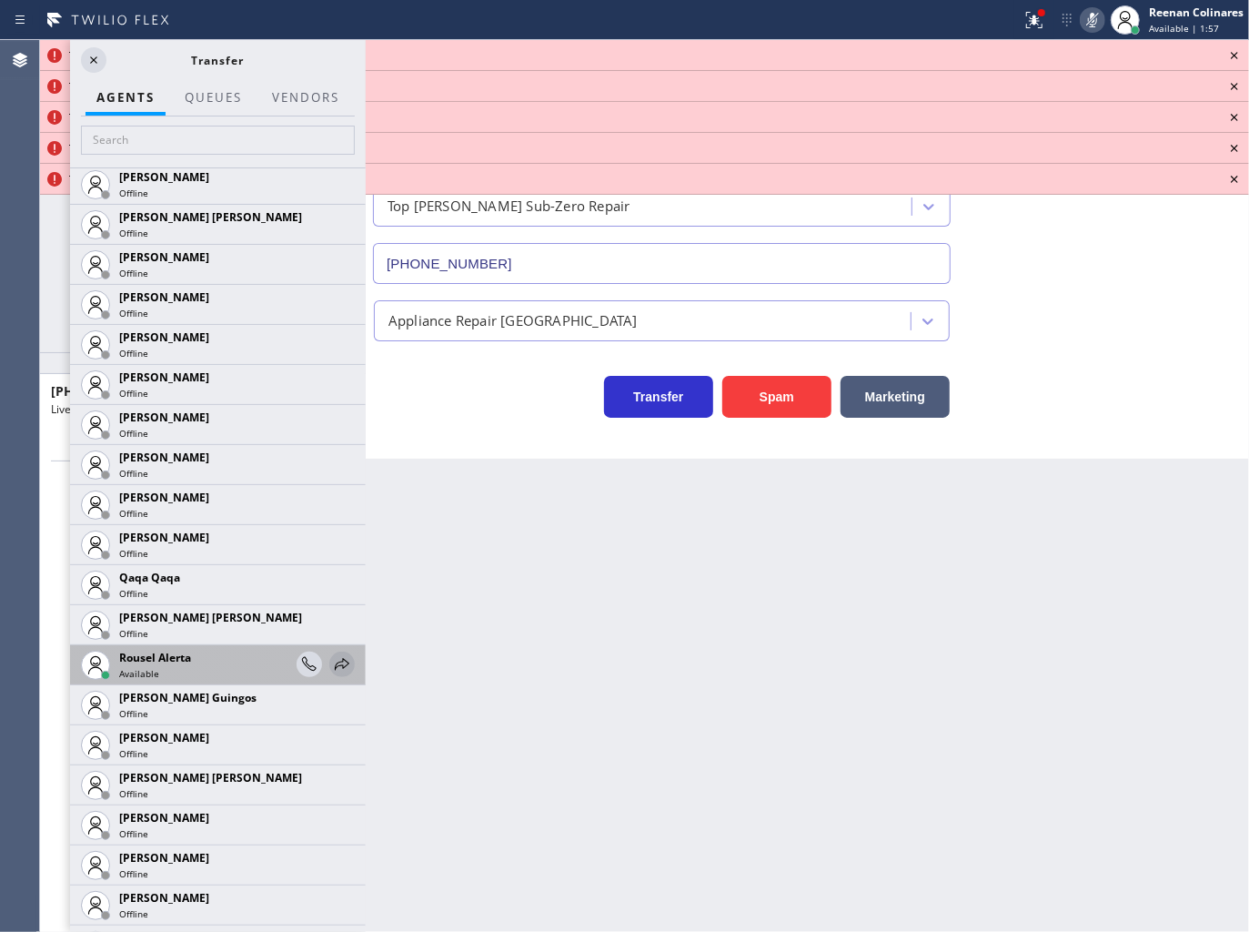
click at [331, 664] on icon at bounding box center [342, 664] width 22 height 22
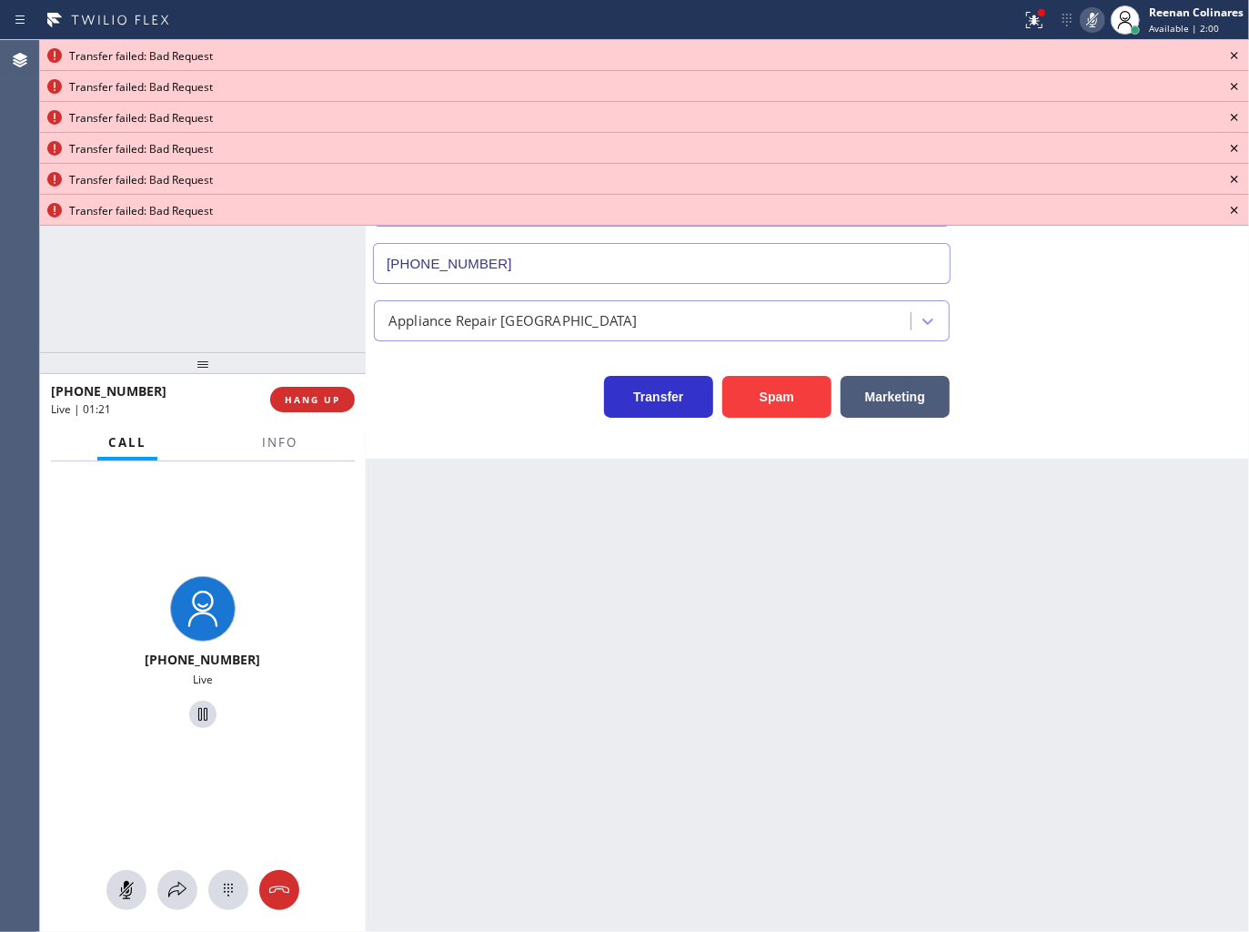
click at [1241, 56] on icon at bounding box center [1235, 56] width 22 height 22
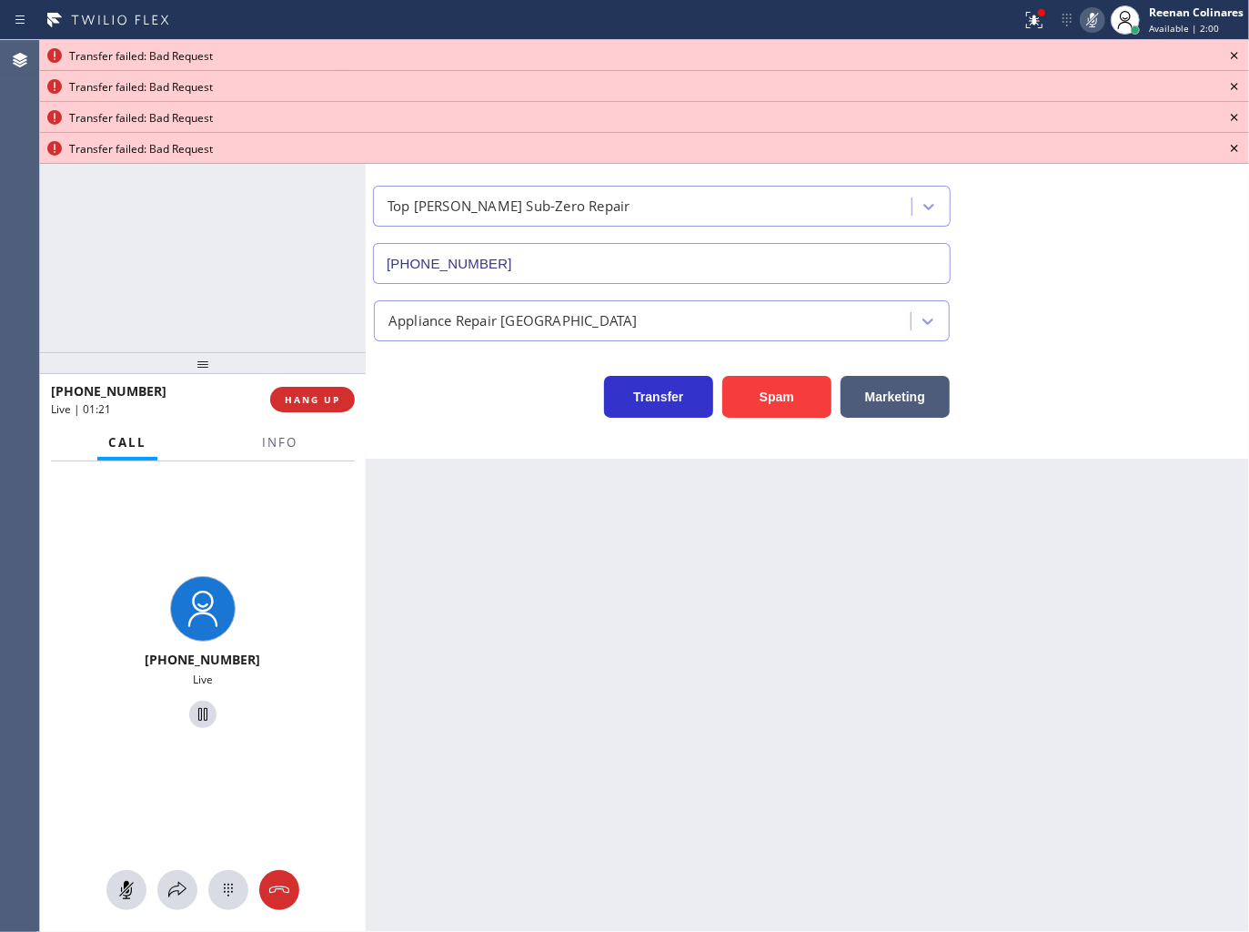
click at [1241, 56] on icon at bounding box center [1235, 56] width 22 height 22
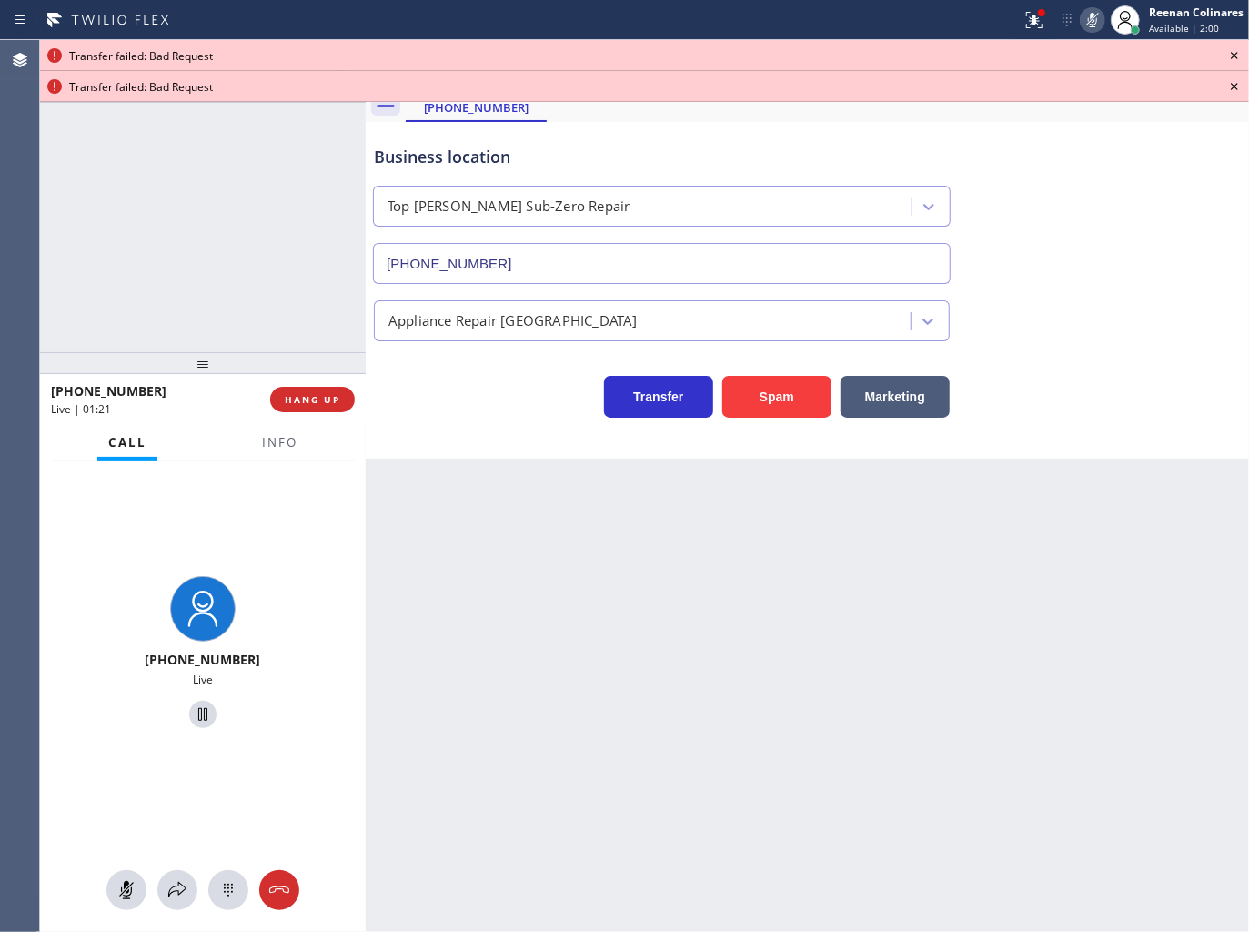
click at [1241, 56] on icon at bounding box center [1235, 56] width 22 height 22
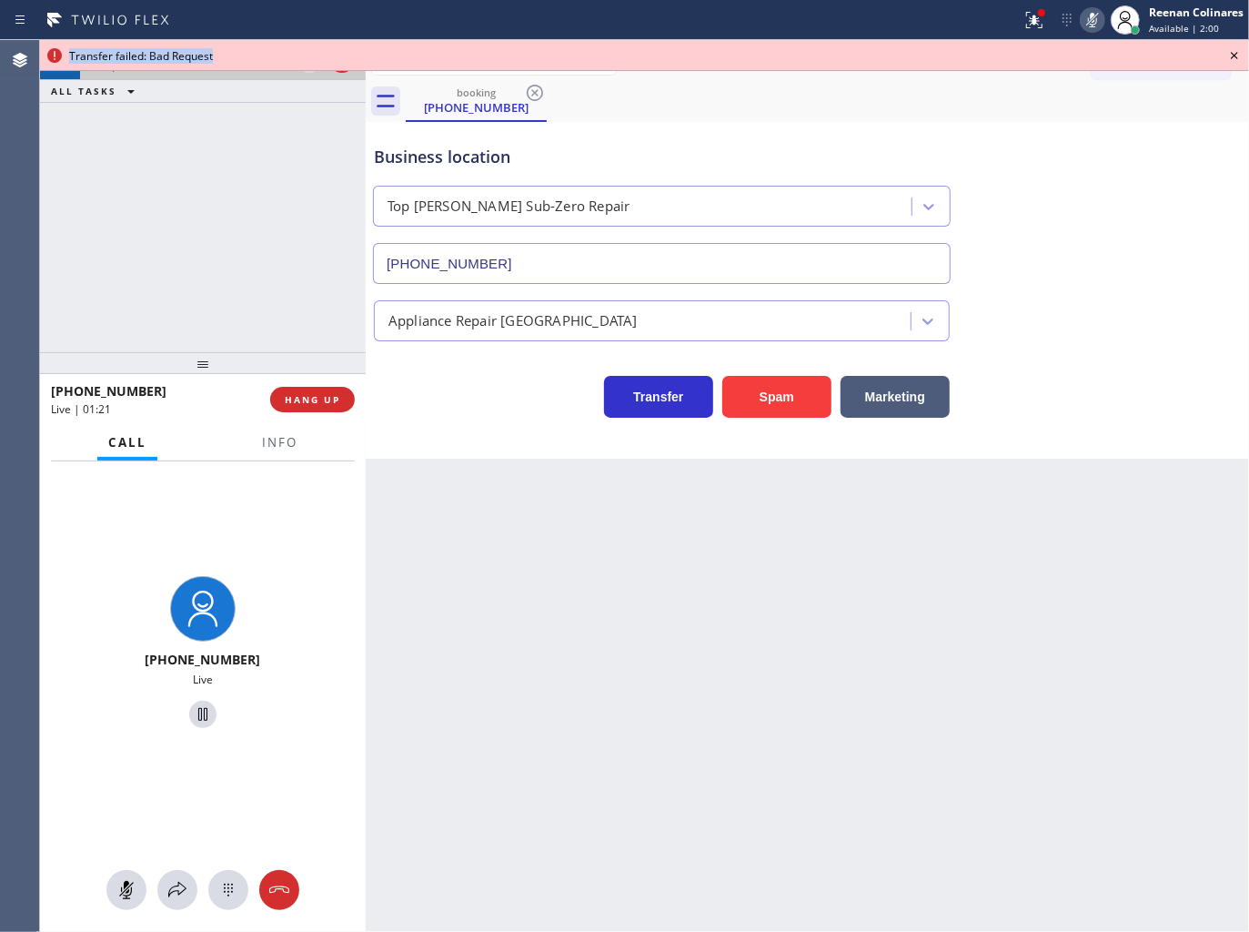
click at [1241, 56] on icon at bounding box center [1235, 56] width 22 height 22
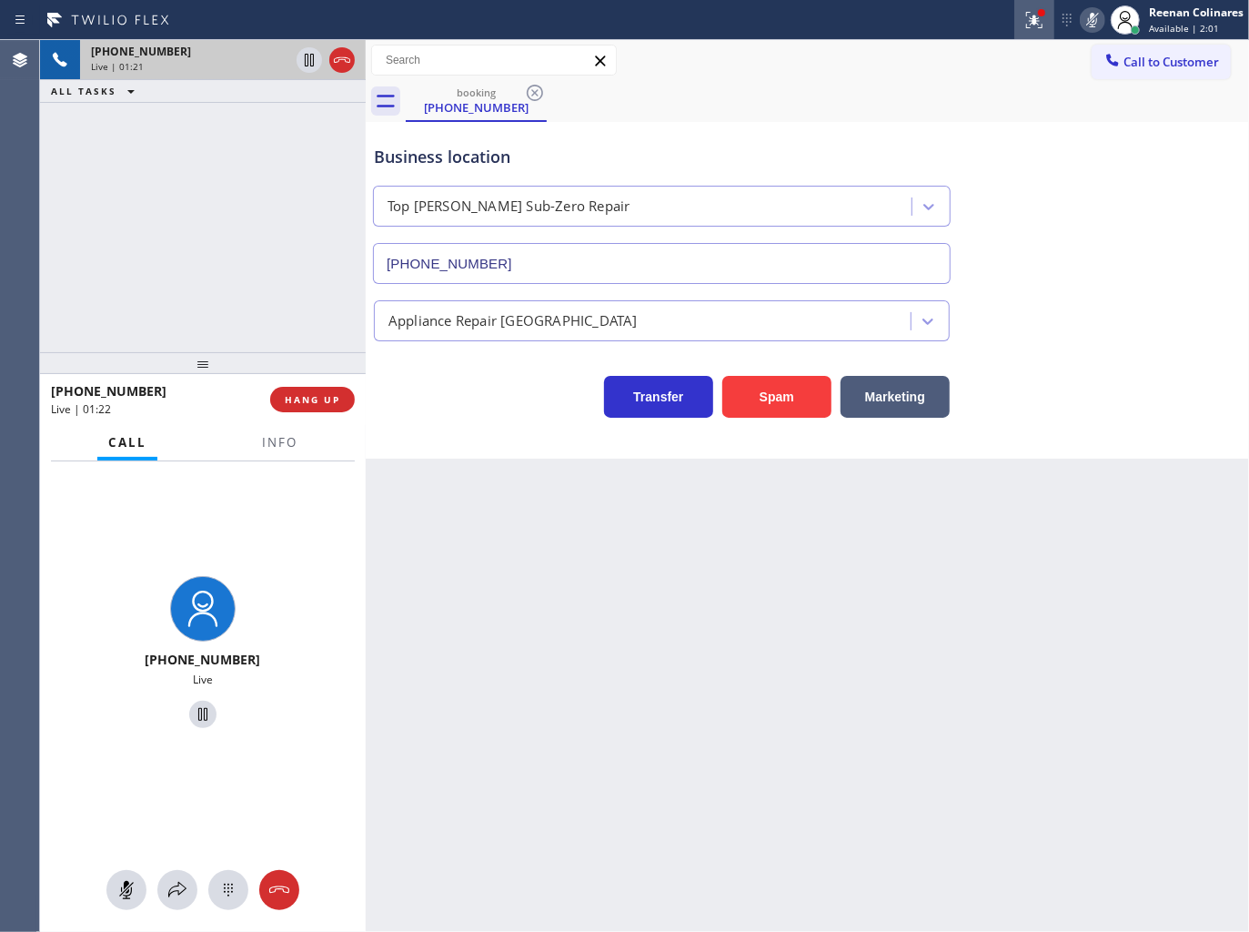
click at [1030, 30] on icon at bounding box center [1035, 20] width 22 height 22
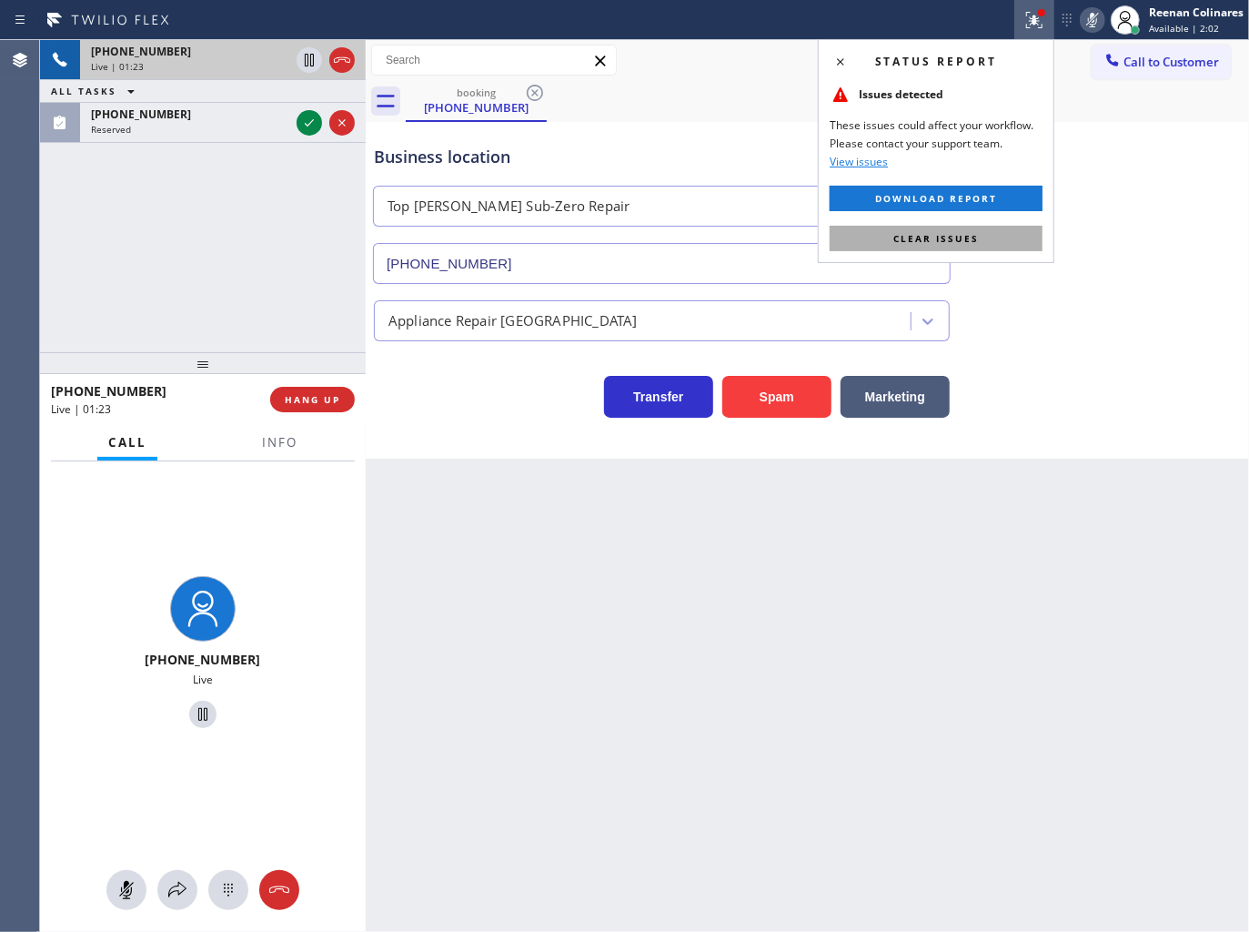
click at [925, 237] on span "Clear issues" at bounding box center [937, 238] width 86 height 13
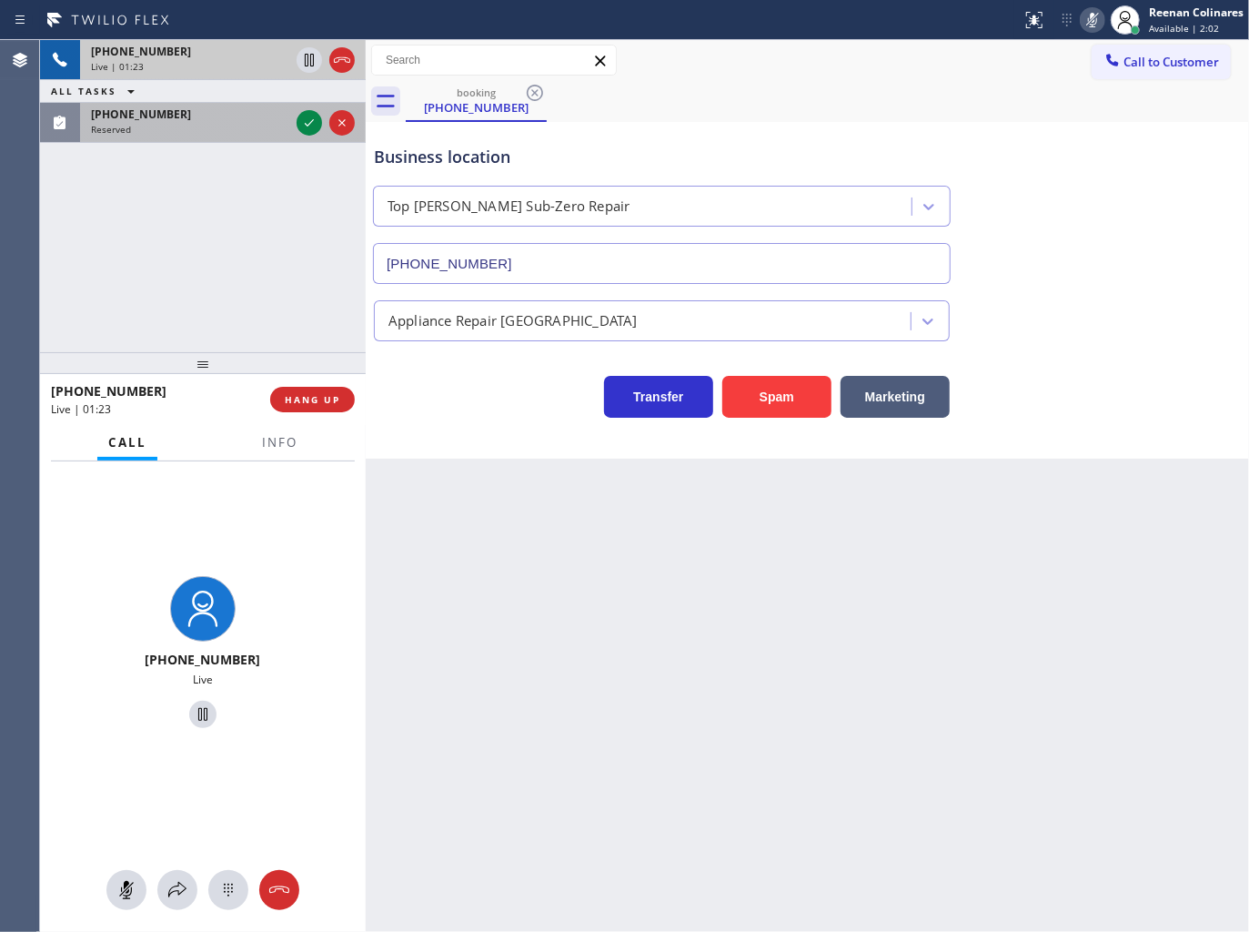
click at [267, 109] on div "[PHONE_NUMBER]" at bounding box center [190, 113] width 198 height 15
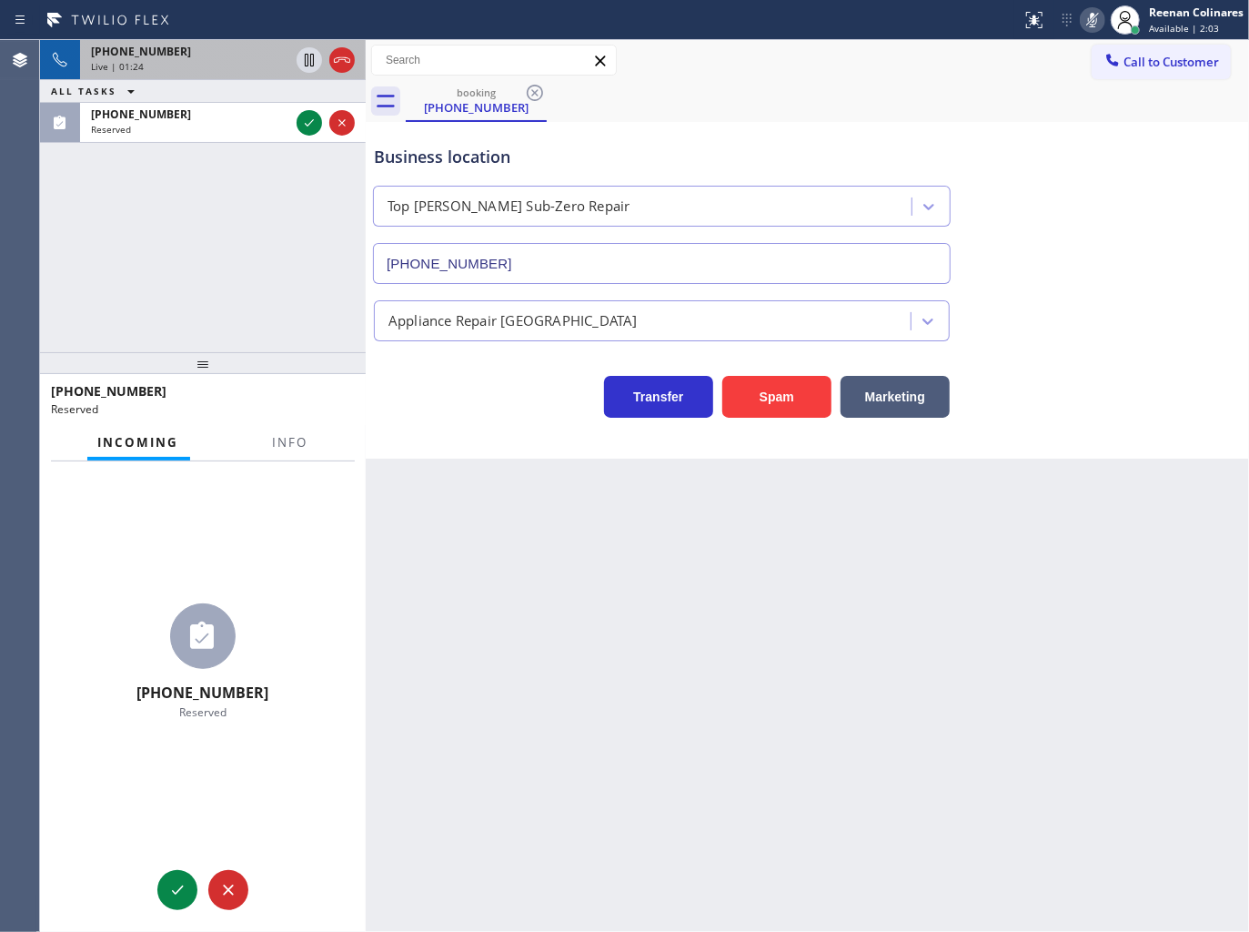
scroll to position [51, 0]
click at [279, 434] on button "Info" at bounding box center [290, 442] width 57 height 35
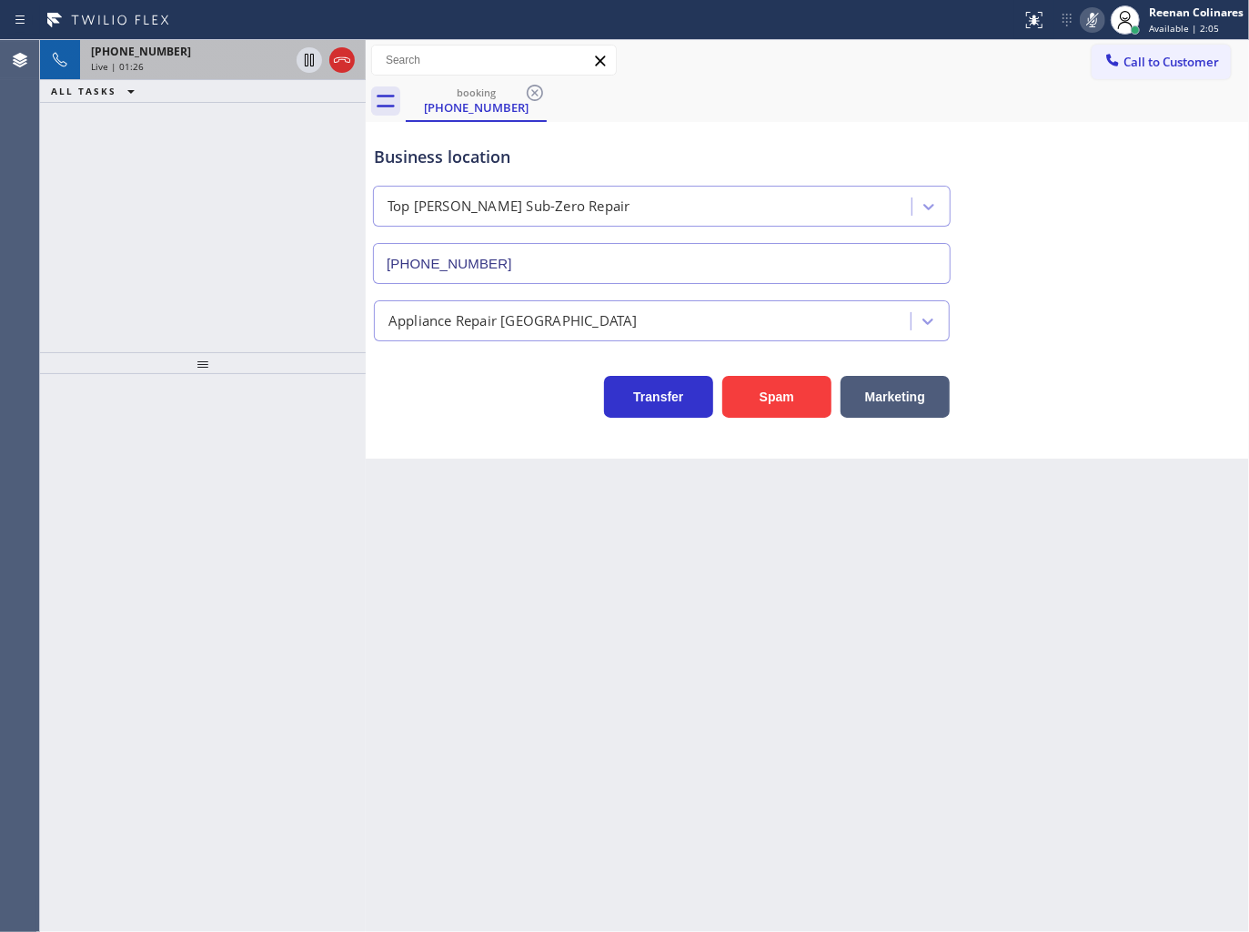
click at [220, 58] on div "[PHONE_NUMBER]" at bounding box center [190, 51] width 198 height 15
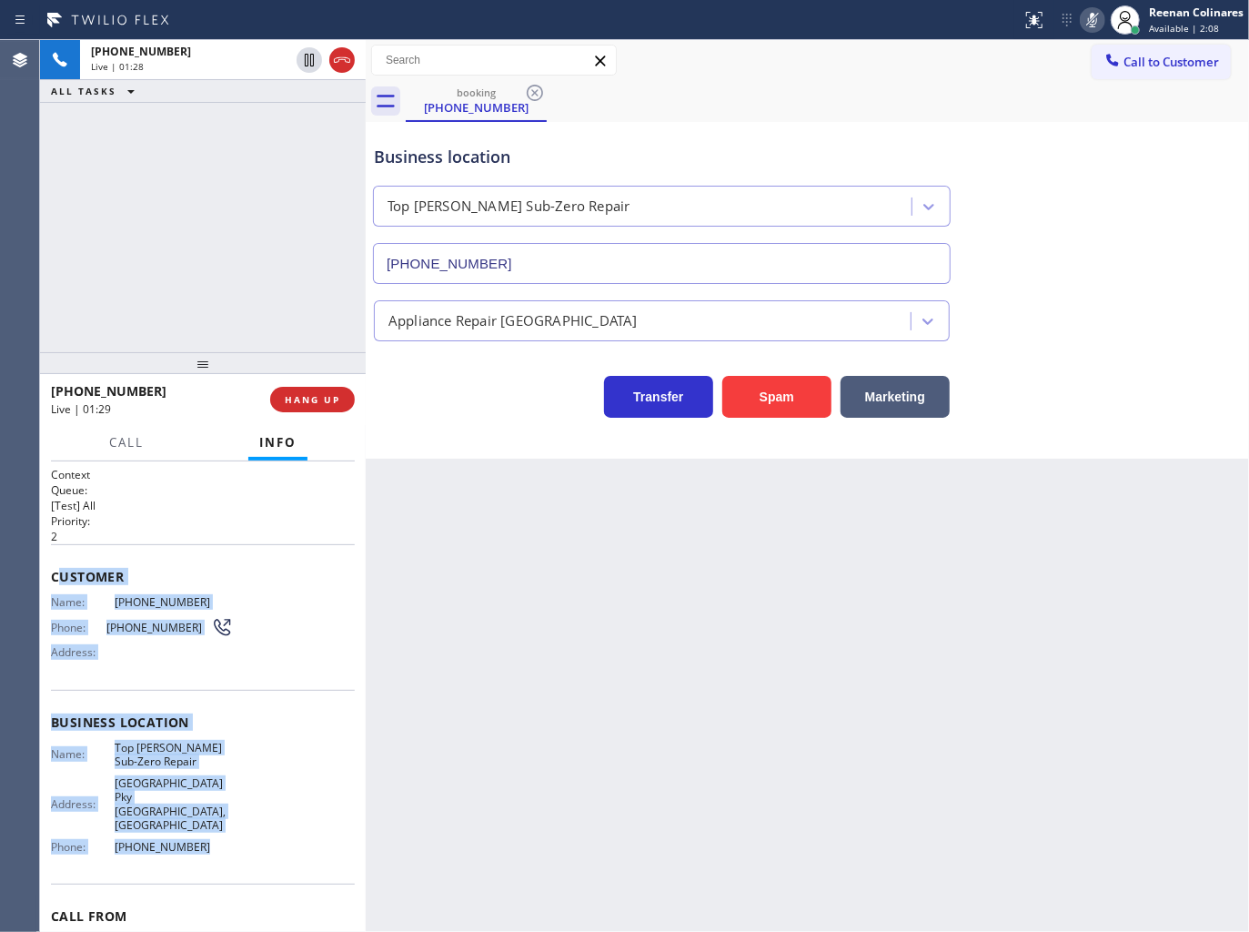
drag, startPoint x: 56, startPoint y: 570, endPoint x: 288, endPoint y: 796, distance: 325.0
click at [270, 812] on div "Context Queue: [Test] All Priority: 2 Customer Name: [PHONE_NUMBER] Phone: [PHO…" at bounding box center [203, 744] width 304 height 555
click at [1097, 22] on icon at bounding box center [1092, 20] width 9 height 15
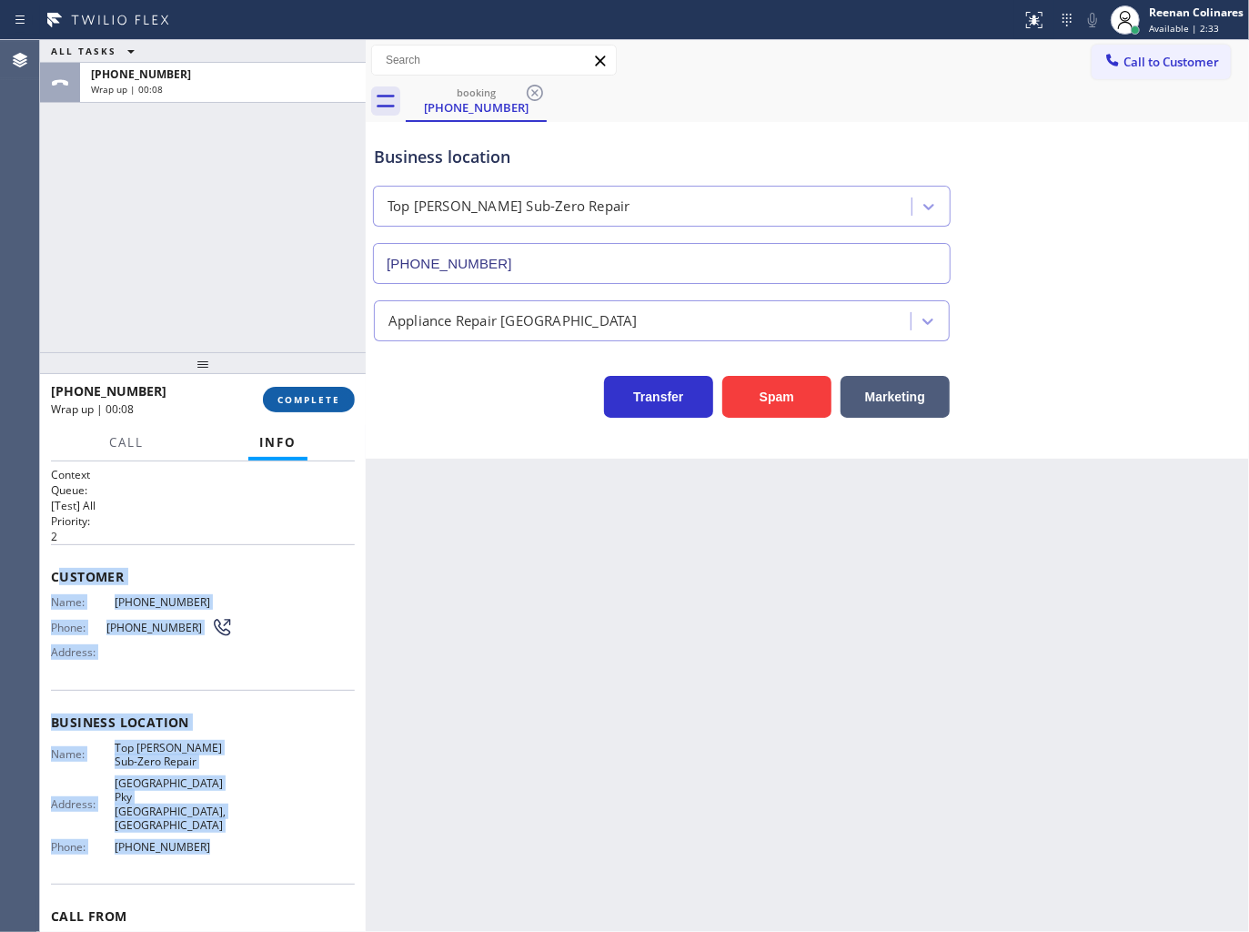
click at [307, 403] on span "COMPLETE" at bounding box center [309, 399] width 63 height 13
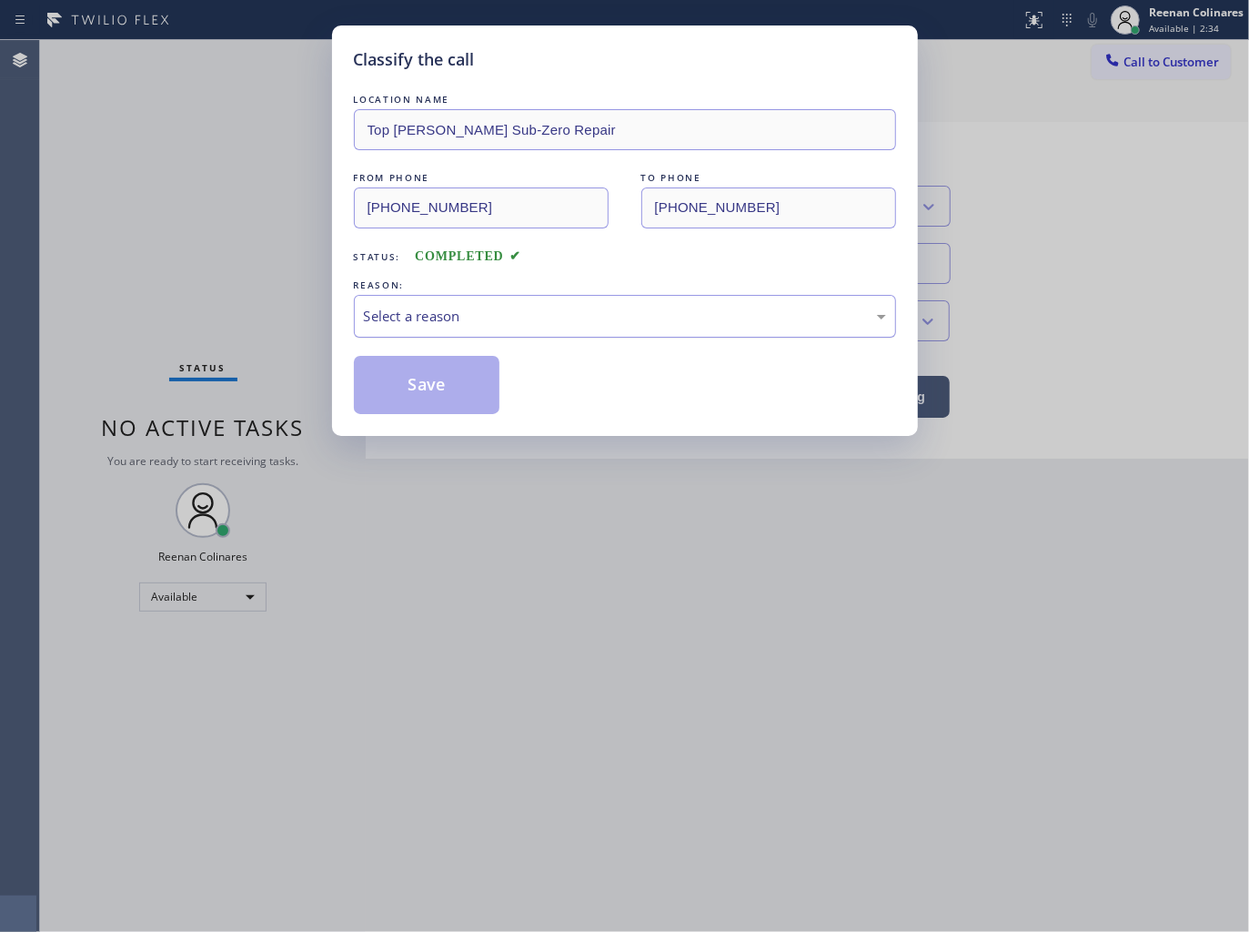
click at [411, 316] on div "Select a reason" at bounding box center [625, 316] width 522 height 21
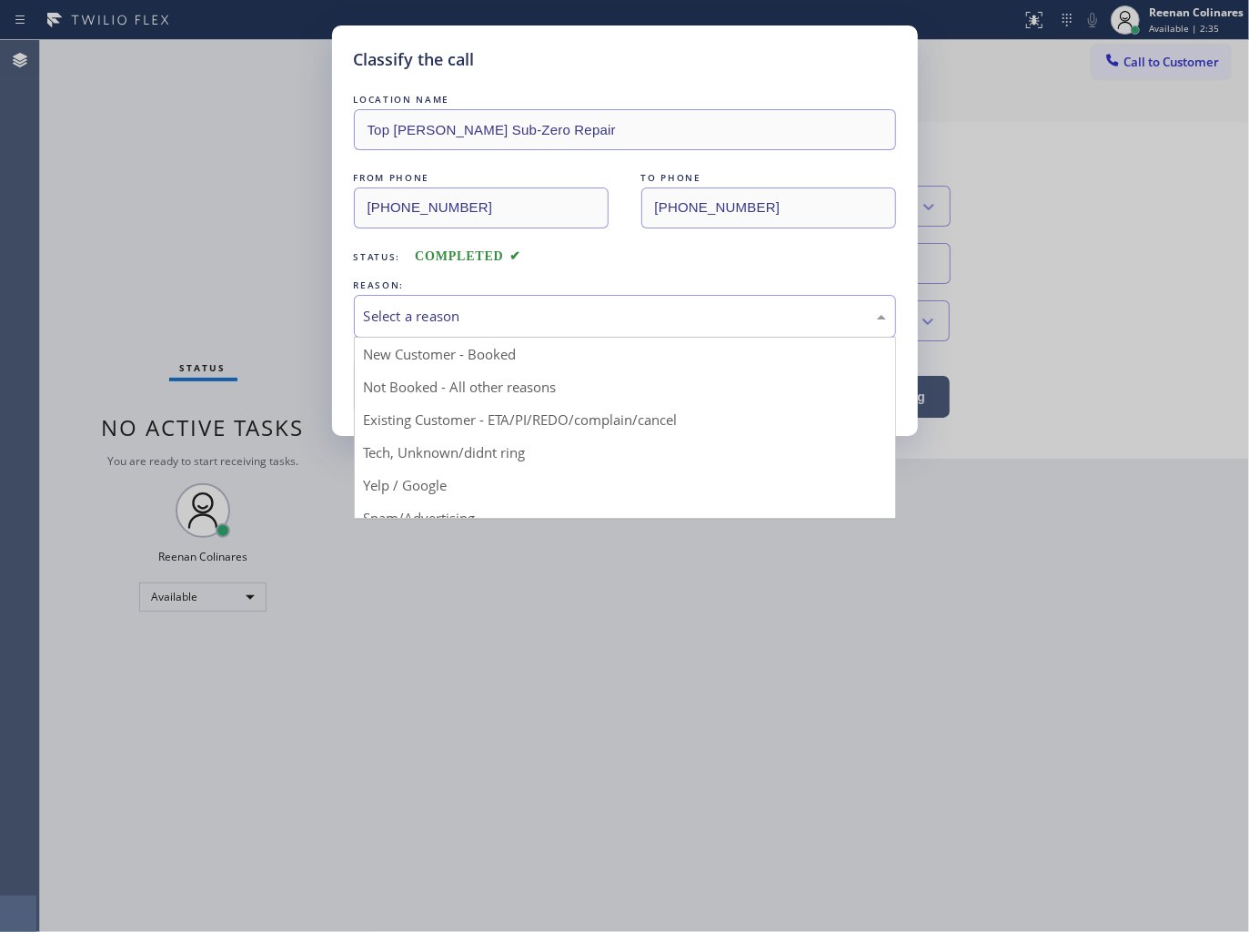
drag, startPoint x: 379, startPoint y: 440, endPoint x: 383, endPoint y: 420, distance: 21.2
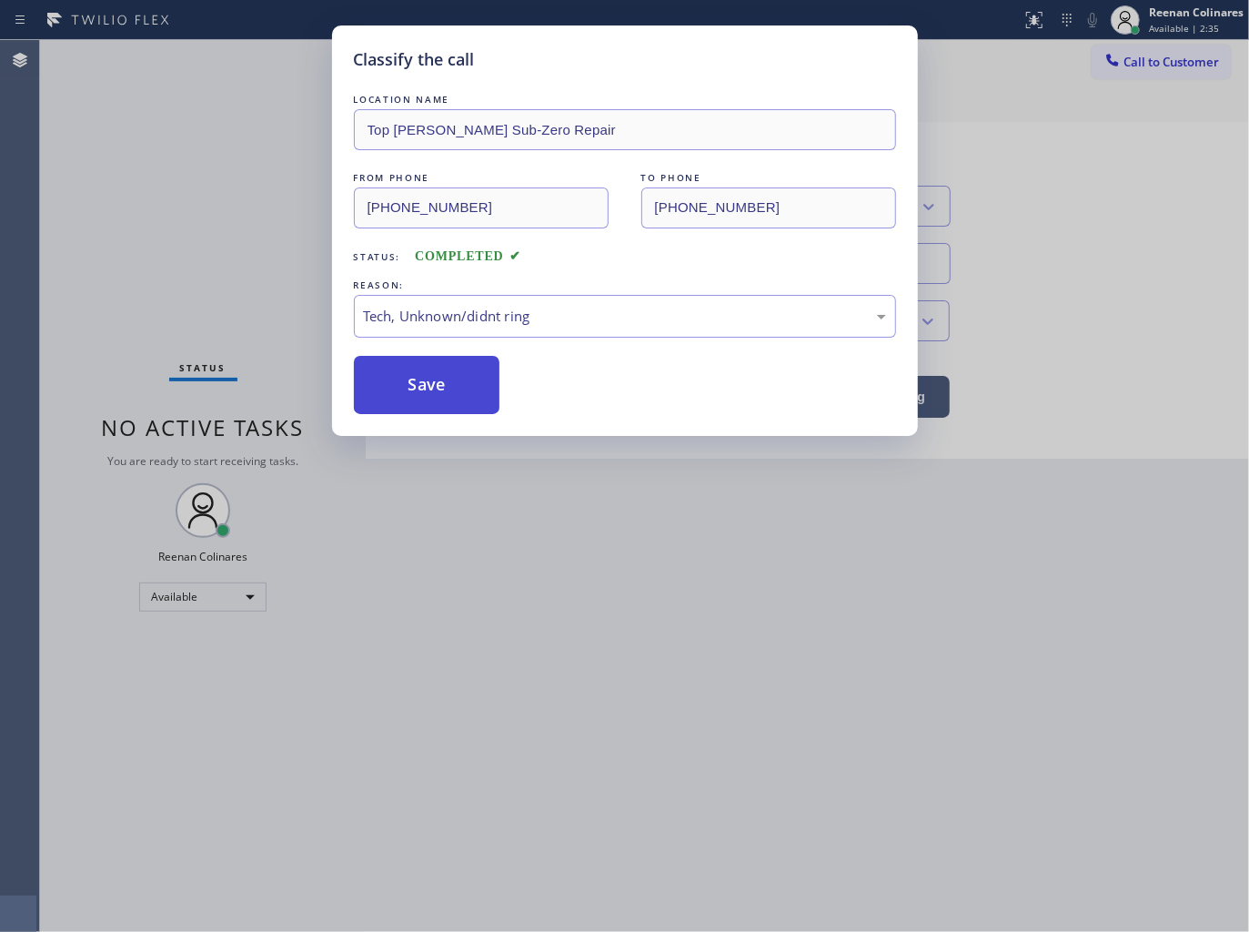
click at [387, 399] on button "Save" at bounding box center [427, 385] width 147 height 58
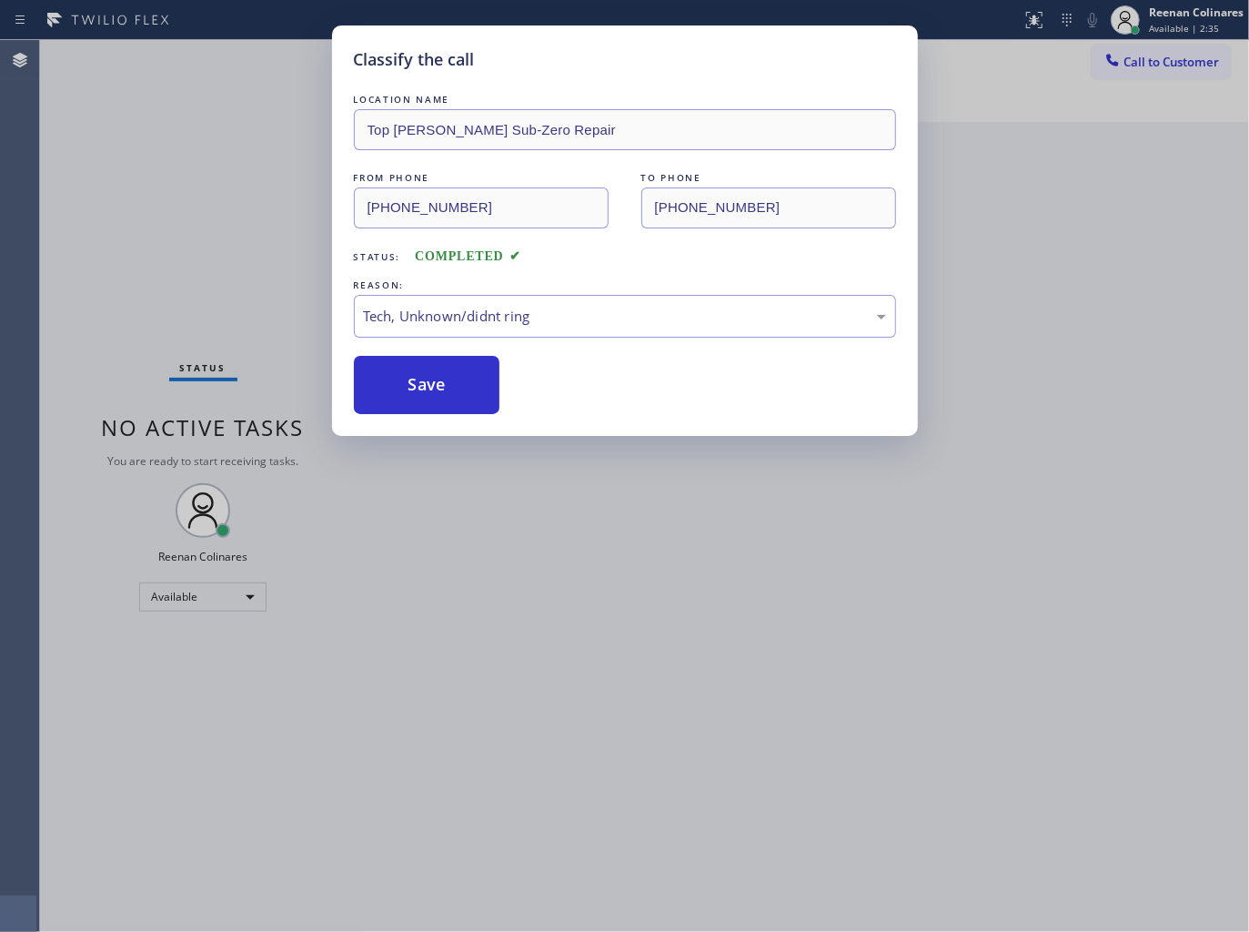
click at [167, 270] on div "Classify the call LOCATION NAME Top [PERSON_NAME] Sub-Zero Repair FROM PHONE [P…" at bounding box center [624, 466] width 1249 height 932
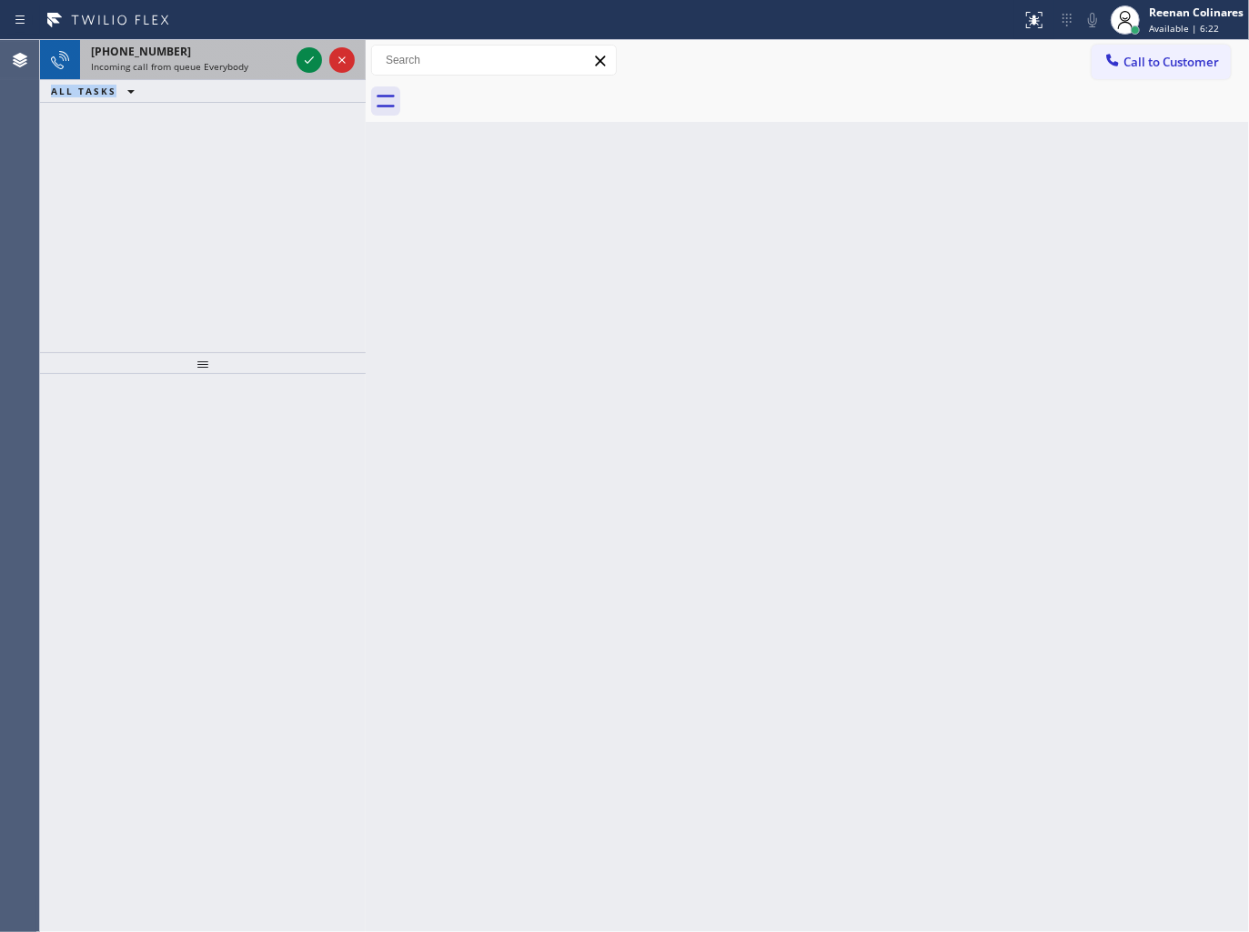
drag, startPoint x: 235, startPoint y: 76, endPoint x: 250, endPoint y: 66, distance: 18.4
click at [239, 75] on div "[PHONE_NUMBER] Incoming call from queue Everybody ALL TASKS ALL TASKS ACTIVE TA…" at bounding box center [203, 71] width 326 height 63
click at [250, 66] on div "Incoming call from queue Everybody" at bounding box center [190, 66] width 198 height 13
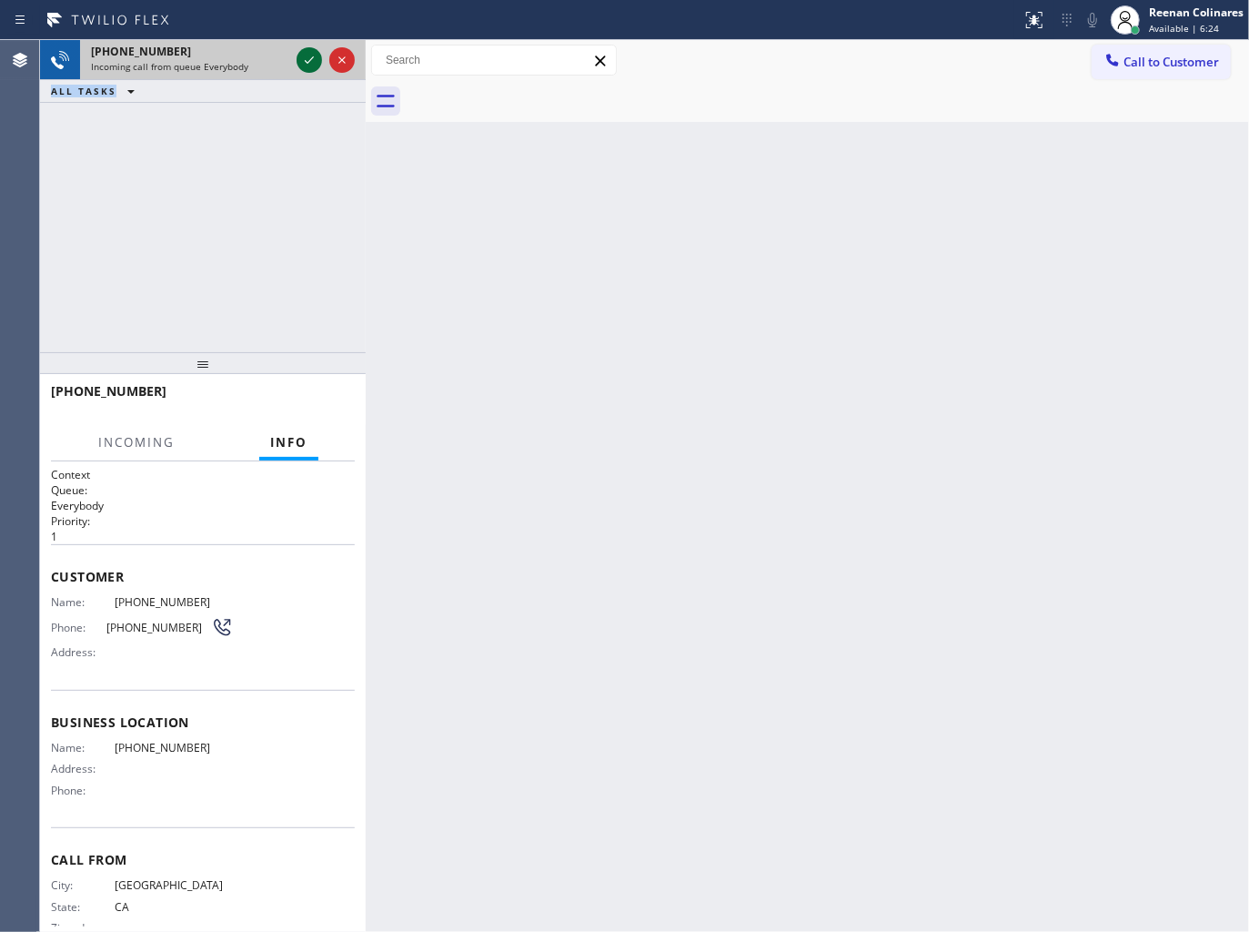
click at [304, 57] on icon at bounding box center [309, 60] width 22 height 22
click at [207, 120] on div "[PHONE_NUMBER] Incoming call from queue Everybody ALL TASKS ALL TASKS ACTIVE TA…" at bounding box center [203, 196] width 326 height 312
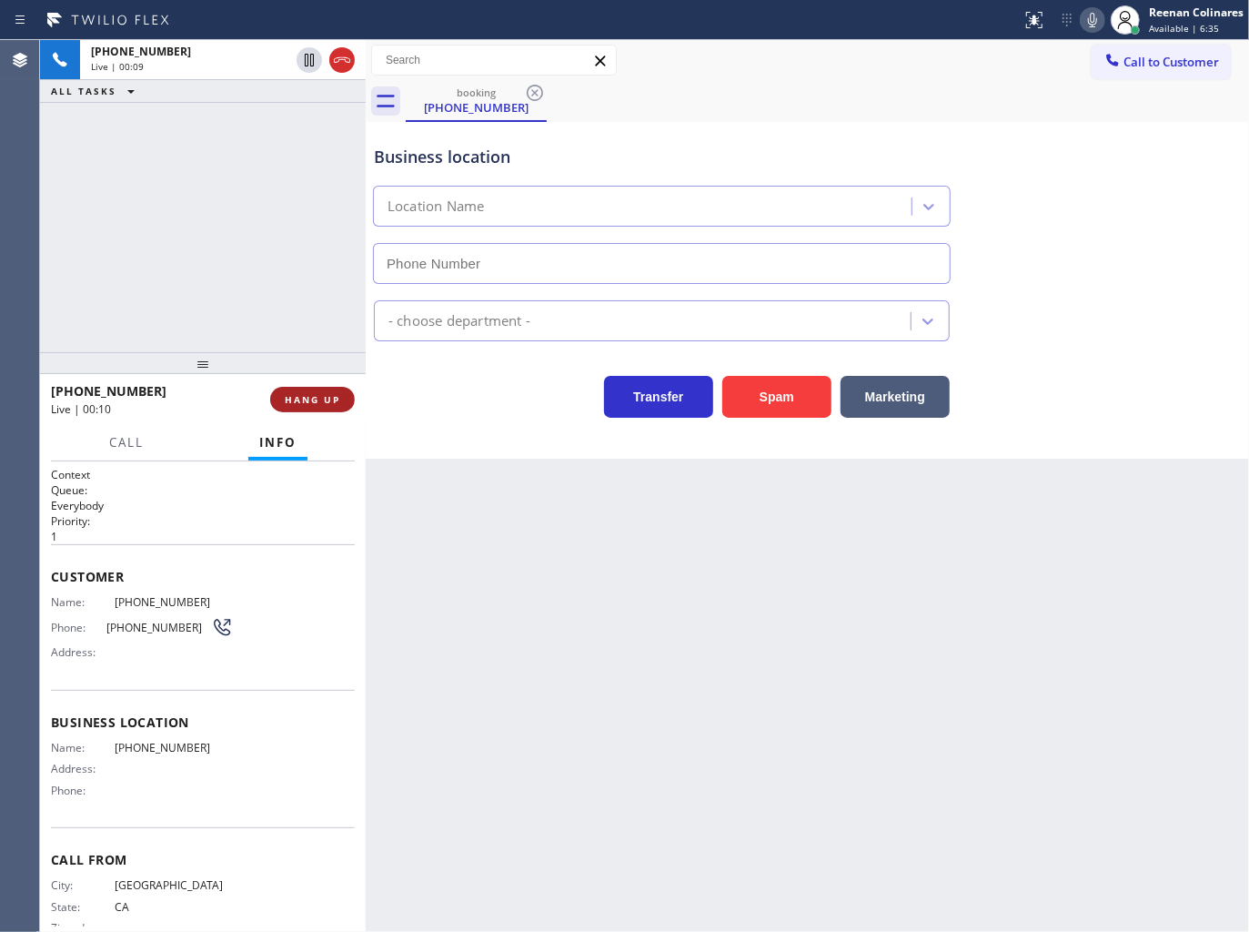
click at [338, 401] on span "HANG UP" at bounding box center [313, 399] width 56 height 13
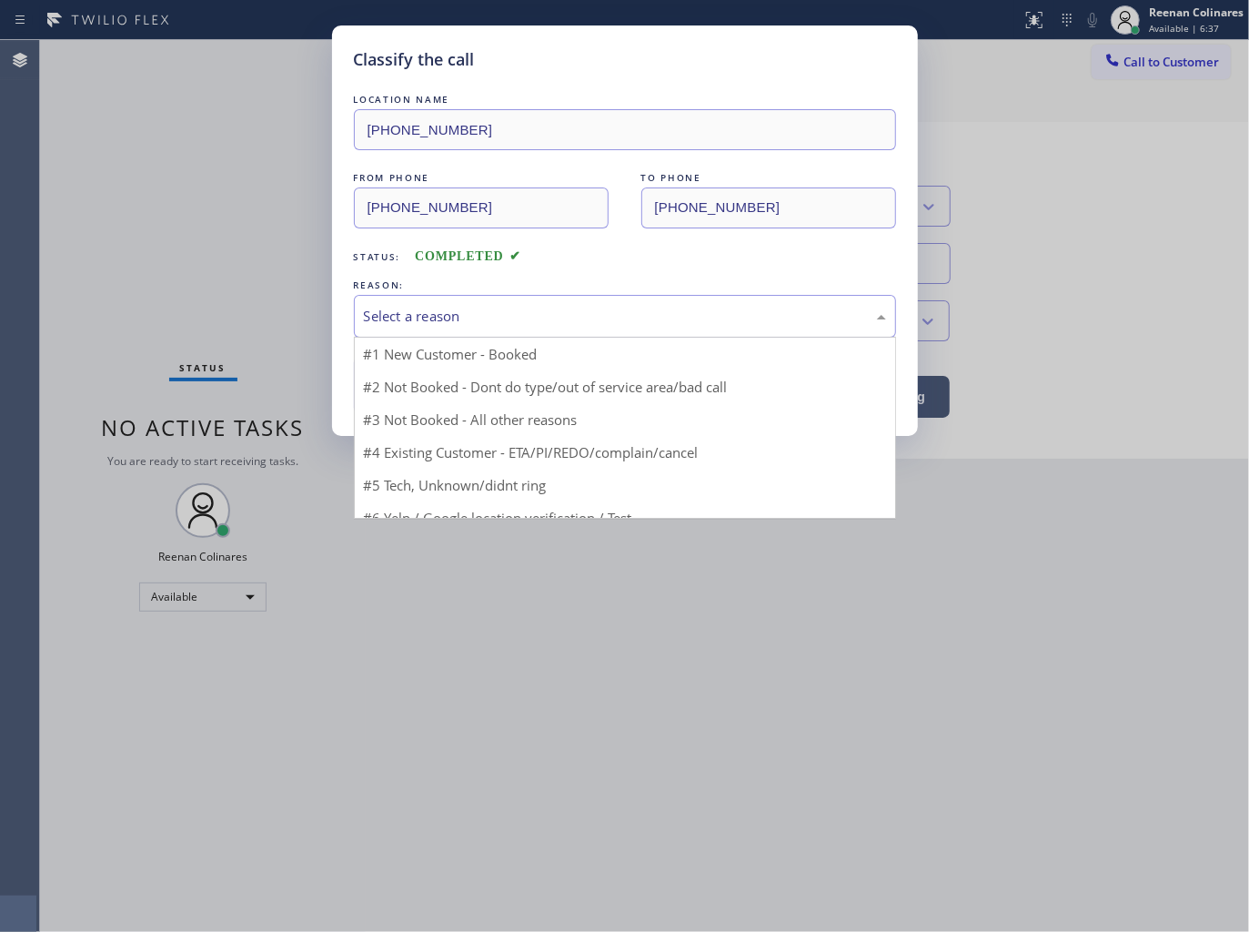
click at [424, 316] on div "Select a reason" at bounding box center [625, 316] width 522 height 21
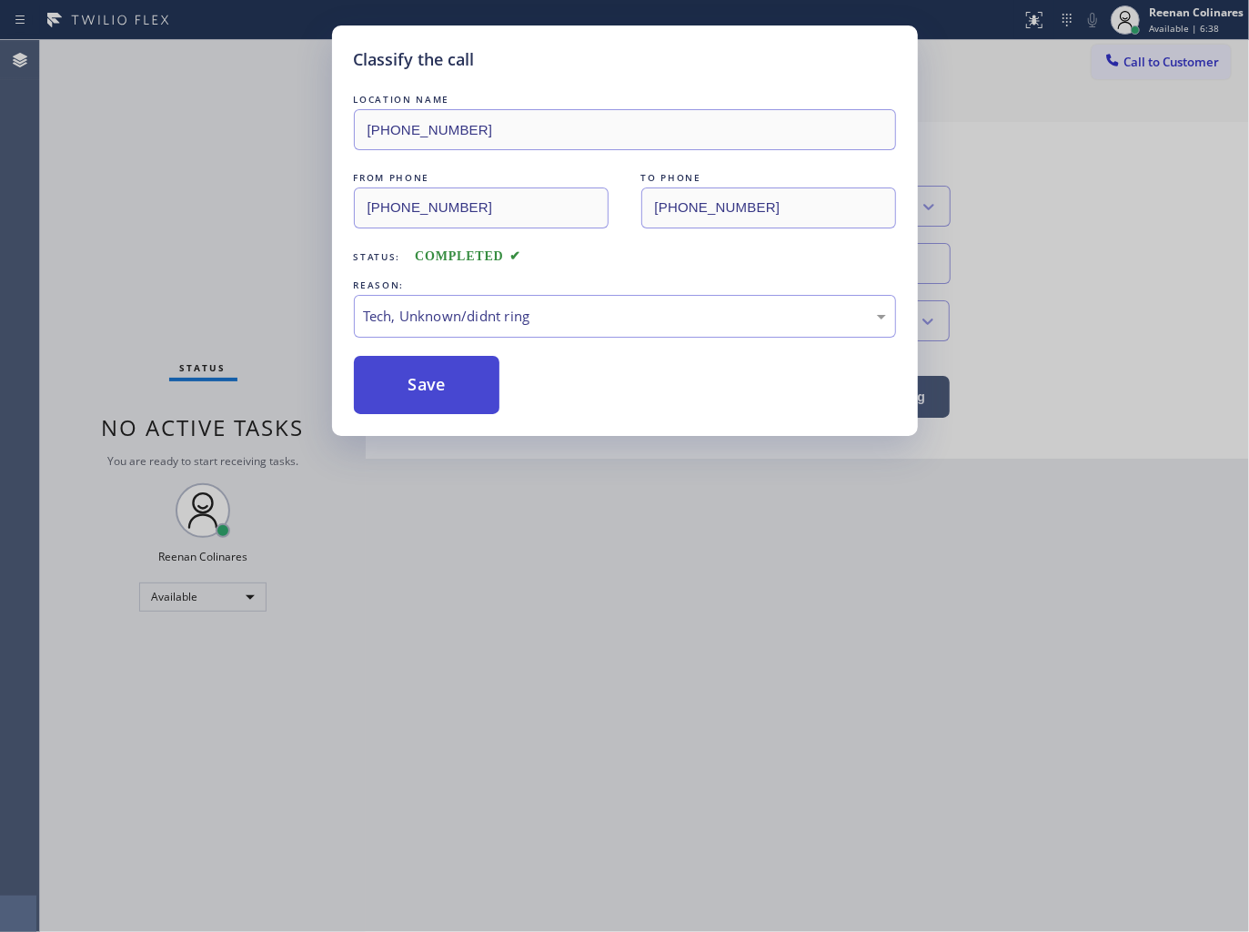
click at [405, 383] on button "Save" at bounding box center [427, 385] width 147 height 58
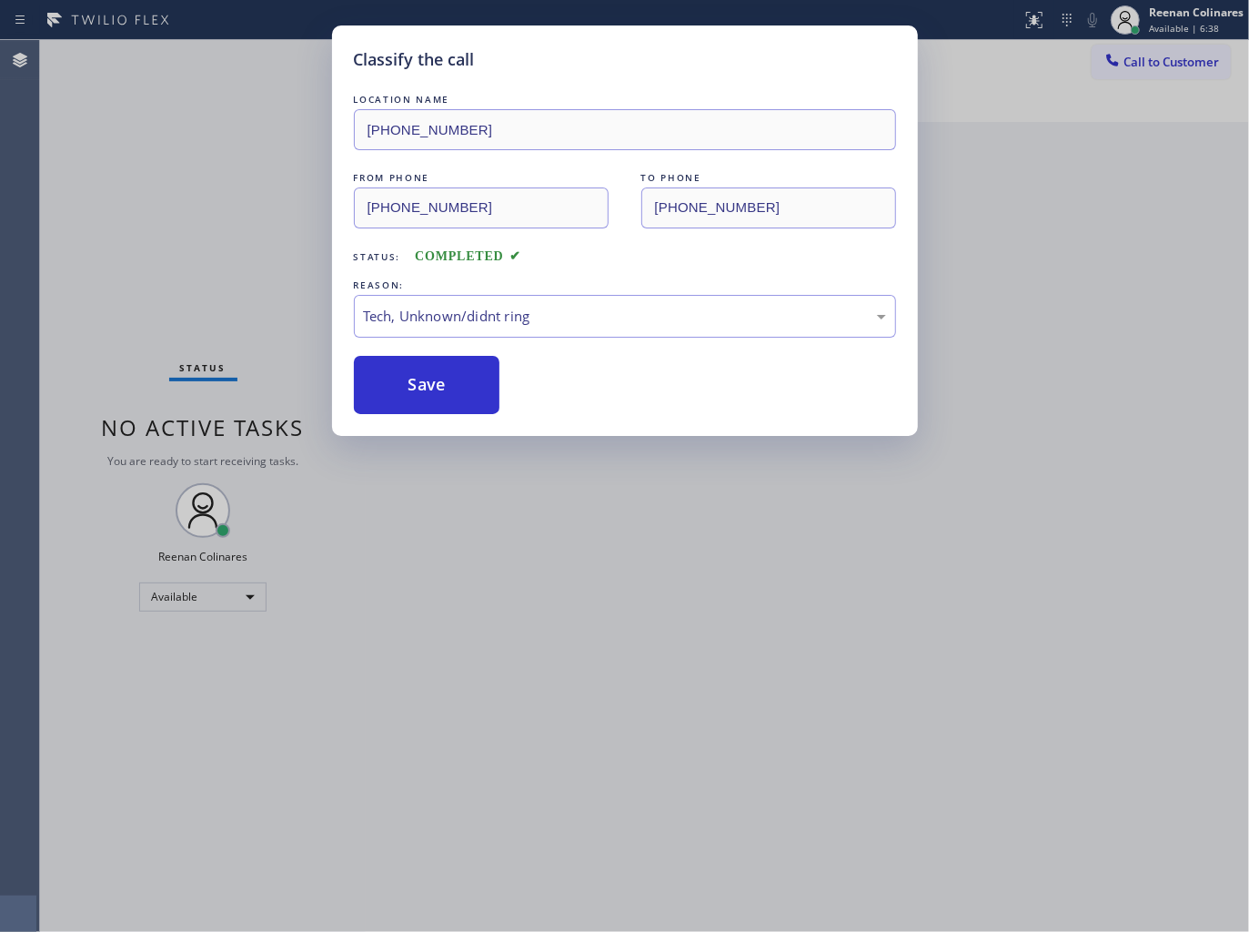
click at [120, 259] on div "Classify the call LOCATION NAME [PHONE_NUMBER] FROM PHONE [PHONE_NUMBER] TO PHO…" at bounding box center [624, 466] width 1249 height 932
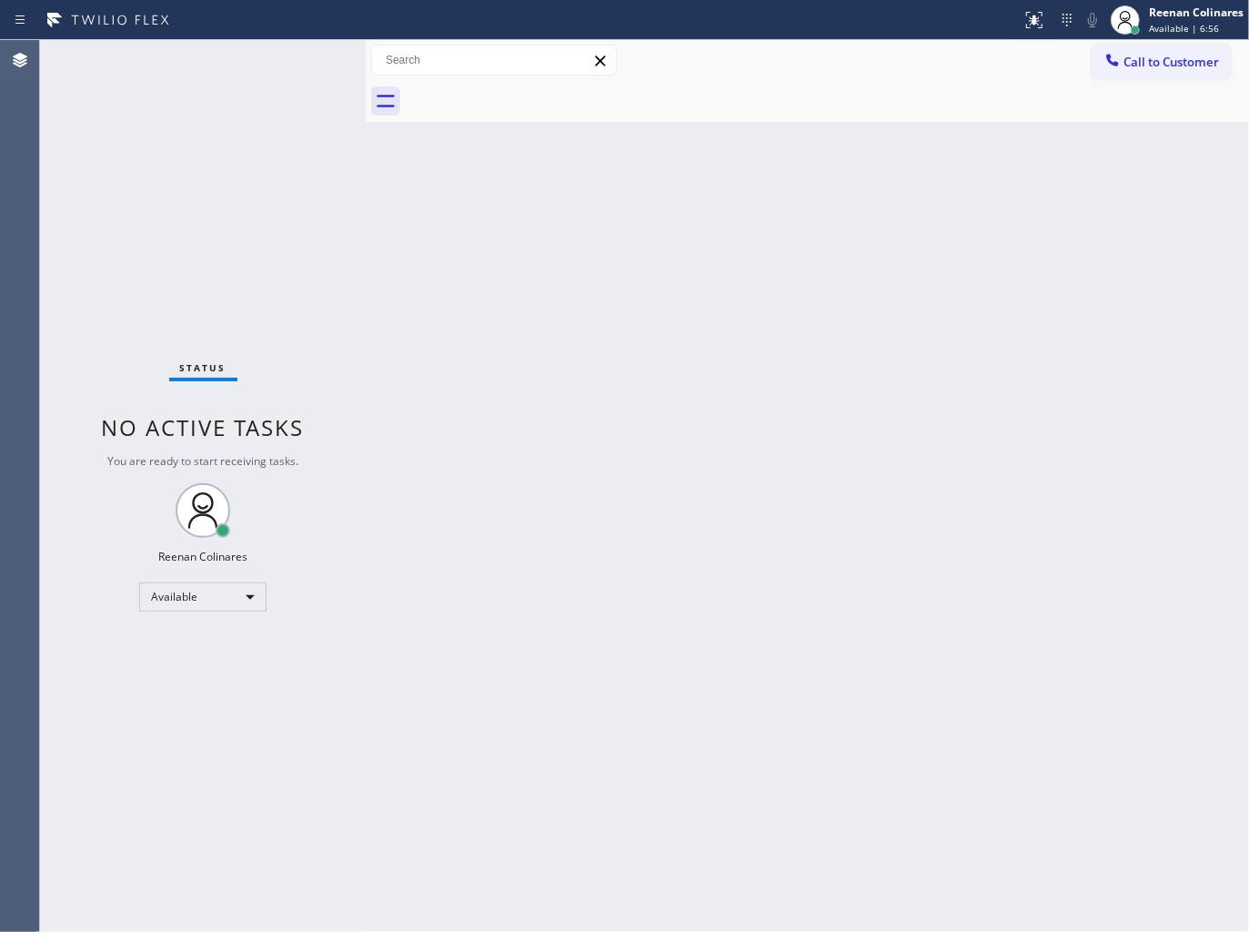
click at [889, 340] on div "Back to Dashboard Change Sender ID Customers Technicians Select a contact Outbo…" at bounding box center [808, 486] width 884 height 892
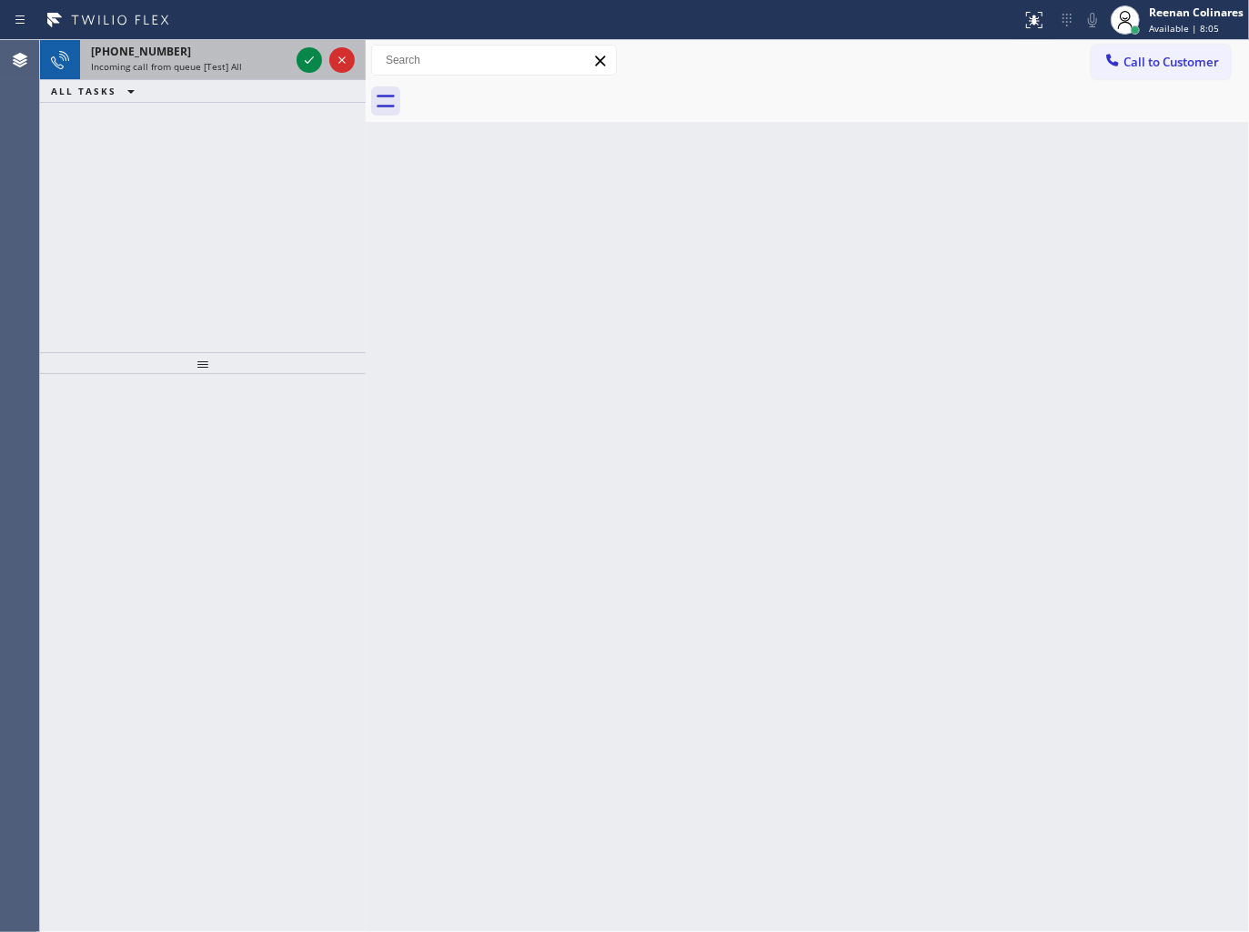
click at [233, 66] on span "Incoming call from queue [Test] All" at bounding box center [166, 66] width 151 height 13
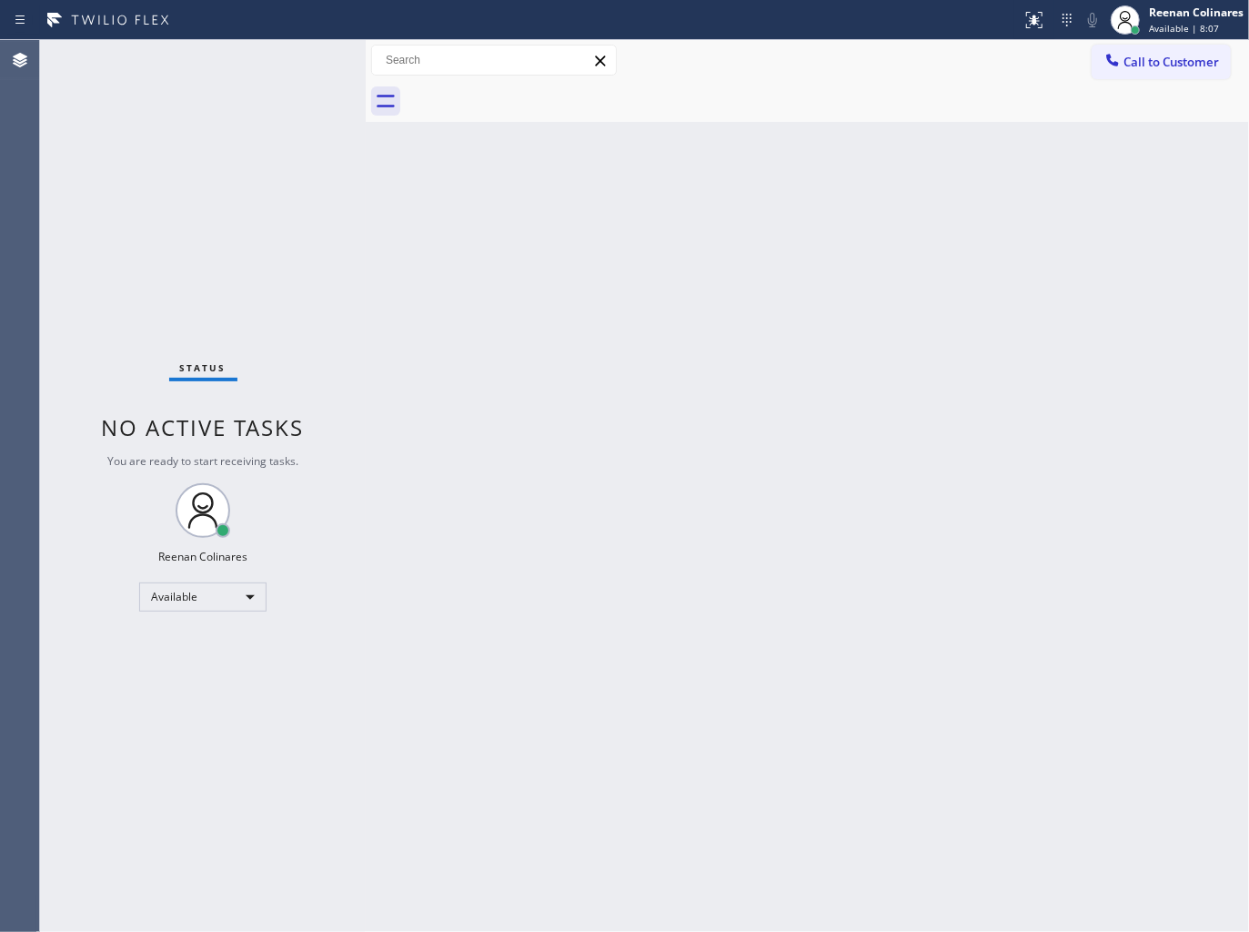
click at [226, 70] on div "Status No active tasks You are ready to start receiving tasks. Reenan Colinares…" at bounding box center [203, 486] width 326 height 892
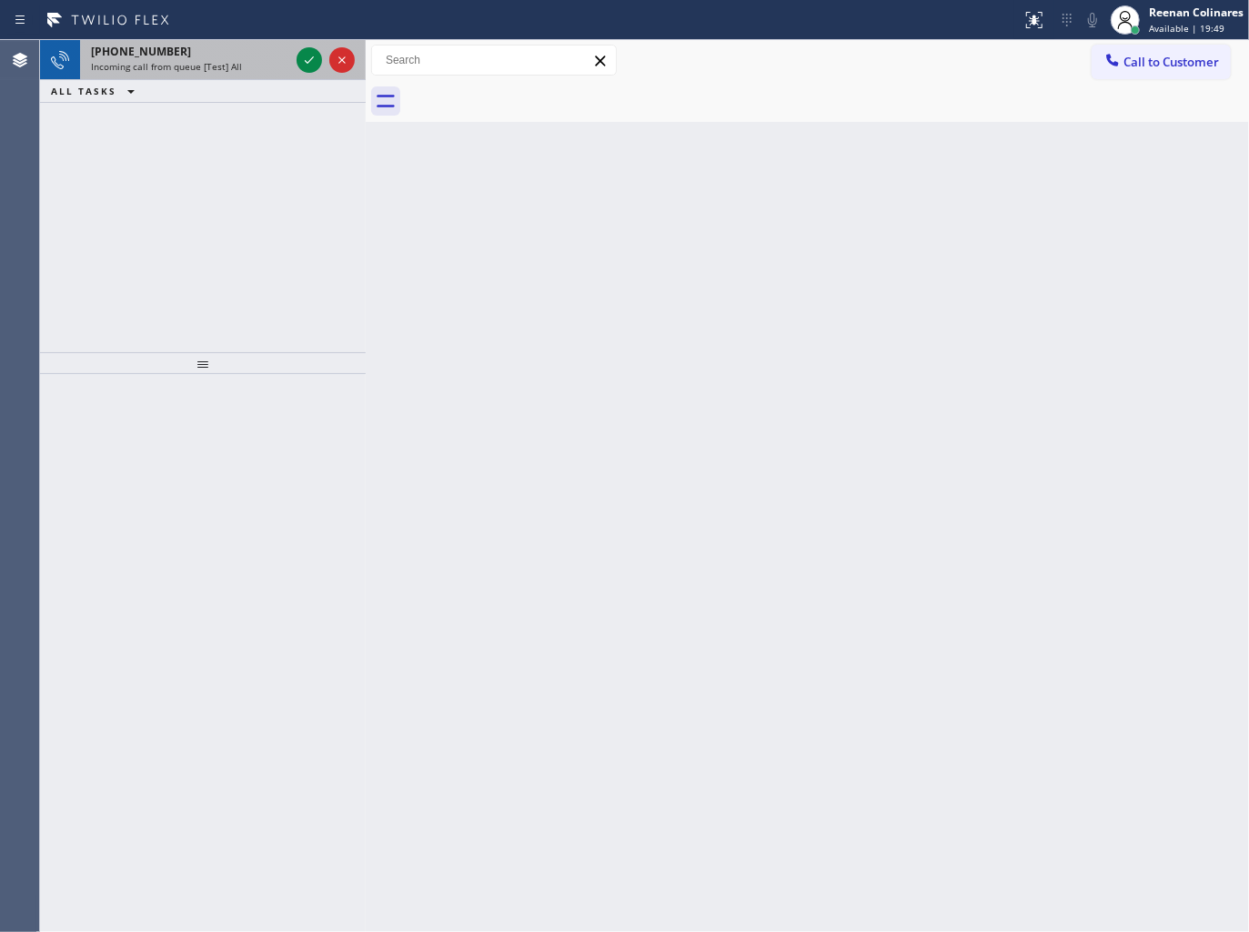
click at [253, 66] on div "Incoming call from queue [Test] All" at bounding box center [190, 66] width 198 height 13
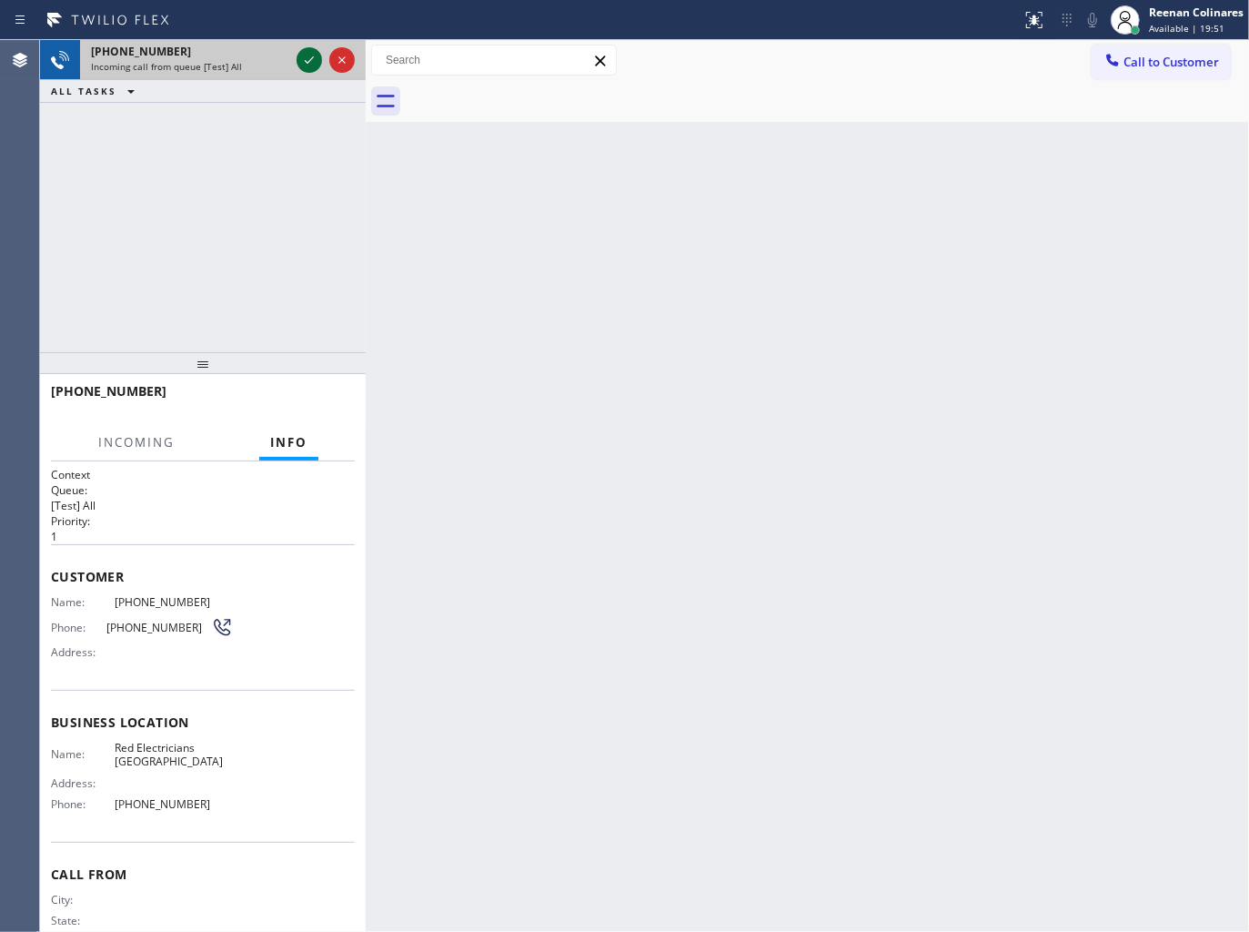
click at [303, 62] on icon at bounding box center [309, 60] width 22 height 22
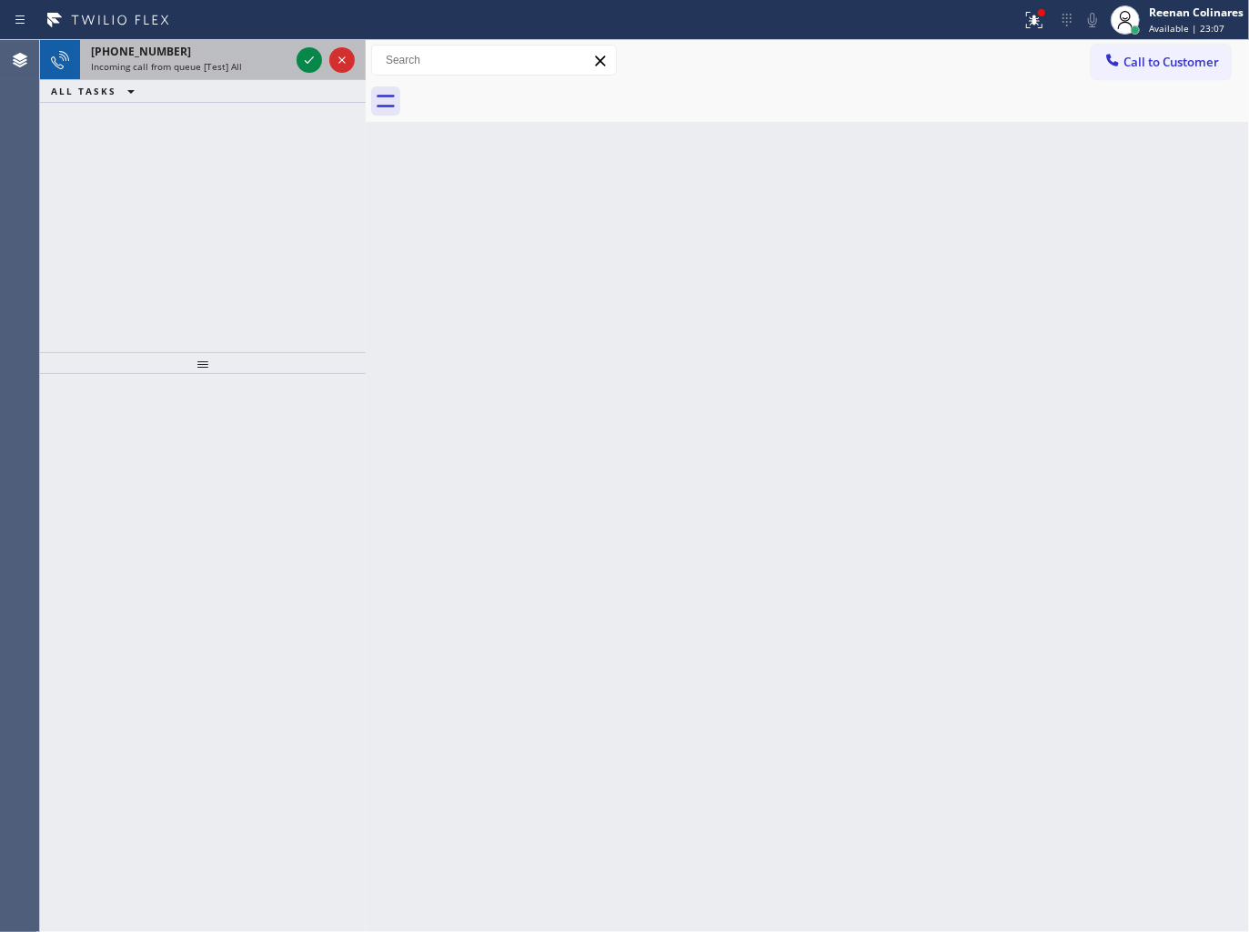
click at [226, 55] on div "[PHONE_NUMBER]" at bounding box center [190, 51] width 198 height 15
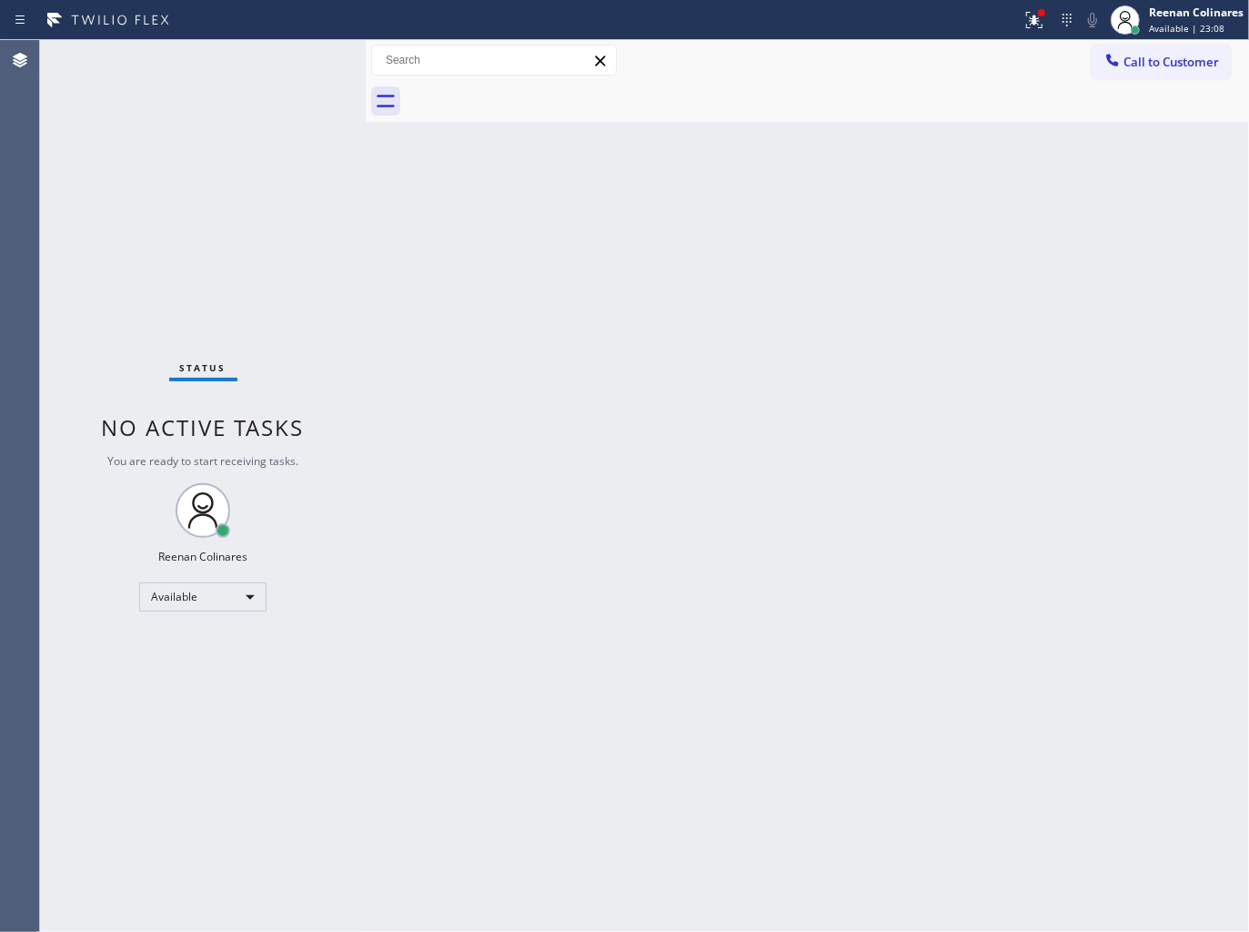
click at [264, 76] on div "Status No active tasks You are ready to start receiving tasks. Reenan Colinares…" at bounding box center [203, 486] width 326 height 892
click at [1031, 18] on icon at bounding box center [1035, 20] width 22 height 22
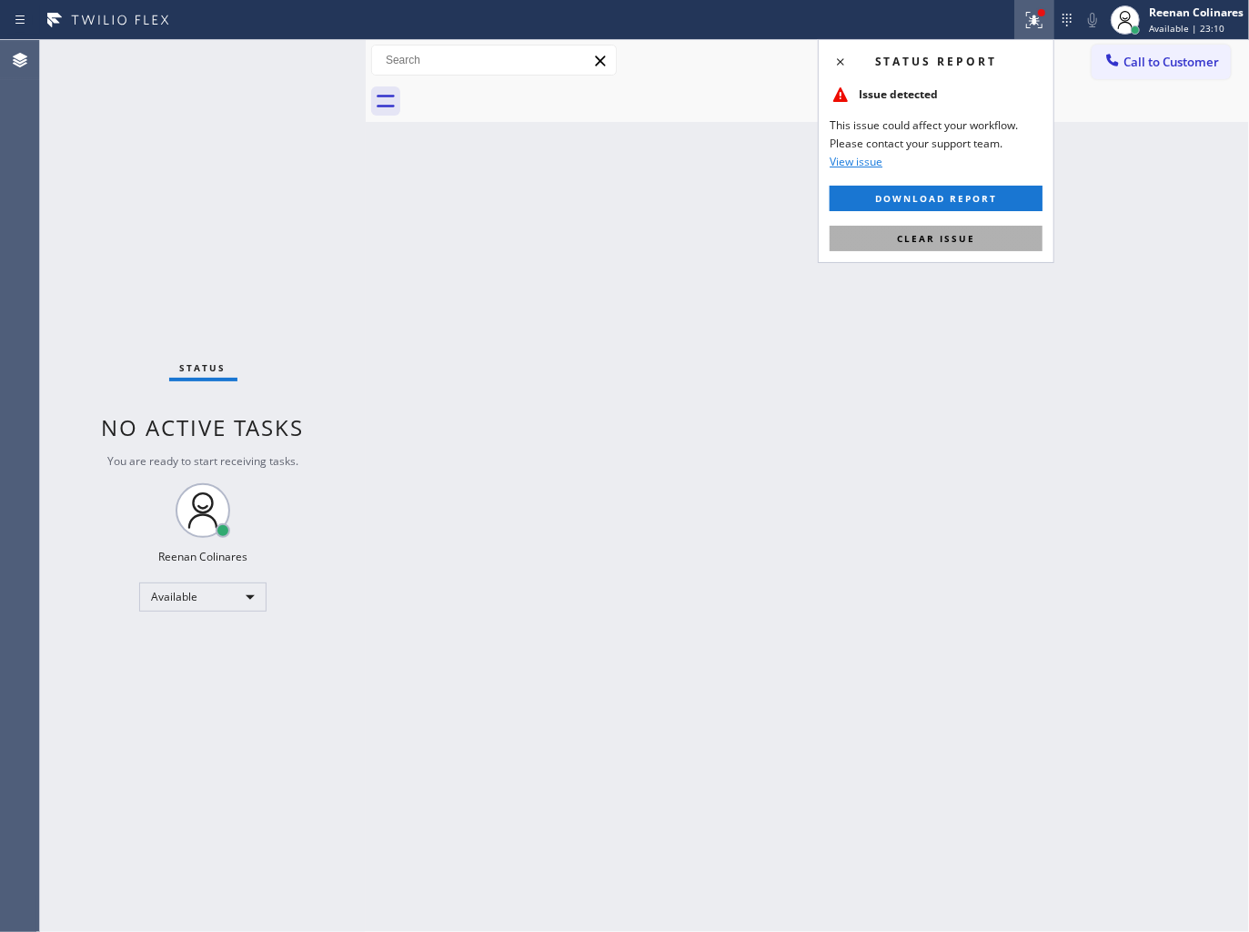
click at [941, 237] on span "Clear issue" at bounding box center [936, 238] width 78 height 13
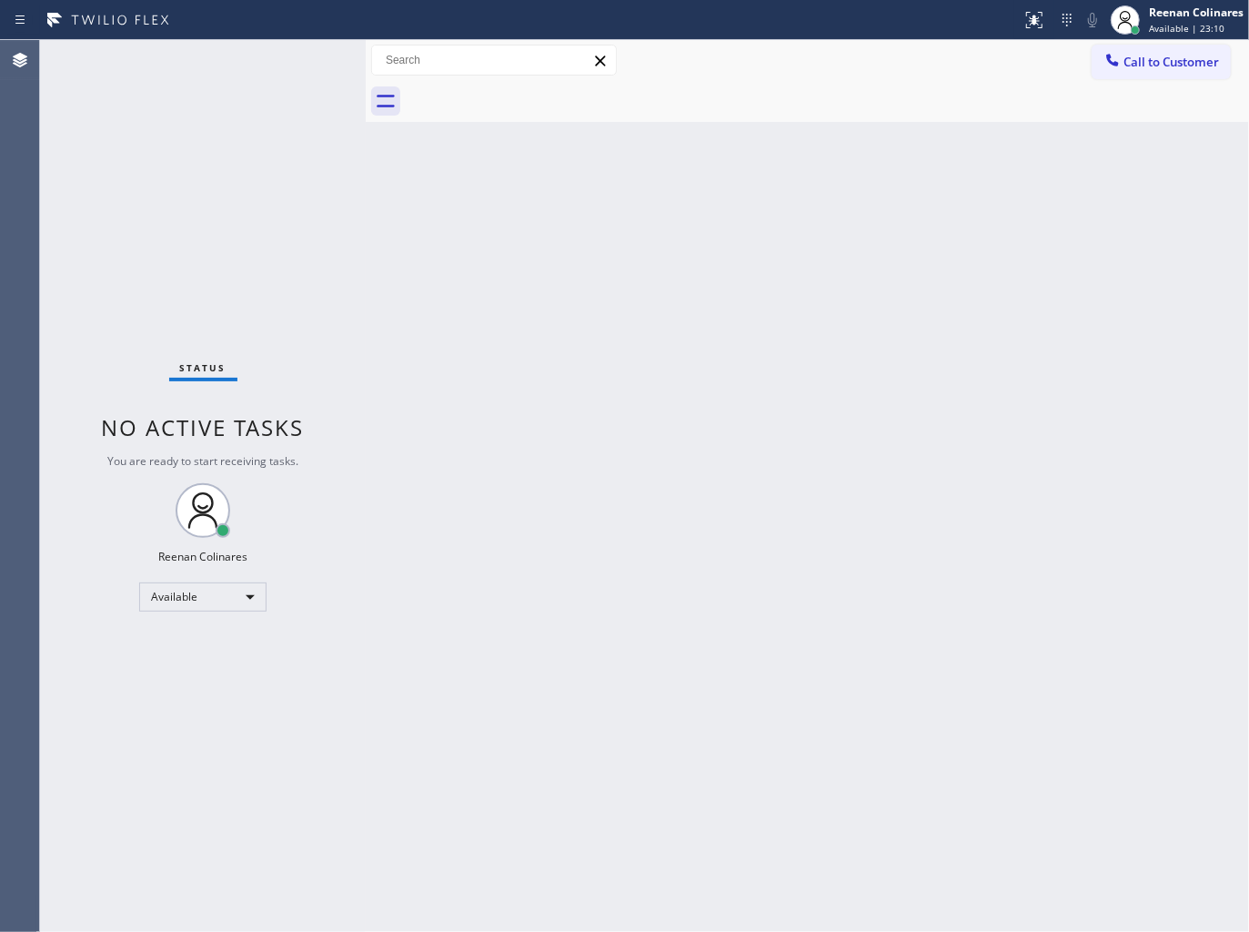
click at [496, 311] on div "Back to Dashboard Change Sender ID Customers Technicians Select a contact Outbo…" at bounding box center [808, 486] width 884 height 892
click at [197, 596] on div "Available" at bounding box center [202, 596] width 127 height 29
click at [185, 690] on li "Break" at bounding box center [202, 690] width 124 height 22
click at [1199, 16] on div "Reenan Colinares" at bounding box center [1196, 12] width 95 height 15
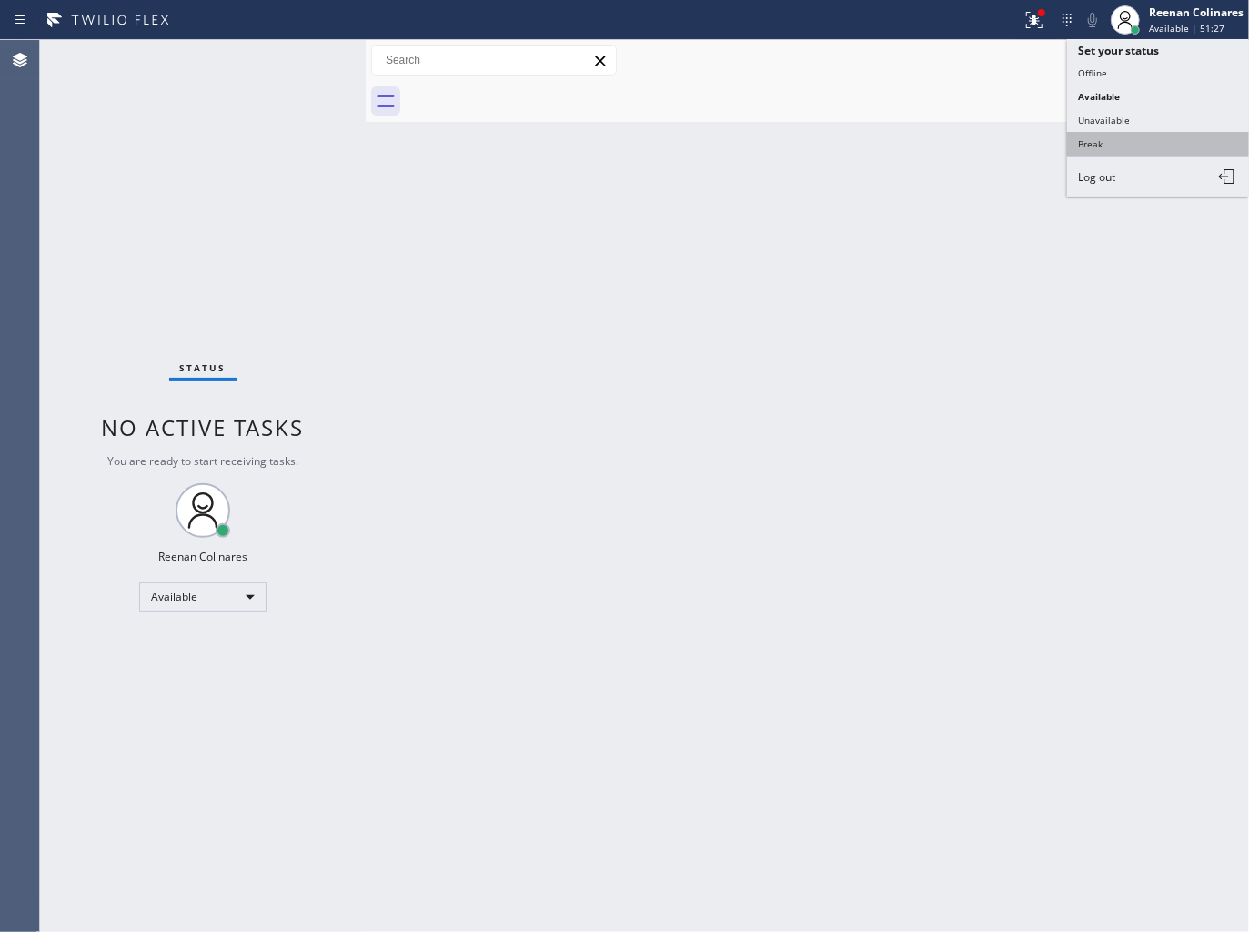
click at [1094, 139] on button "Break" at bounding box center [1158, 144] width 182 height 24
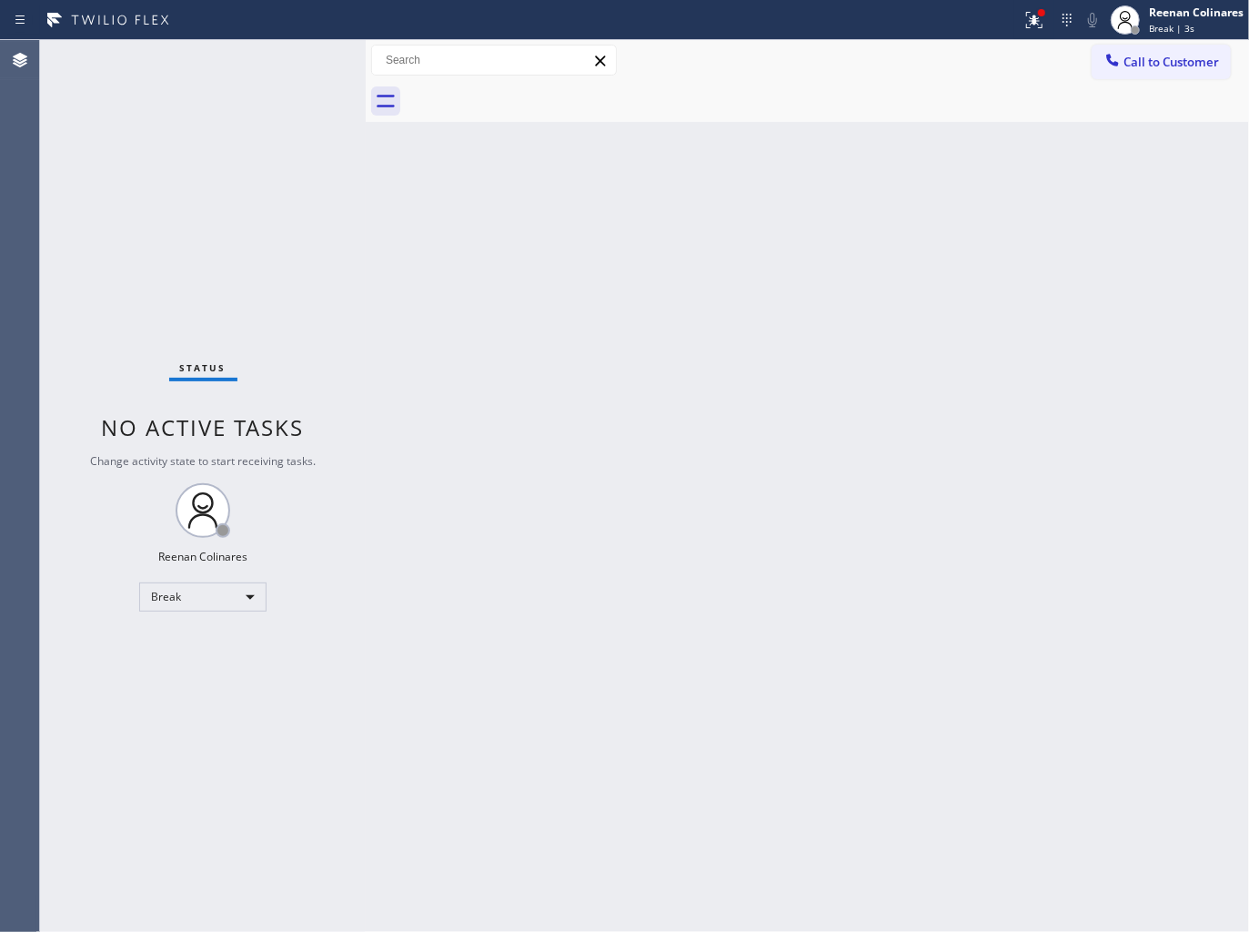
click at [870, 156] on div "Back to Dashboard Change Sender ID Customers Technicians Select a contact Outbo…" at bounding box center [808, 486] width 884 height 892
click at [1020, 25] on div at bounding box center [1035, 20] width 40 height 22
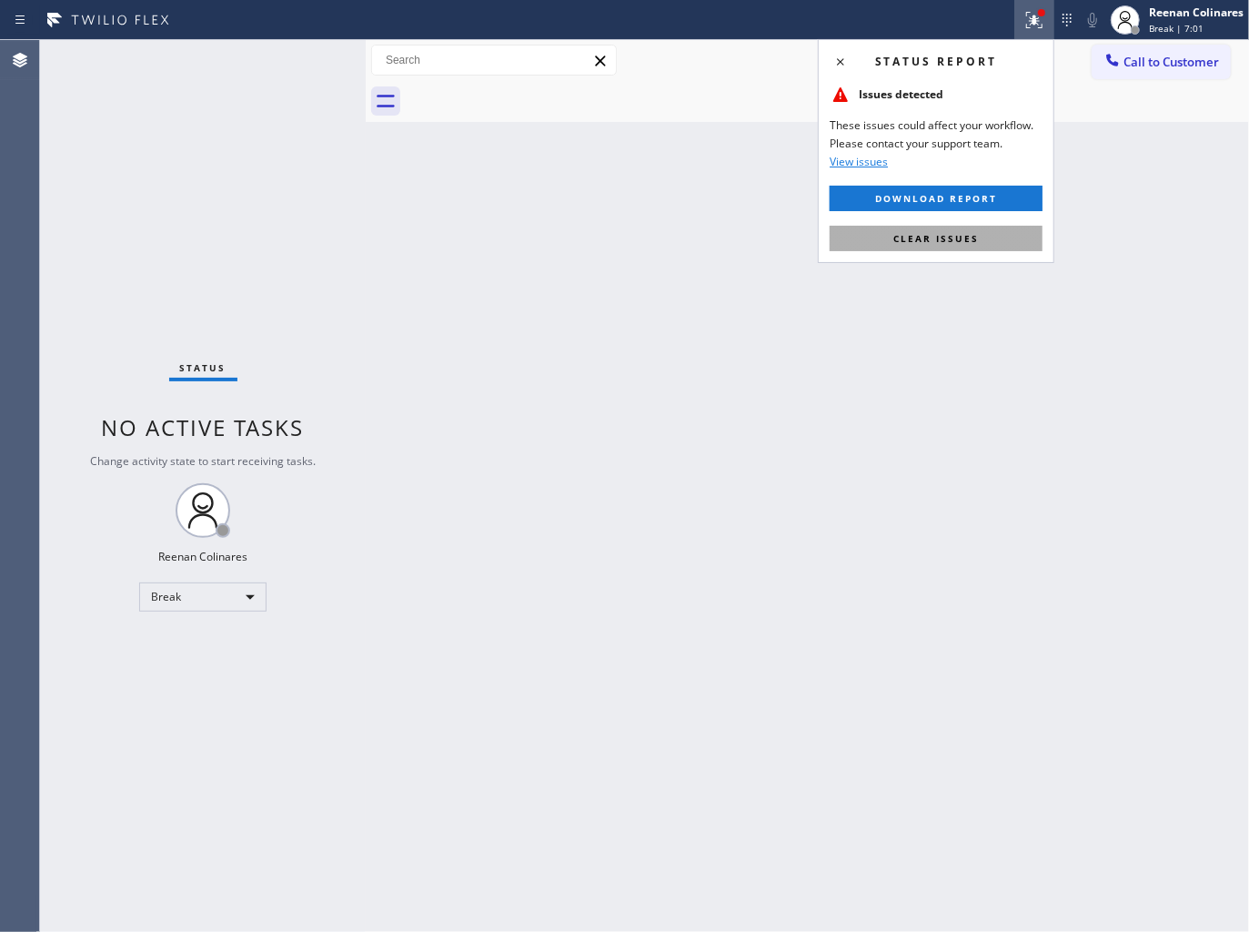
click at [992, 241] on button "Clear issues" at bounding box center [936, 238] width 213 height 25
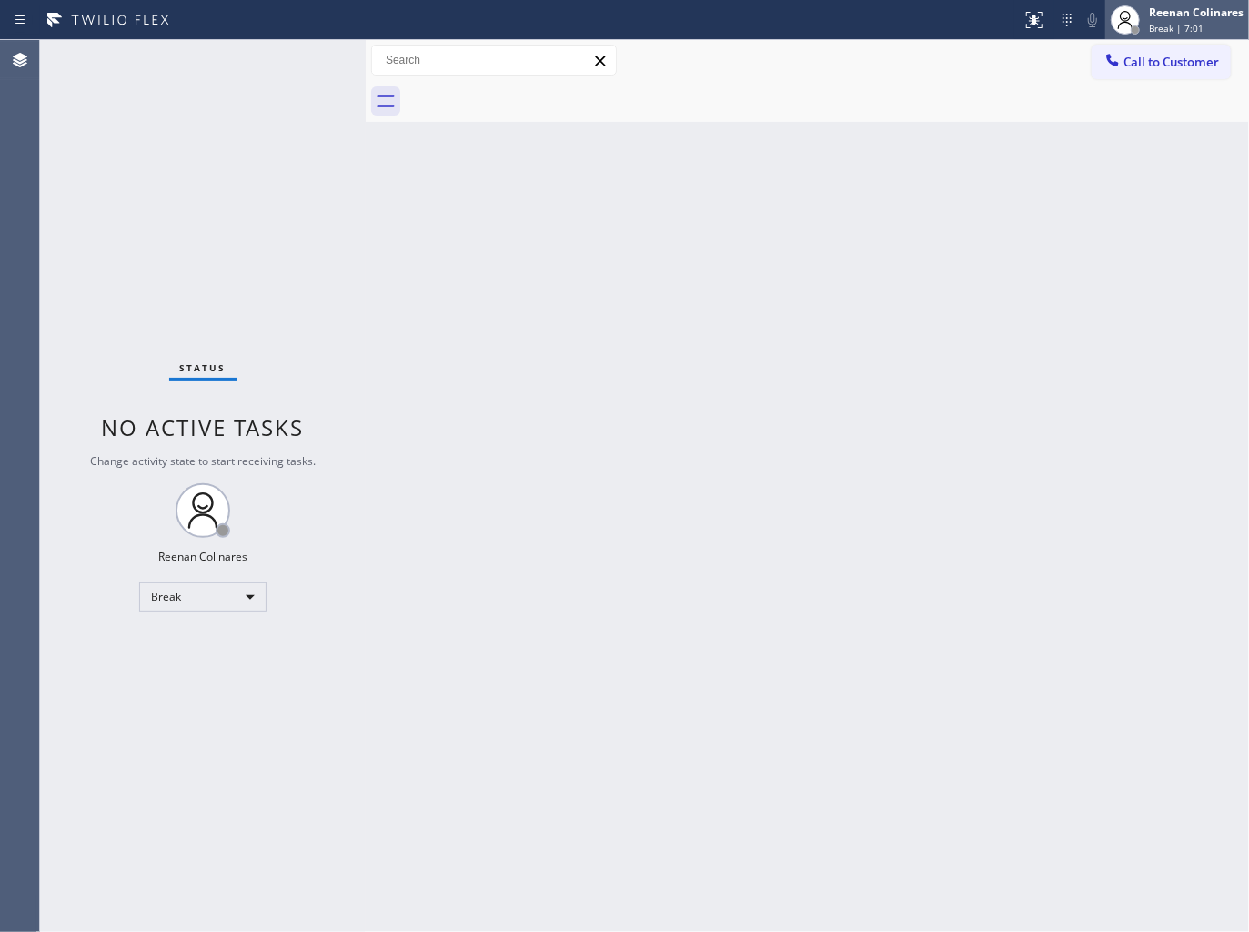
click at [1195, 25] on span "Break | 7:01" at bounding box center [1176, 28] width 55 height 13
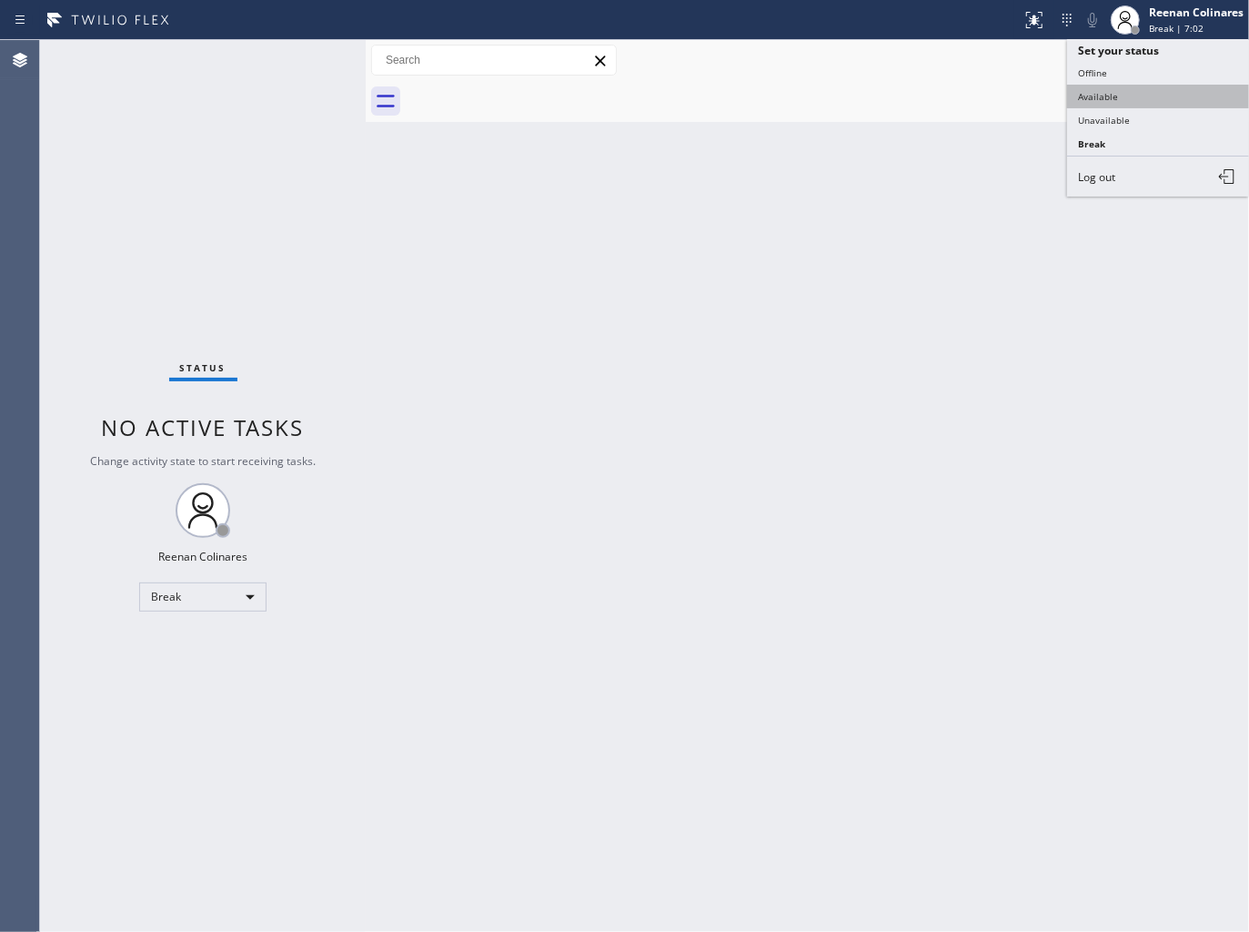
click at [1120, 87] on button "Available" at bounding box center [1158, 97] width 182 height 24
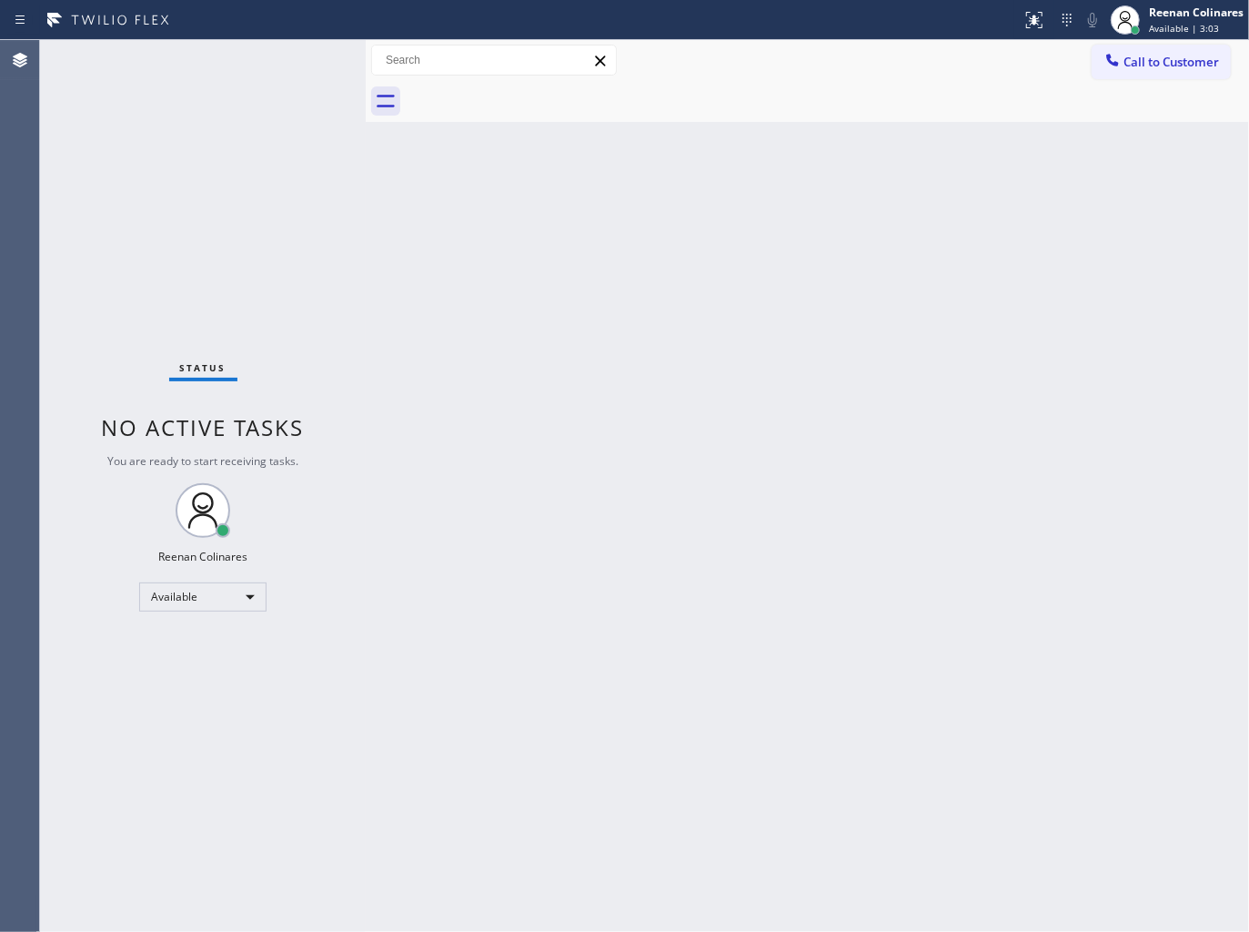
click at [237, 66] on div "Status No active tasks You are ready to start receiving tasks. Reenan Colinares…" at bounding box center [203, 486] width 326 height 892
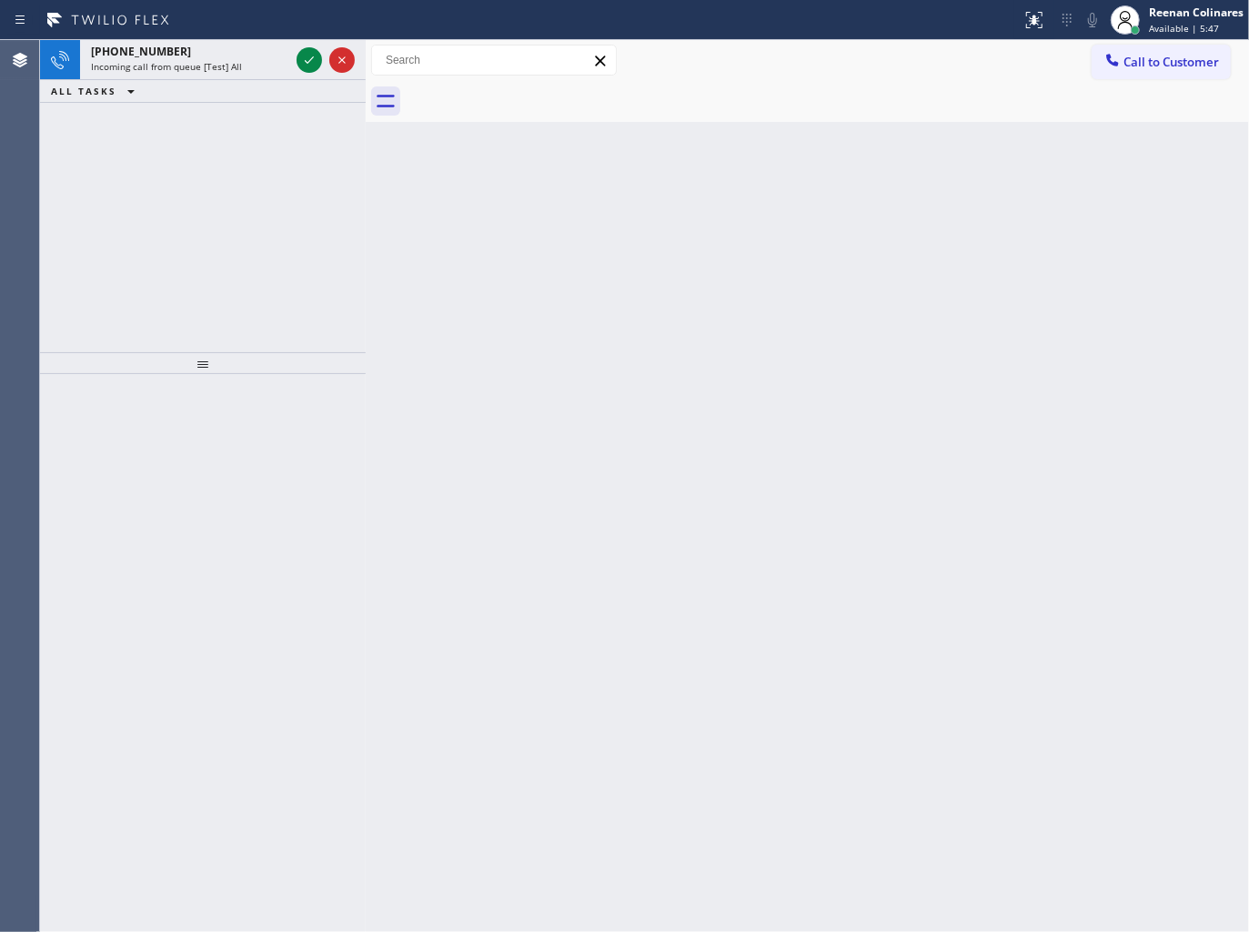
click at [239, 67] on div "Incoming call from queue [Test] All" at bounding box center [190, 66] width 198 height 13
click at [235, 53] on div "[PHONE_NUMBER]" at bounding box center [190, 51] width 198 height 15
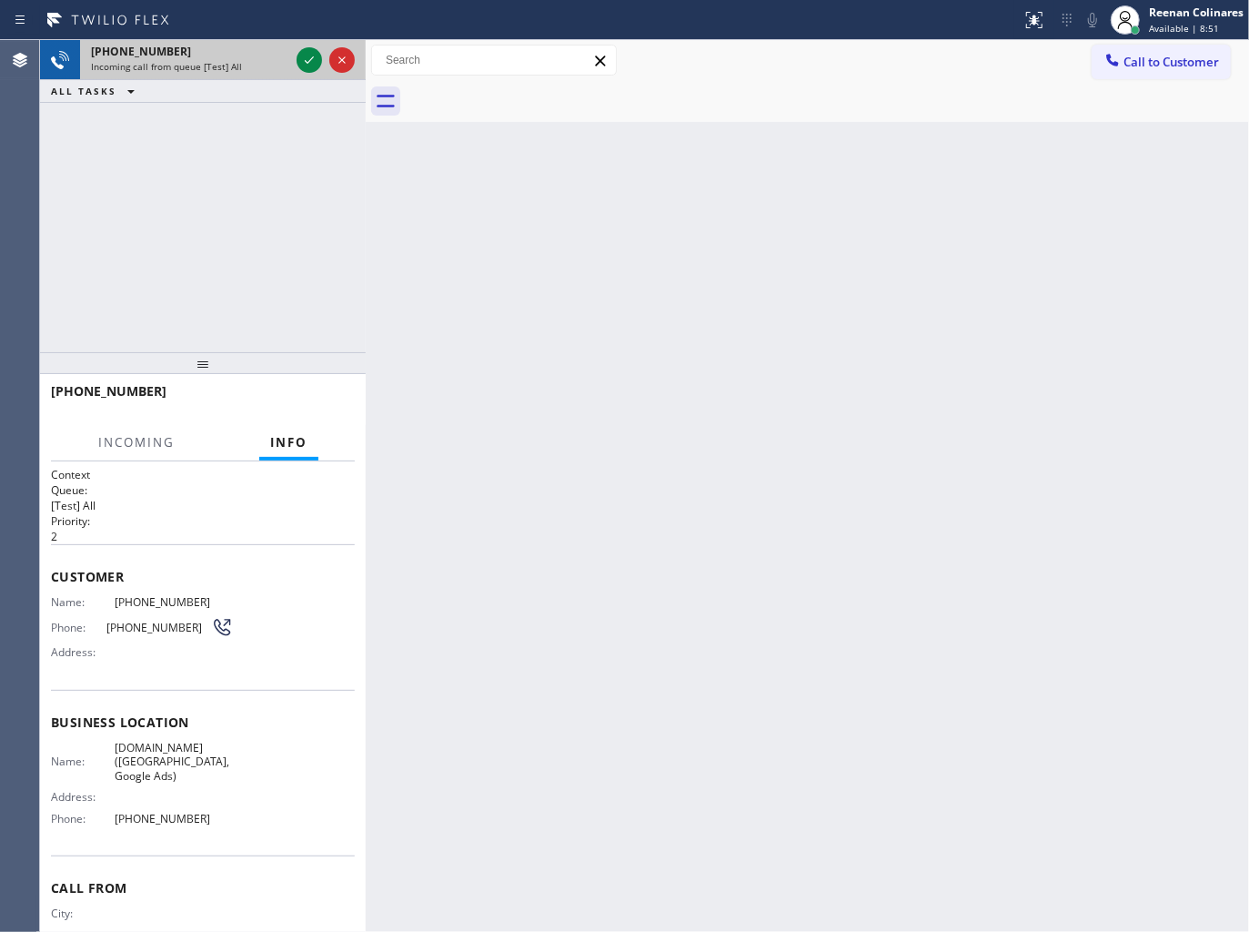
click at [237, 53] on div "[PHONE_NUMBER]" at bounding box center [190, 51] width 198 height 15
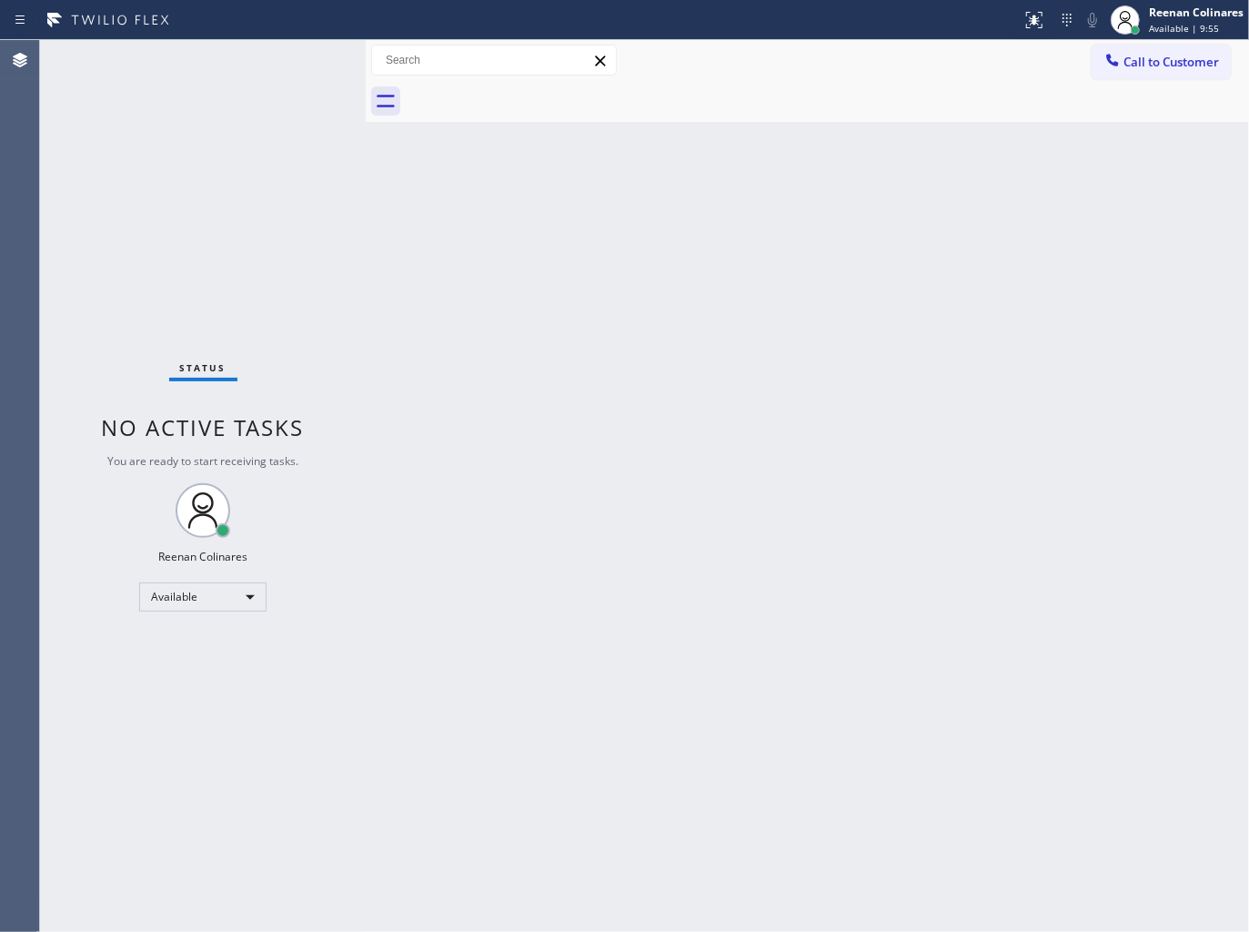
click at [207, 66] on div "Status No active tasks You are ready to start receiving tasks. Reenan Colinares…" at bounding box center [203, 486] width 326 height 892
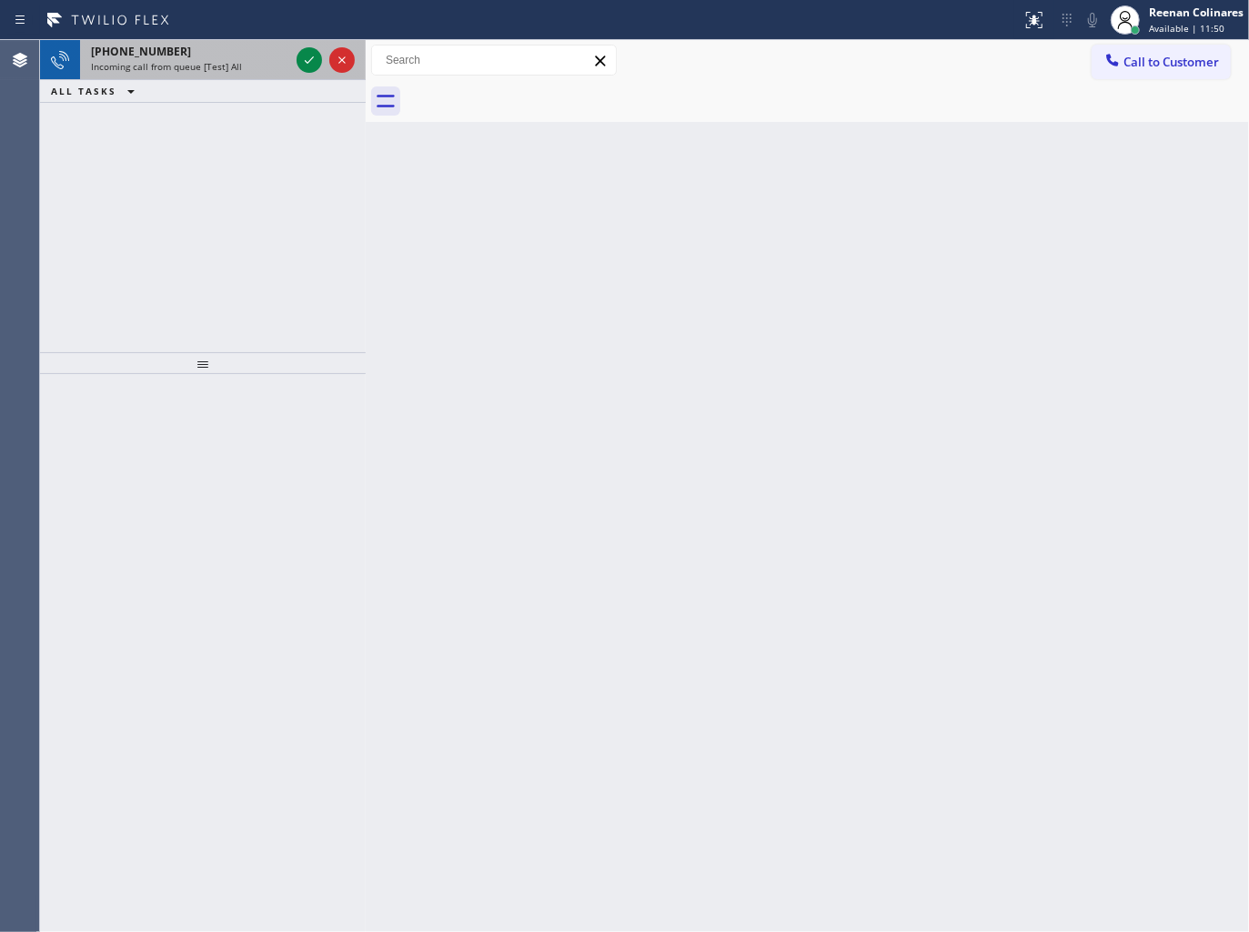
click at [224, 66] on span "Incoming call from queue [Test] All" at bounding box center [166, 66] width 151 height 13
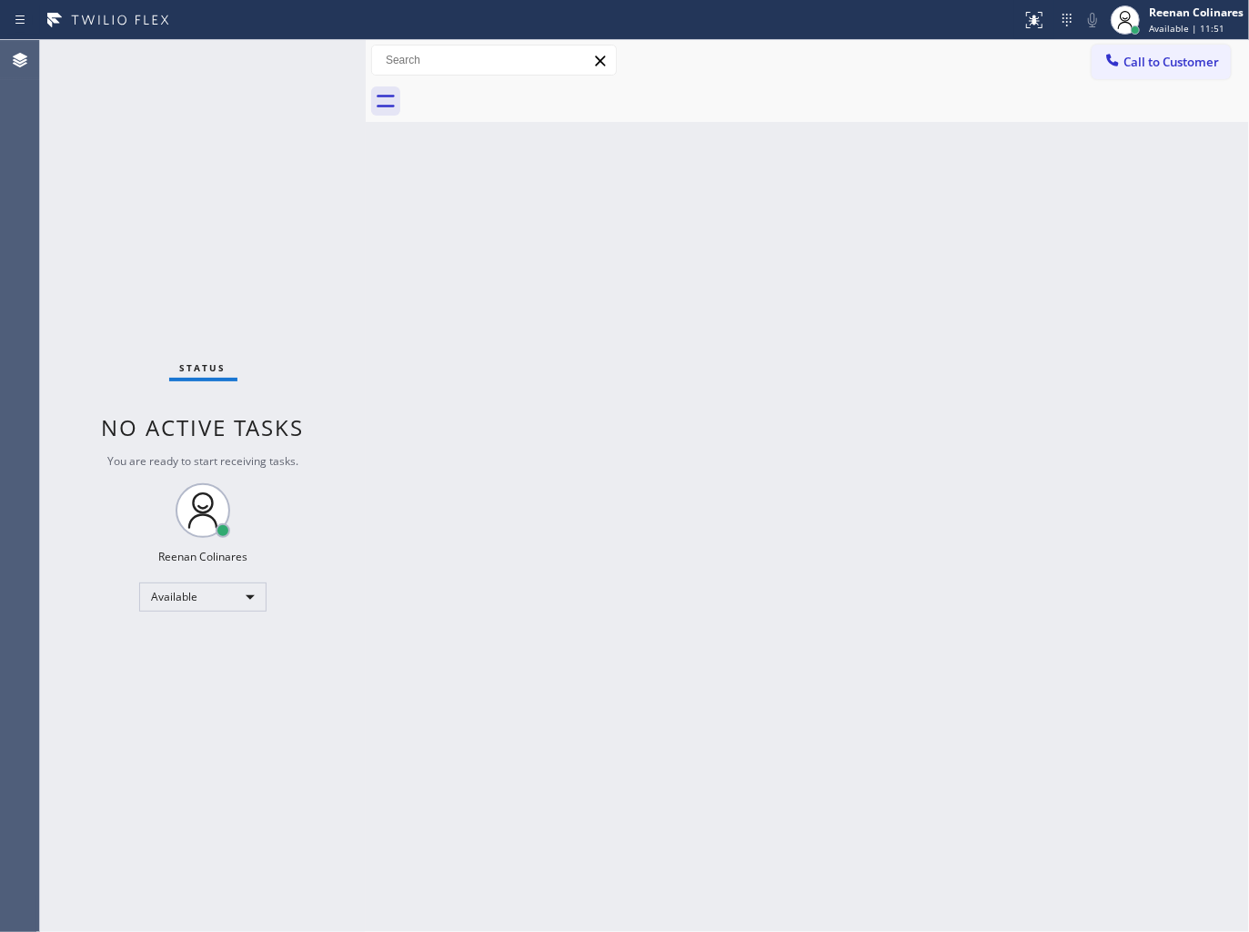
click at [311, 65] on div "Status No active tasks You are ready to start receiving tasks. Reenan Colinares…" at bounding box center [203, 486] width 326 height 892
click at [297, 61] on div "Status No active tasks You are ready to start receiving tasks. Reenan Colinares…" at bounding box center [203, 486] width 326 height 892
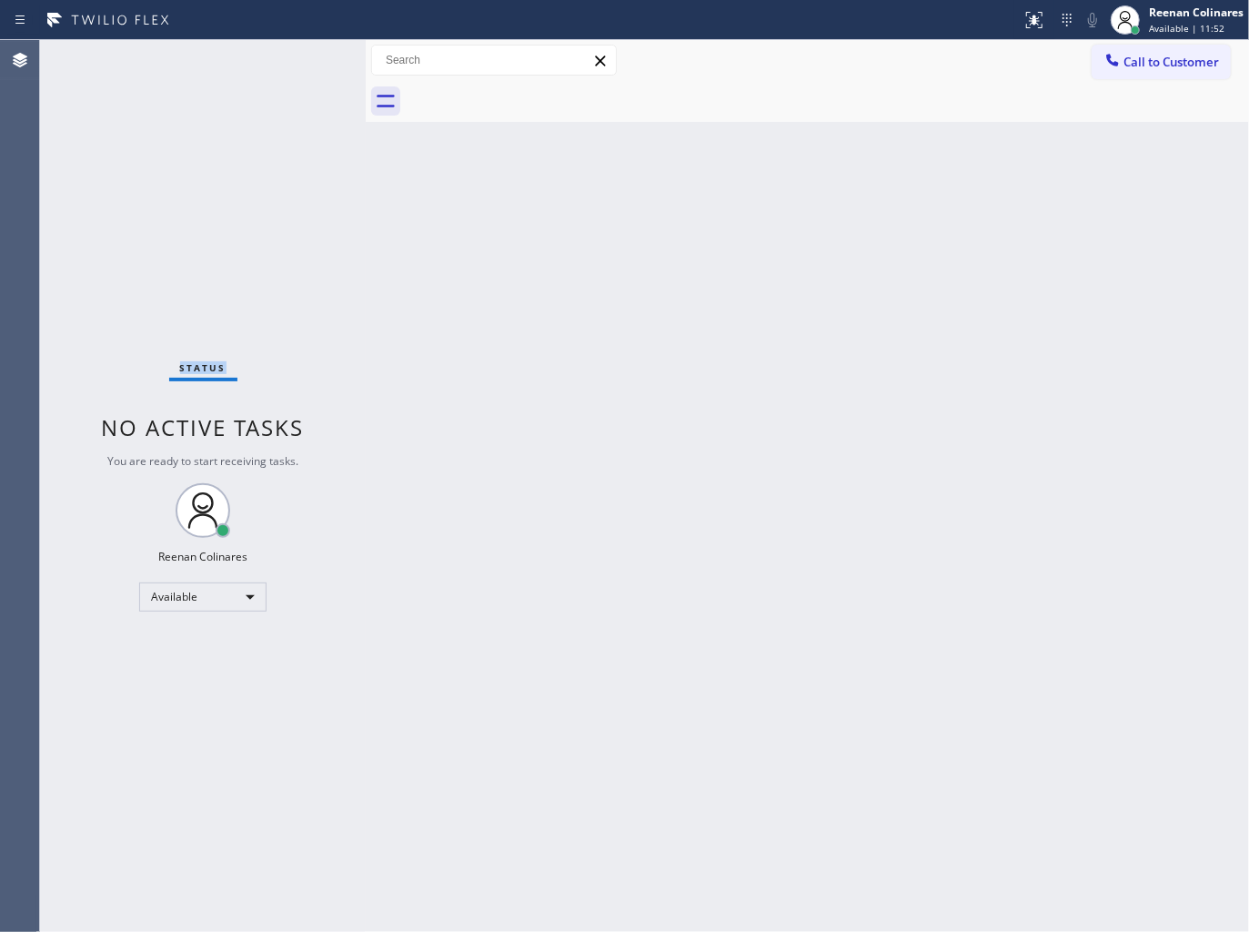
click at [297, 61] on div "Status No active tasks You are ready to start receiving tasks. Reenan Colinares…" at bounding box center [203, 486] width 326 height 892
click at [219, 86] on div "Status No active tasks You are ready to start receiving tasks. Reenan Colinares…" at bounding box center [203, 486] width 326 height 892
click at [241, 58] on div "Status No active tasks You are ready to start receiving tasks. Reenan Colinares…" at bounding box center [203, 486] width 326 height 892
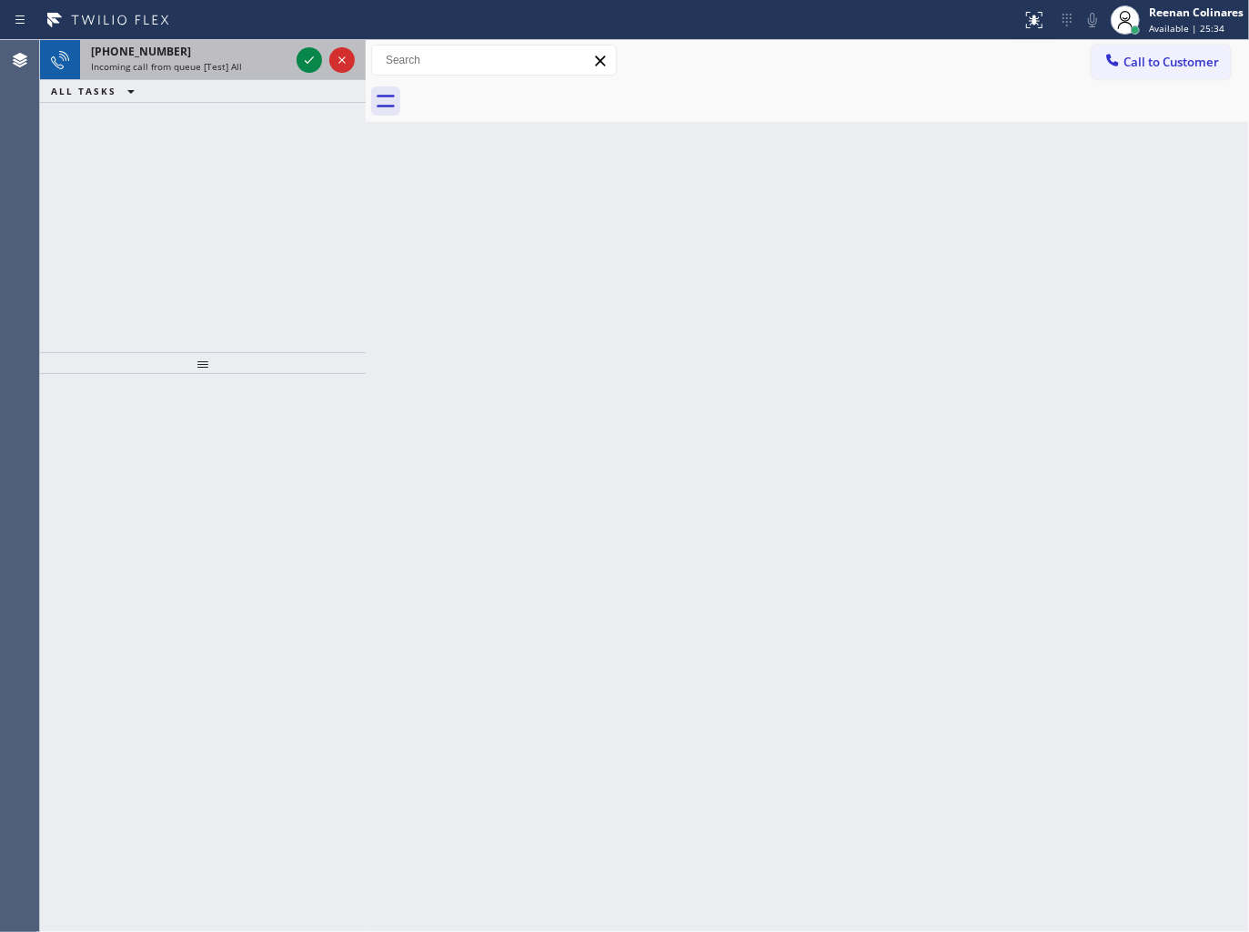
click at [202, 62] on span "Incoming call from queue [Test] All" at bounding box center [166, 66] width 151 height 13
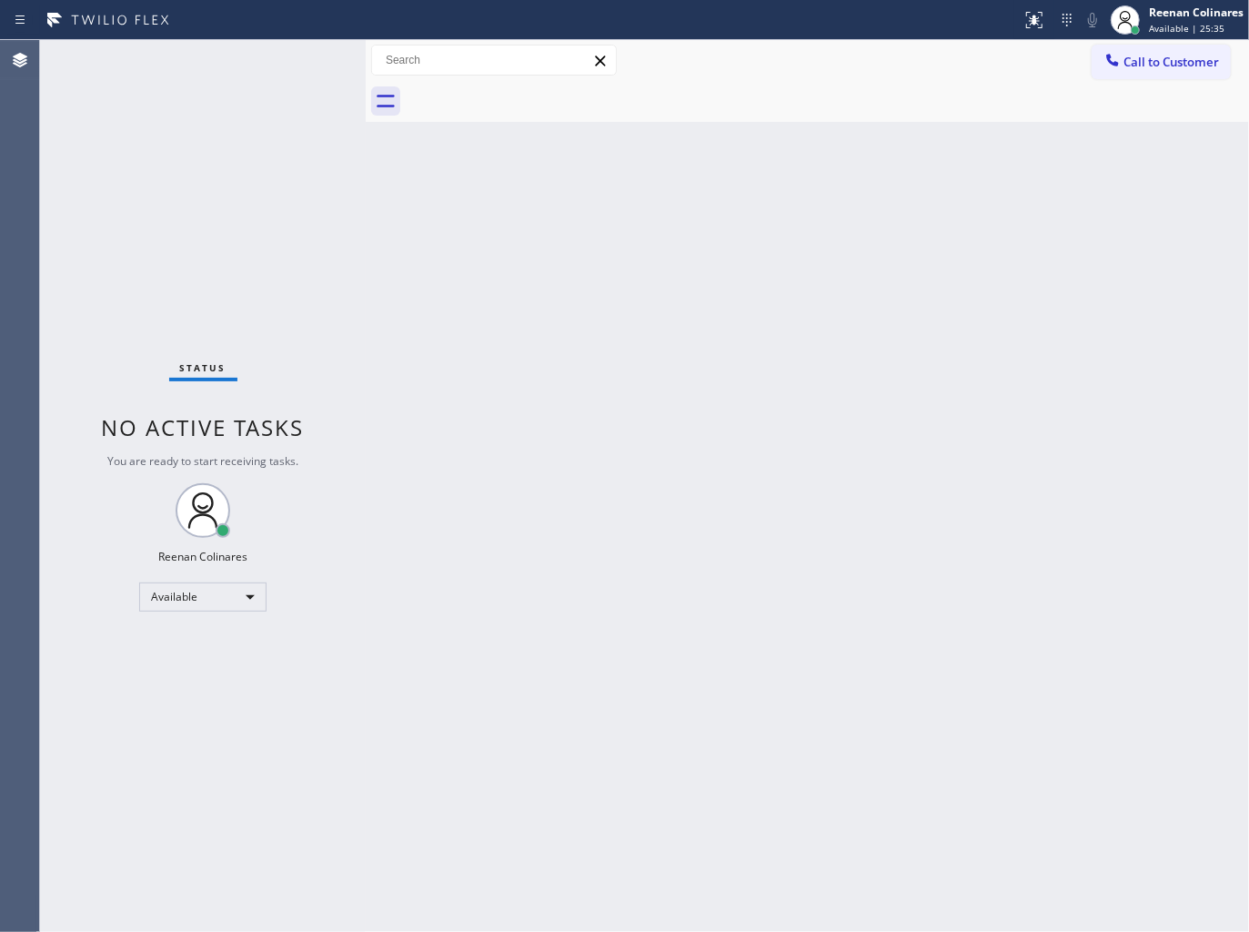
click at [289, 62] on div "Status No active tasks You are ready to start receiving tasks. Reenan Colinares…" at bounding box center [203, 486] width 326 height 892
click at [207, 57] on div "Status No active tasks You are ready to start receiving tasks. Reenan Colinares…" at bounding box center [203, 486] width 326 height 892
click at [829, 205] on div "Back to Dashboard Change Sender ID Customers Technicians Select a contact Outbo…" at bounding box center [808, 486] width 884 height 892
click at [787, 217] on div "Back to Dashboard Change Sender ID Customers Technicians Select a contact Outbo…" at bounding box center [808, 486] width 884 height 892
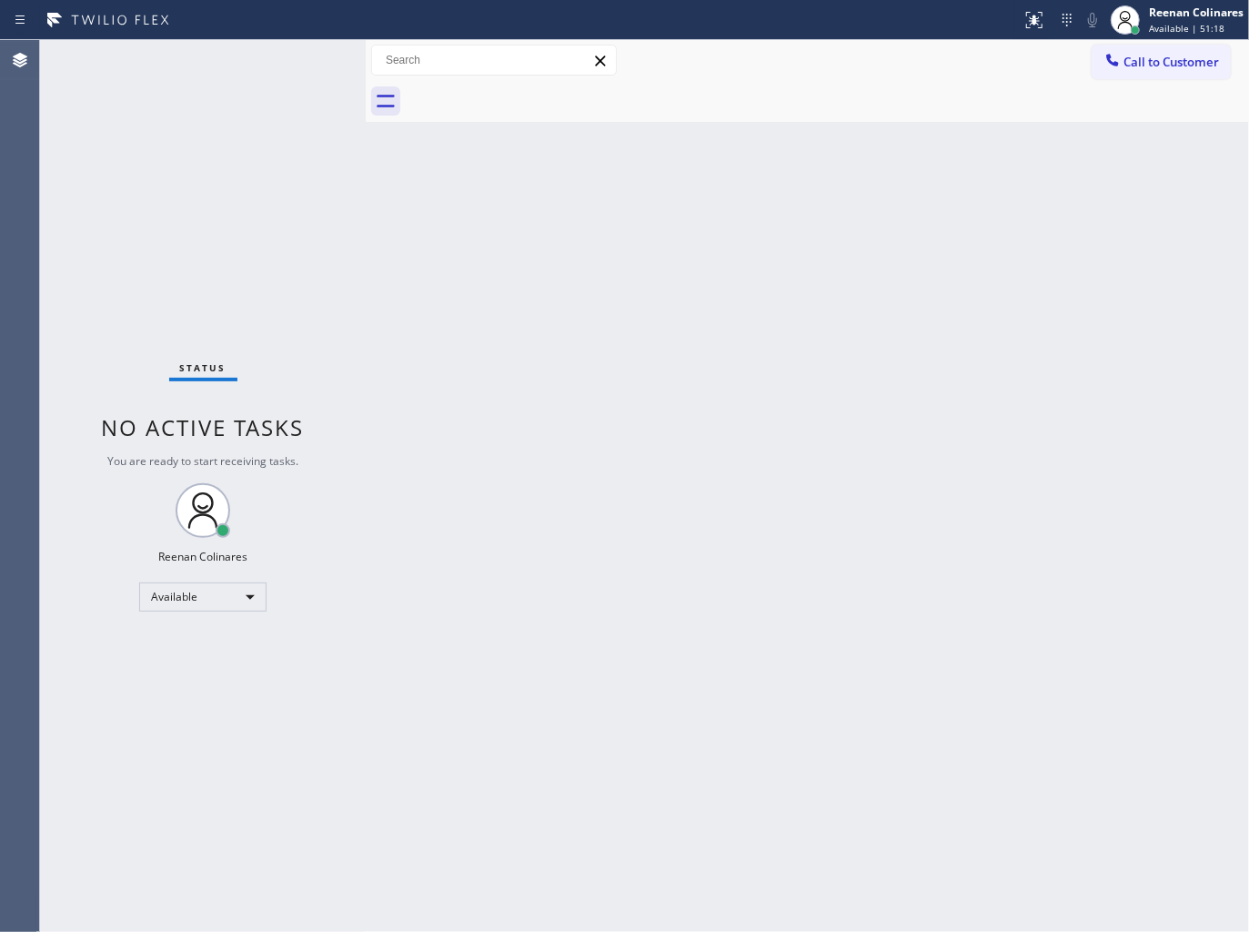
click at [715, 321] on div "Back to Dashboard Change Sender ID Customers Technicians Select a contact Outbo…" at bounding box center [808, 486] width 884 height 892
click at [238, 587] on div "Available" at bounding box center [202, 596] width 127 height 29
click at [203, 686] on li "Break" at bounding box center [202, 690] width 124 height 22
click at [1184, 23] on span "Break | 2:24" at bounding box center [1176, 28] width 55 height 13
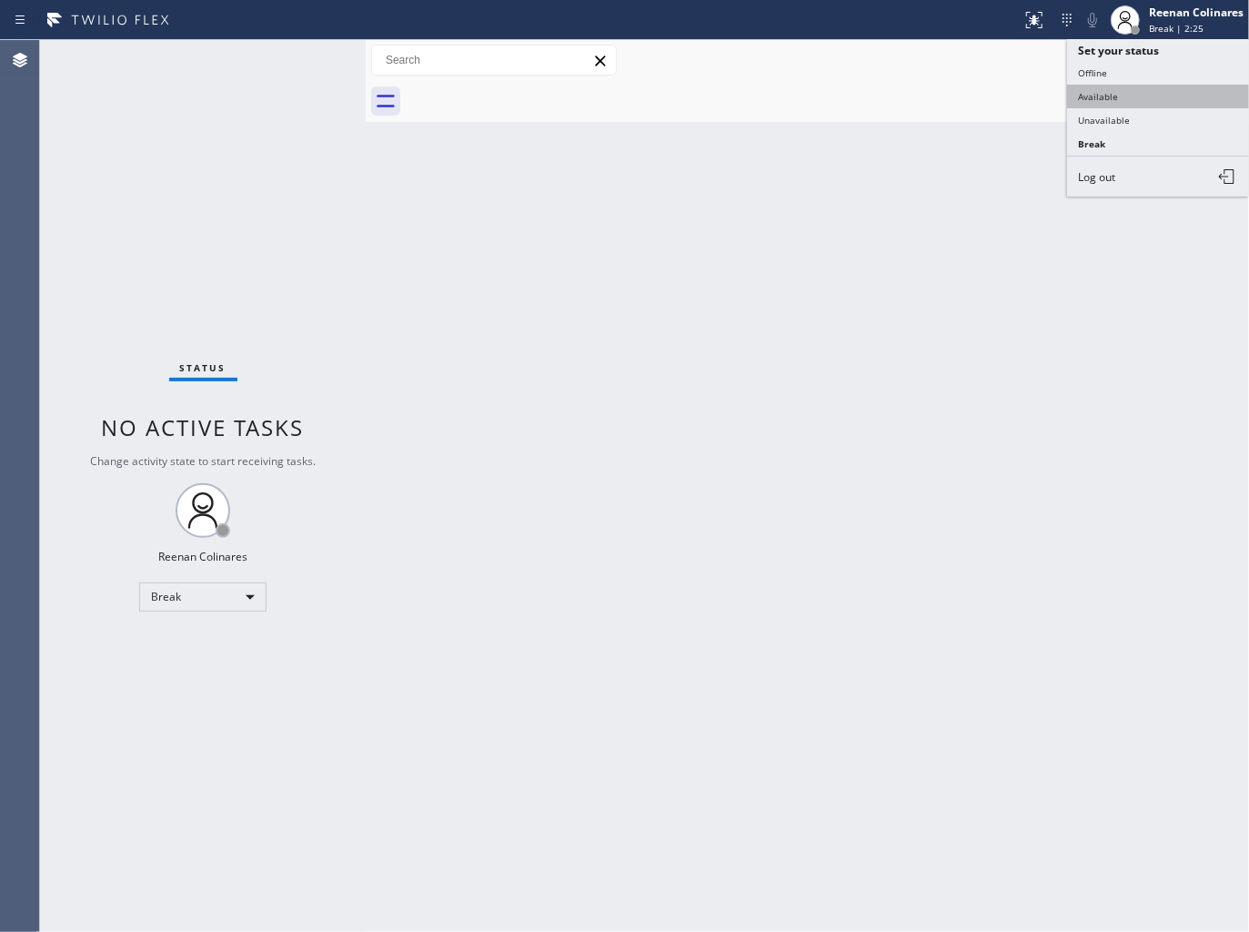
click at [1108, 96] on button "Available" at bounding box center [1158, 97] width 182 height 24
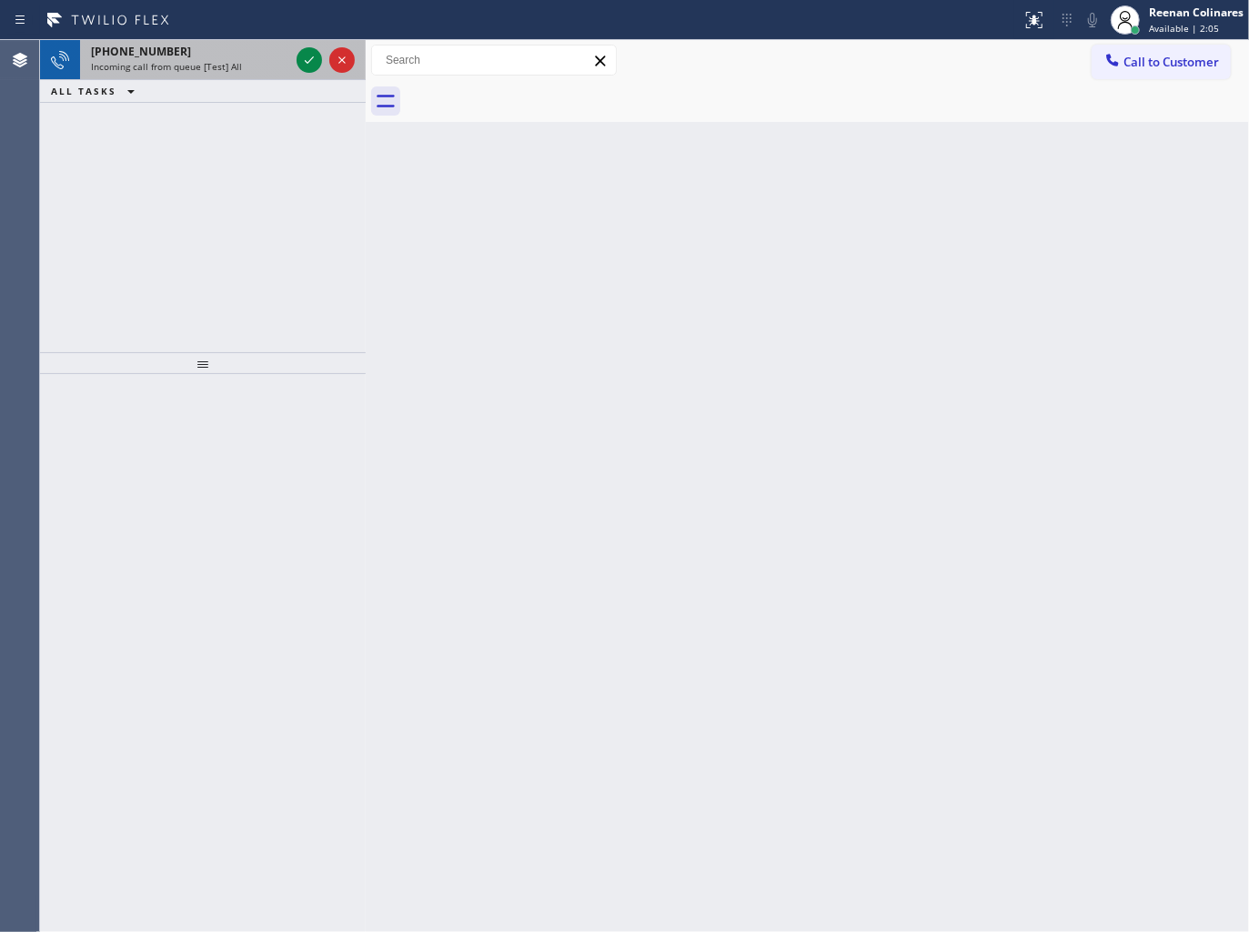
click at [165, 50] on span "[PHONE_NUMBER]" at bounding box center [141, 51] width 100 height 15
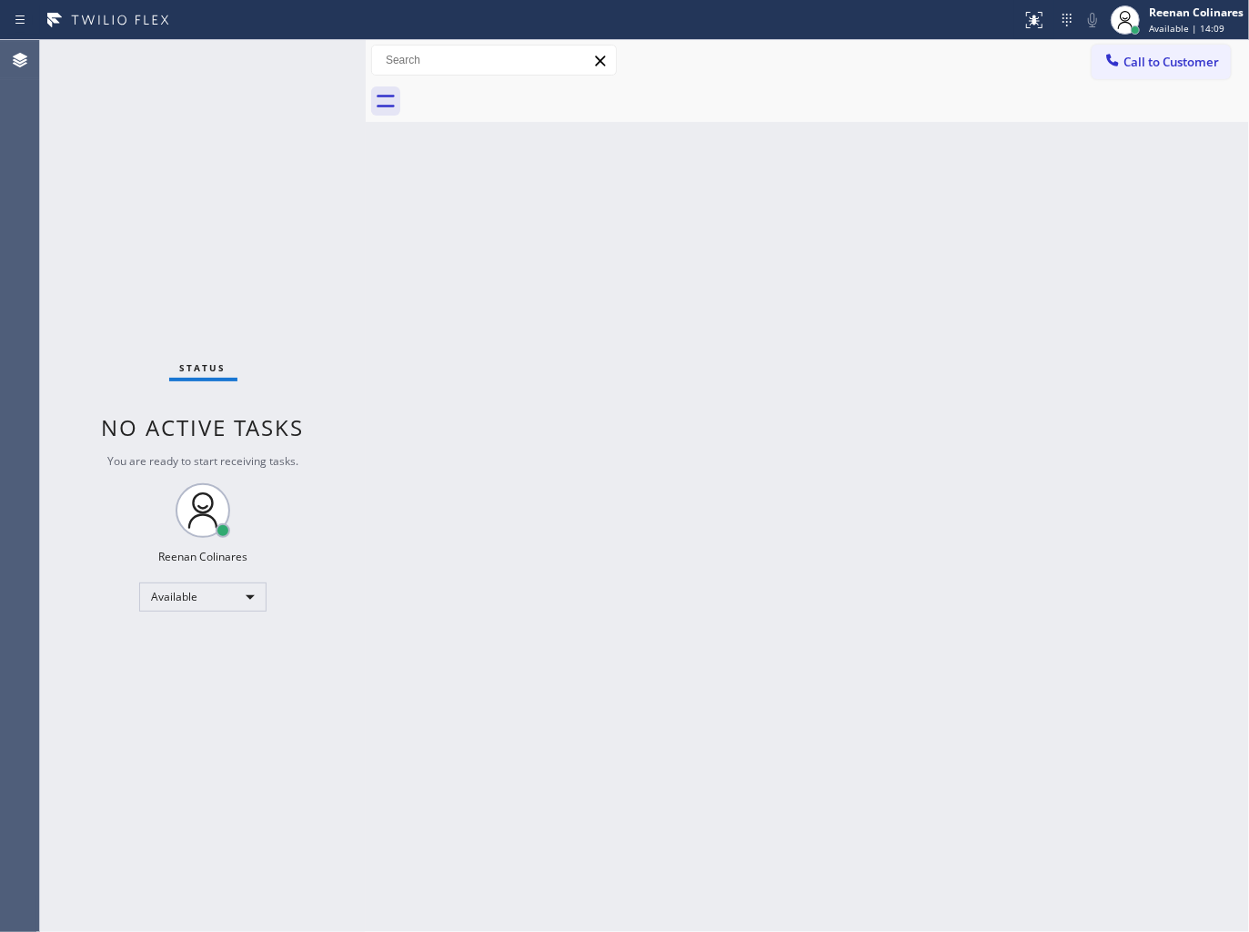
click at [703, 460] on div "Back to Dashboard Change Sender ID Customers Technicians Select a contact Outbo…" at bounding box center [808, 486] width 884 height 892
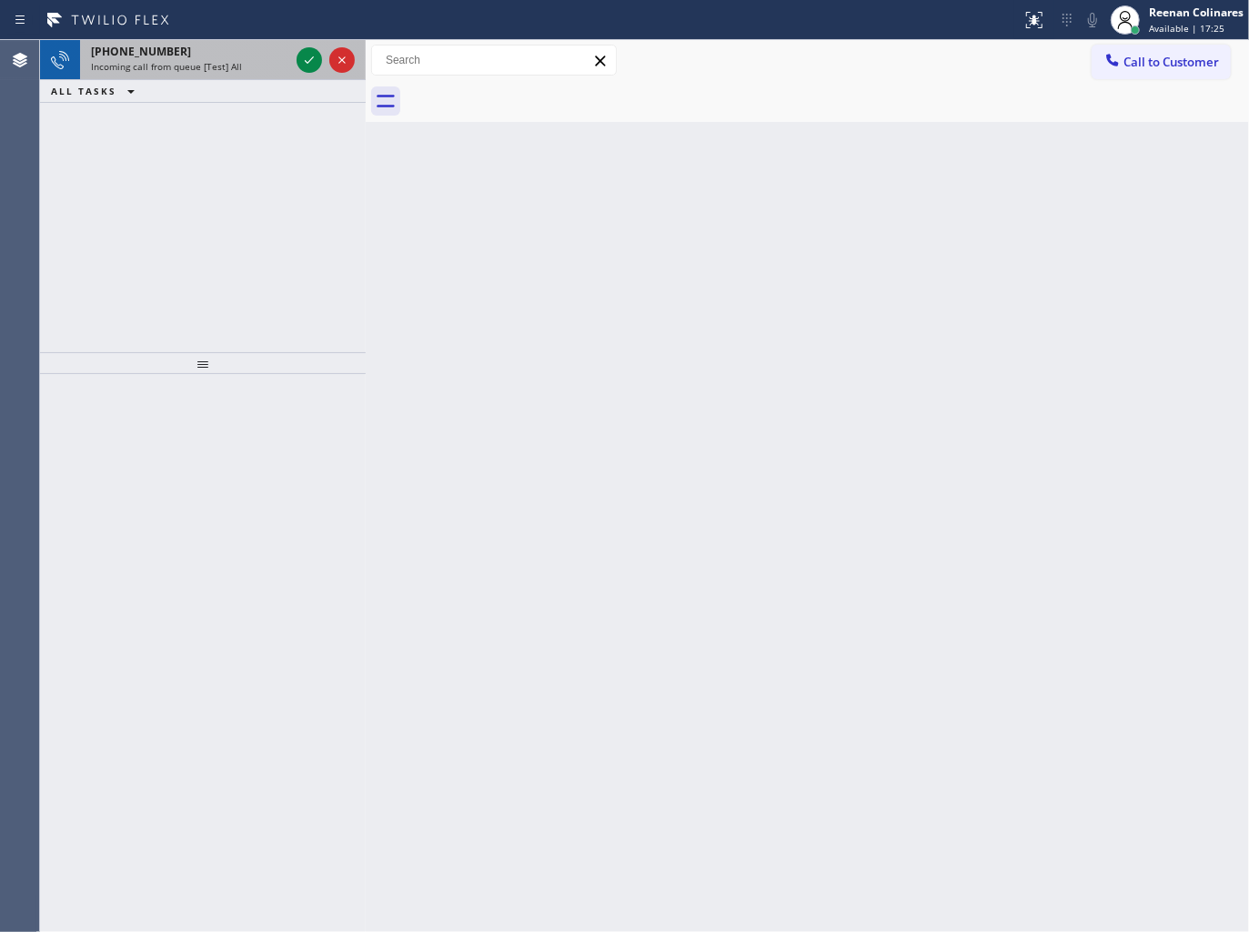
click at [238, 66] on span "Incoming call from queue [Test] All" at bounding box center [166, 66] width 151 height 13
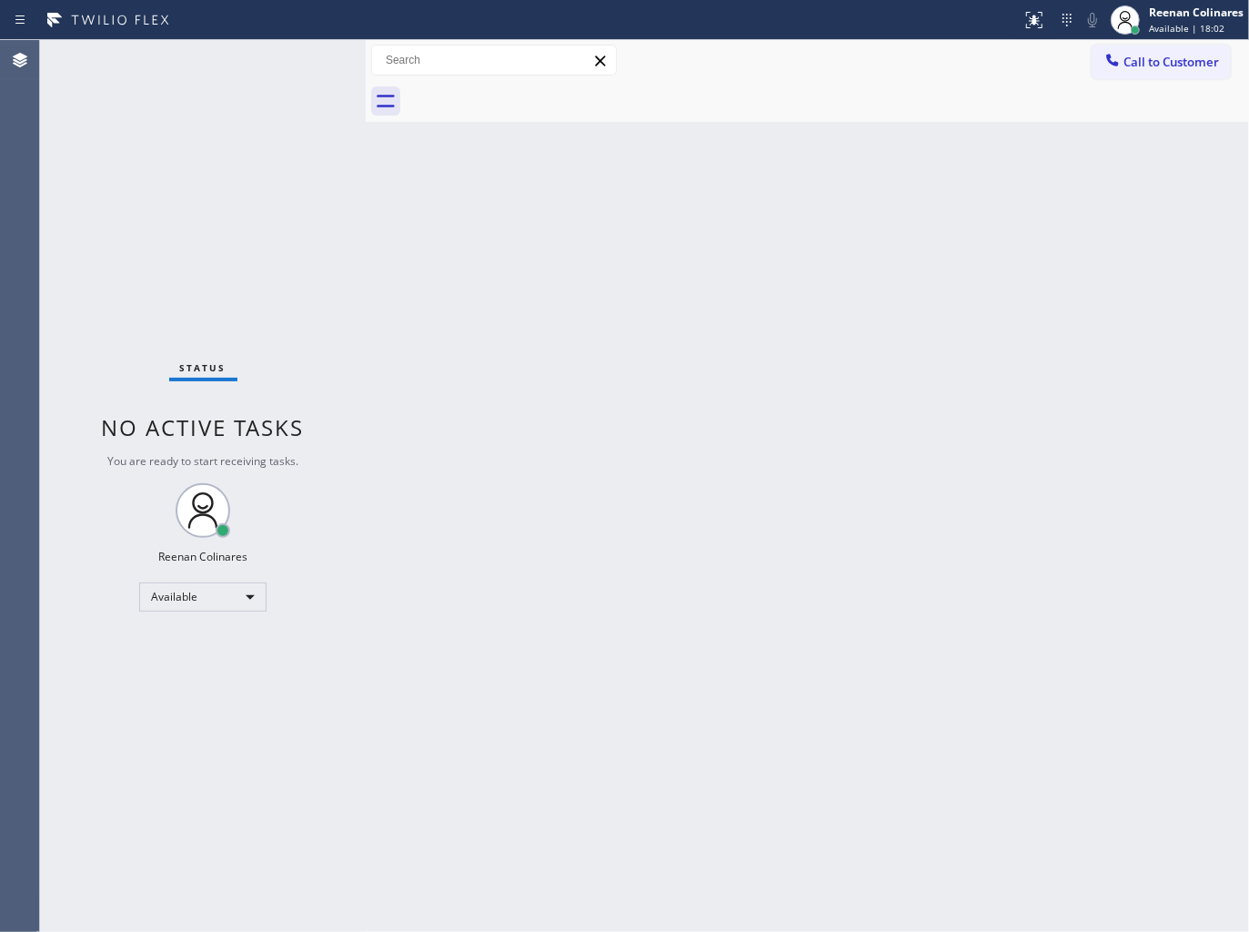
click at [1147, 319] on div "Back to Dashboard Change Sender ID Customers Technicians Select a contact Outbo…" at bounding box center [808, 486] width 884 height 892
click at [901, 444] on div "Back to Dashboard Change Sender ID Customers Technicians Select a contact Outbo…" at bounding box center [808, 486] width 884 height 892
click at [546, 468] on div "Back to Dashboard Change Sender ID Customers Technicians Select a contact Outbo…" at bounding box center [808, 486] width 884 height 892
click at [810, 293] on div "Back to Dashboard Change Sender ID Customers Technicians Select a contact Outbo…" at bounding box center [808, 486] width 884 height 892
click at [246, 584] on div "Available" at bounding box center [202, 596] width 127 height 29
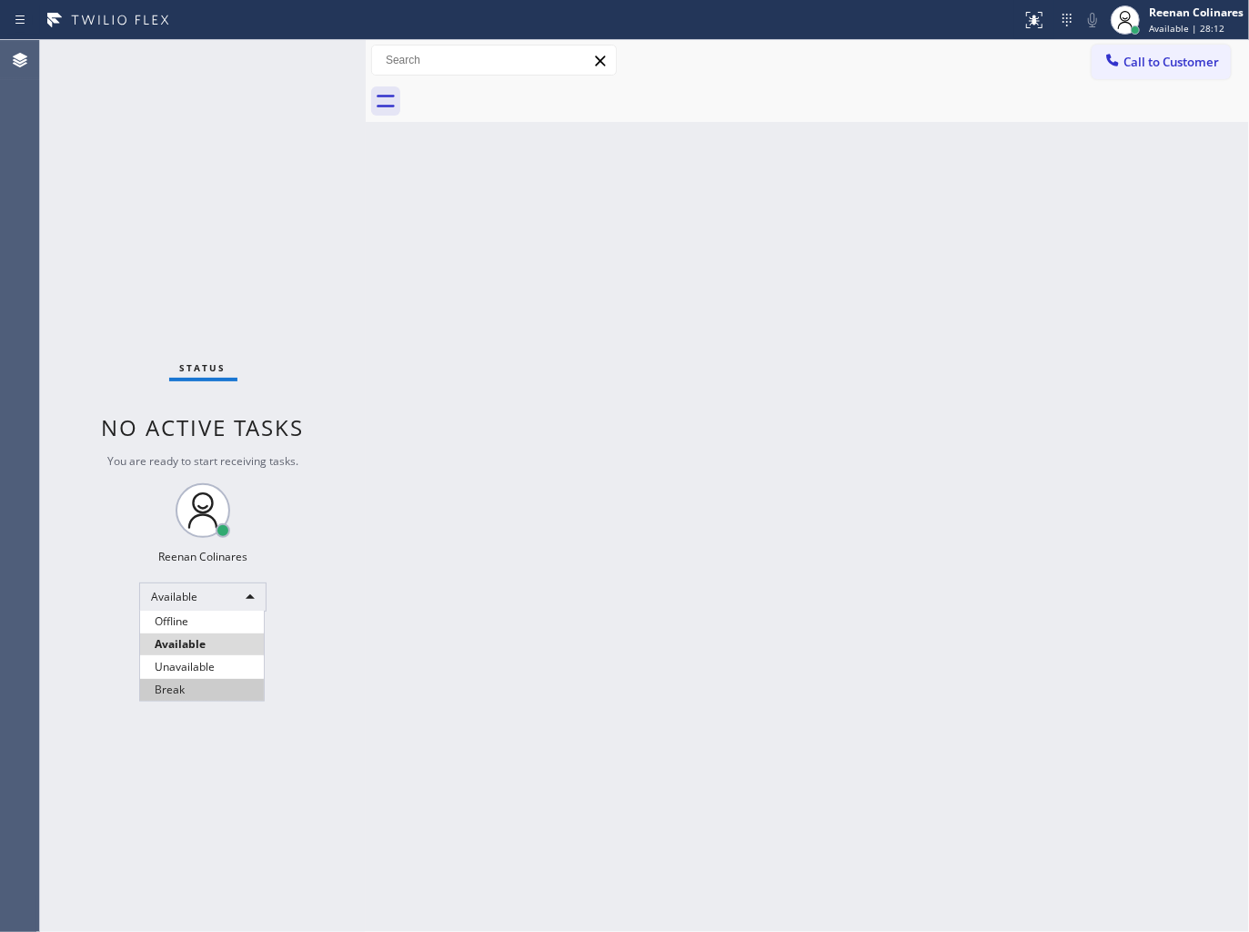
click at [168, 692] on li "Break" at bounding box center [202, 690] width 124 height 22
